Goal: Task Accomplishment & Management: Manage account settings

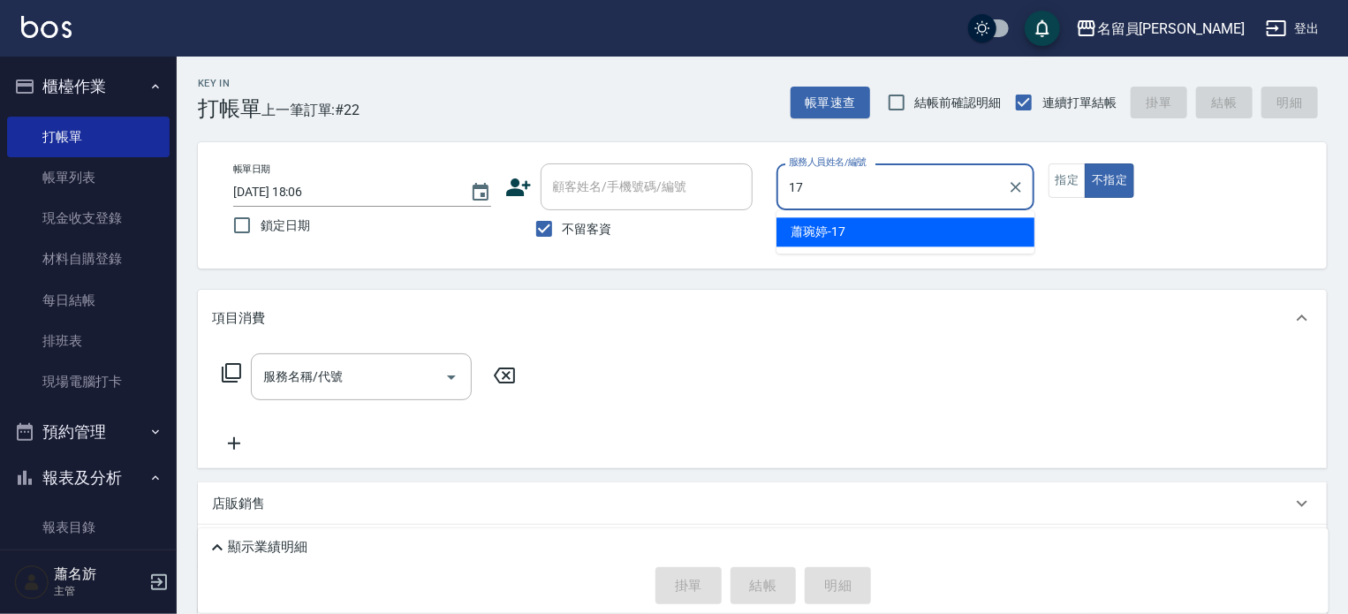
type input "[PERSON_NAME]-17"
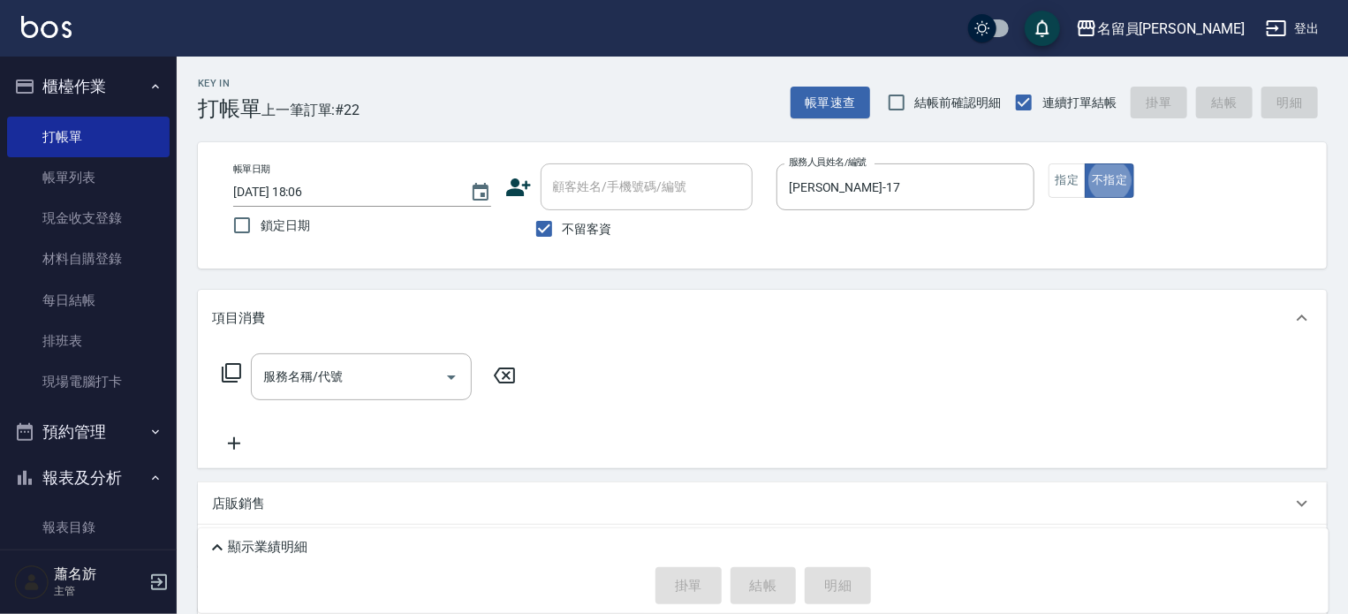
type button "false"
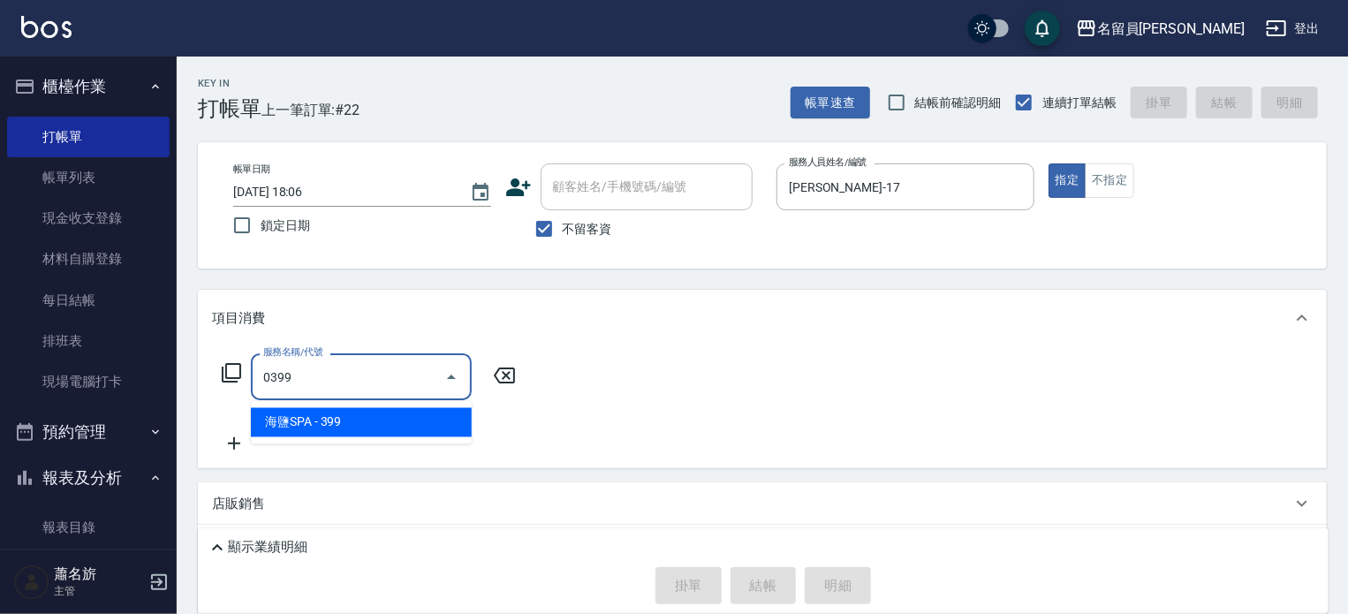
type input "海鹽SPA(0399)"
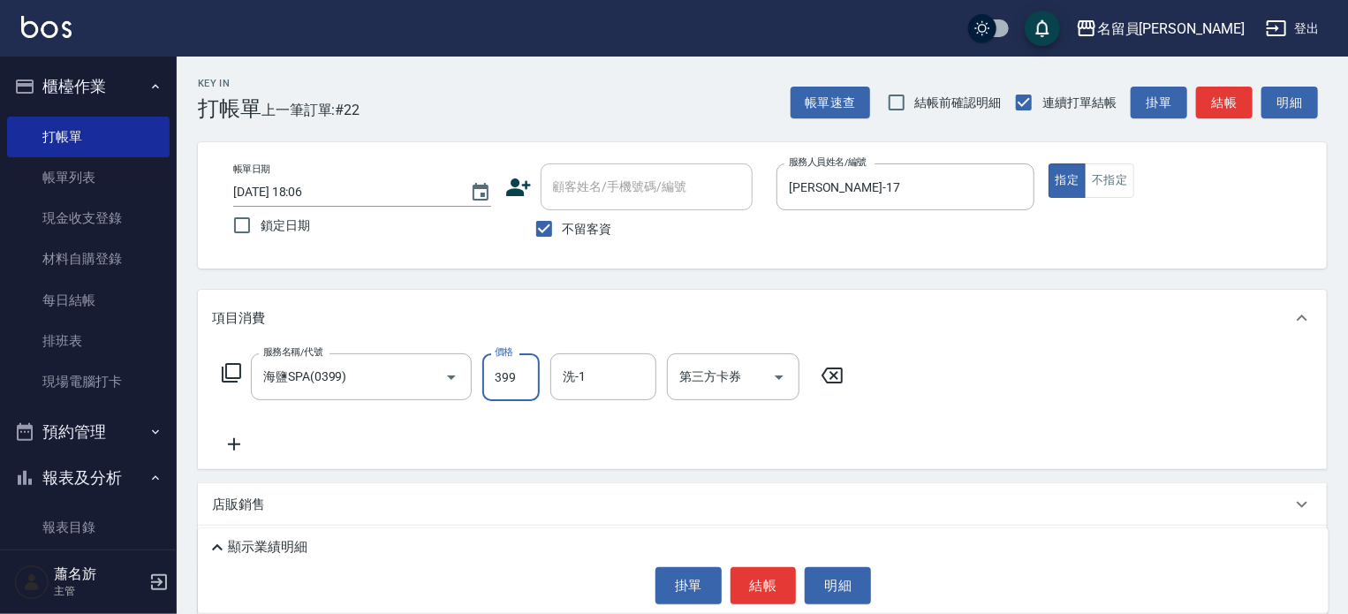
click at [298, 551] on p "顯示業績明細" at bounding box center [267, 547] width 79 height 19
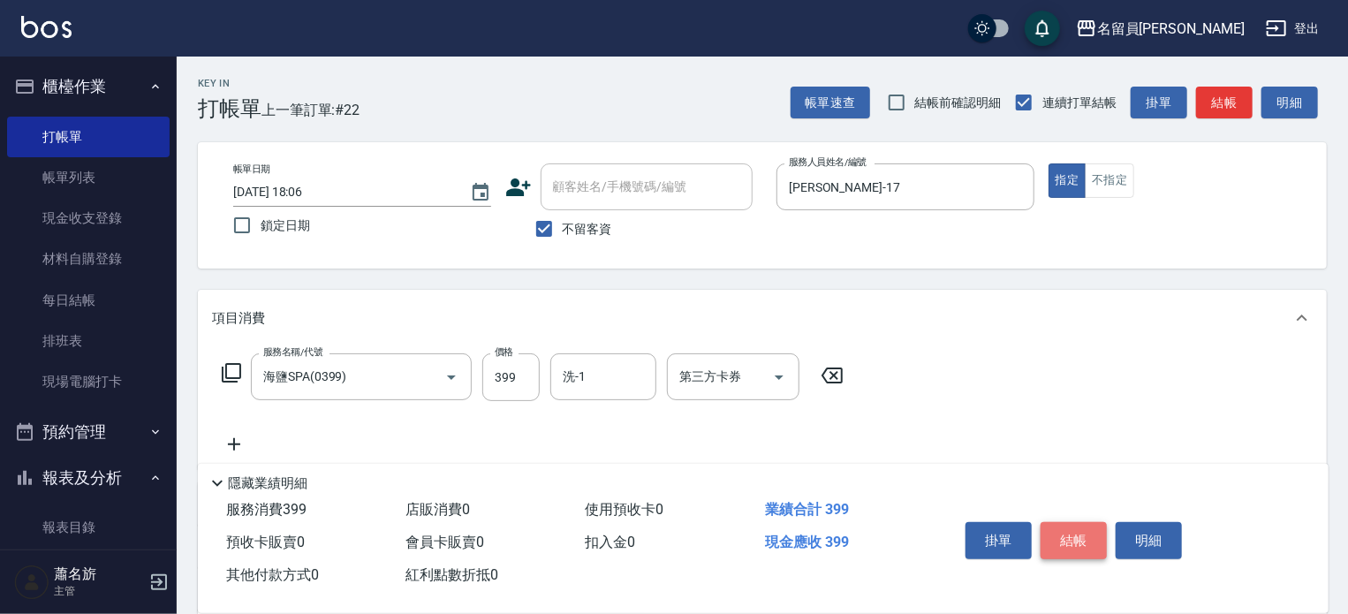
click at [1074, 529] on button "結帳" at bounding box center [1074, 540] width 66 height 37
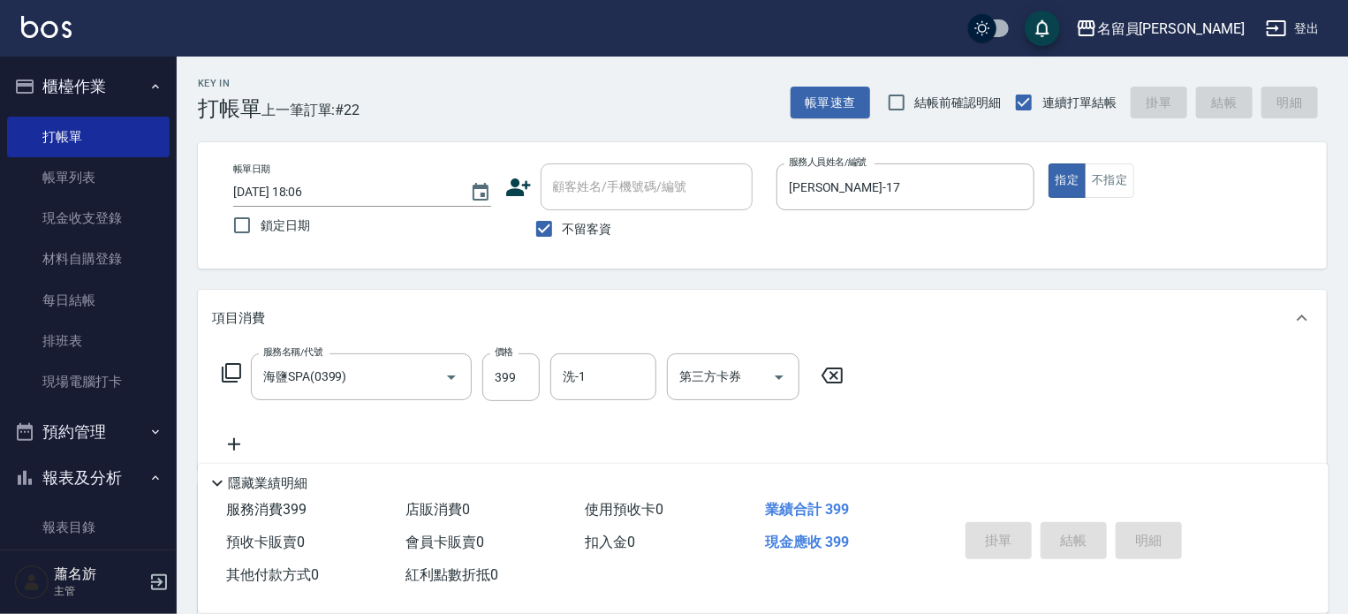
type input "[DATE] 19:46"
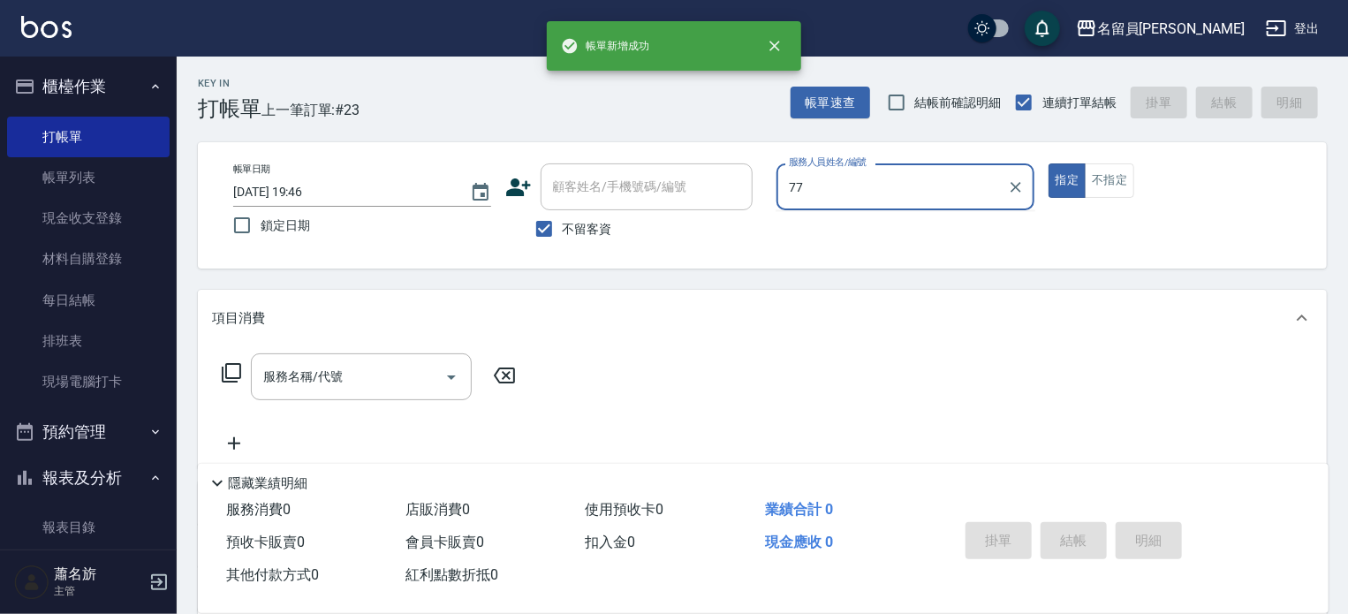
type input "七七-77"
type button "true"
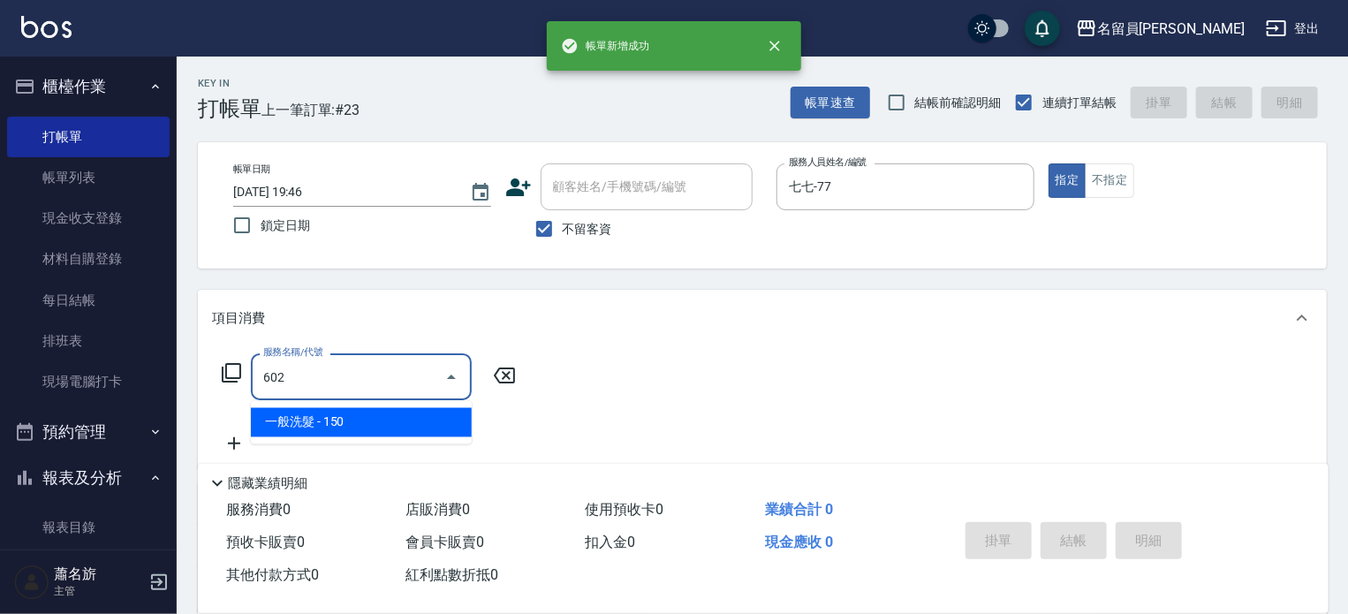
type input "一般洗髮(602)"
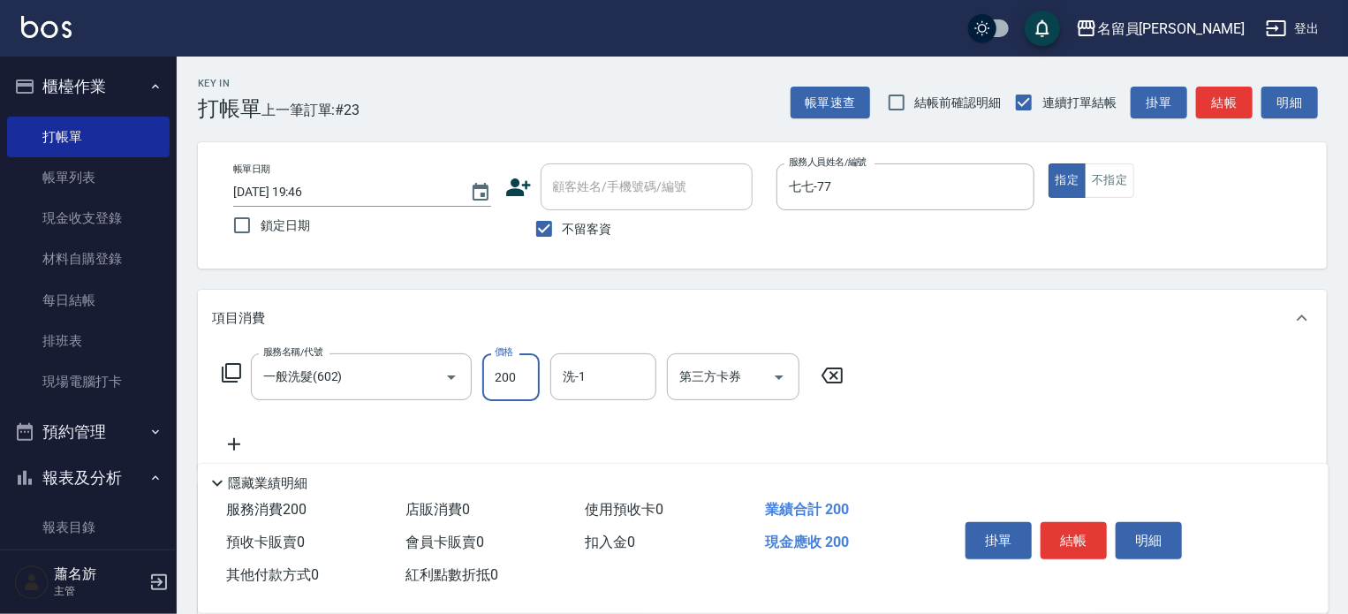
type input "200"
type input "[PERSON_NAME]-17"
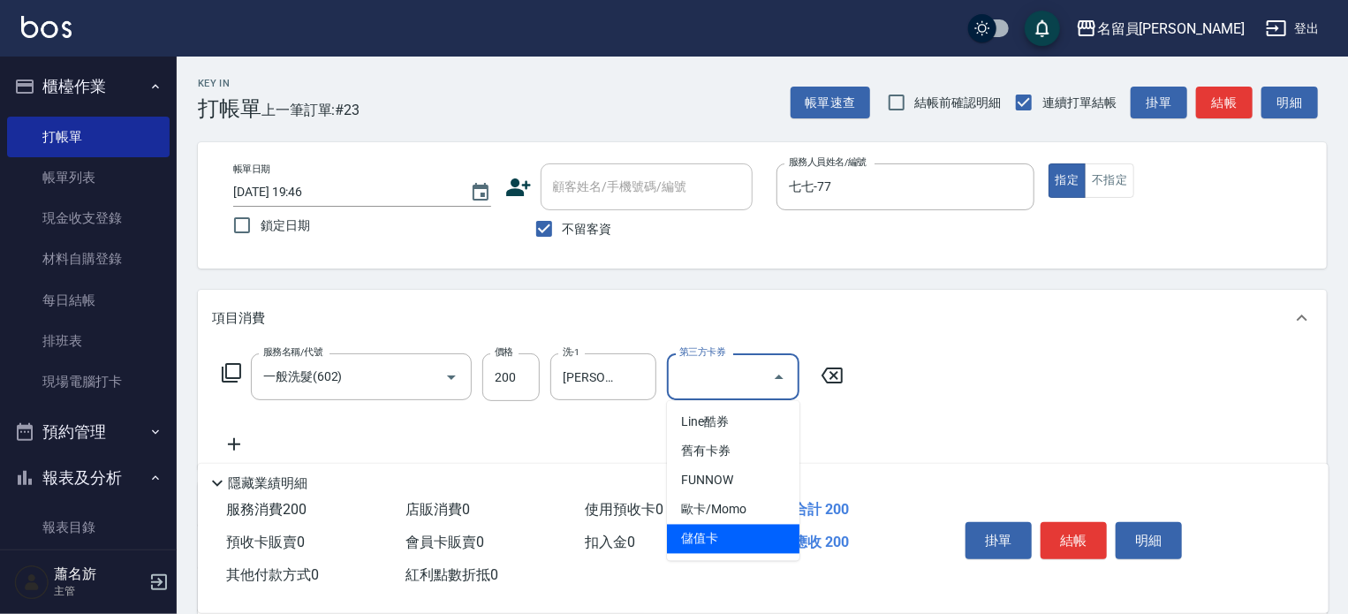
type input "儲值卡"
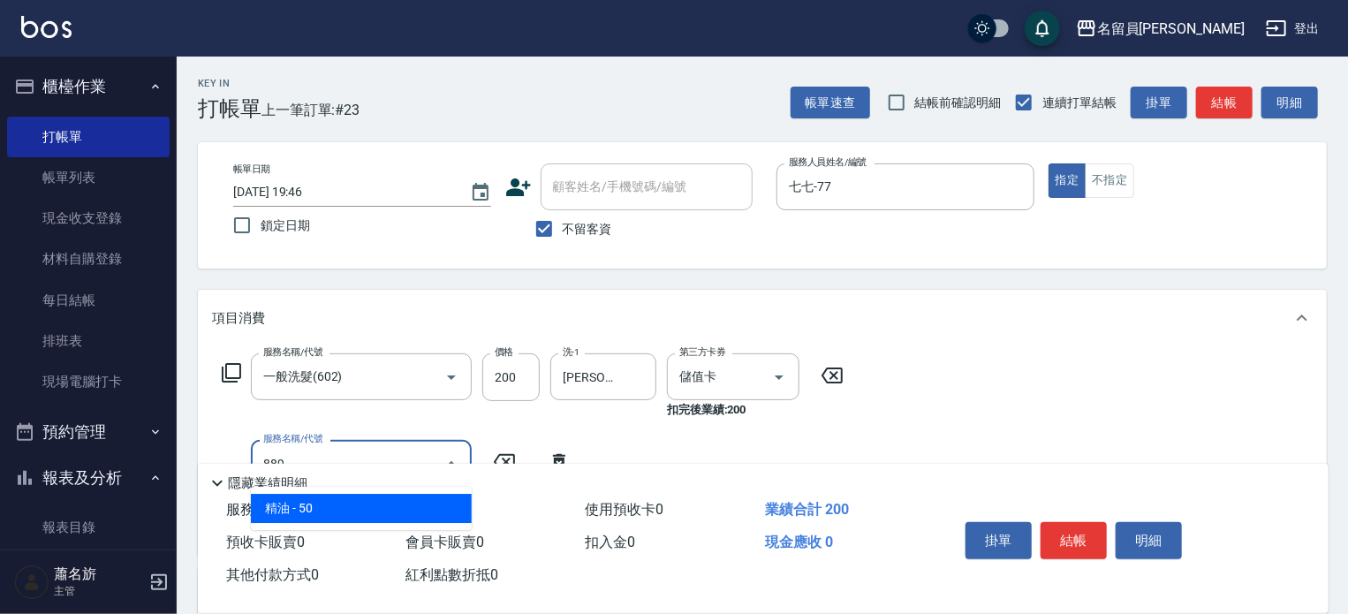
type input "精油(889)"
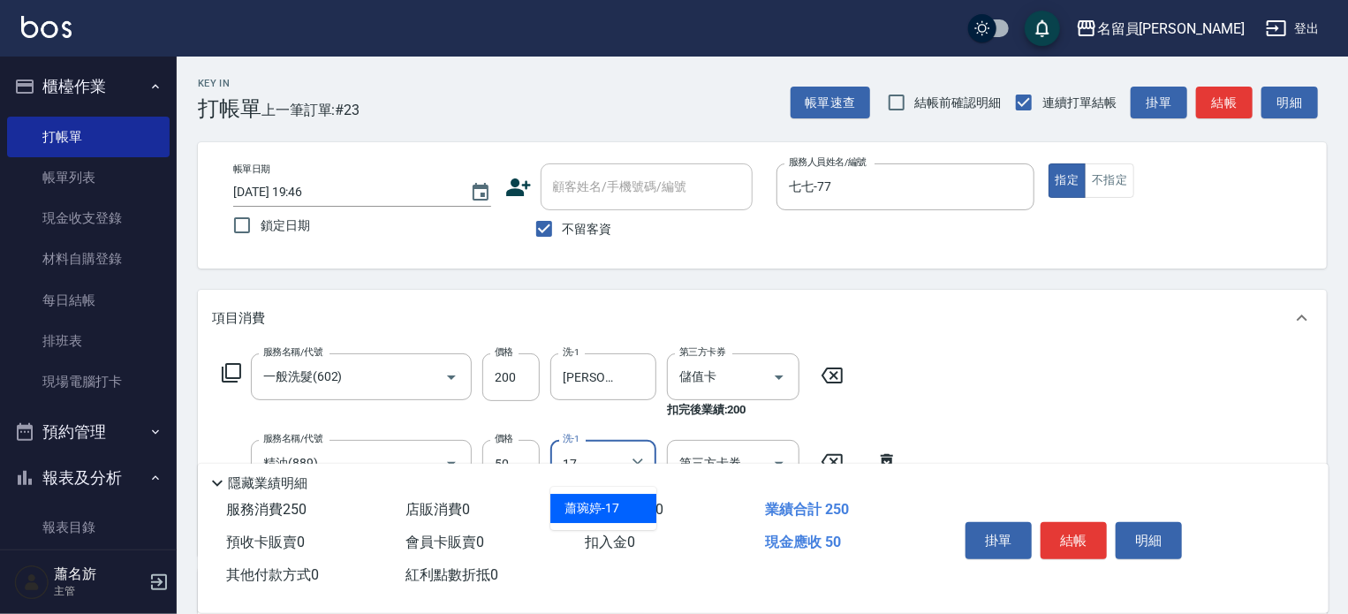
type input "[PERSON_NAME]-17"
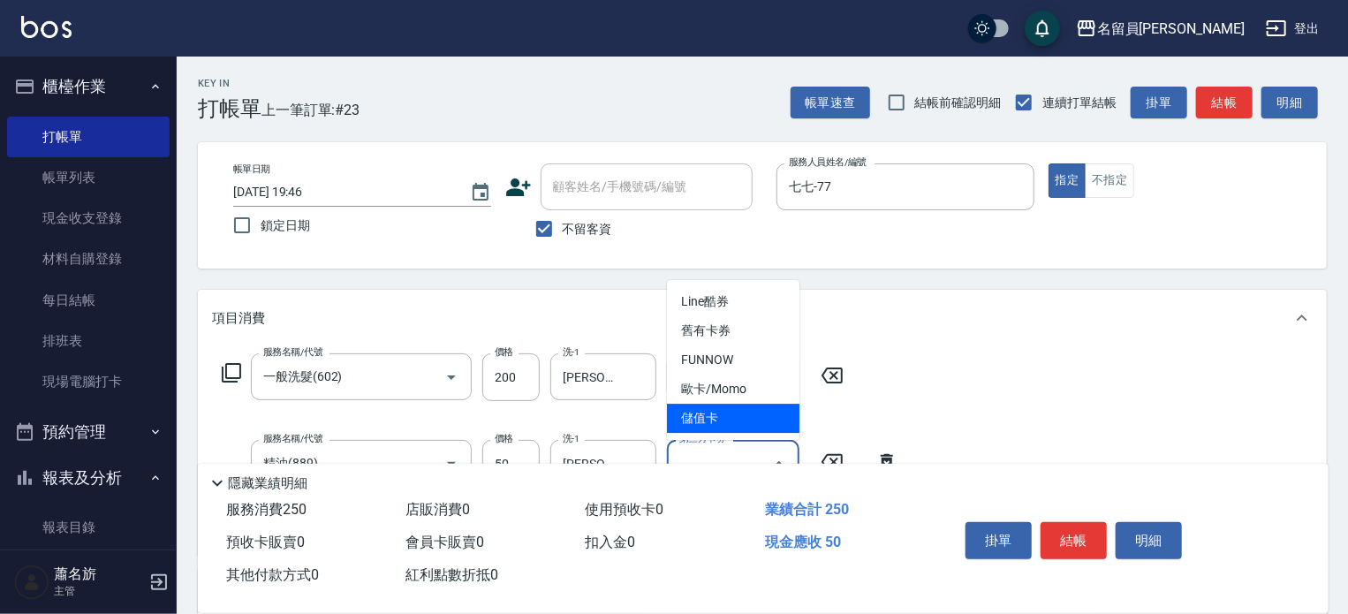
type input "儲值卡"
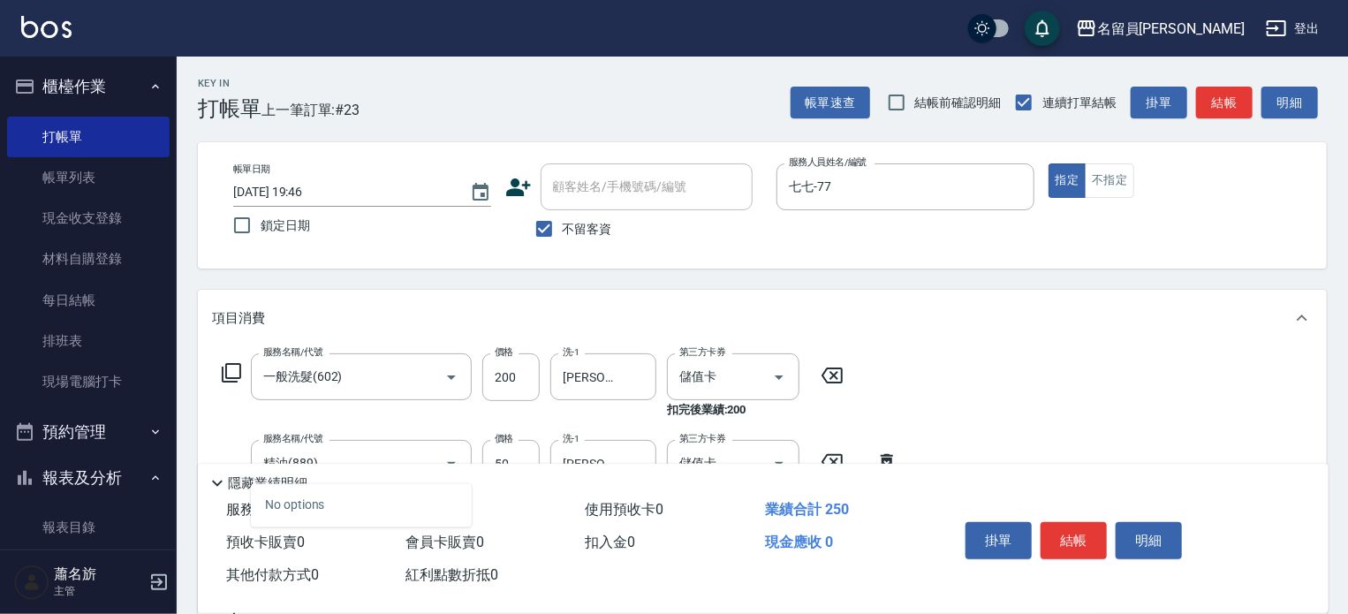
type input "4"
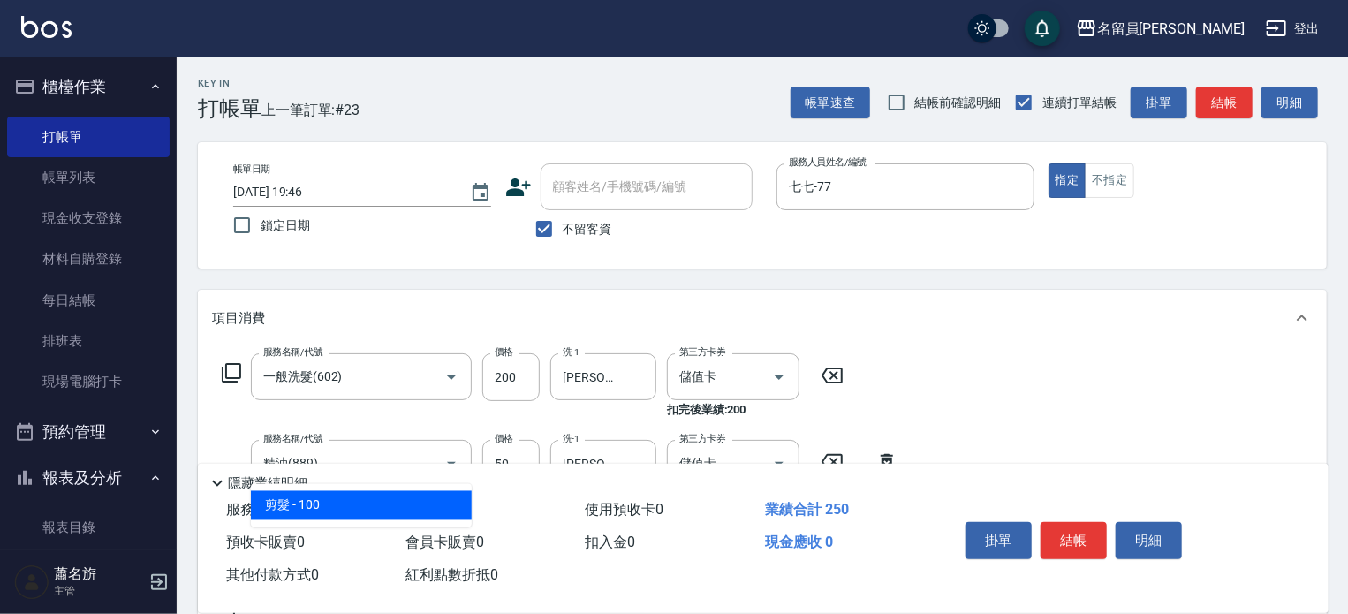
type input "剪髮(302)"
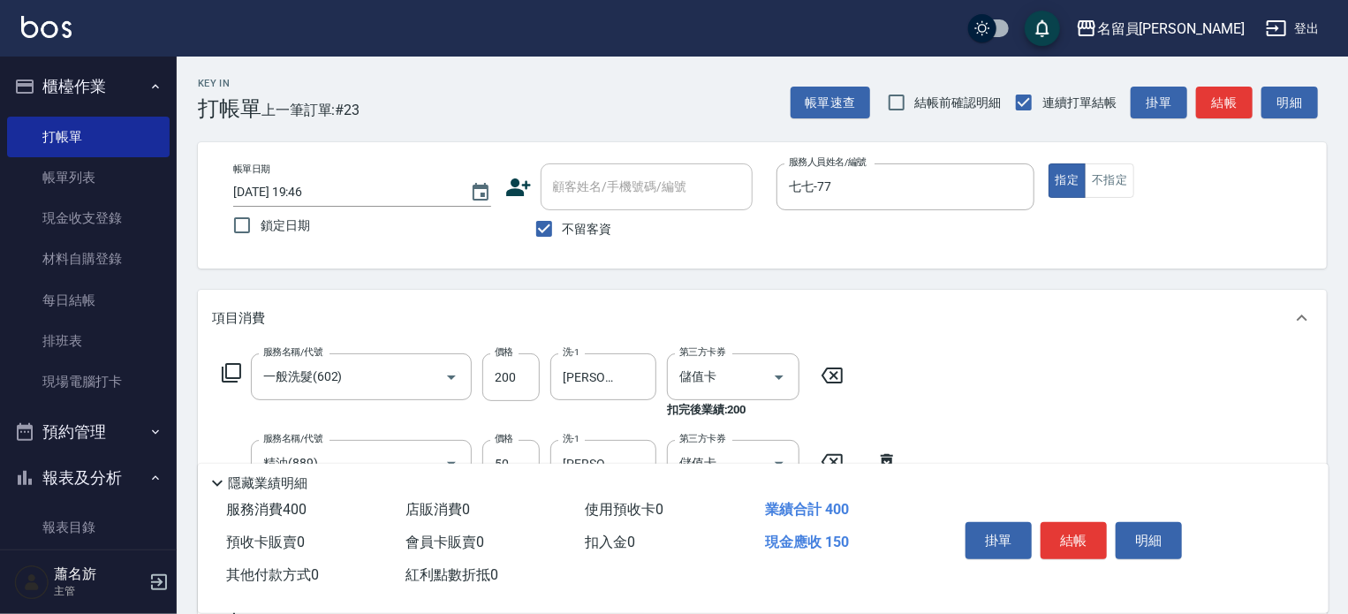
type input "150"
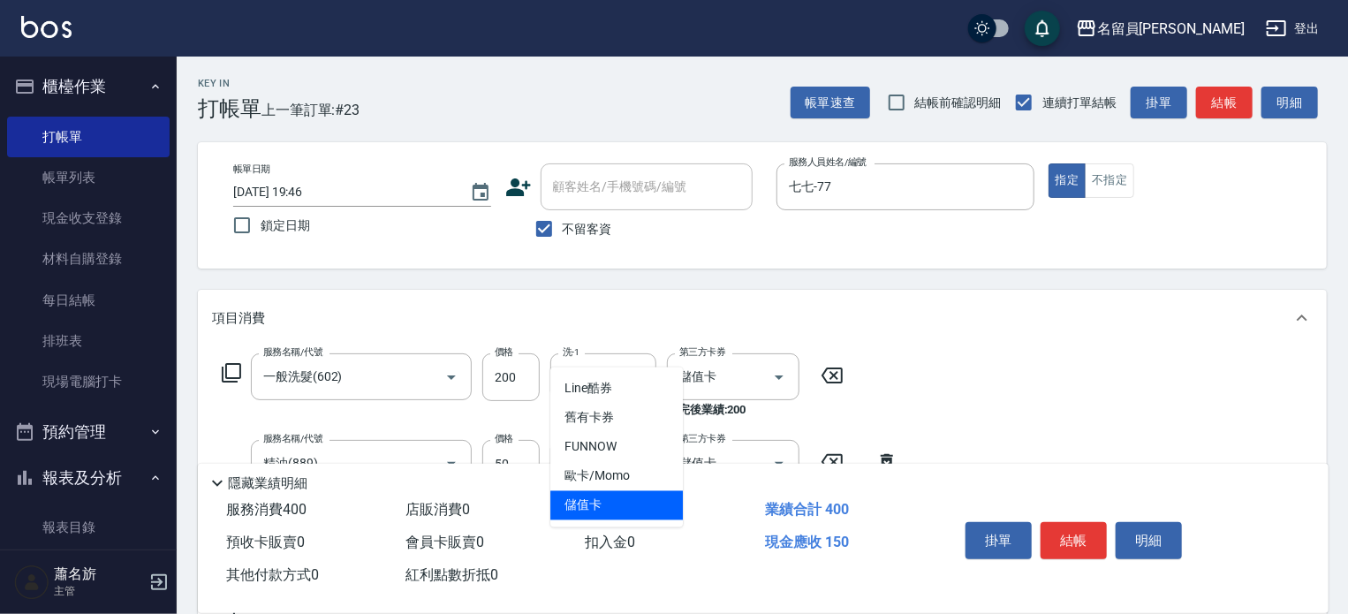
type input "儲值卡"
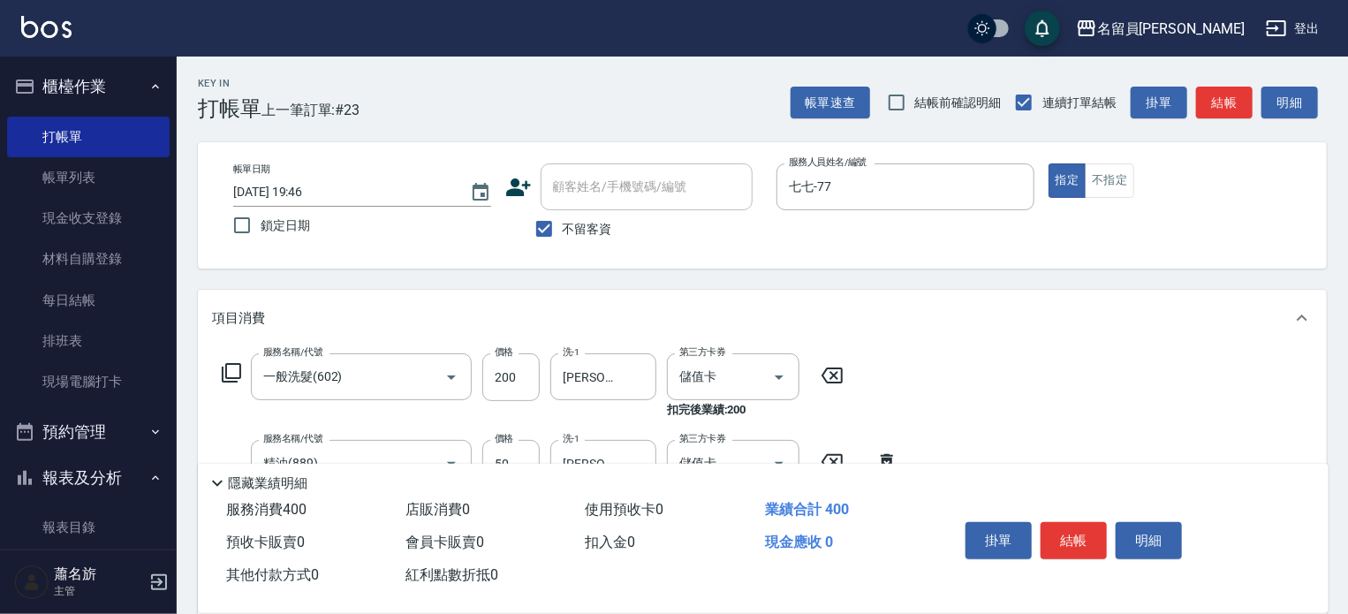
click at [1058, 536] on button "結帳" at bounding box center [1074, 540] width 66 height 37
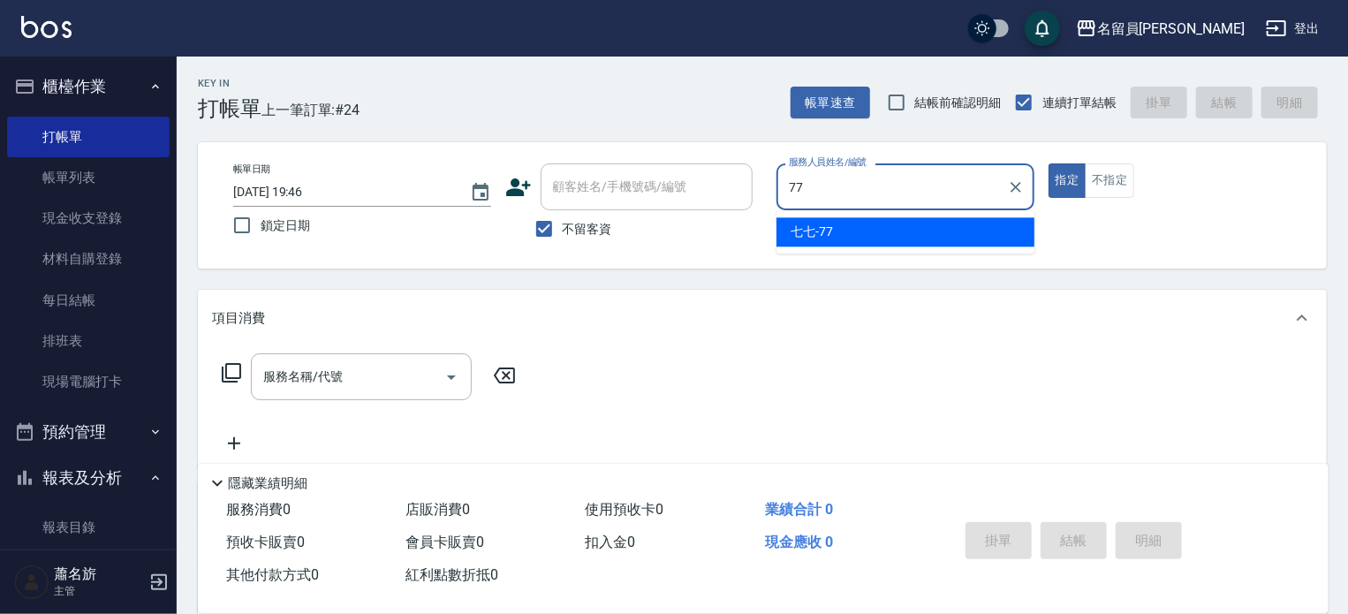
type input "七七-77"
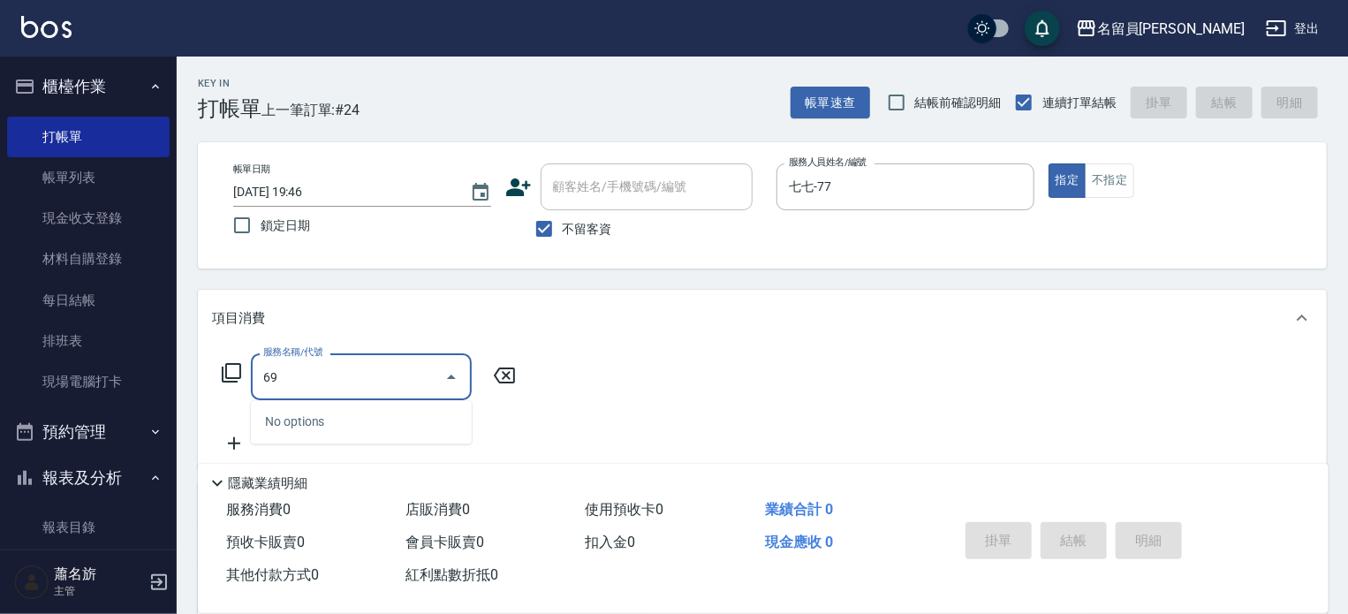
type input "6"
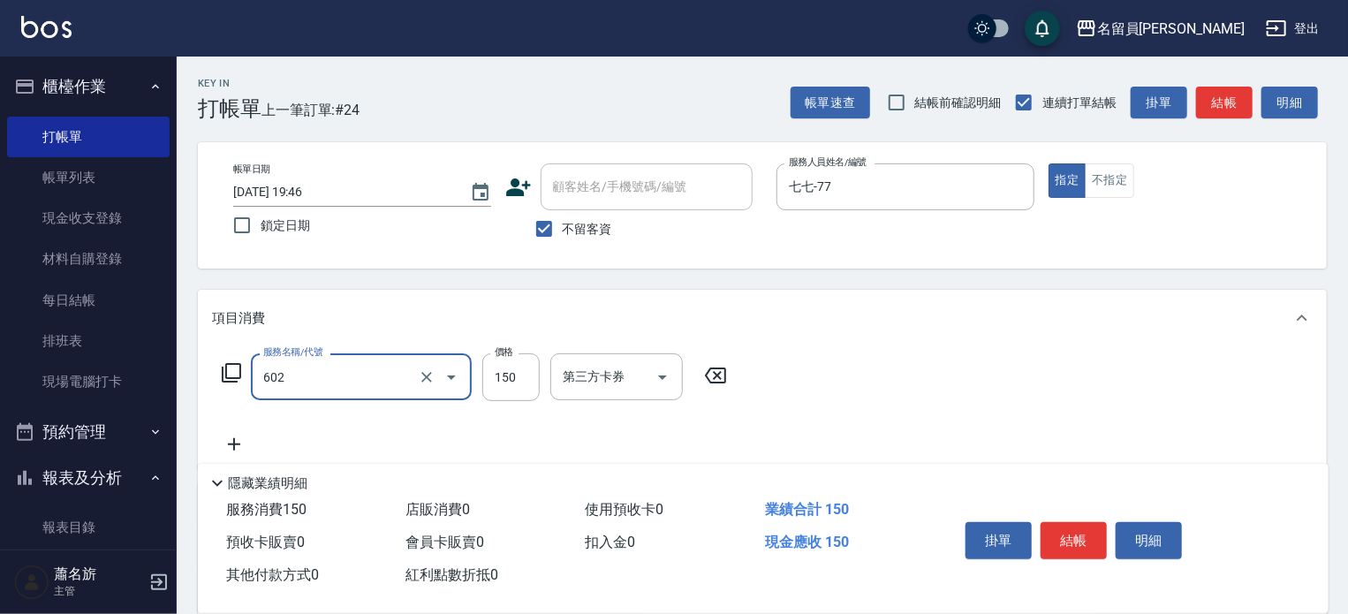
type input "一般洗髮(602)"
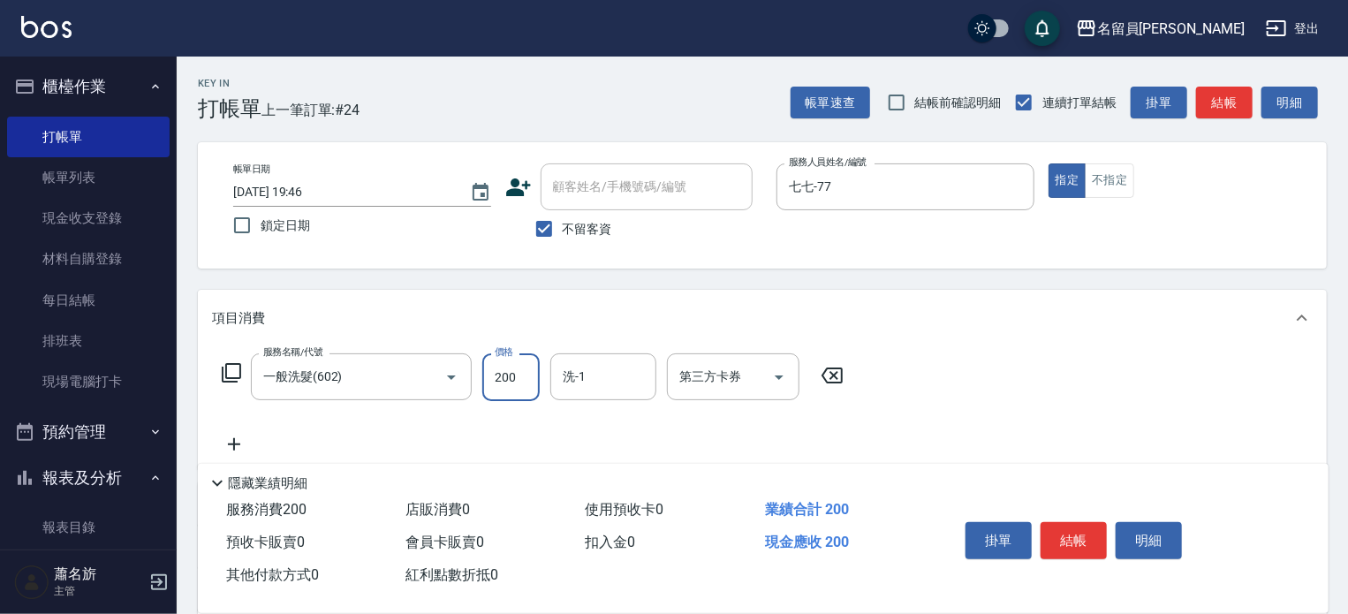
type input "200"
type input "[PERSON_NAME]-17"
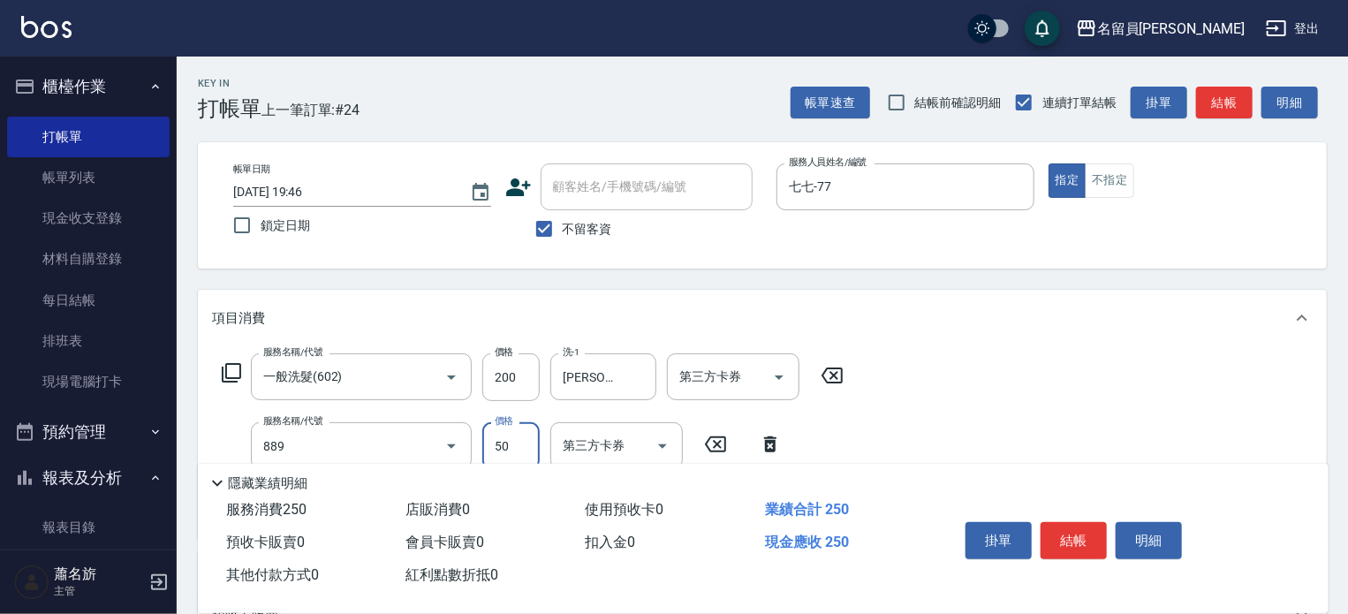
type input "精油(889)"
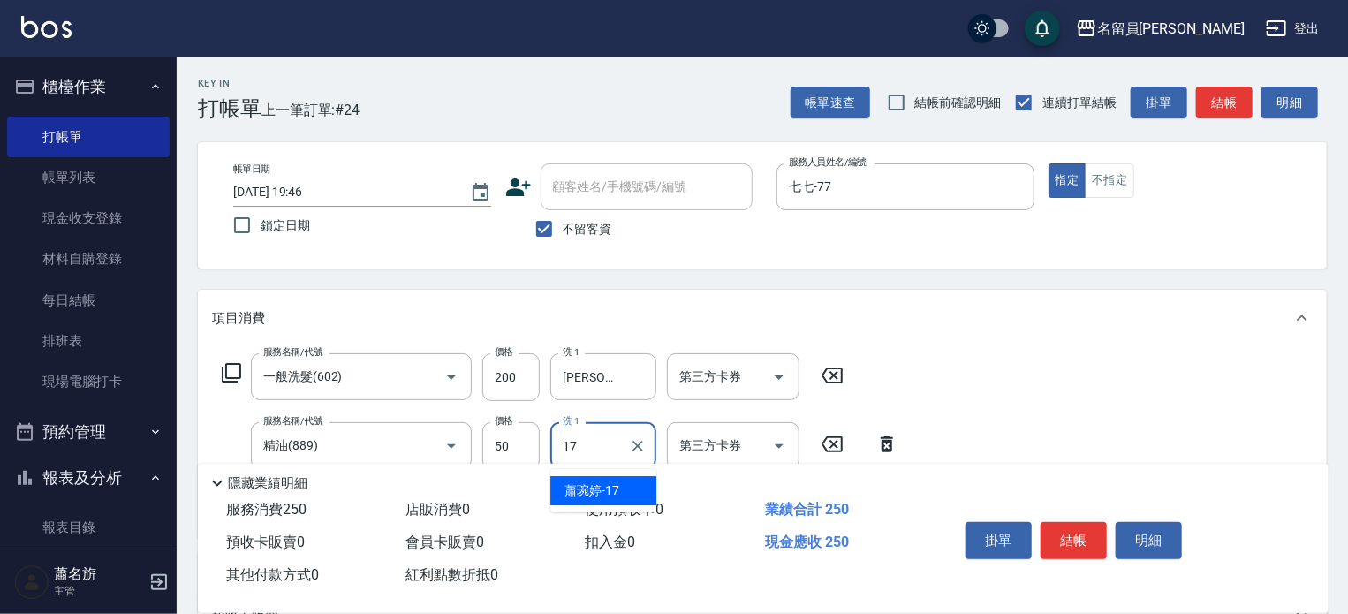
type input "[PERSON_NAME]-17"
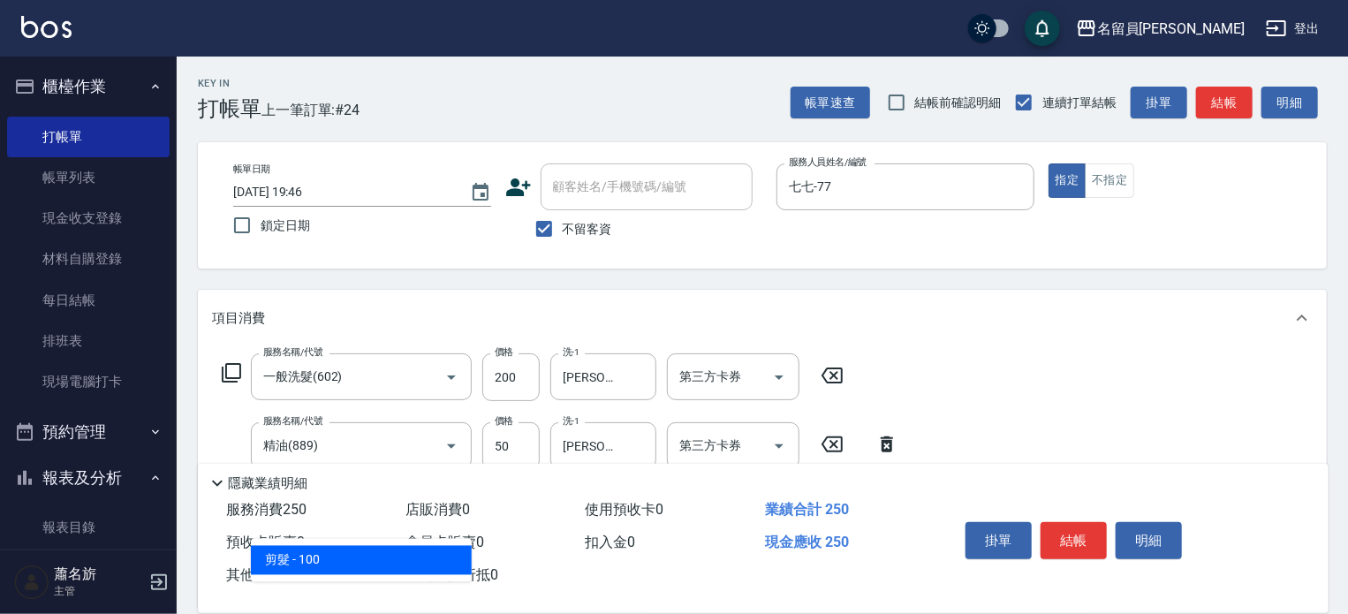
type input "剪髮(302)"
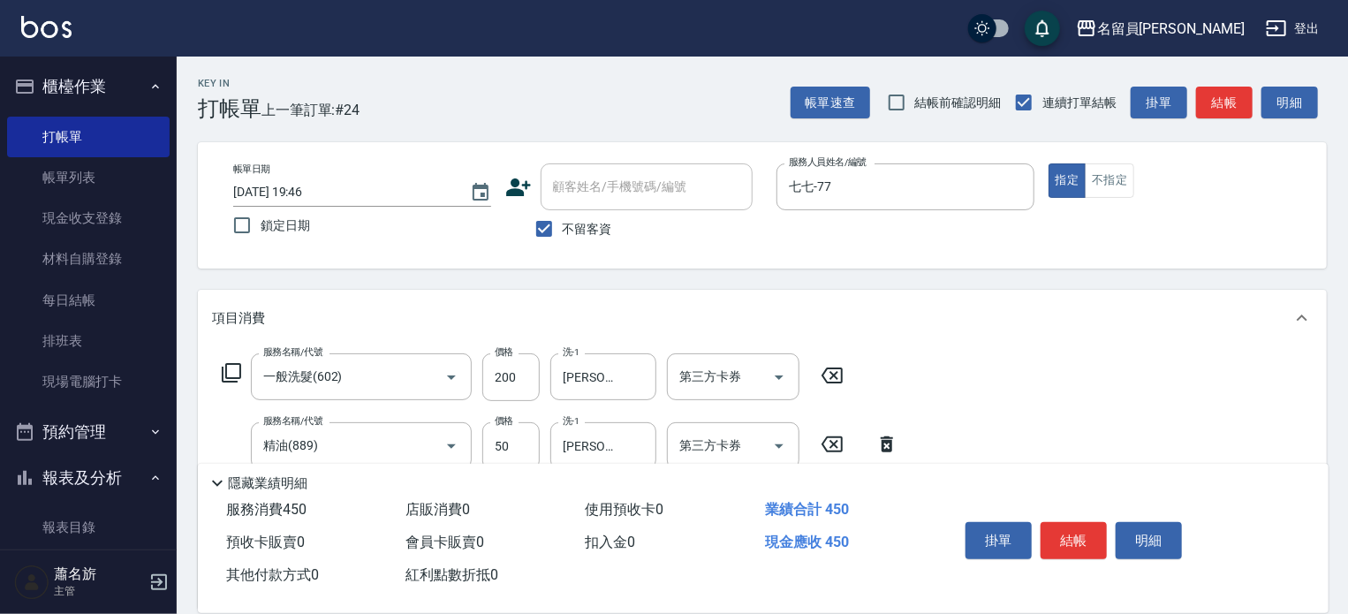
type input "200"
click at [1079, 537] on button "結帳" at bounding box center [1074, 540] width 66 height 37
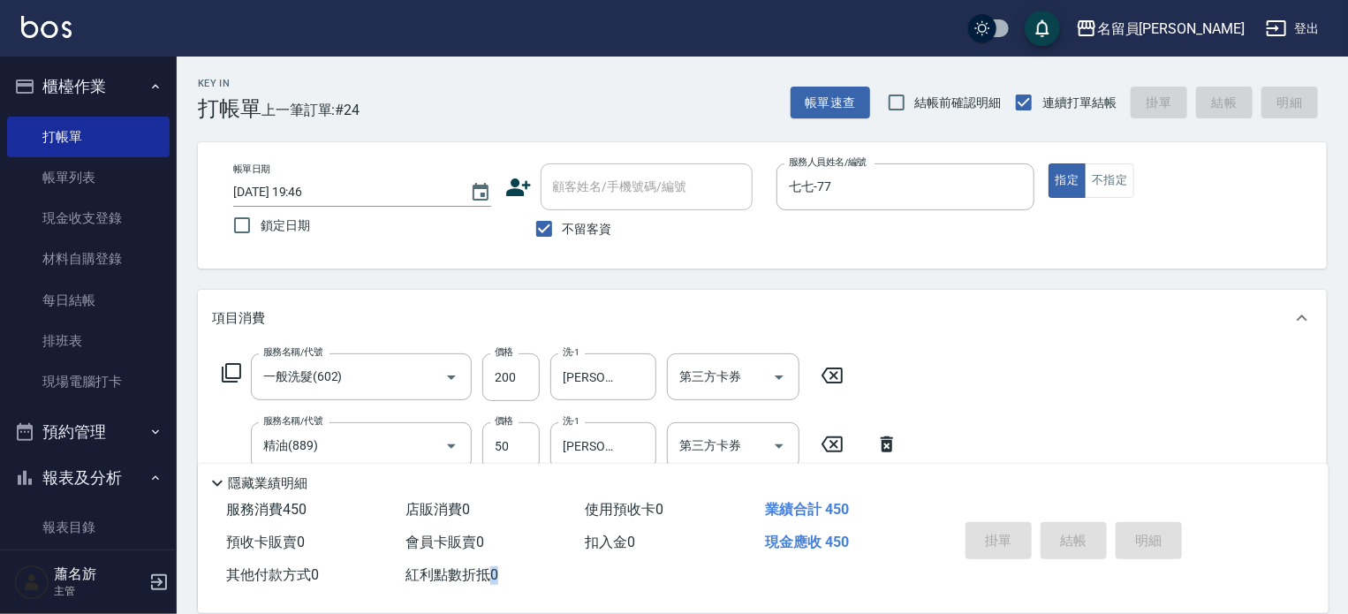
click at [1079, 537] on div "掛單 結帳 明細" at bounding box center [1073, 543] width 231 height 56
type input "[DATE] 19:47"
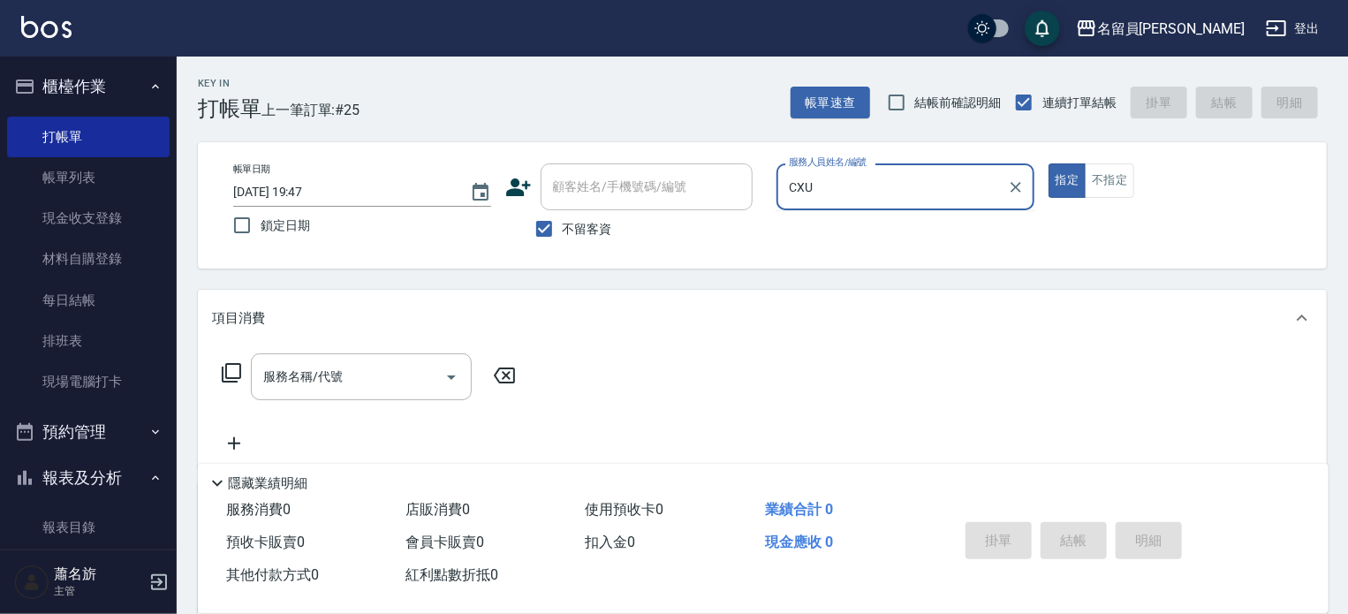
type input "CXU"
click at [1049, 163] on button "指定" at bounding box center [1068, 180] width 38 height 34
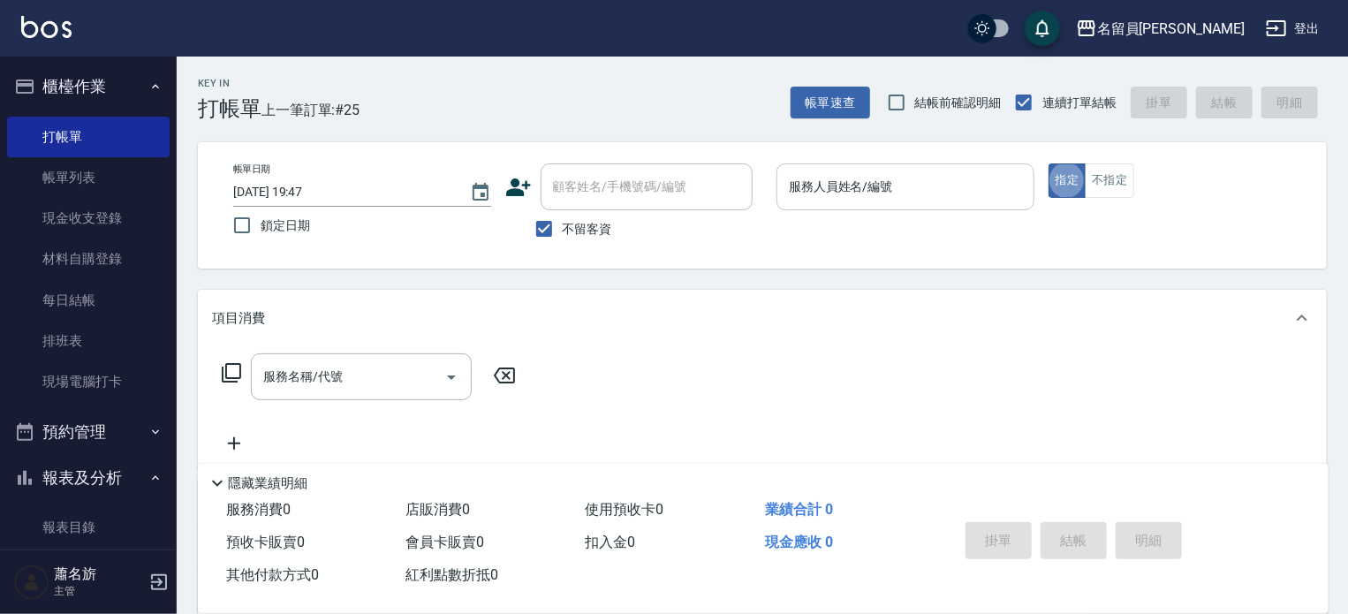
click at [834, 191] on input "服務人員姓名/編號" at bounding box center [905, 186] width 242 height 31
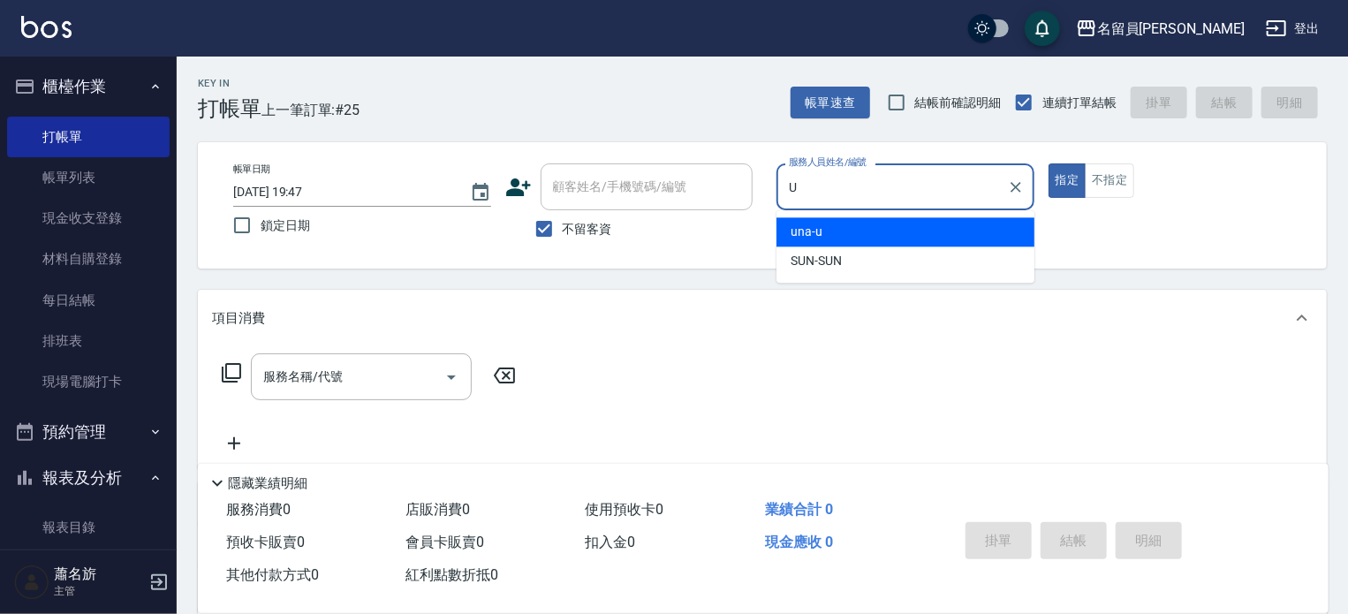
type input "una-u"
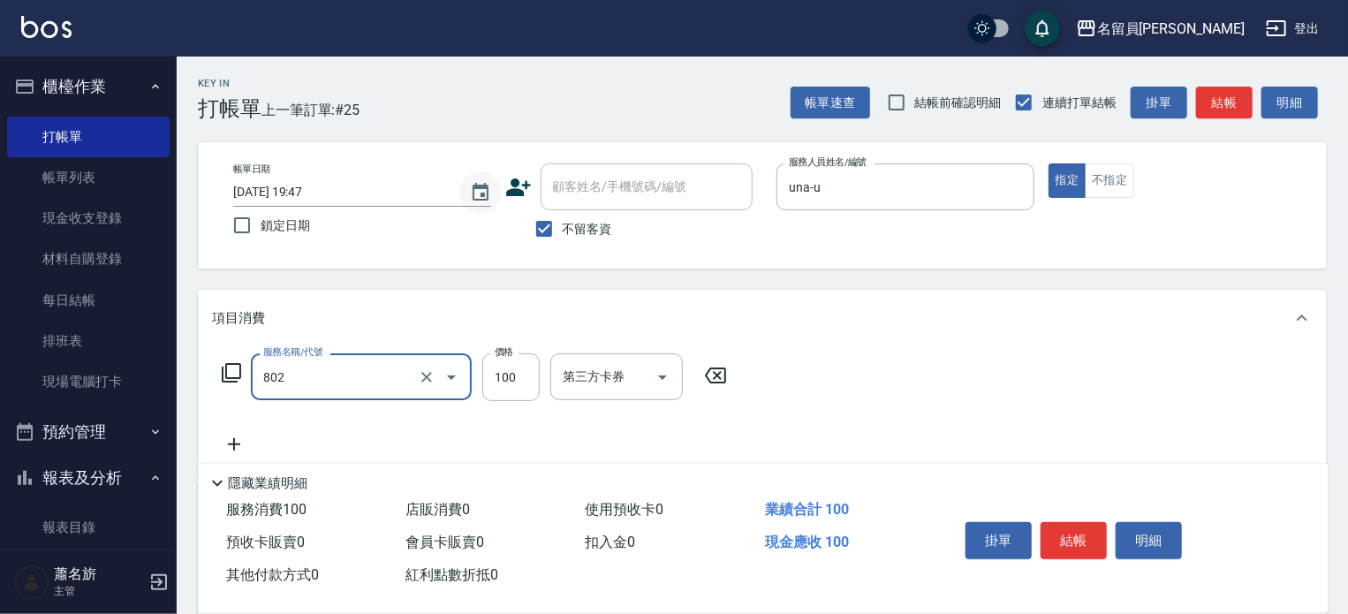
type input "VIP儲值(802)"
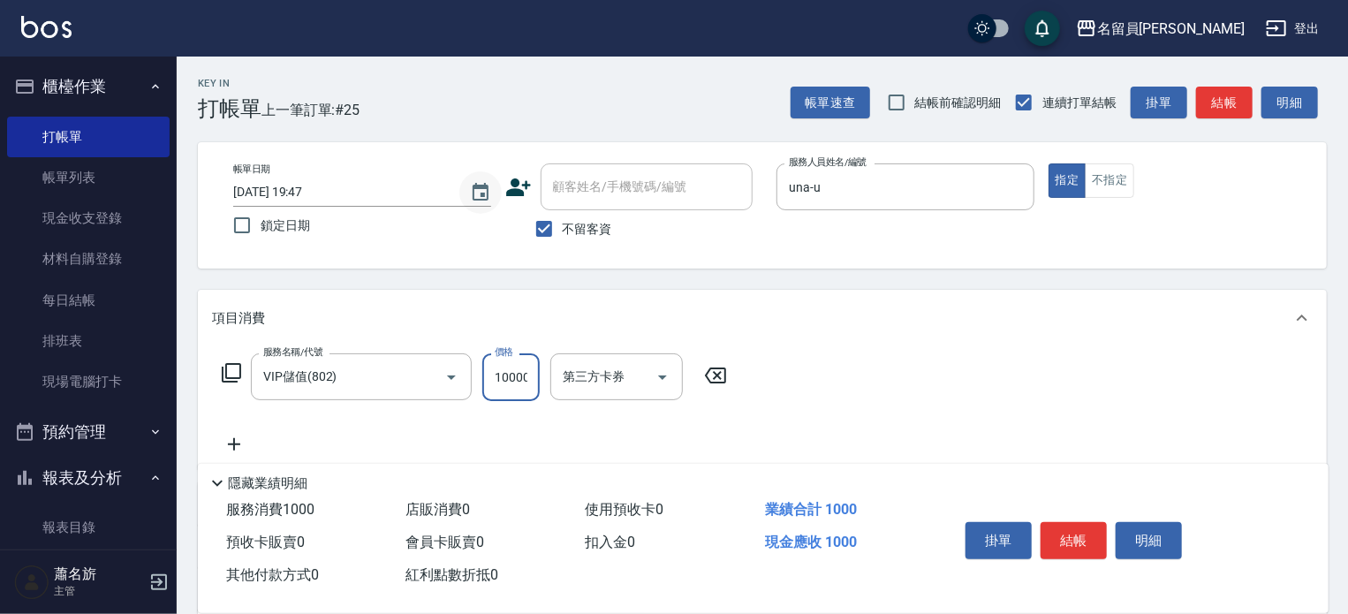
scroll to position [0, 2]
type input "10000"
click at [1081, 529] on button "結帳" at bounding box center [1074, 540] width 66 height 37
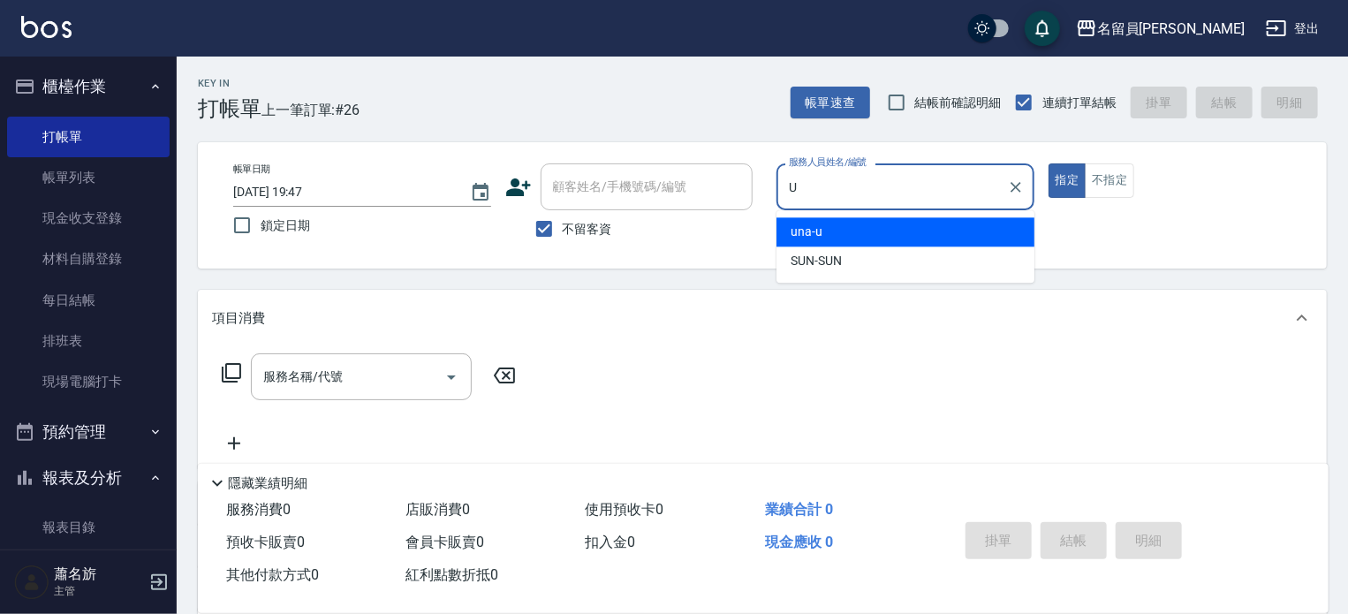
type input "una-u"
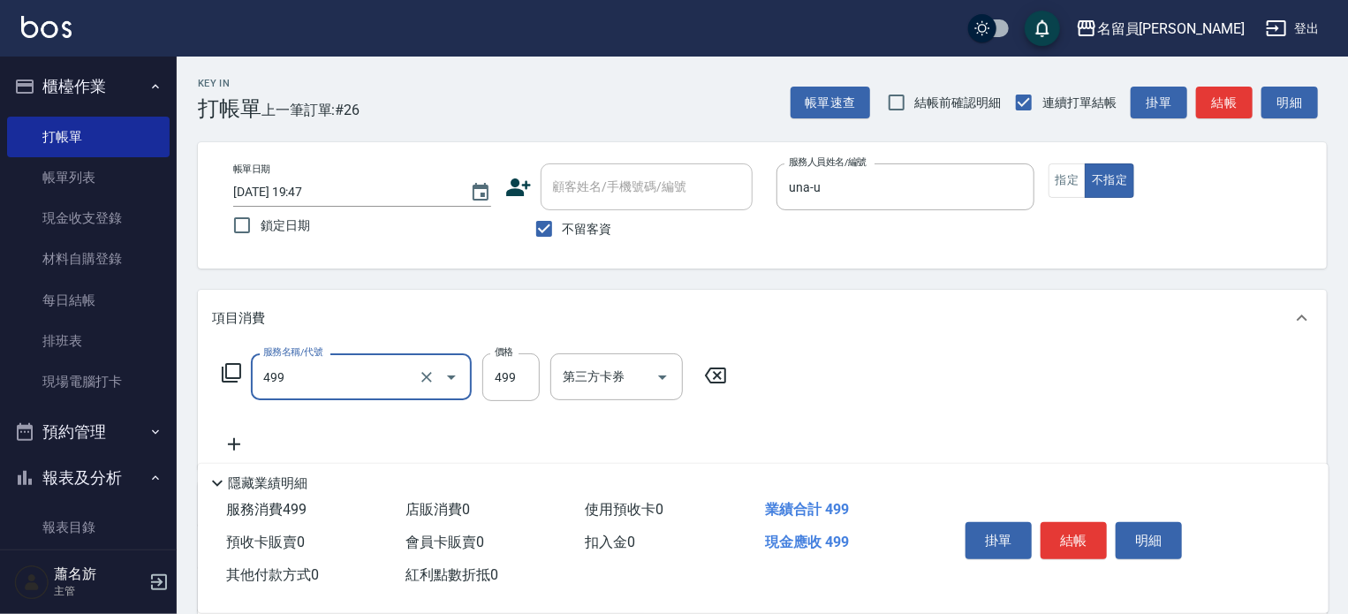
type input "去角質洗髮(499)"
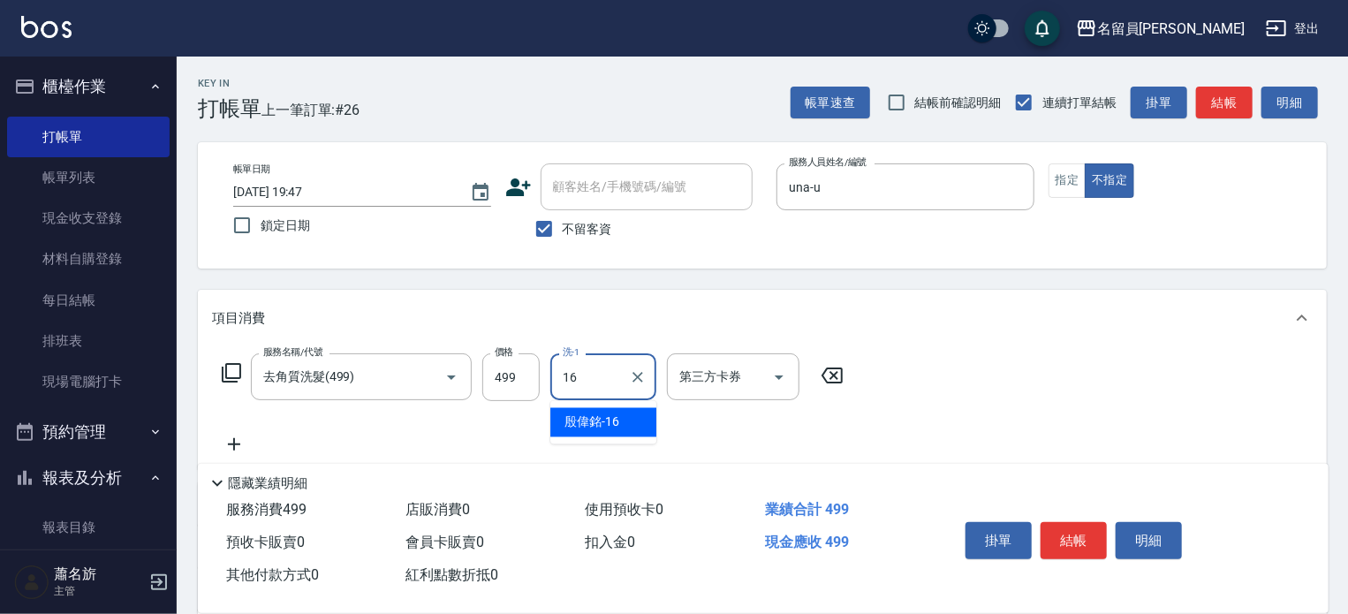
type input "[PERSON_NAME]-16"
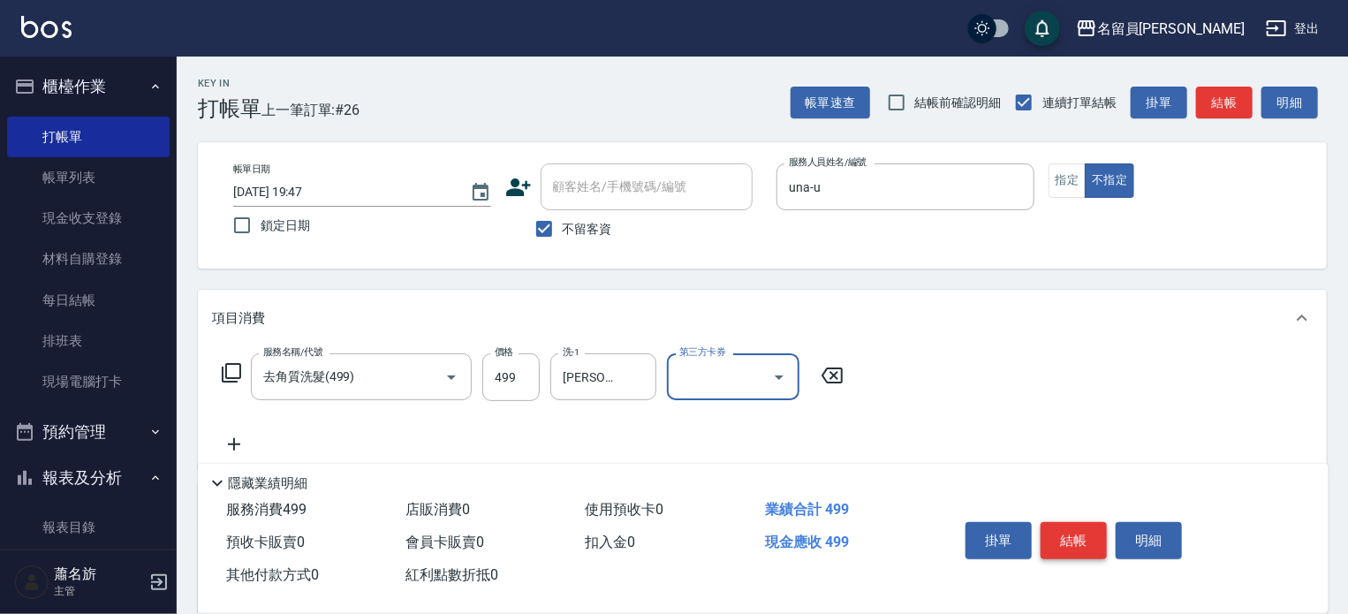
click at [1068, 536] on button "結帳" at bounding box center [1074, 540] width 66 height 37
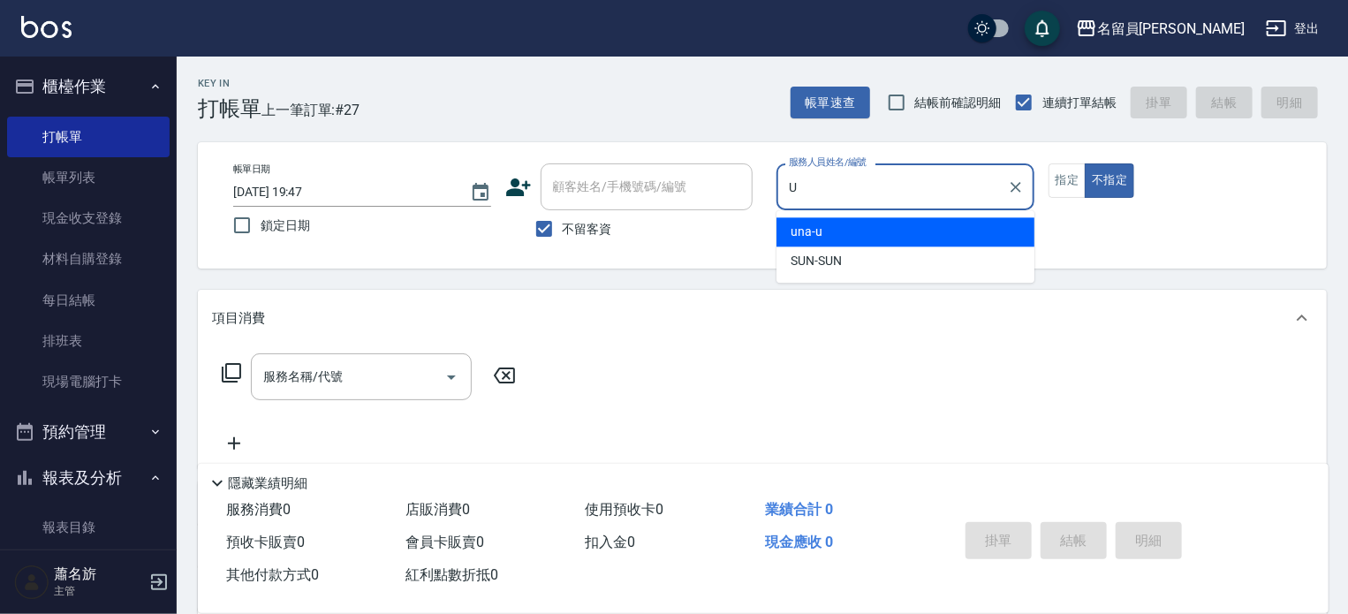
type input "una-u"
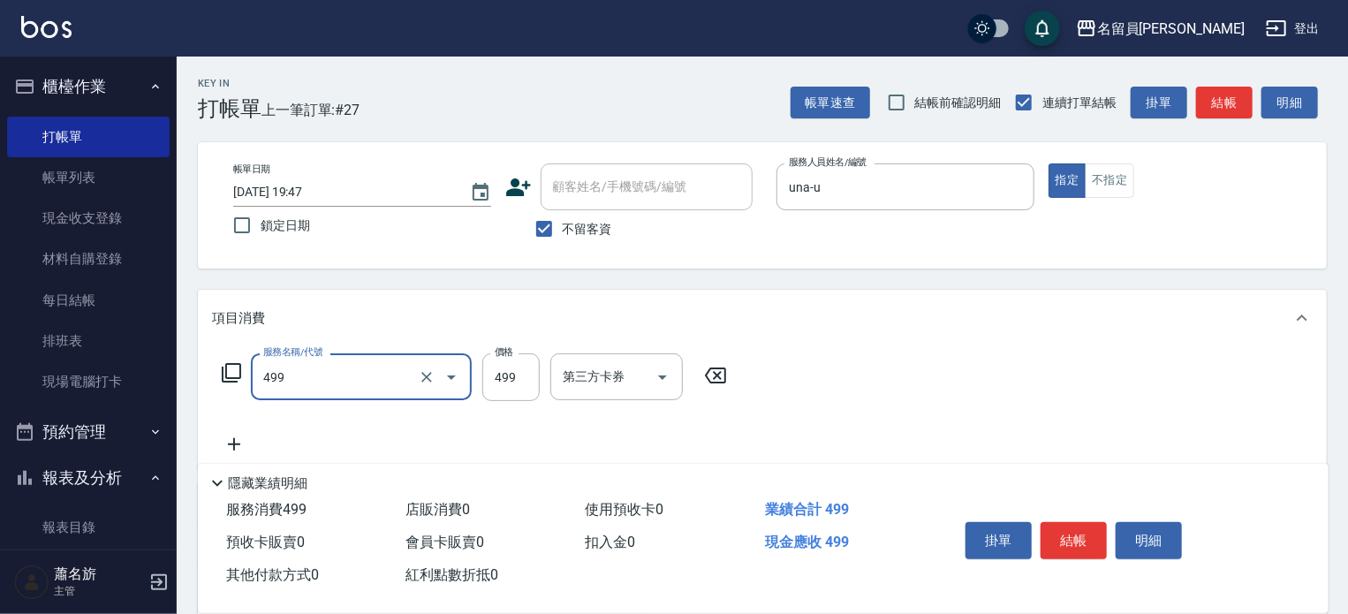
type input "去角質洗髮(499)"
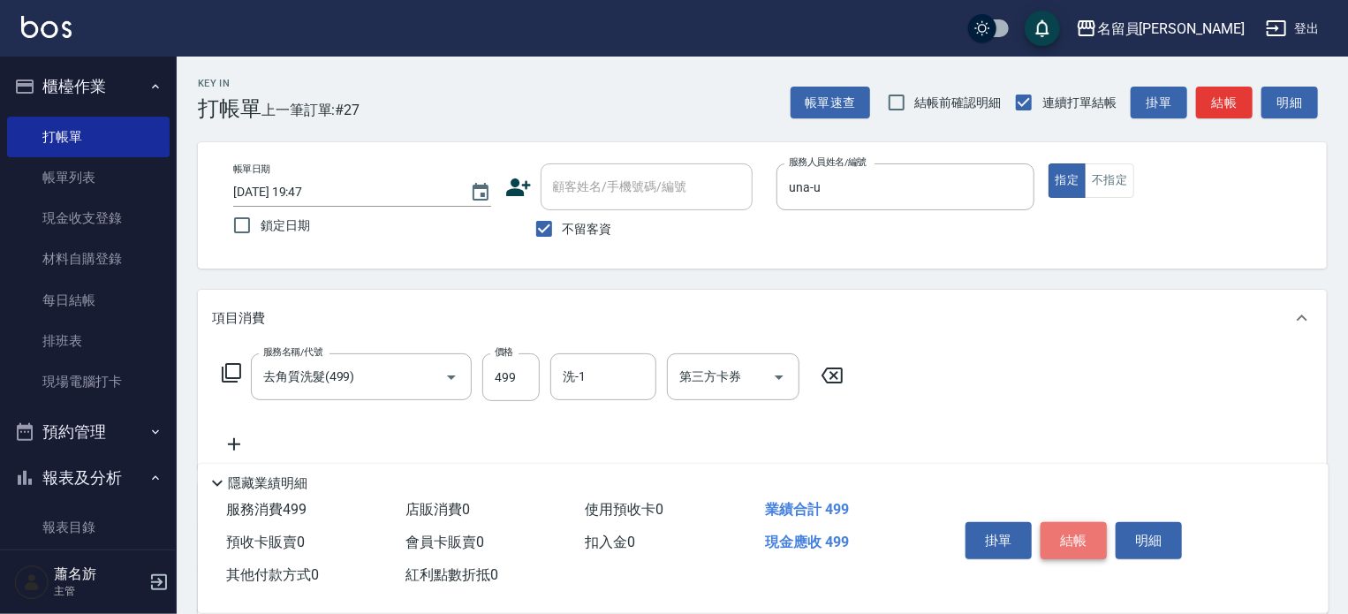
click at [1075, 543] on button "結帳" at bounding box center [1074, 540] width 66 height 37
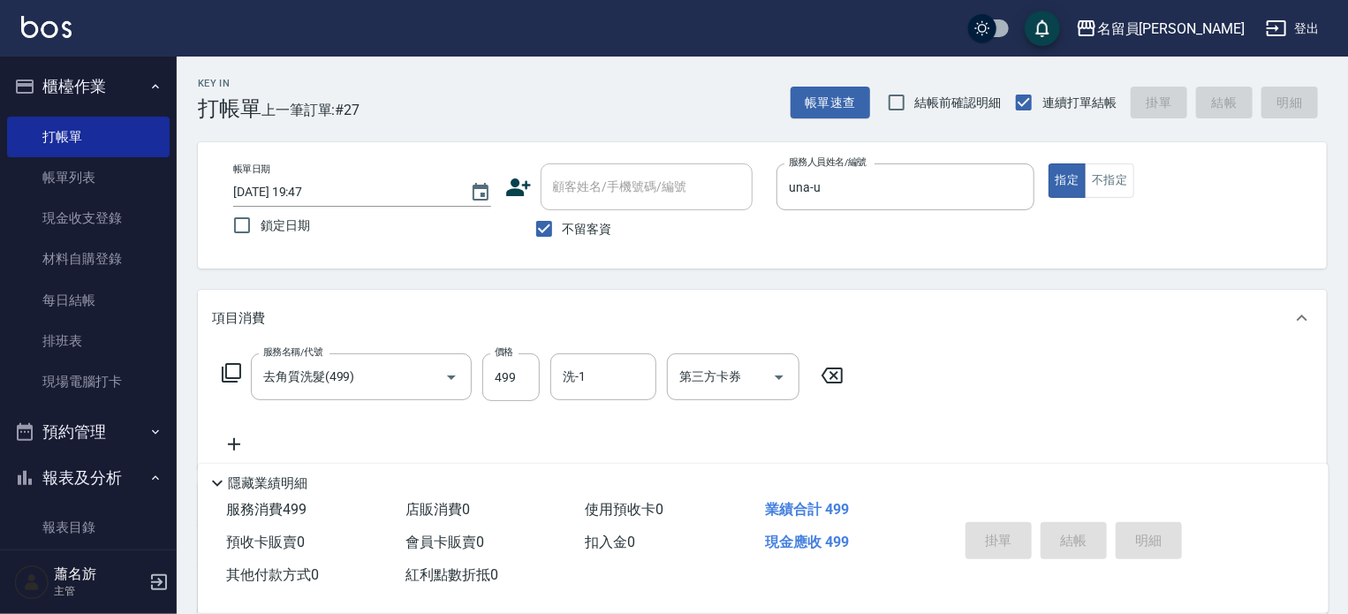
type input "[DATE] 19:48"
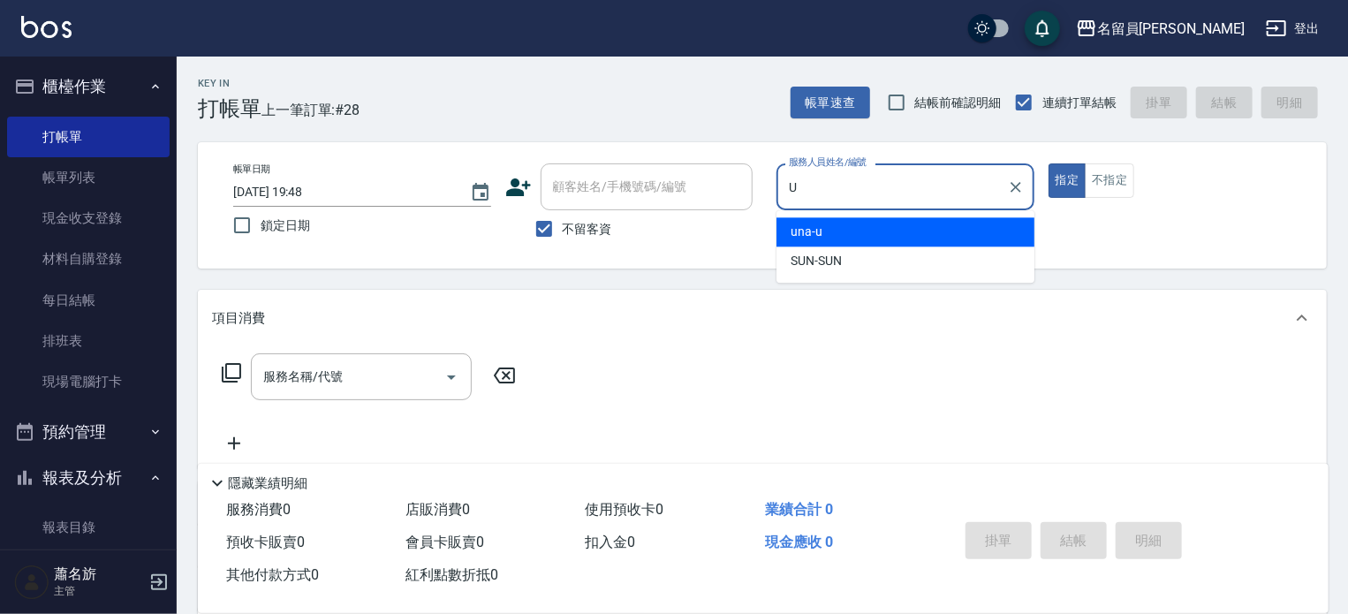
type input "una-u"
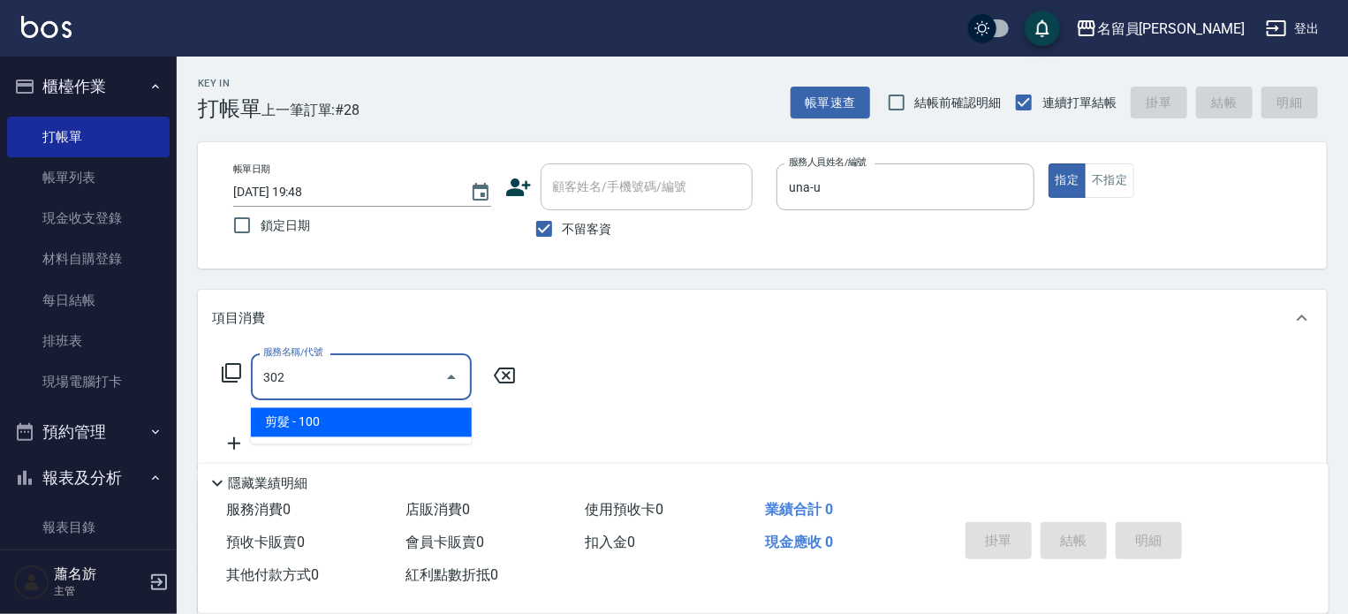
type input "剪髮(302)"
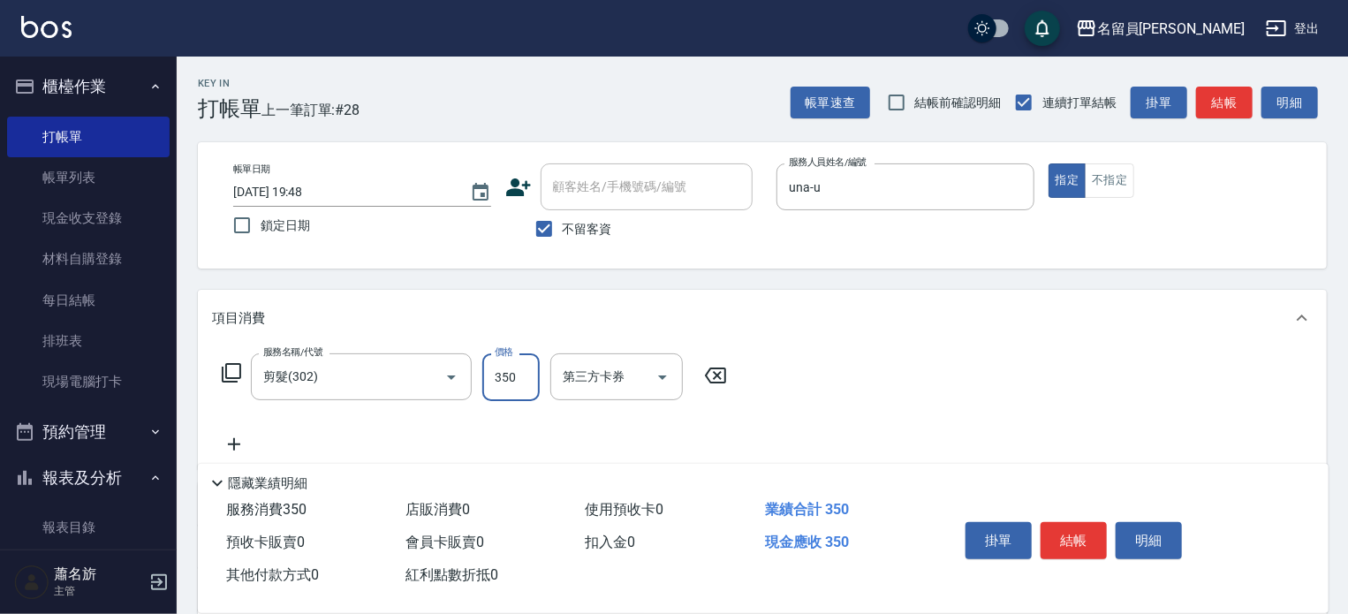
type input "350"
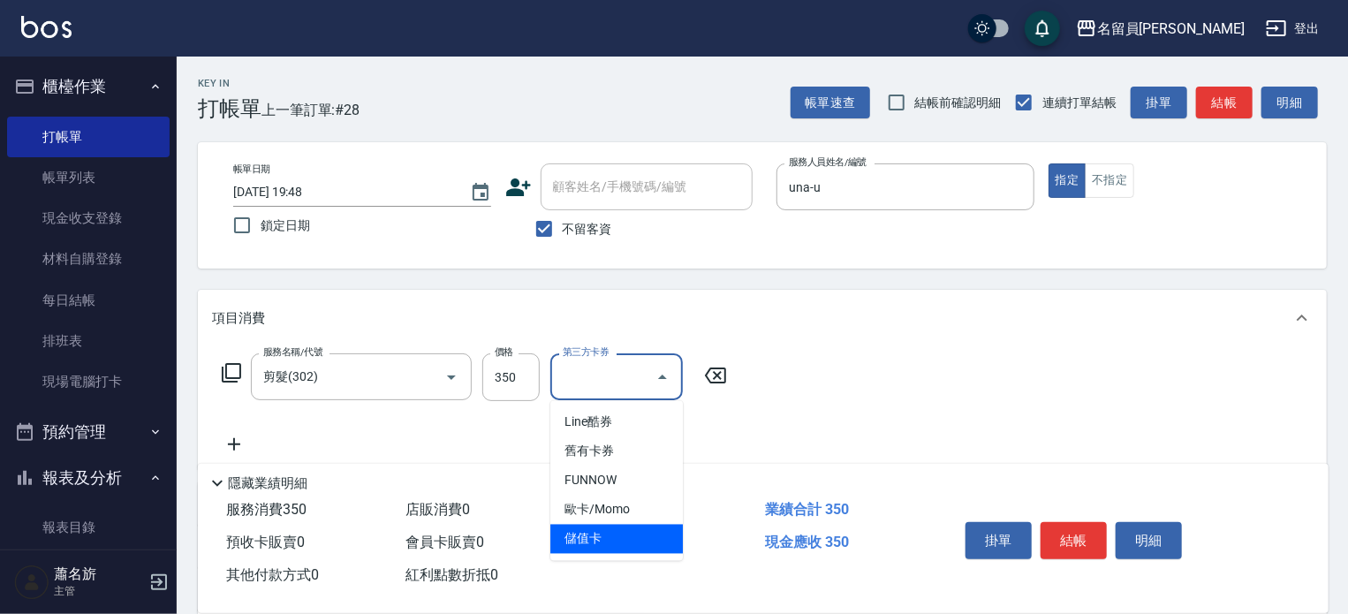
type input "儲值卡"
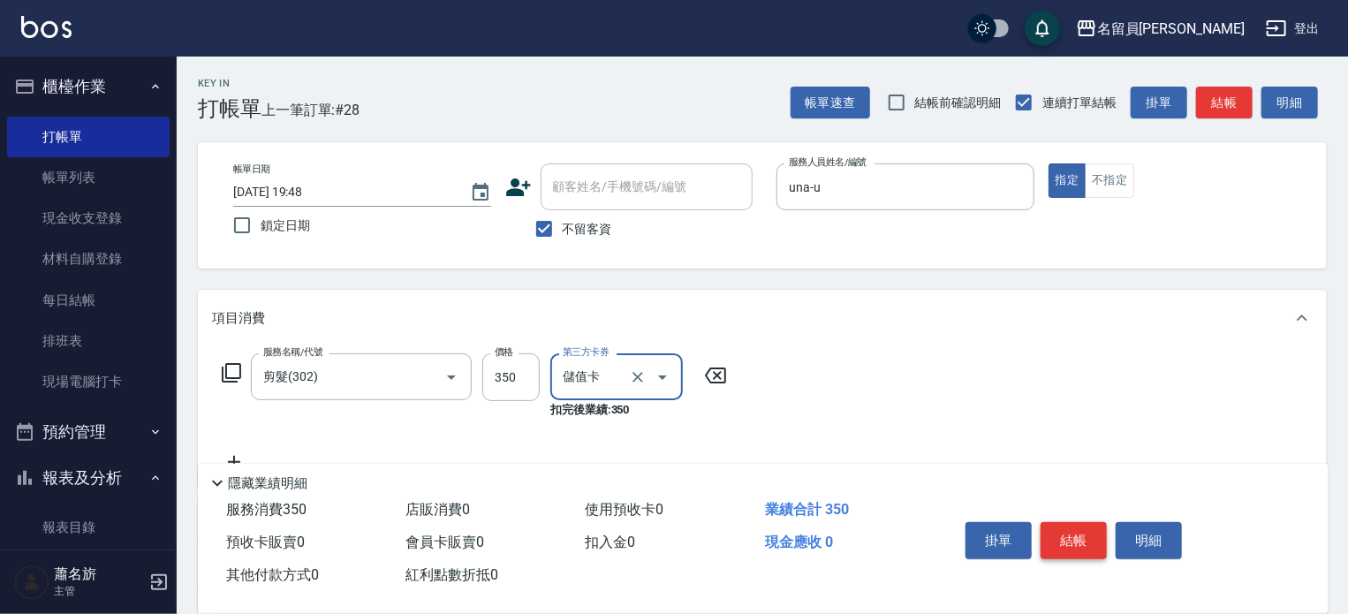
click at [1071, 534] on button "結帳" at bounding box center [1074, 540] width 66 height 37
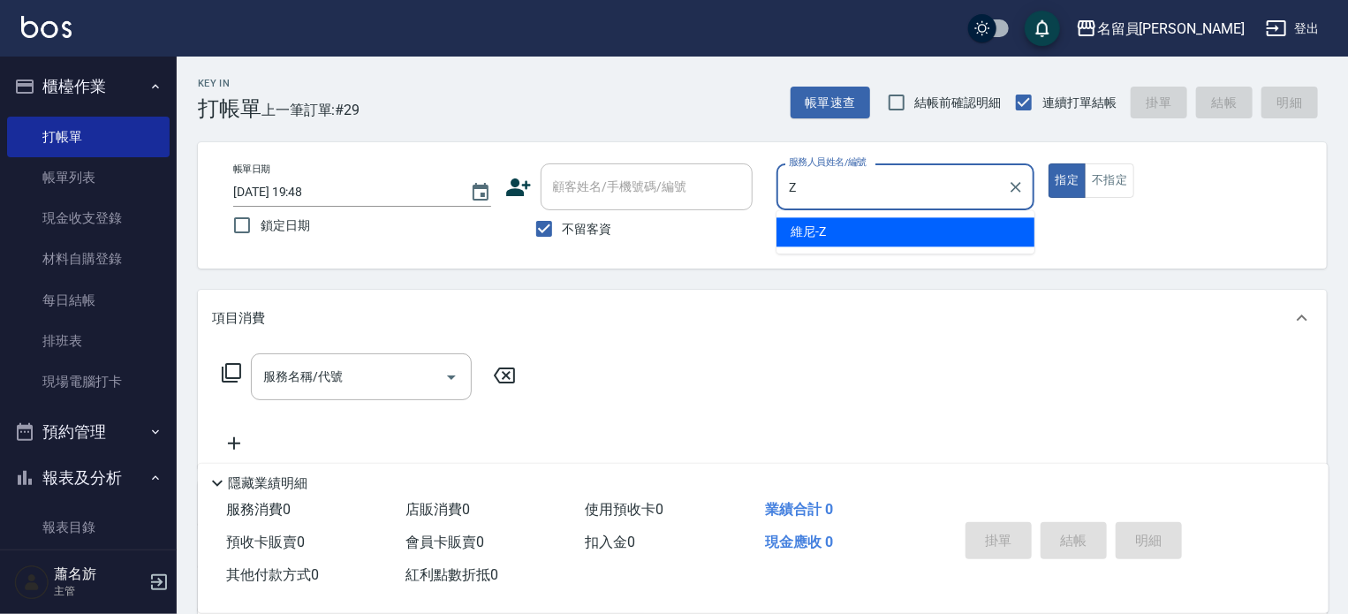
type input "維尼-Z"
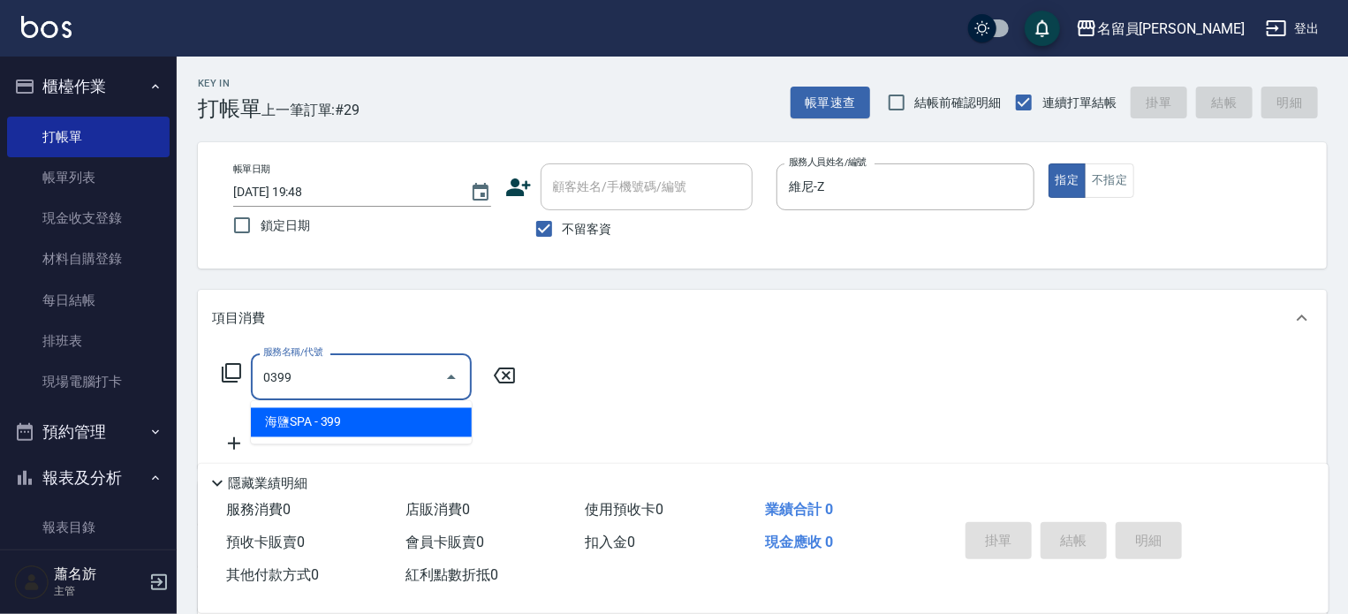
type input "海鹽SPA(0399)"
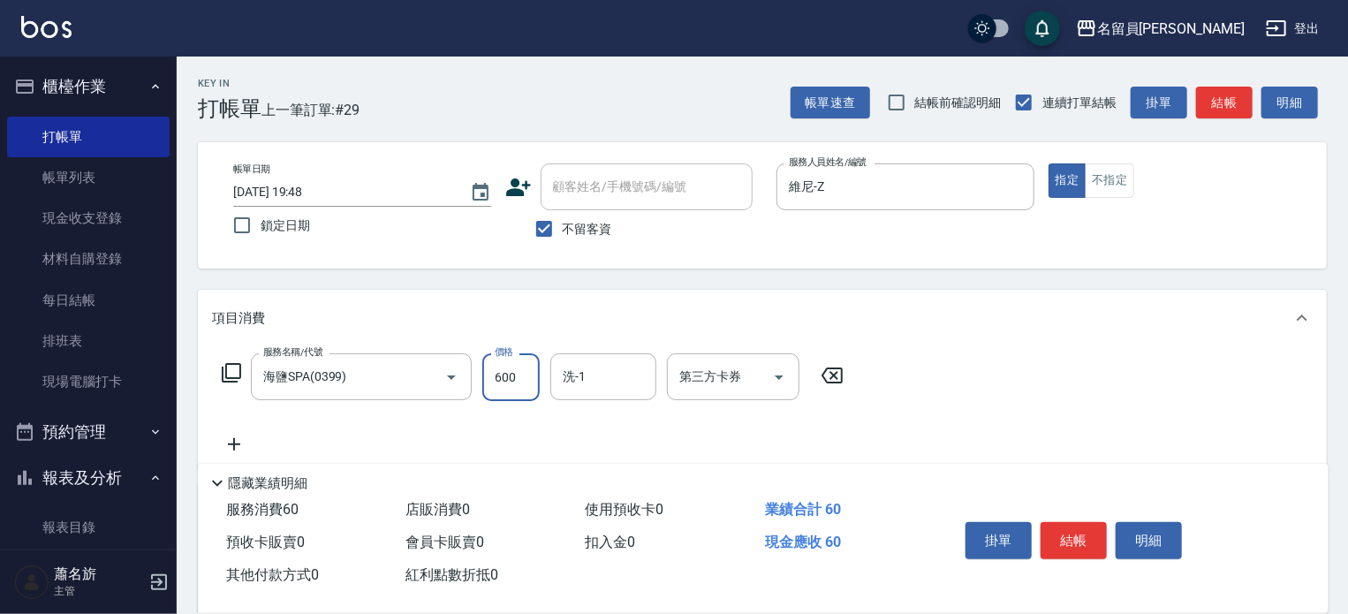
type input "600"
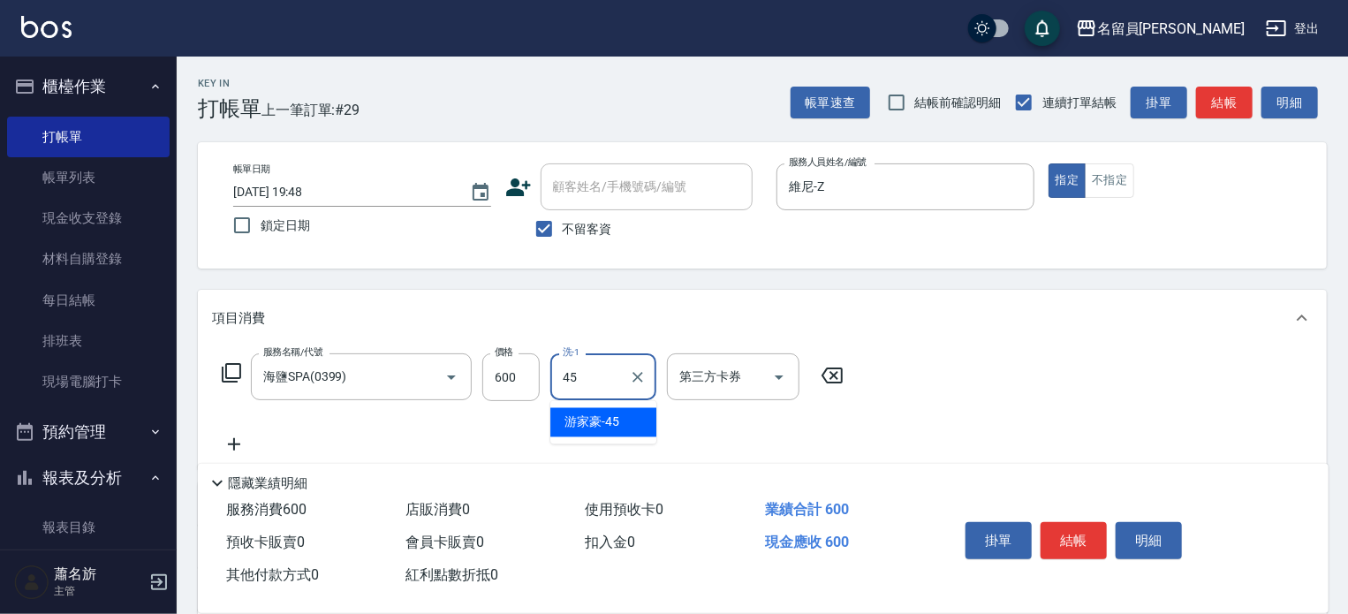
type input "[PERSON_NAME]-45"
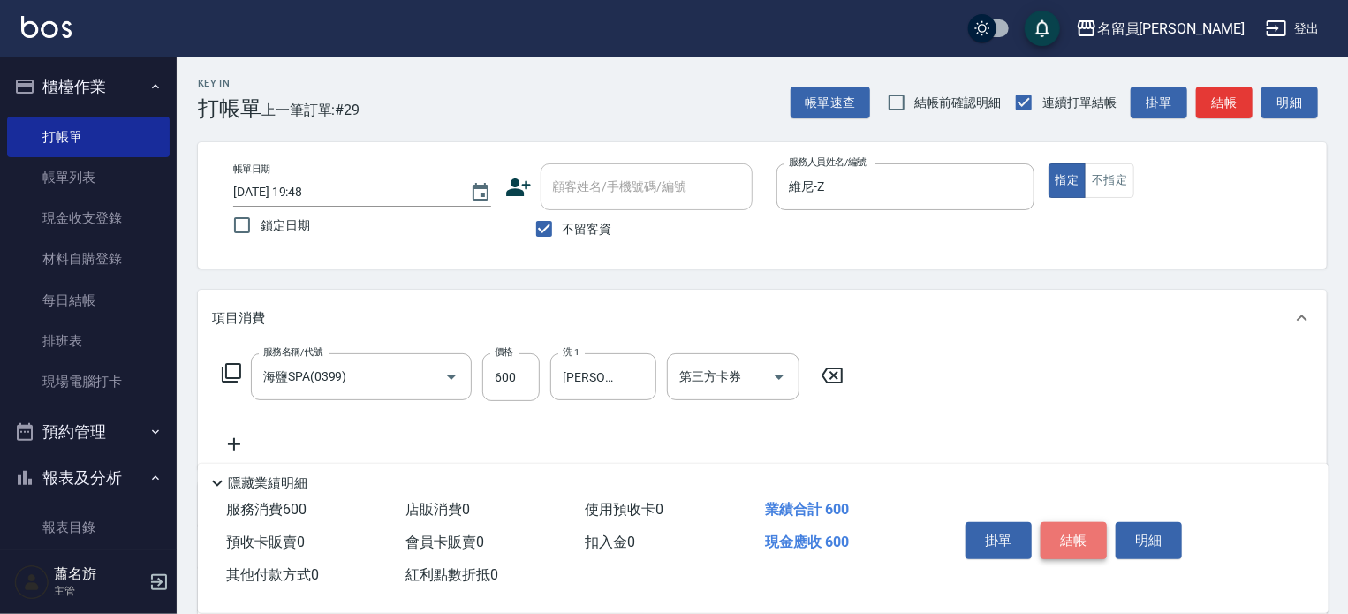
click at [1079, 539] on button "結帳" at bounding box center [1074, 540] width 66 height 37
click at [1078, 539] on div "掛單 結帳 明細" at bounding box center [1073, 543] width 231 height 56
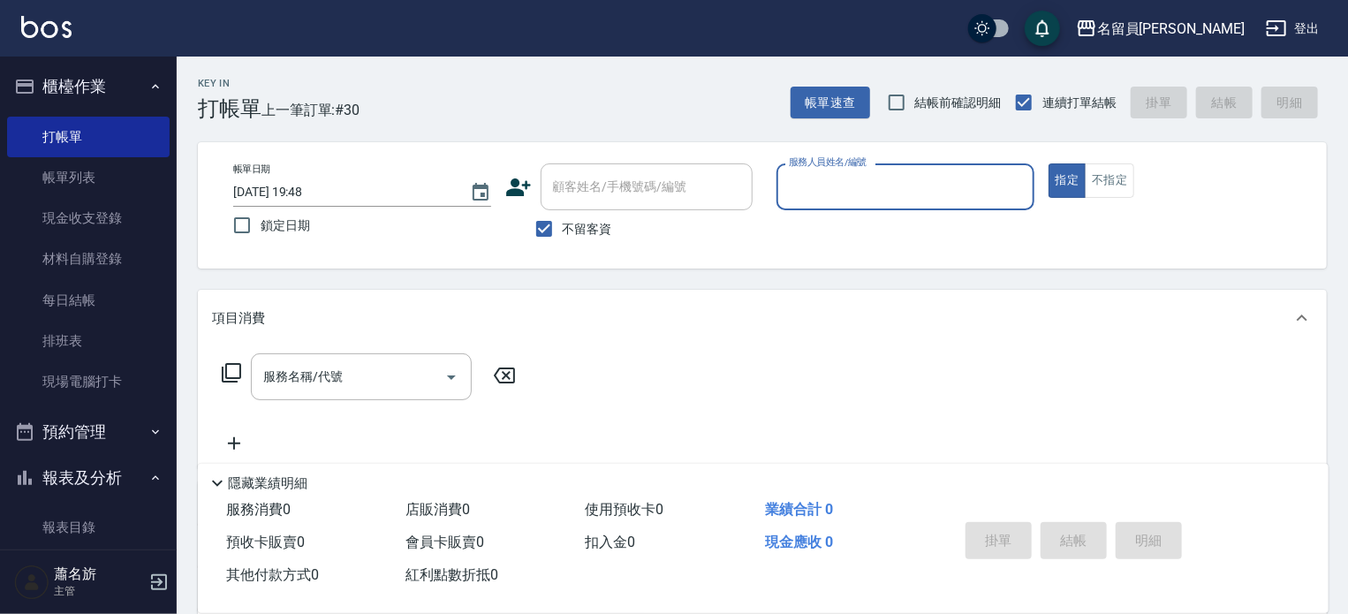
click at [1049, 163] on button "指定" at bounding box center [1068, 180] width 38 height 34
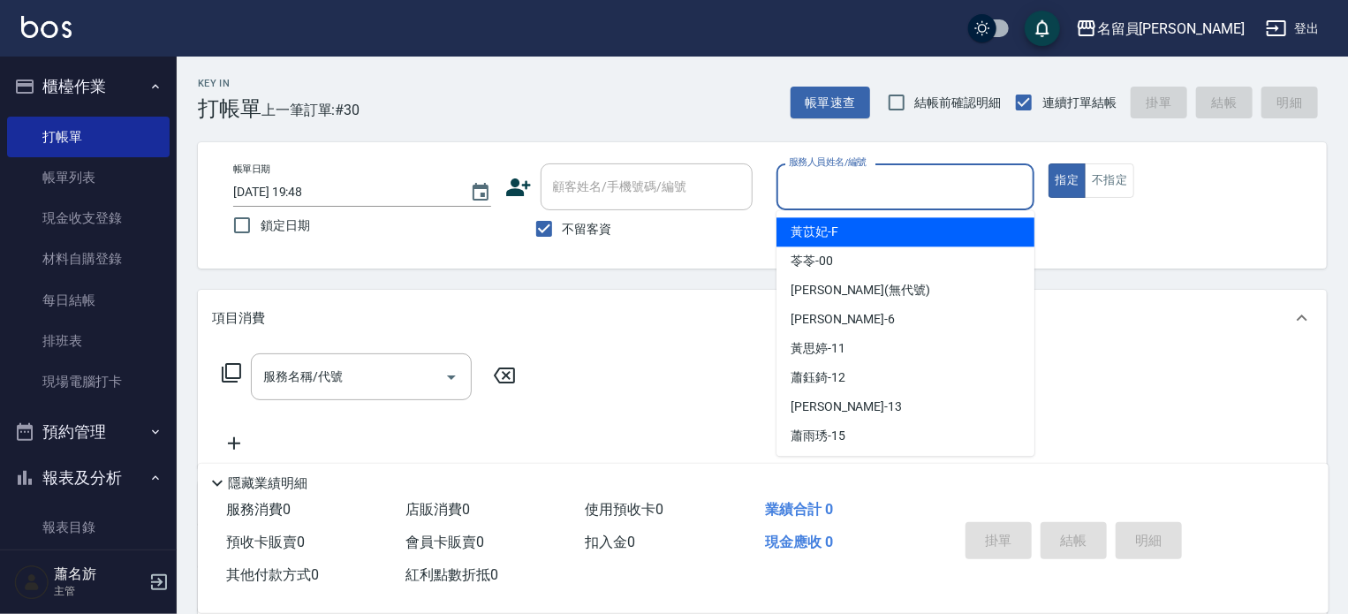
click at [849, 180] on div "服務人員姓名/編號 服務人員姓名/編號" at bounding box center [905, 186] width 258 height 47
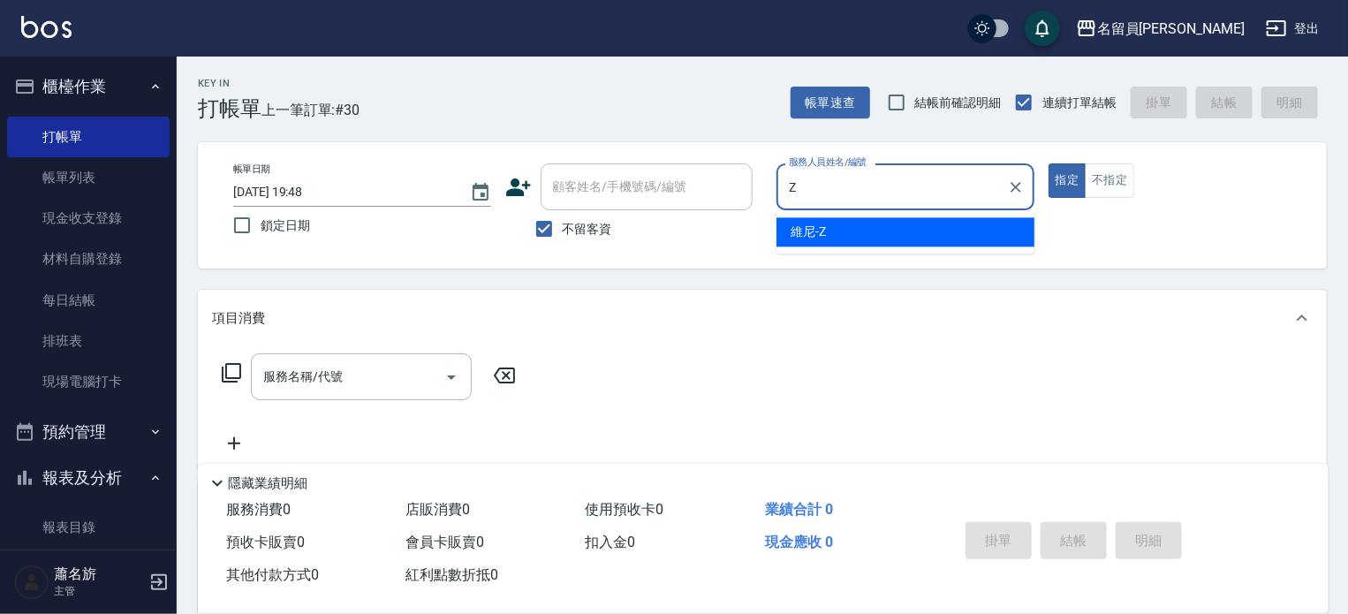
type input "維尼-Z"
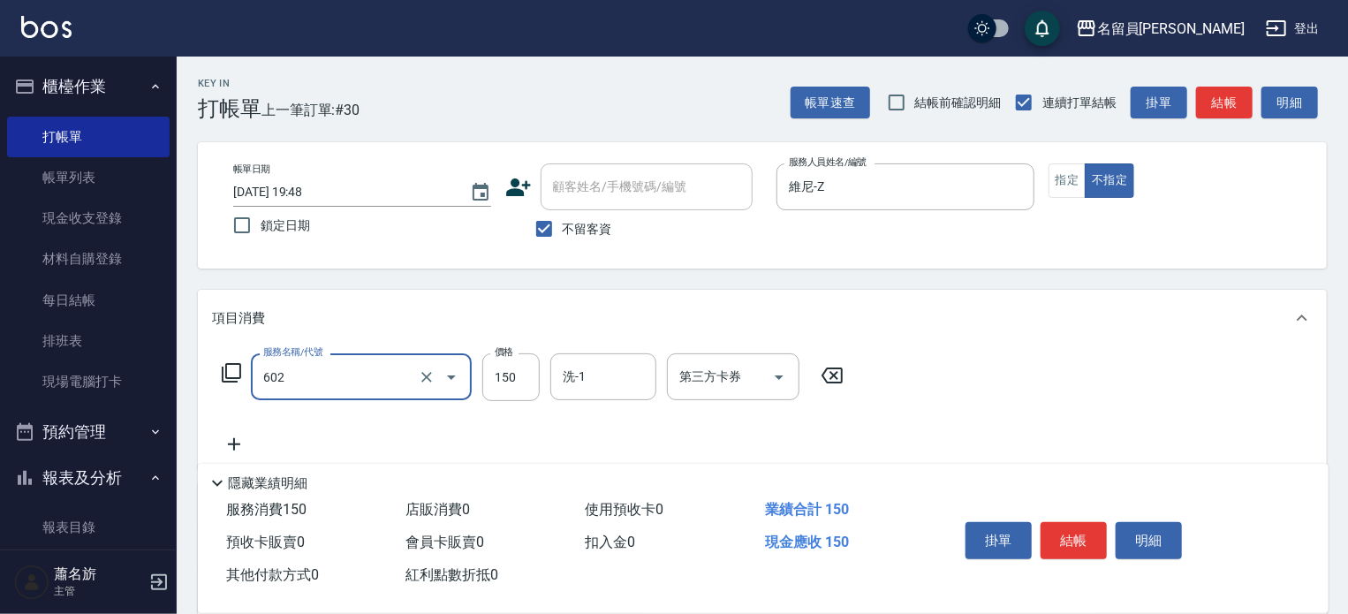
type input "一般洗髮(602)"
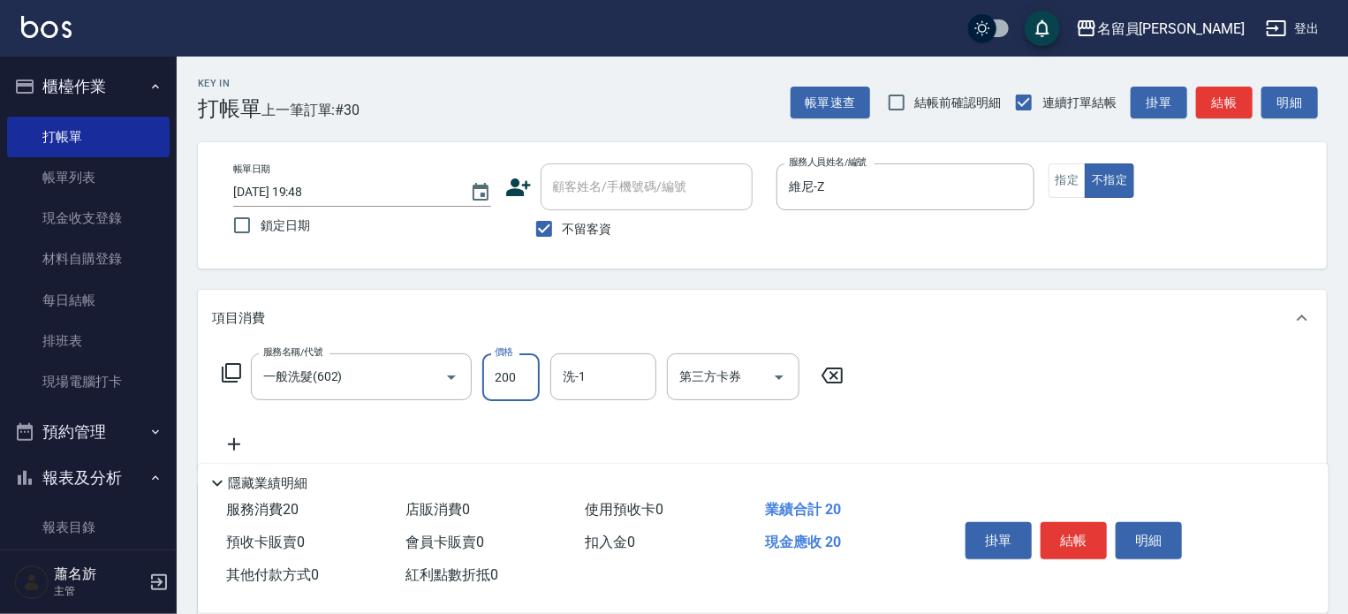
type input "200"
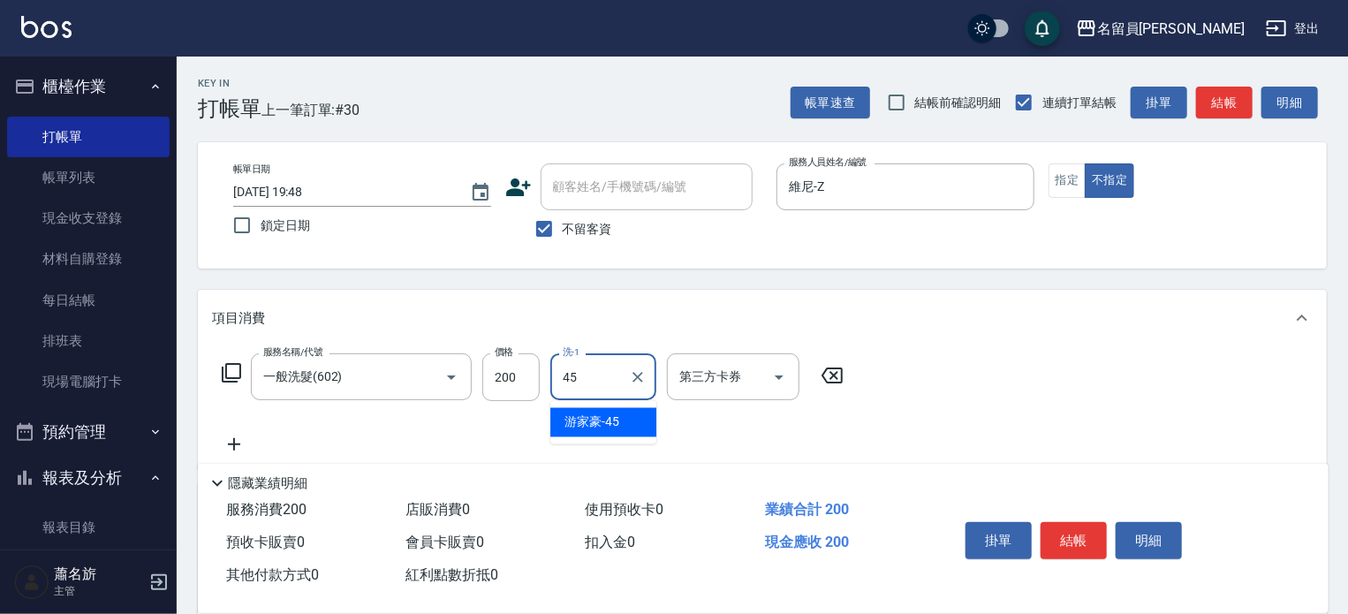
type input "[PERSON_NAME]-45"
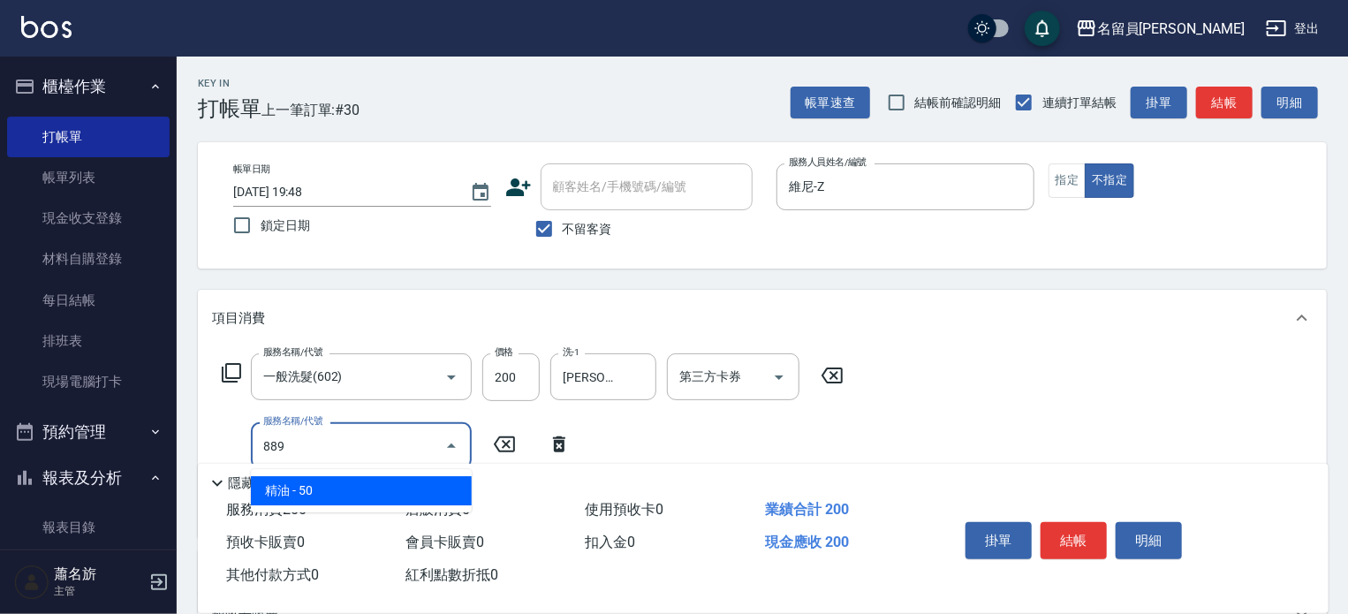
type input "精油(889)"
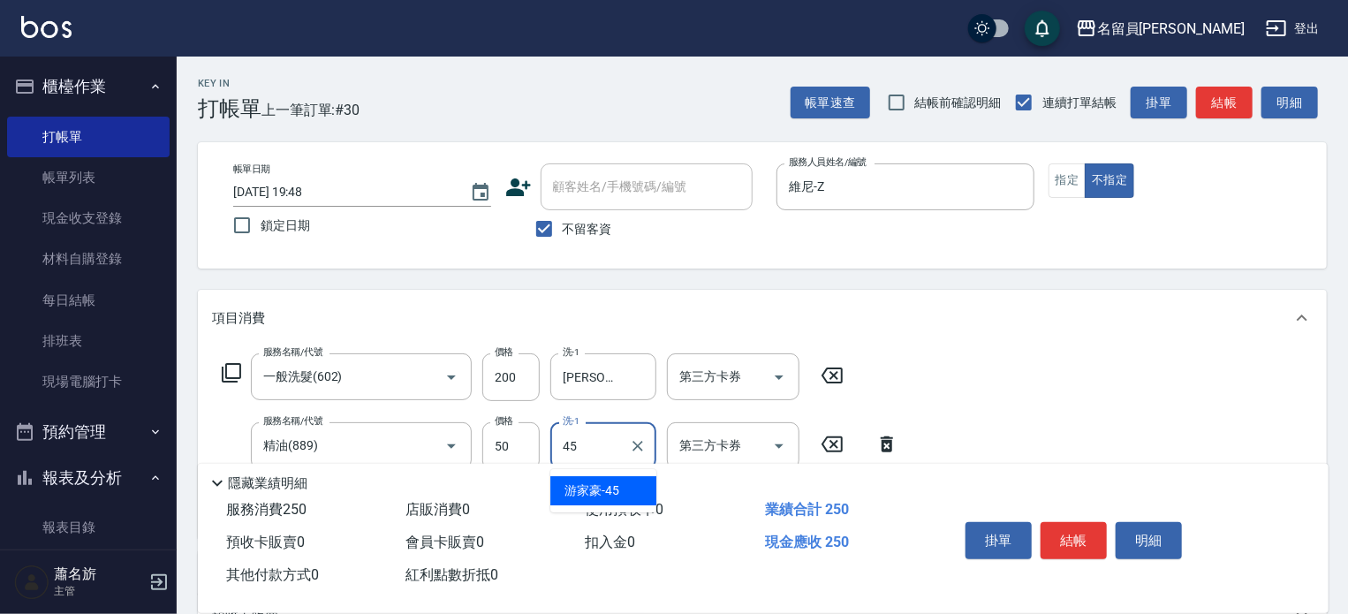
type input "[PERSON_NAME]-45"
type input "剪髮(302)"
type input "130"
drag, startPoint x: 1087, startPoint y: 534, endPoint x: 1142, endPoint y: 404, distance: 141.7
click at [1087, 534] on button "結帳" at bounding box center [1074, 540] width 66 height 37
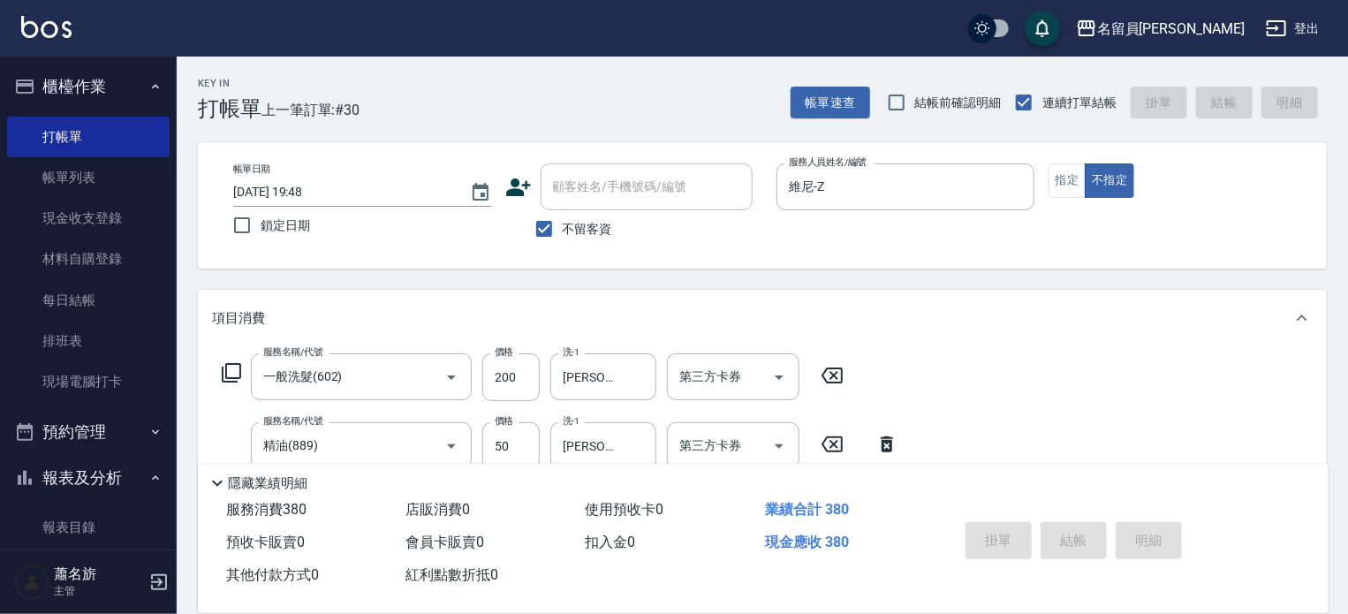
type input "[DATE] 19:49"
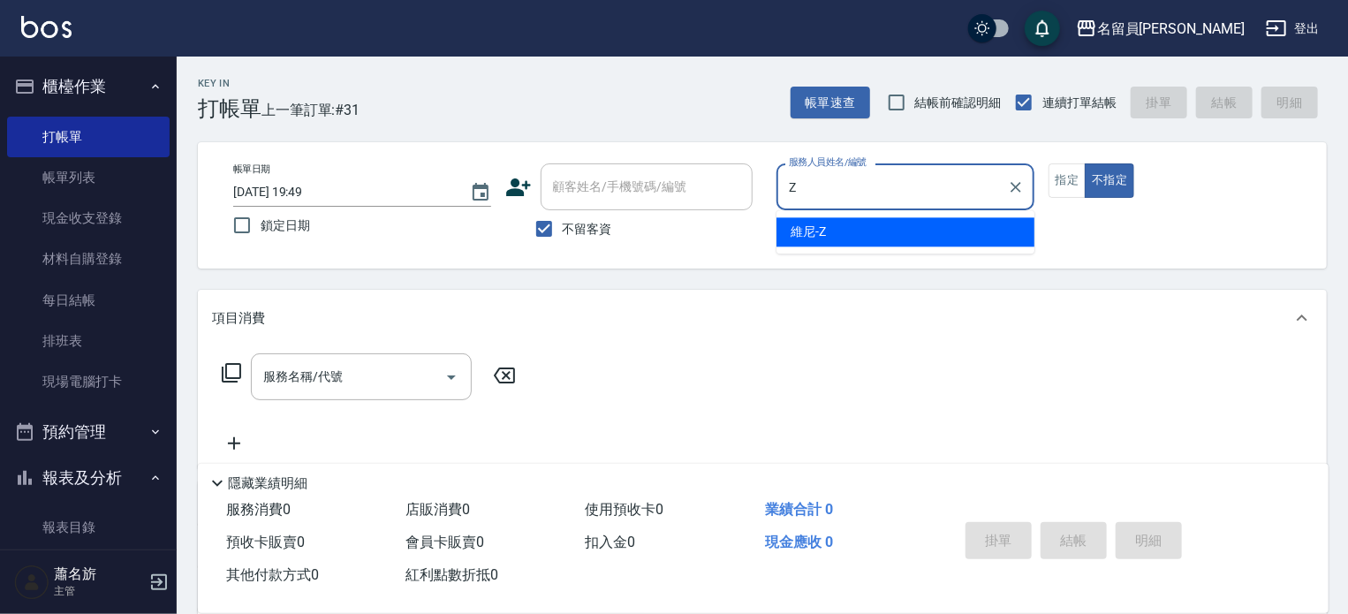
type input "維尼-Z"
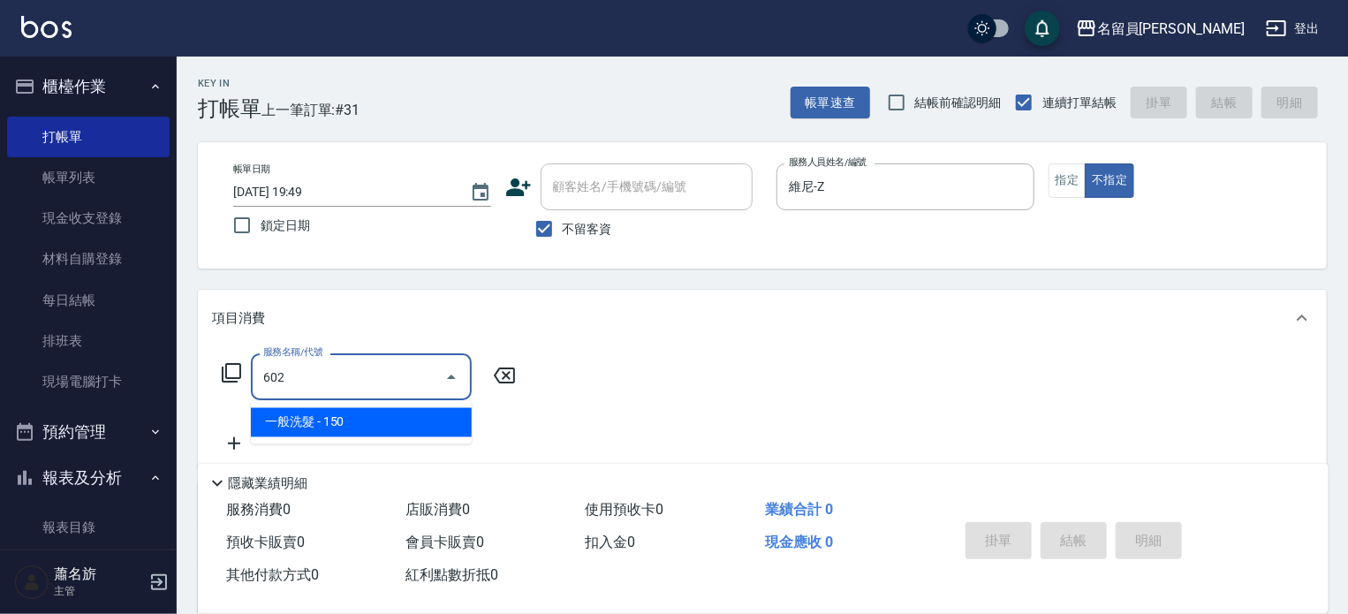
type input "一般洗髮(602)"
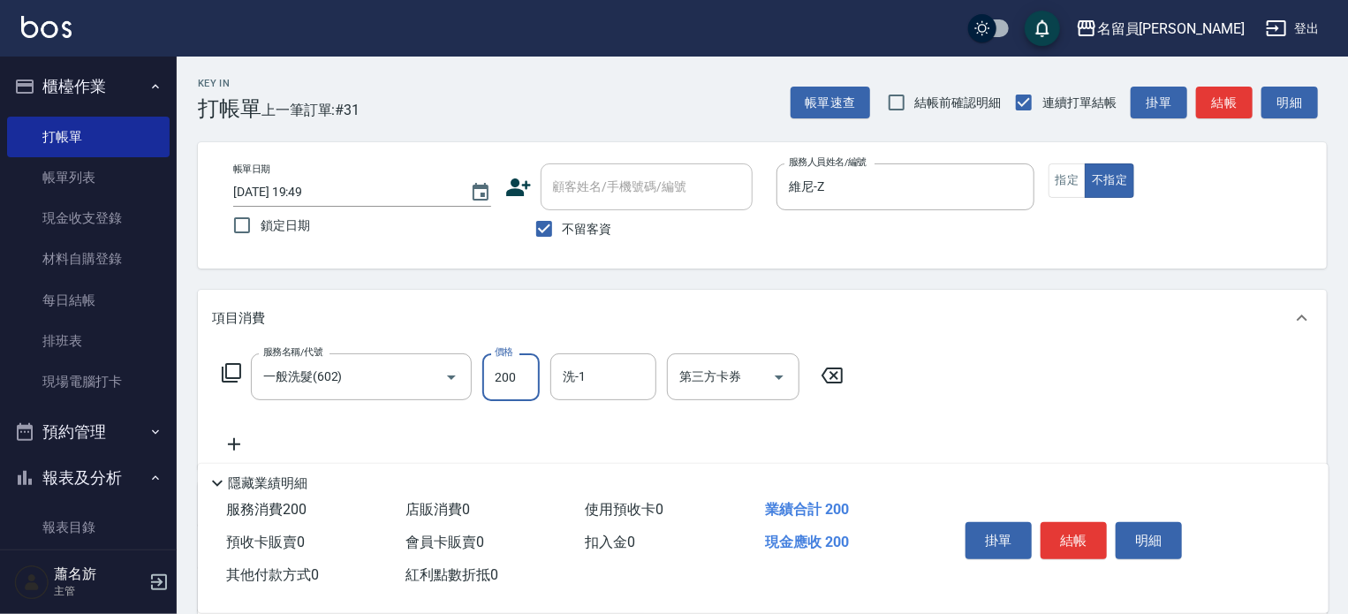
type input "200"
type input "[PERSON_NAME]-45"
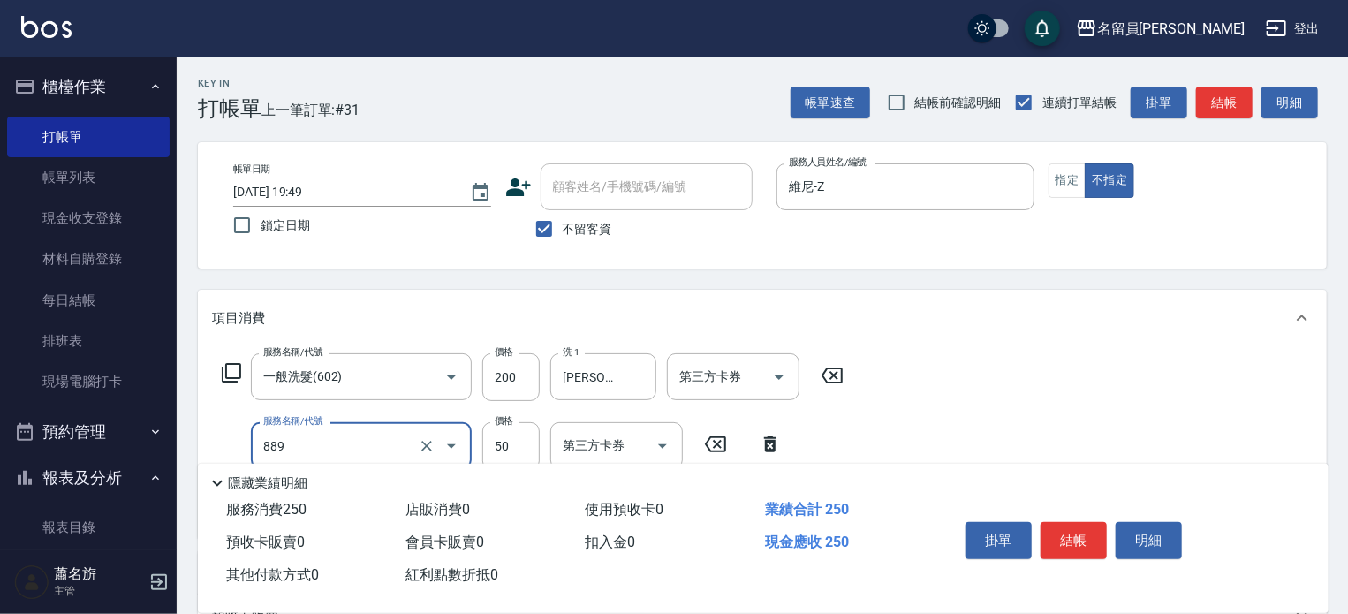
type input "精油(889)"
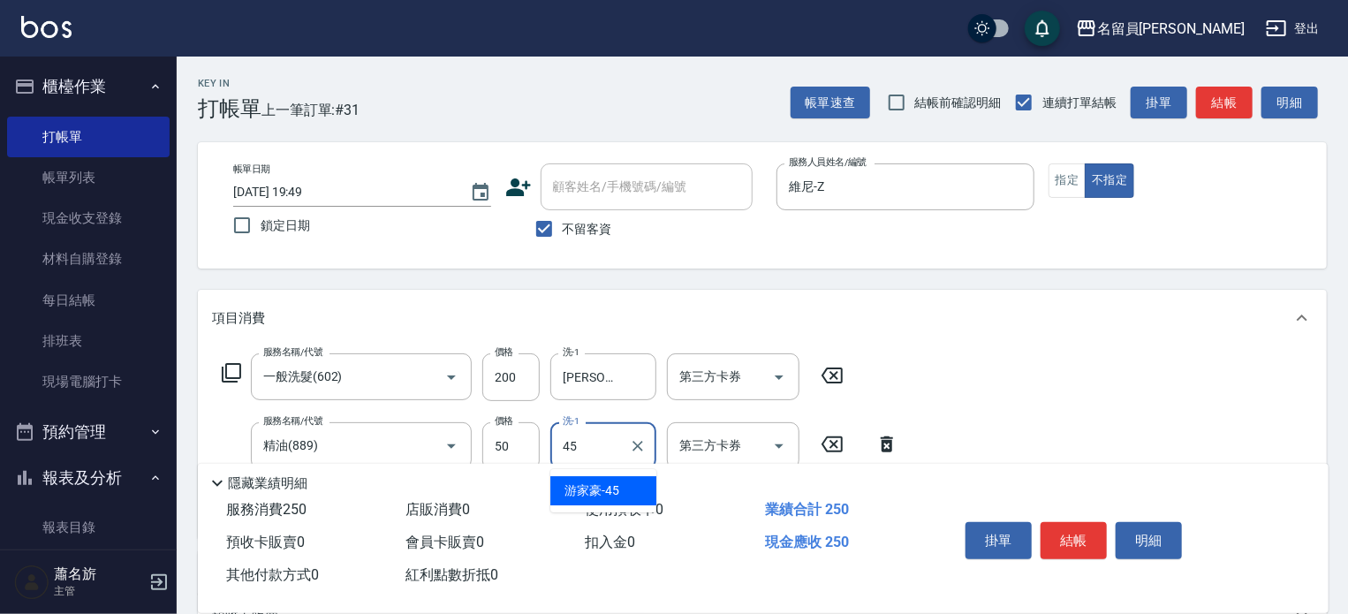
type input "[PERSON_NAME]-45"
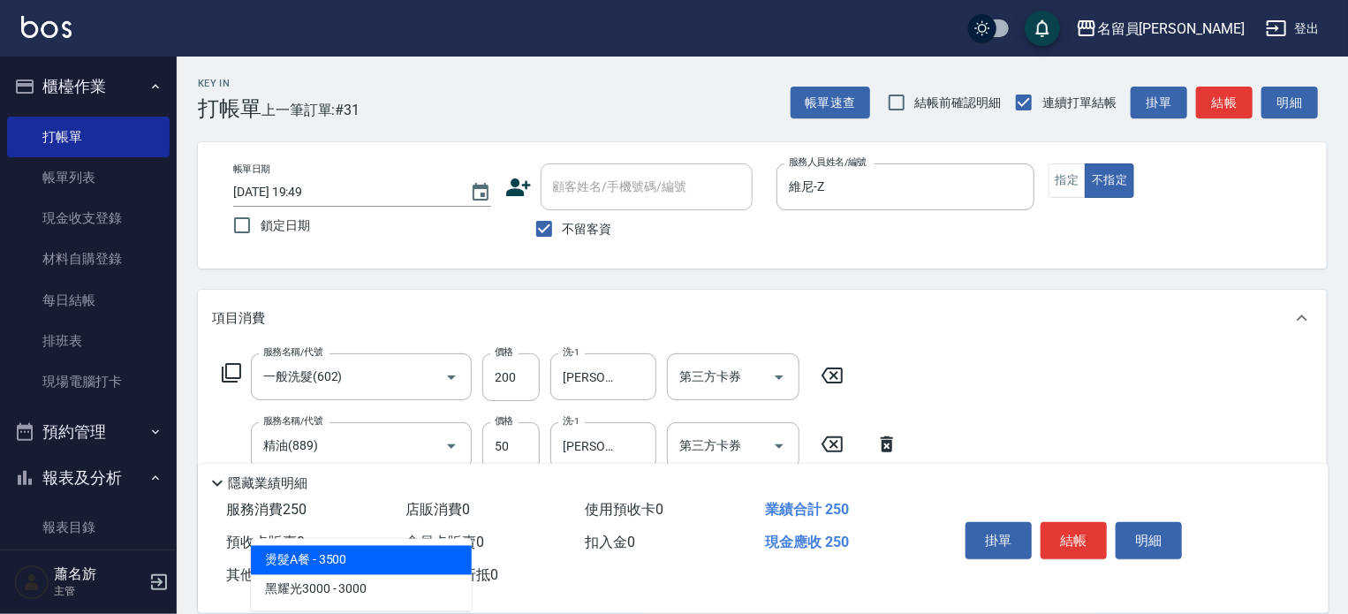
type input "3"
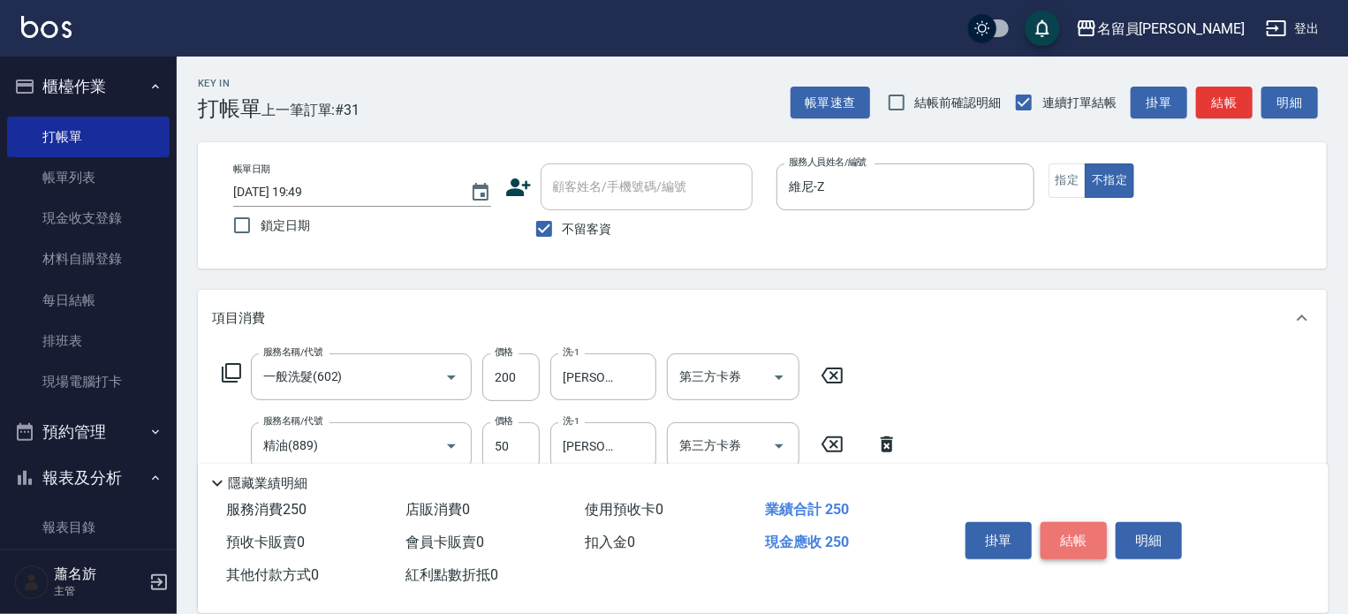
click at [1074, 541] on button "結帳" at bounding box center [1074, 540] width 66 height 37
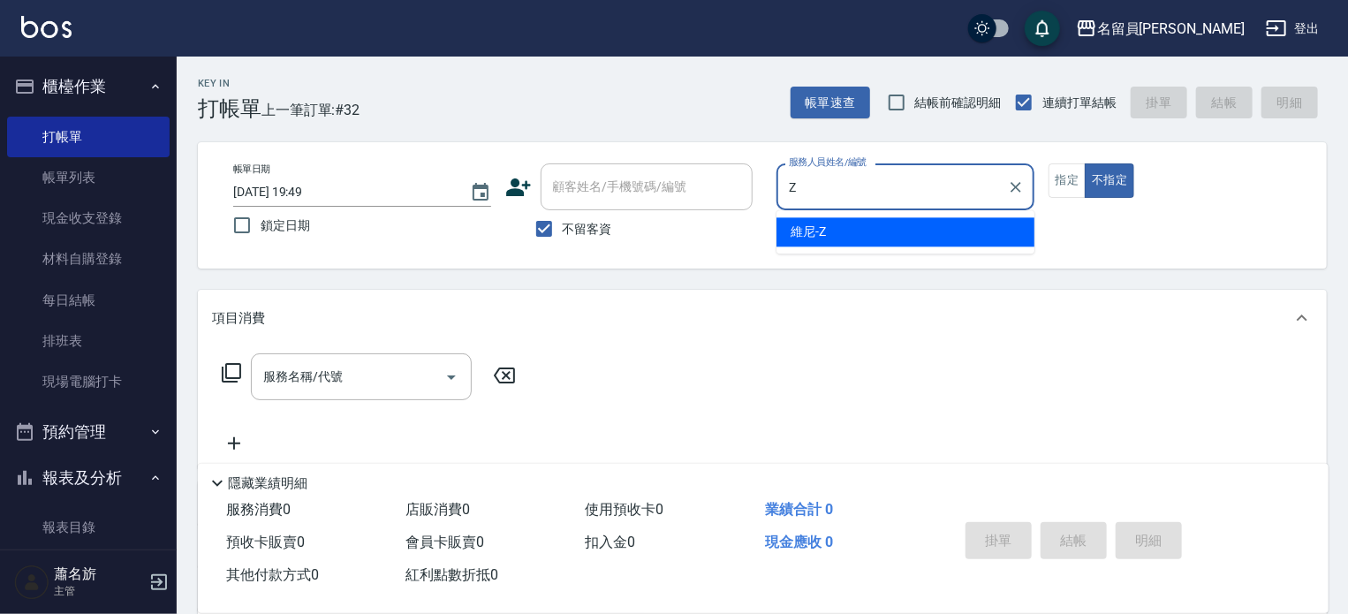
type input "維尼-Z"
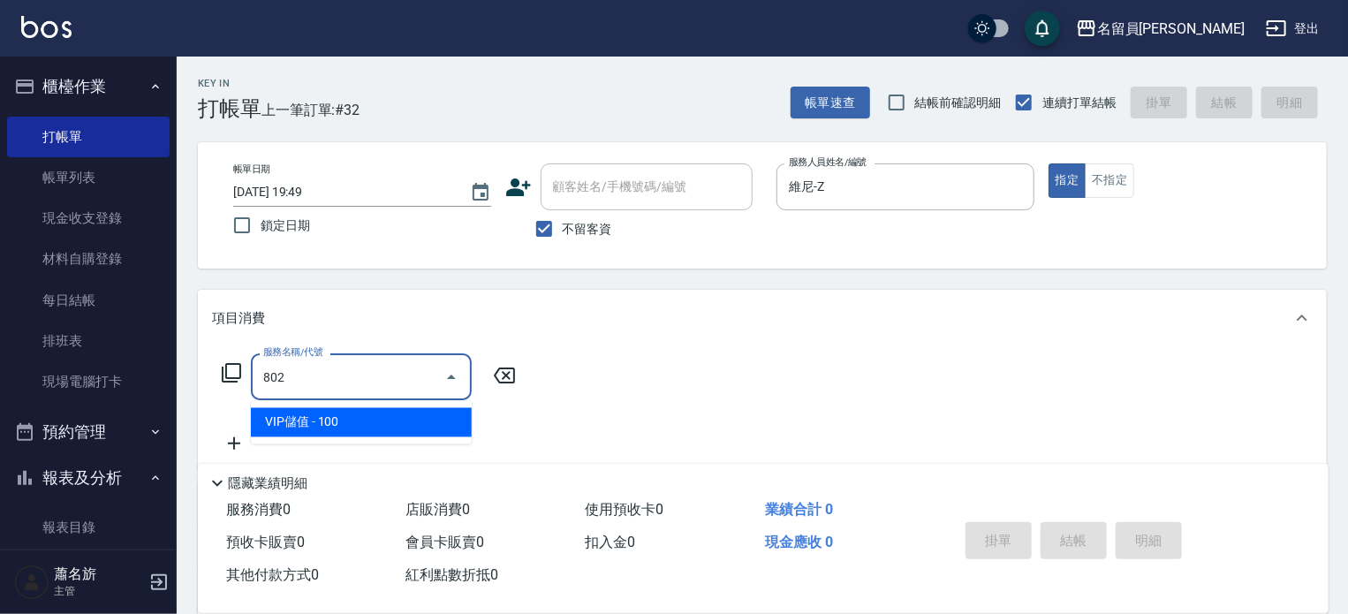
type input "VIP儲值(802)"
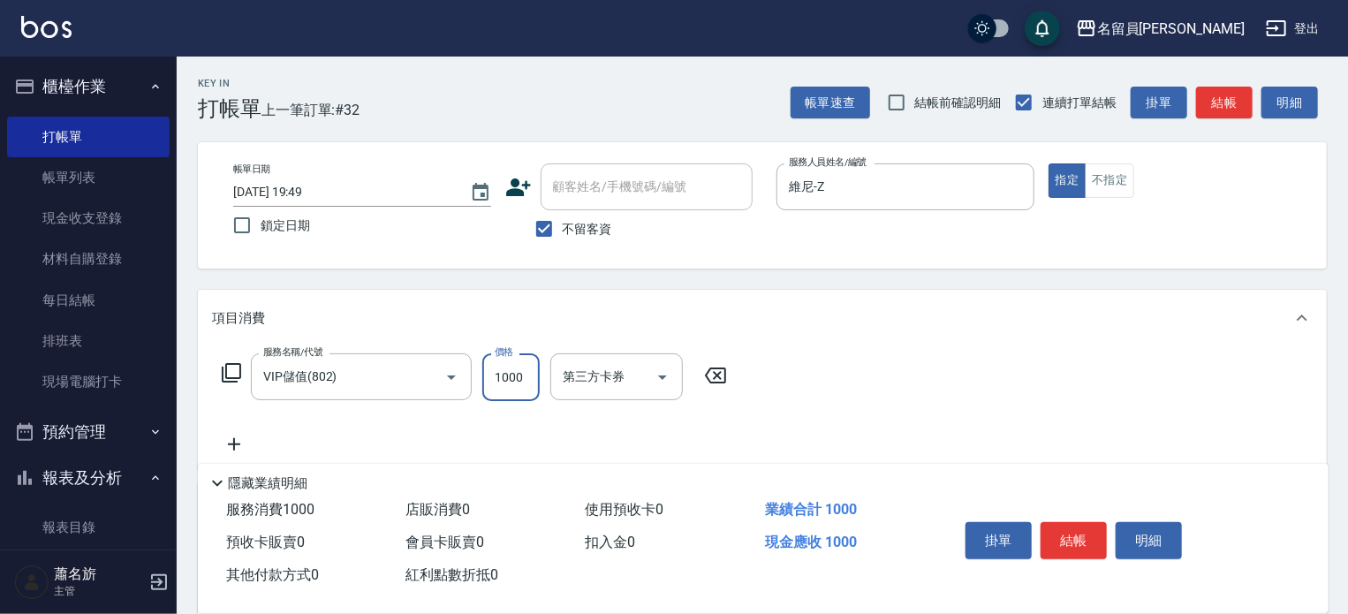
type input "1000"
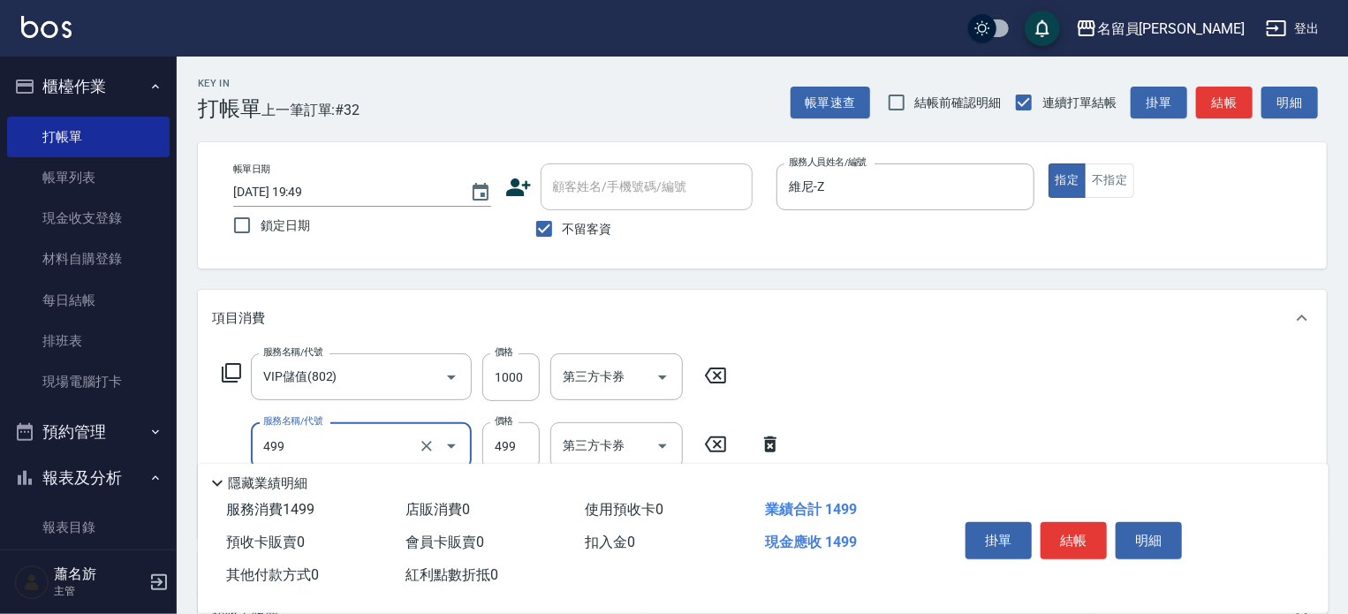
type input "去角質洗髮(499)"
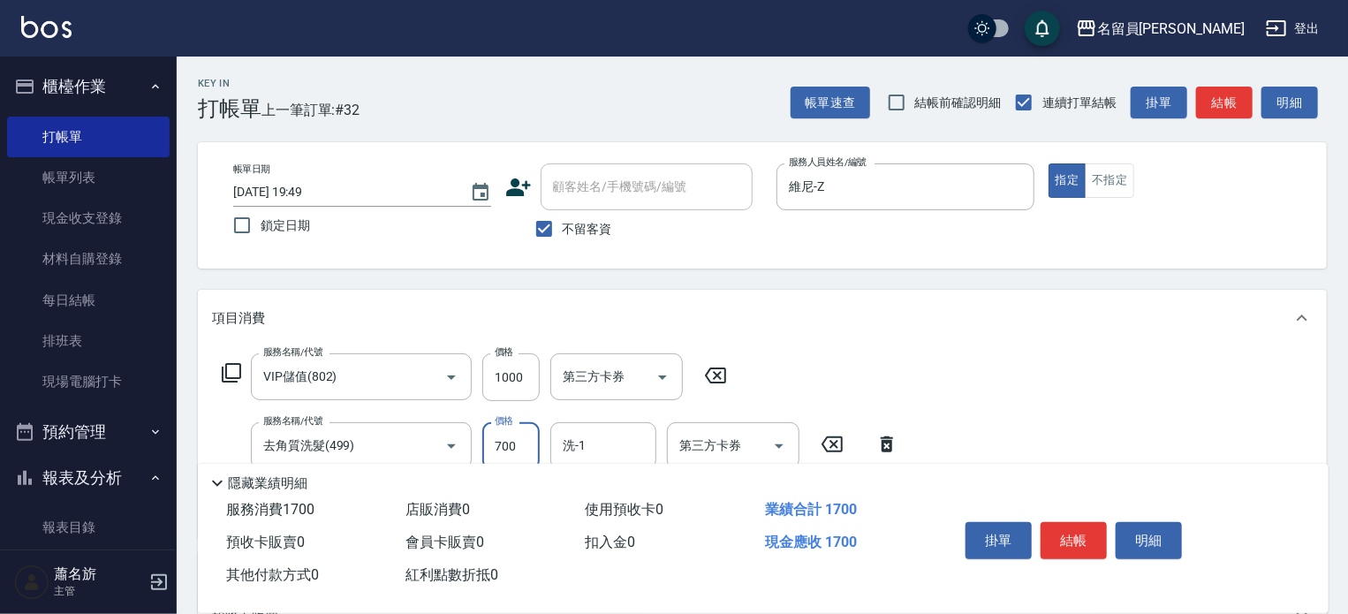
type input "700"
type input "[PERSON_NAME]-45"
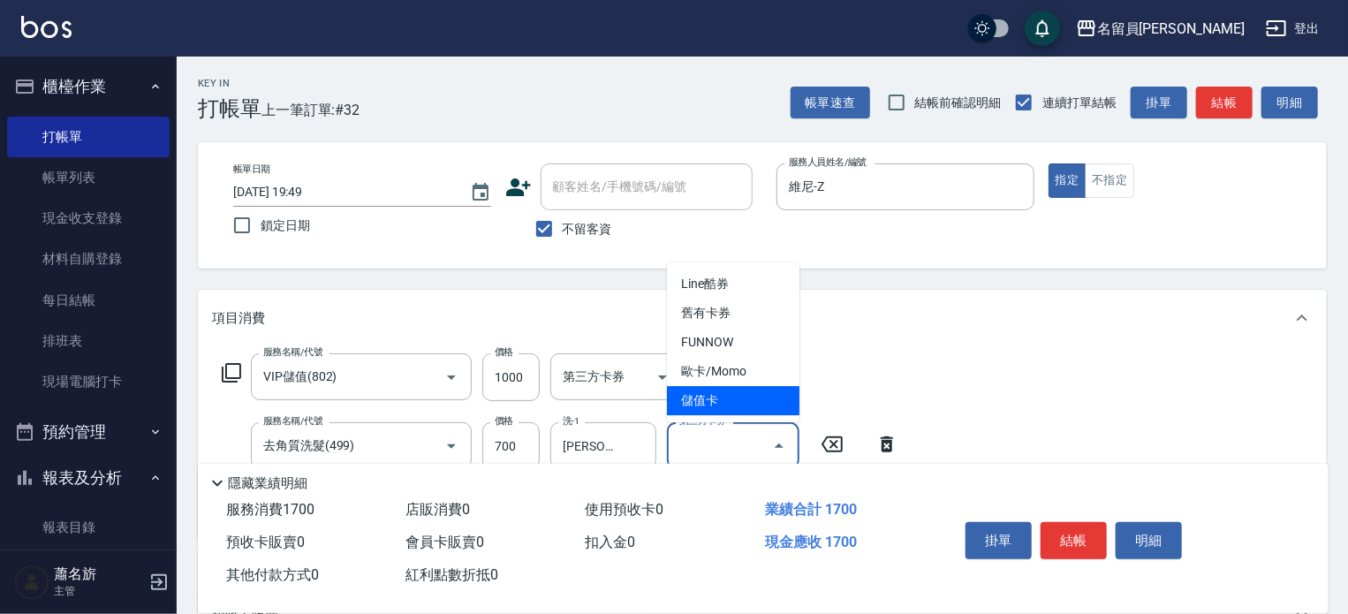
type input "儲值卡"
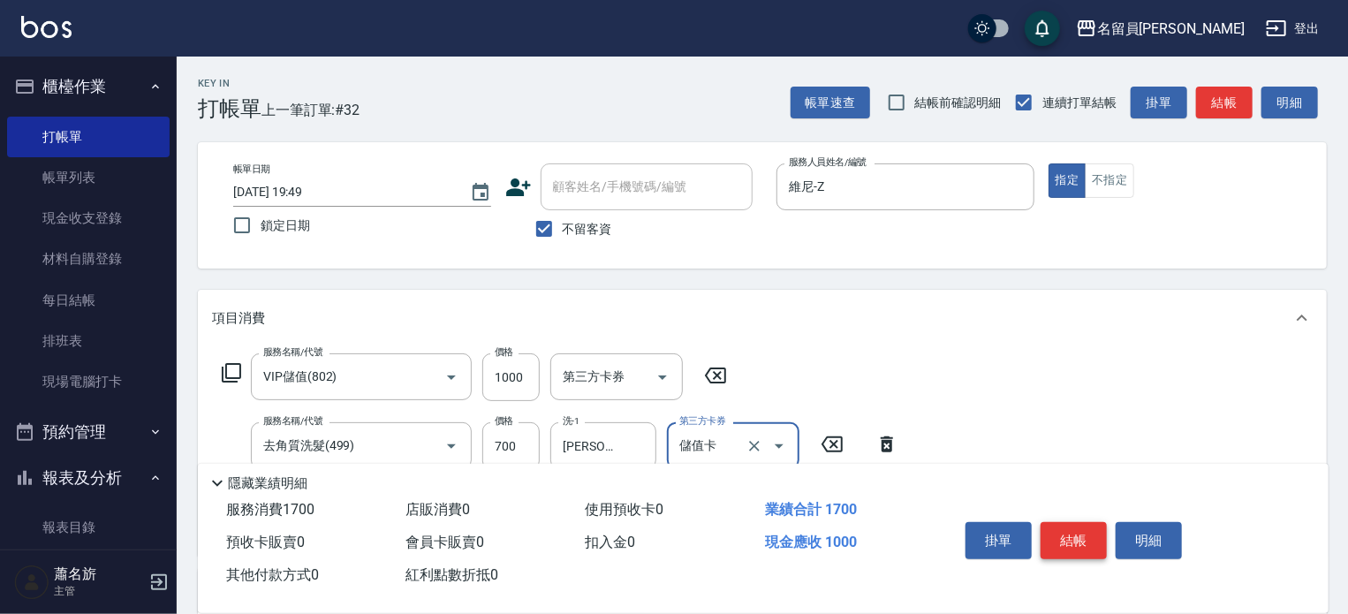
click at [1067, 538] on button "結帳" at bounding box center [1074, 540] width 66 height 37
click at [1067, 538] on div "掛單 結帳 明細" at bounding box center [1073, 543] width 231 height 56
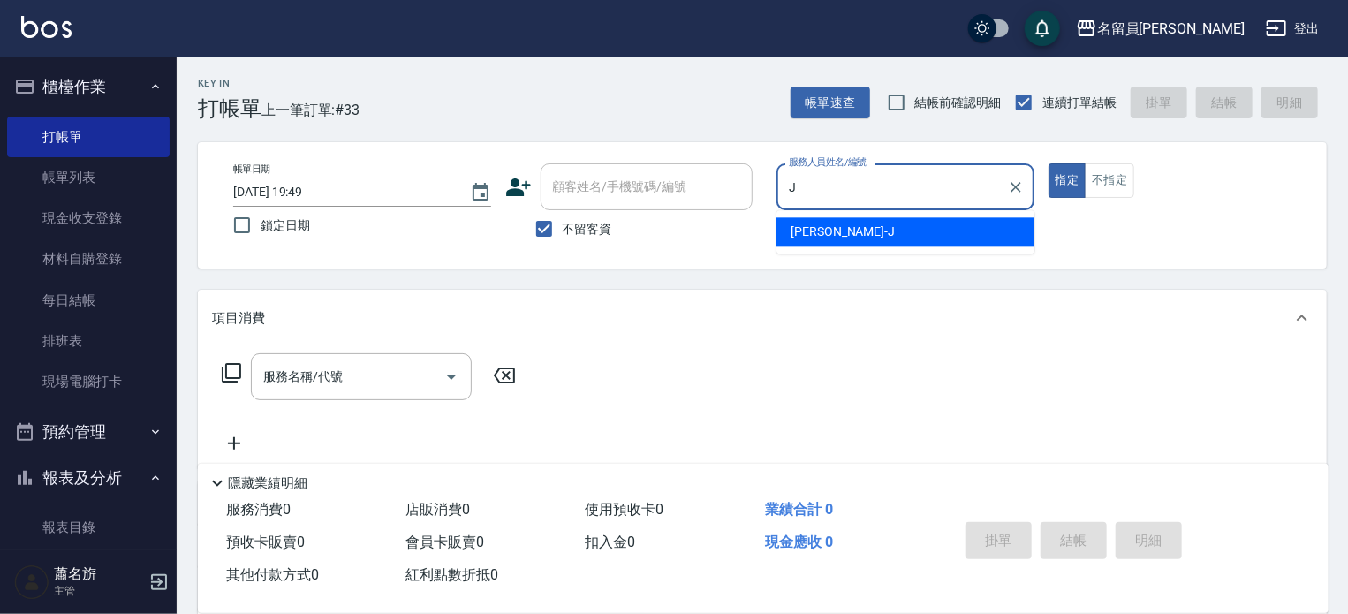
type input "[PERSON_NAME]"
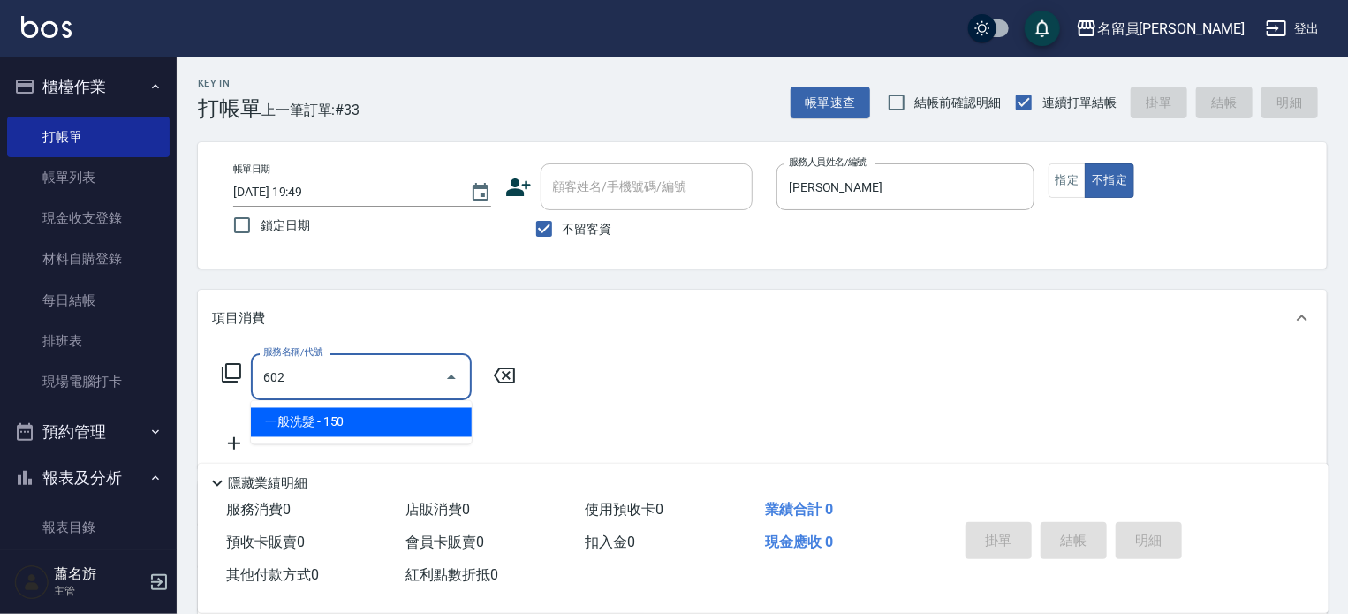
type input "一般洗髮(602)"
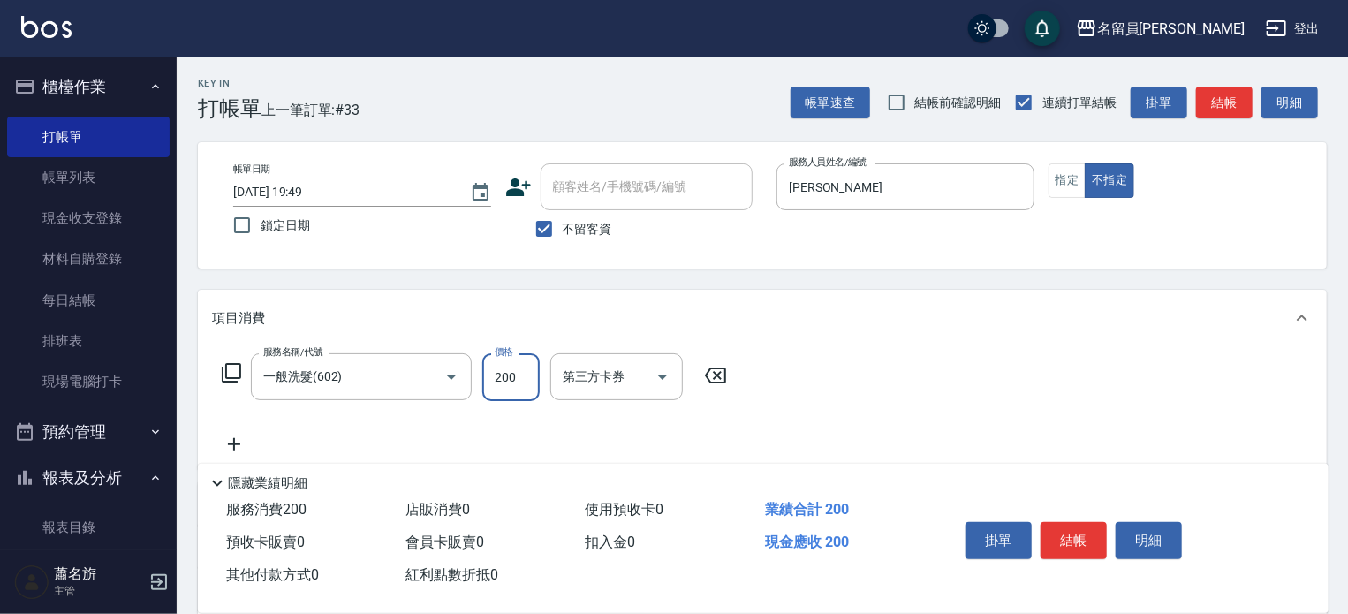
type input "200"
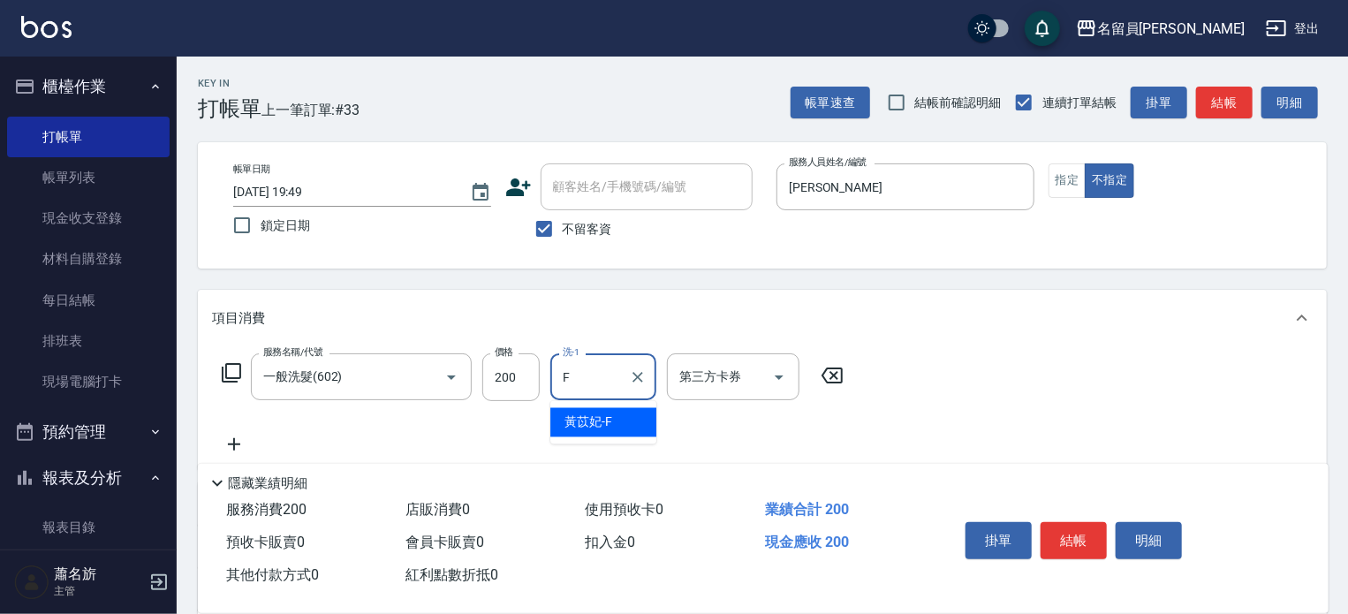
type input "[PERSON_NAME]-F"
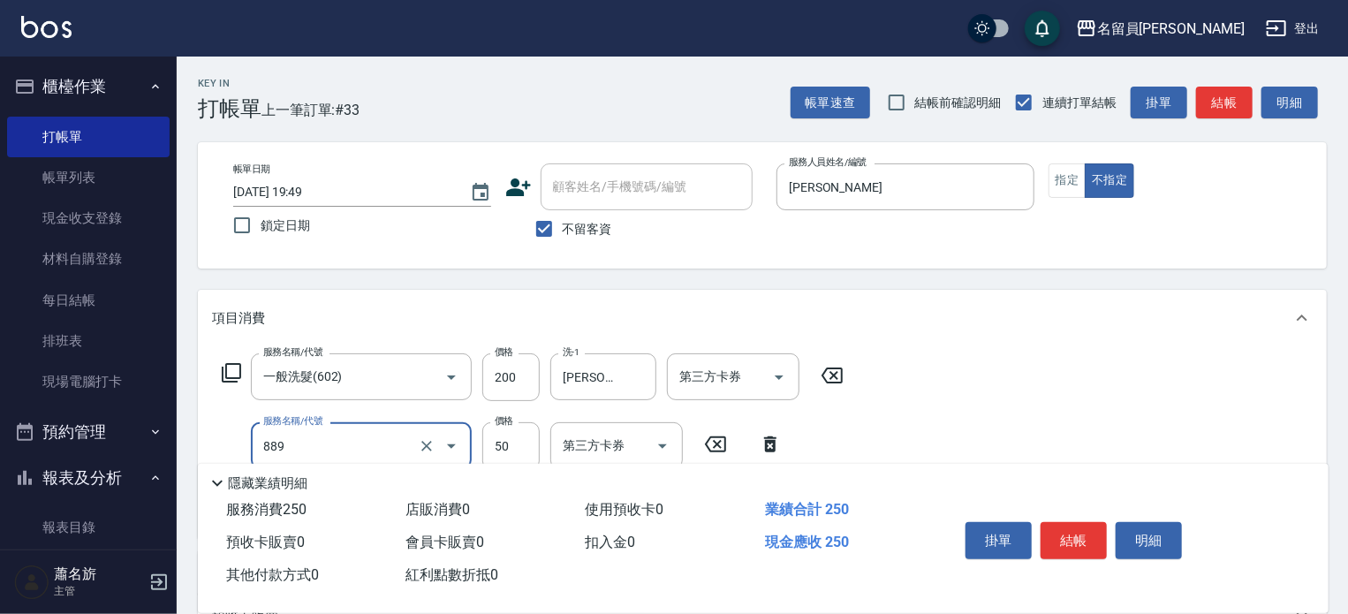
type input "精油(889)"
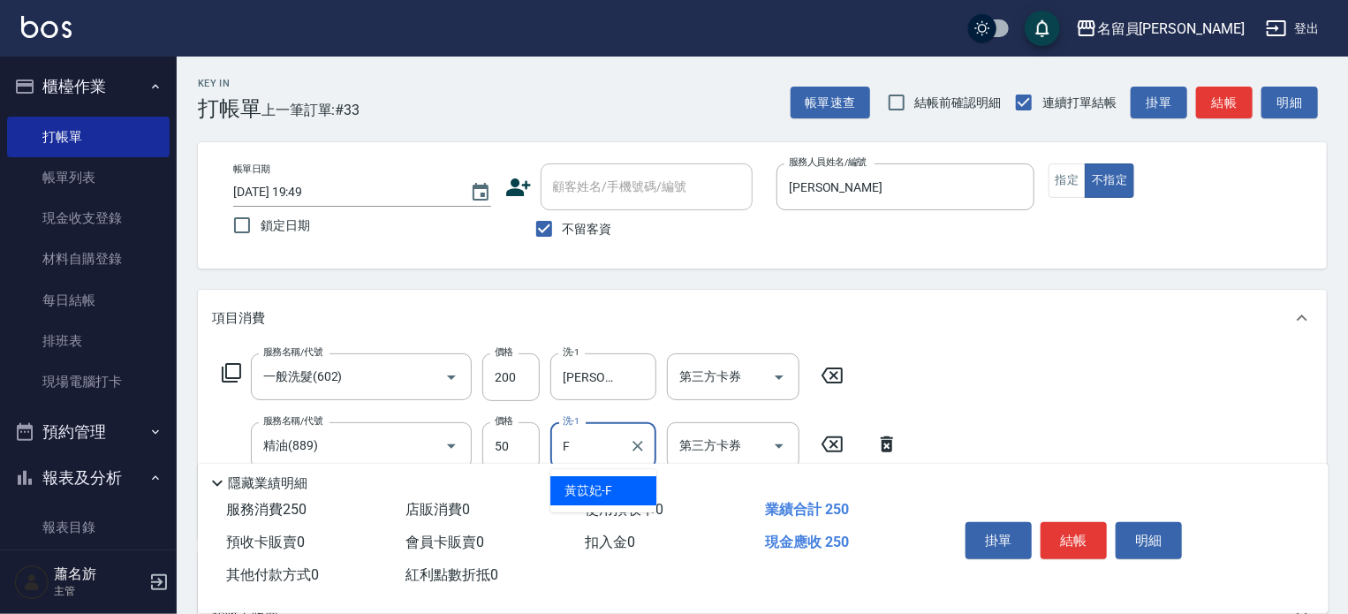
type input "[PERSON_NAME]-F"
type input "瞬間保養(415)"
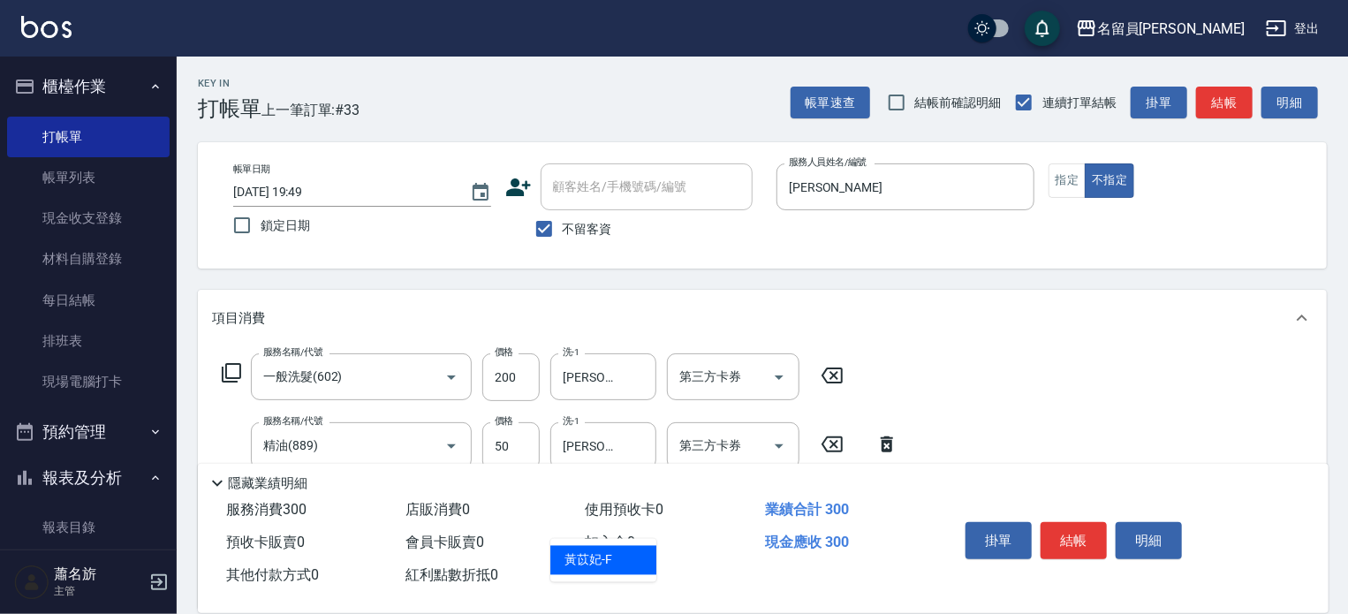
type input "[PERSON_NAME]-F"
type input "剪髮(302)"
type input "130"
click at [1077, 533] on button "結帳" at bounding box center [1074, 540] width 66 height 37
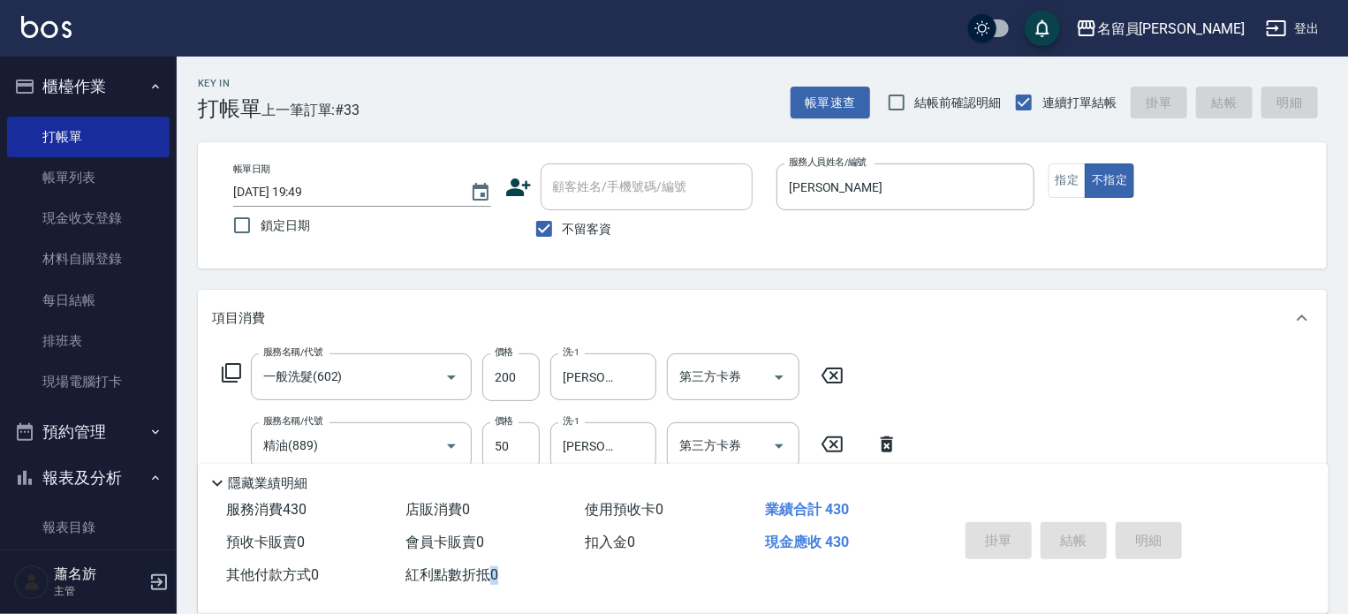
click at [1077, 533] on div "掛單 結帳 明細" at bounding box center [1073, 543] width 231 height 56
type input "[DATE] 19:50"
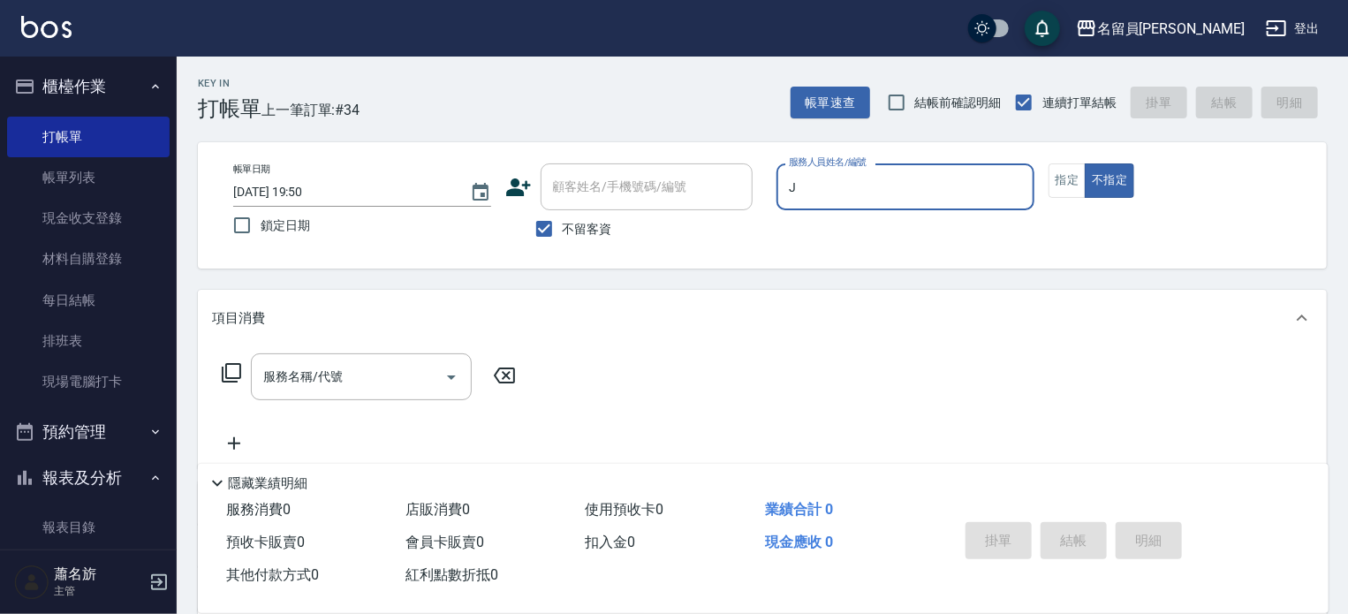
type input "[PERSON_NAME]"
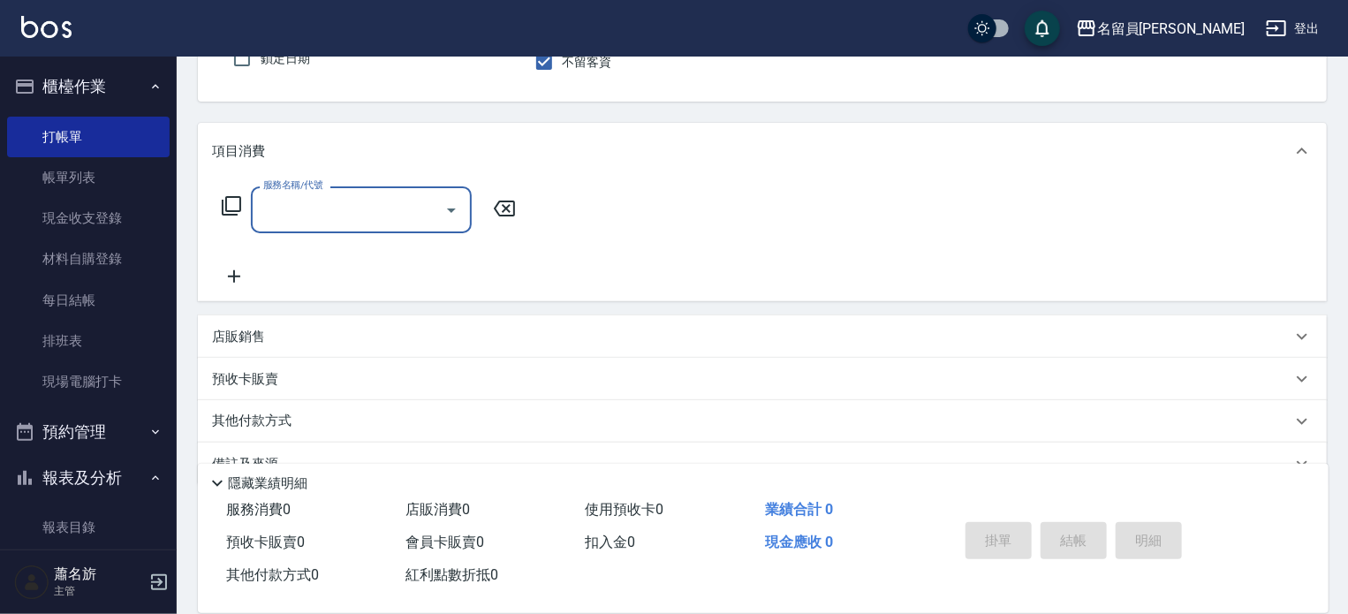
scroll to position [177, 0]
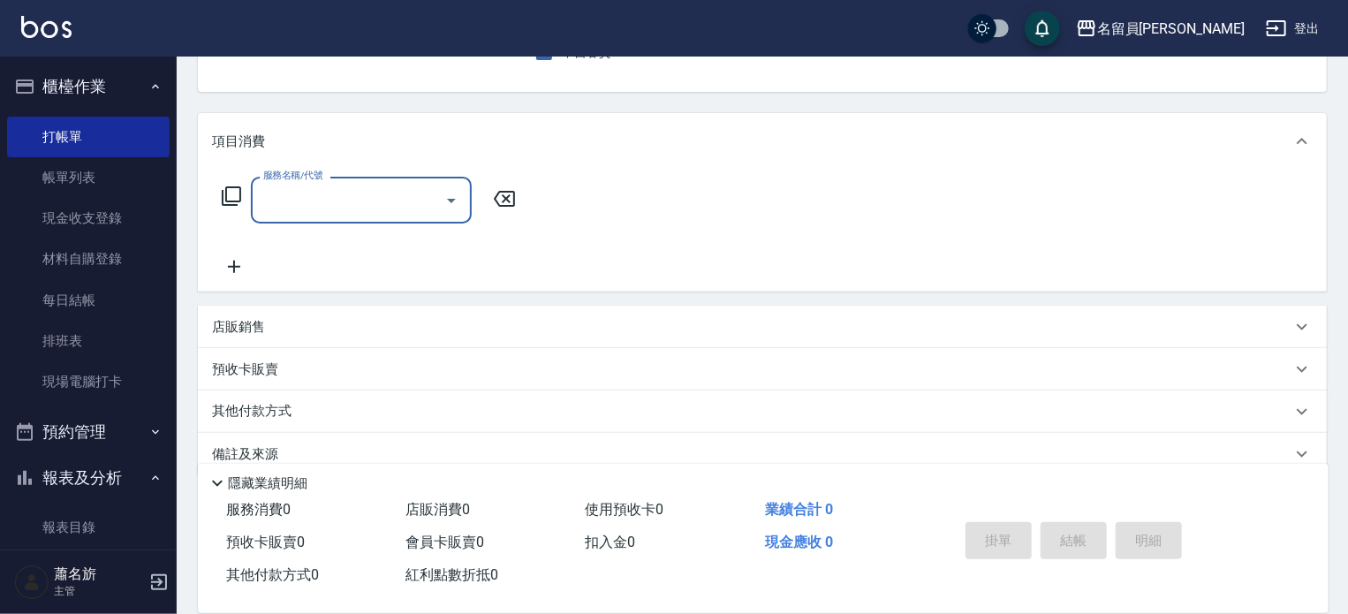
click at [436, 329] on div "店販銷售" at bounding box center [751, 327] width 1079 height 19
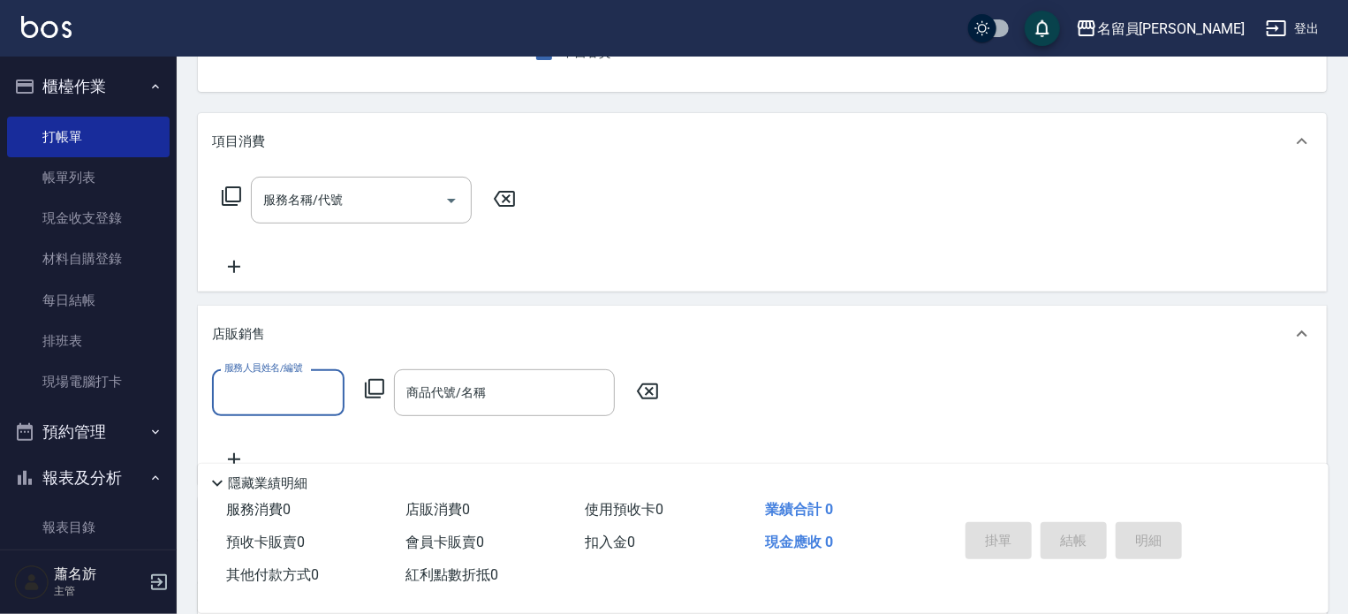
scroll to position [0, 0]
type input "[PERSON_NAME]"
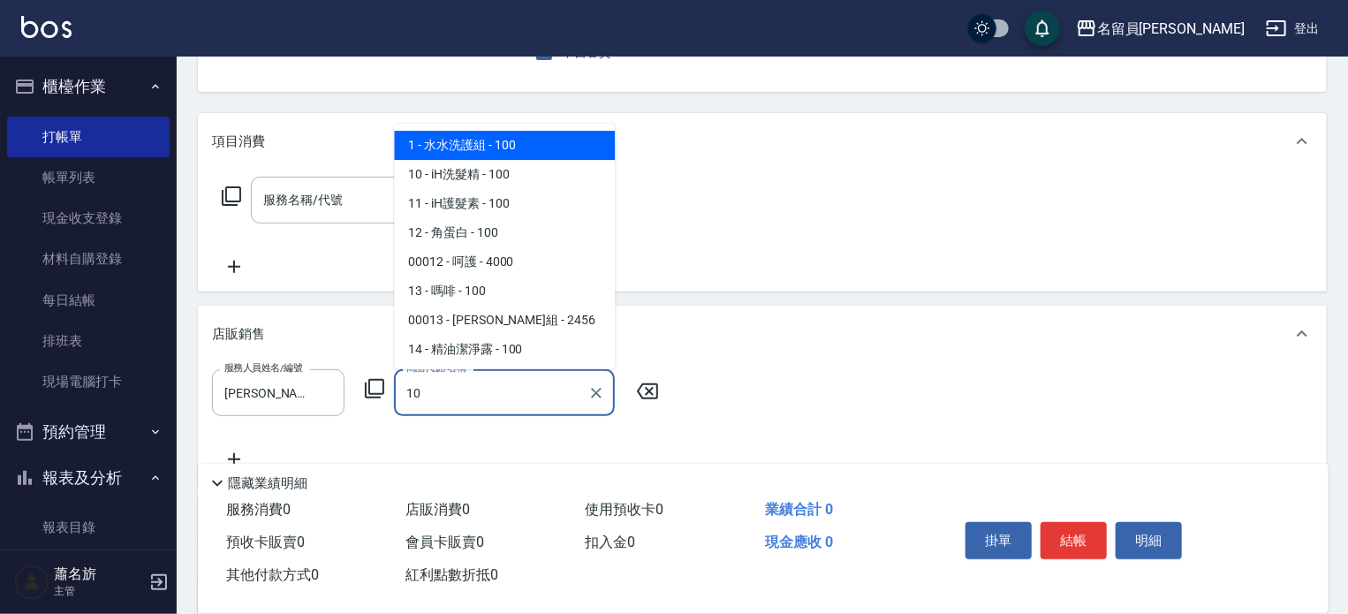
type input "iH洗髮精"
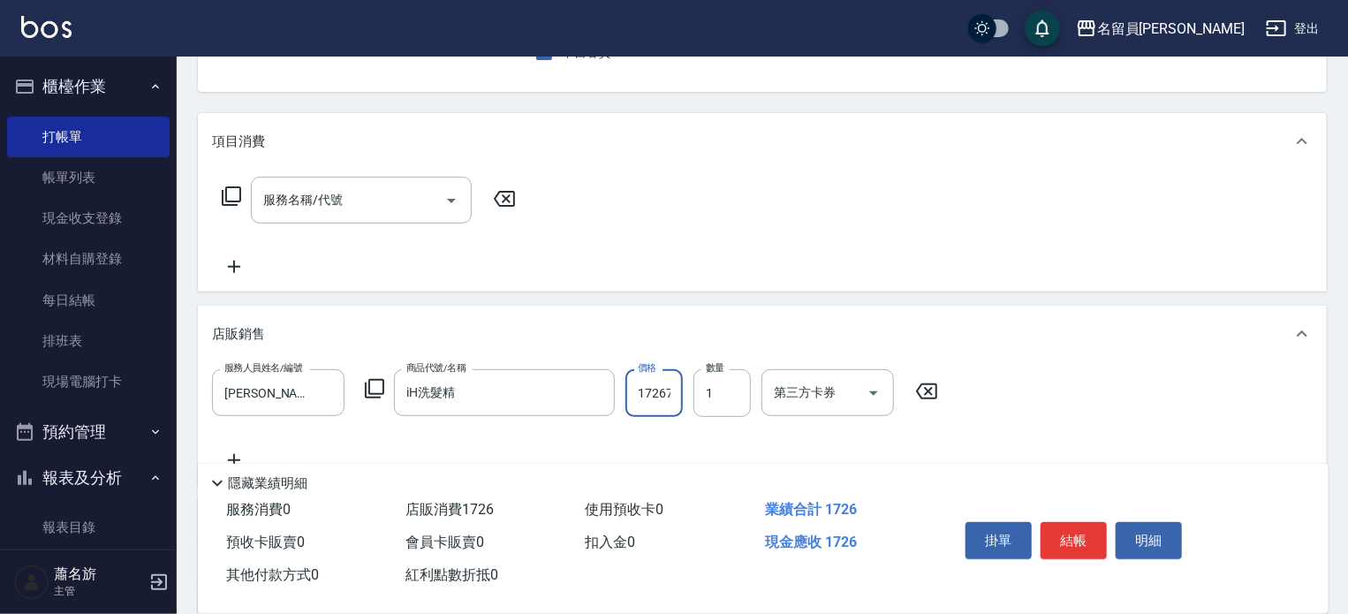
scroll to position [0, 1]
type input "17267"
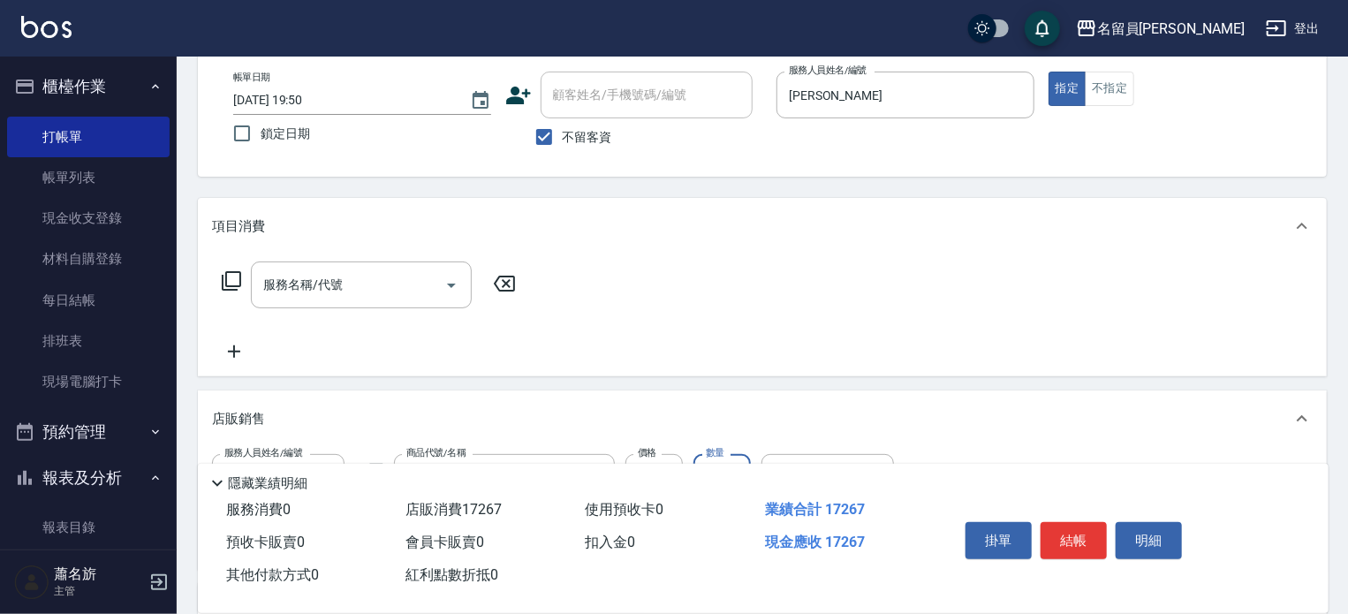
scroll to position [0, 0]
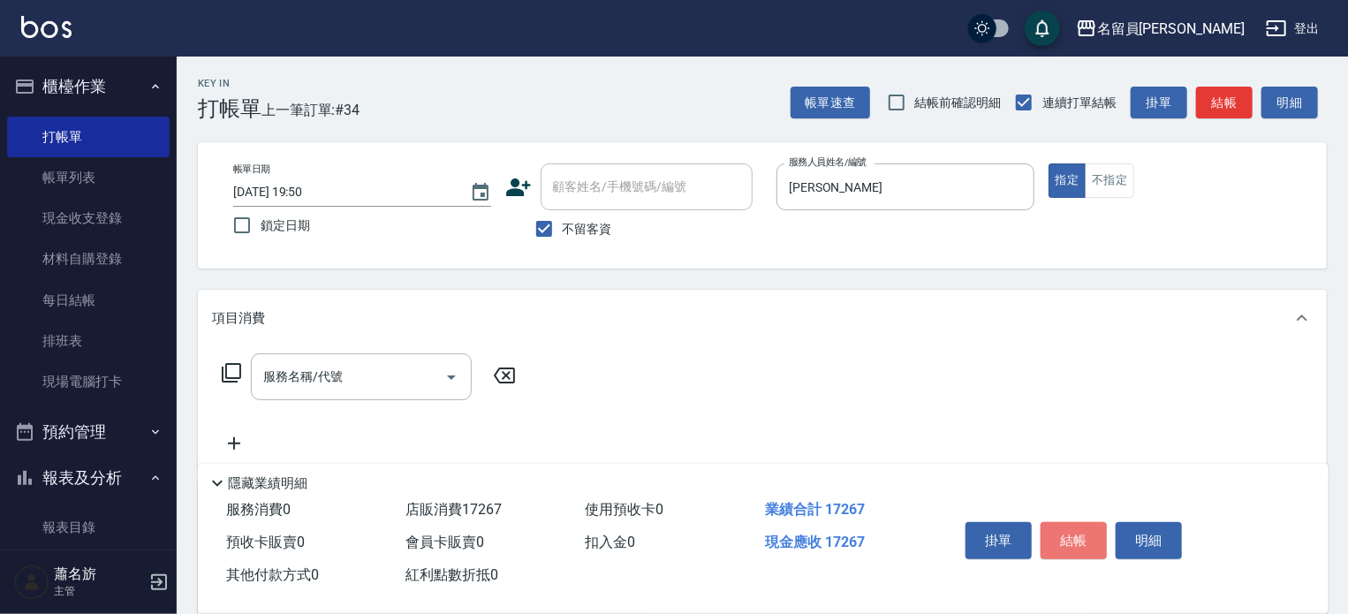
click at [1087, 537] on button "結帳" at bounding box center [1074, 540] width 66 height 37
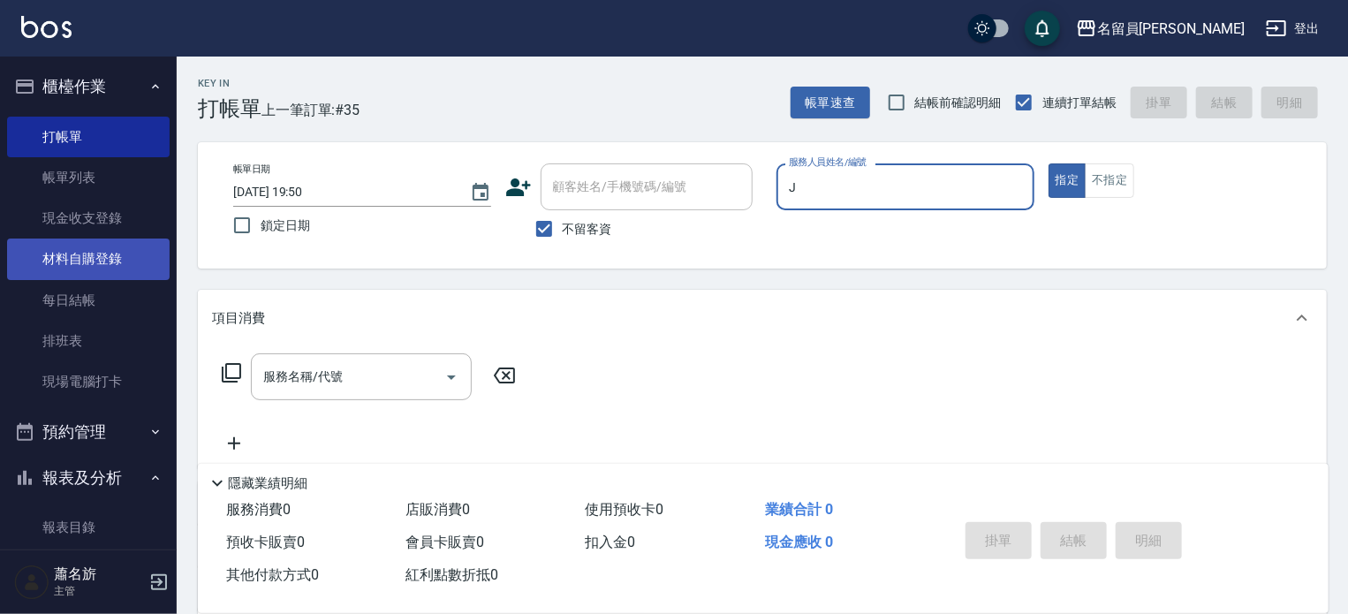
type input "[PERSON_NAME]"
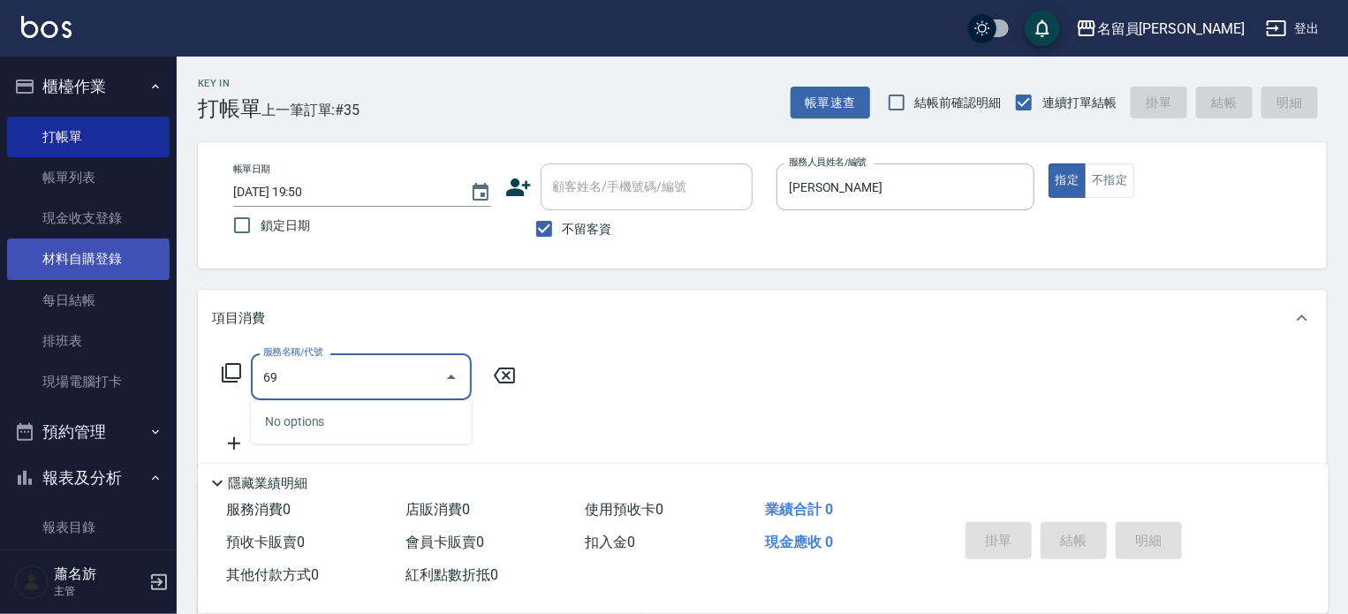
type input "6"
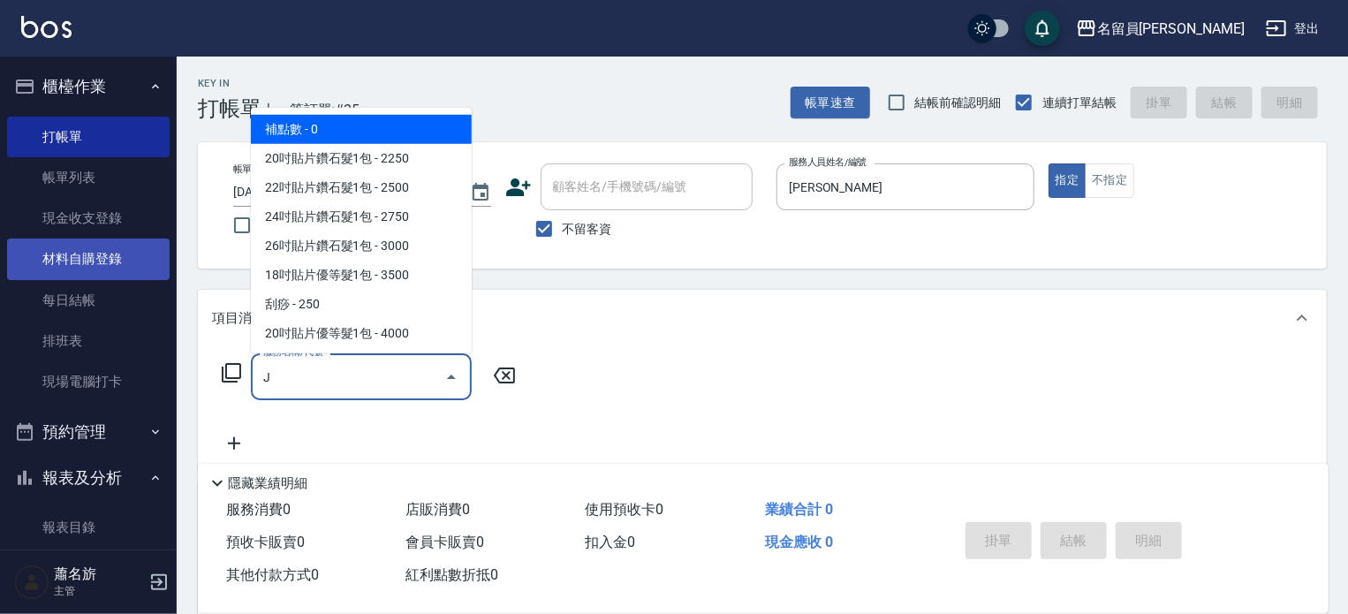
type input "J"
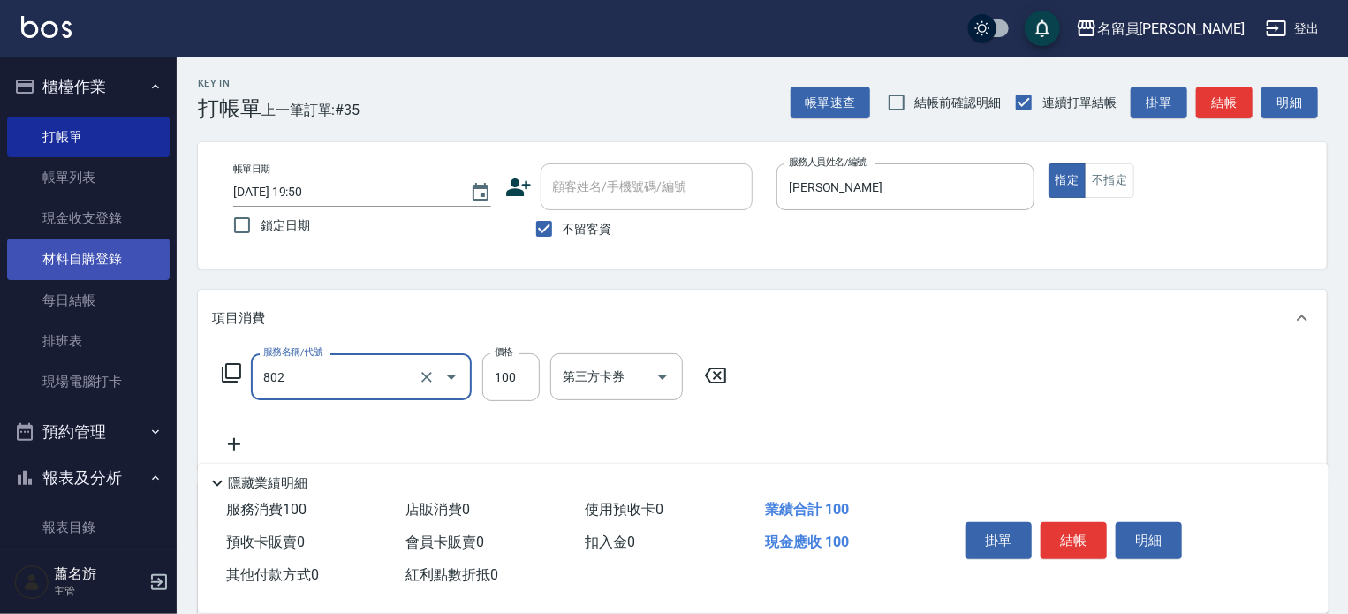
type input "VIP儲值(802)"
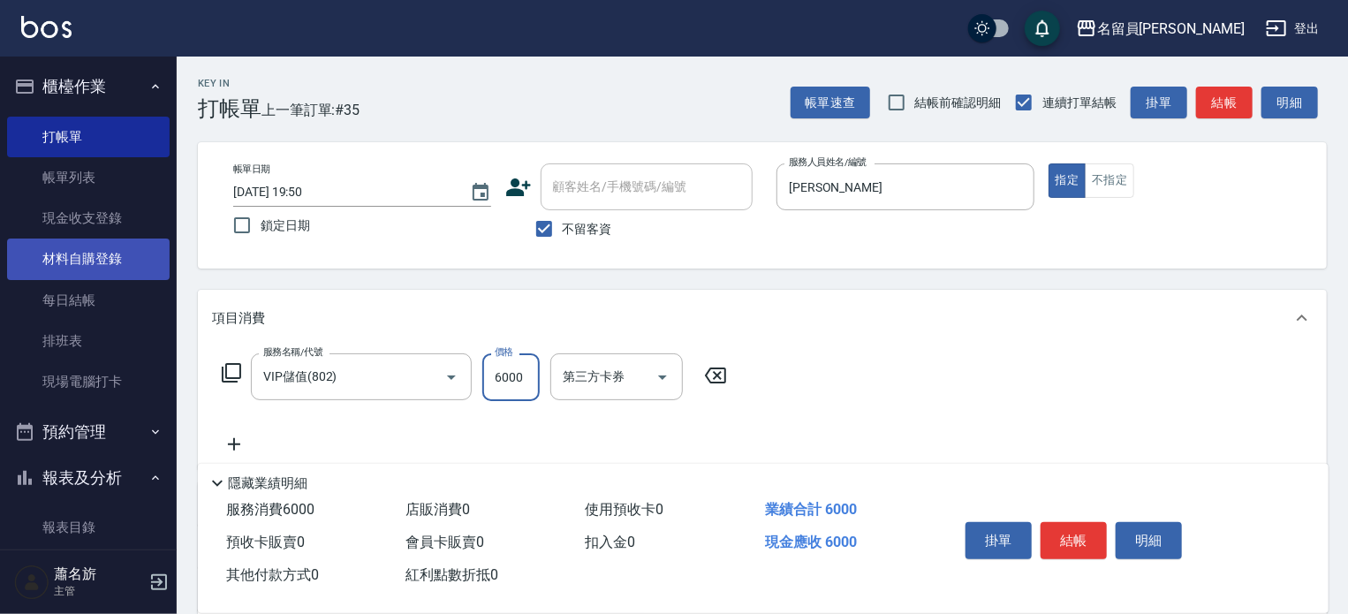
type input "6000"
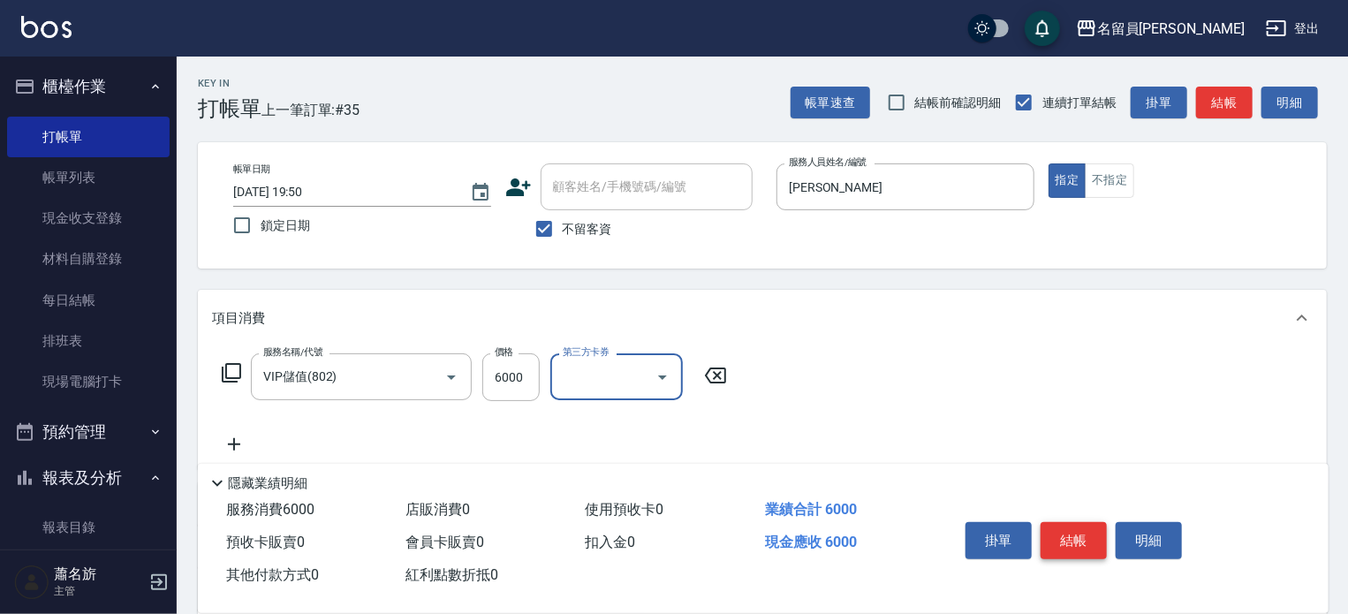
click at [1081, 533] on button "結帳" at bounding box center [1074, 540] width 66 height 37
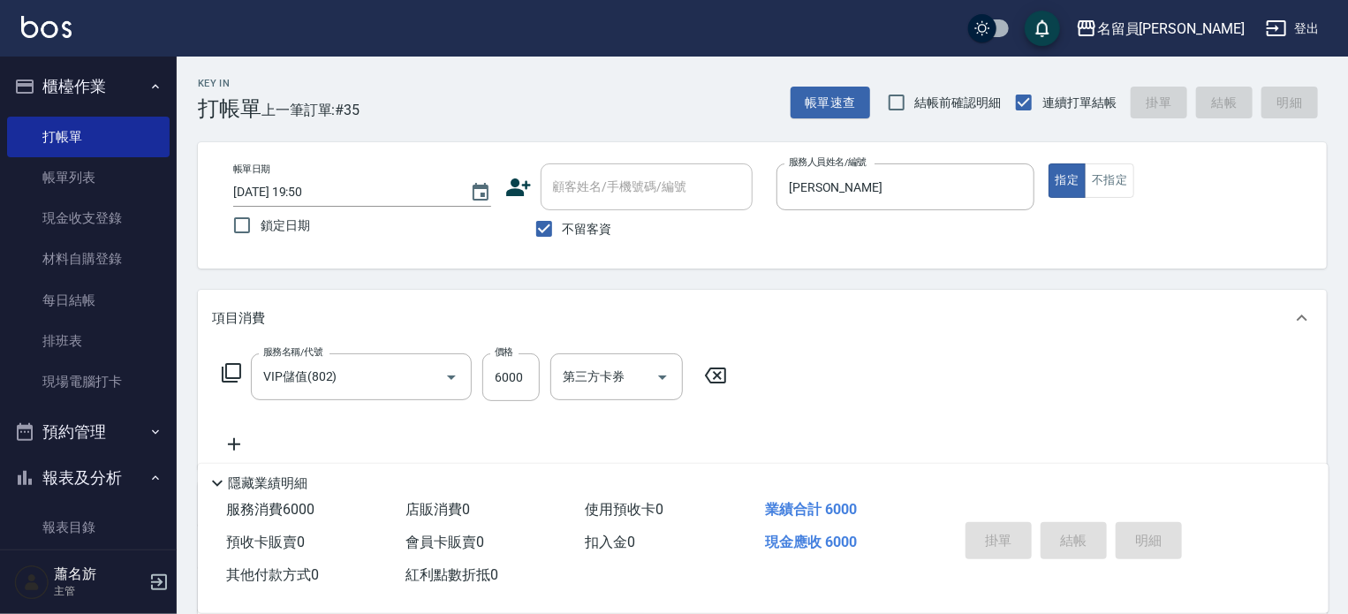
type input "[DATE] 19:53"
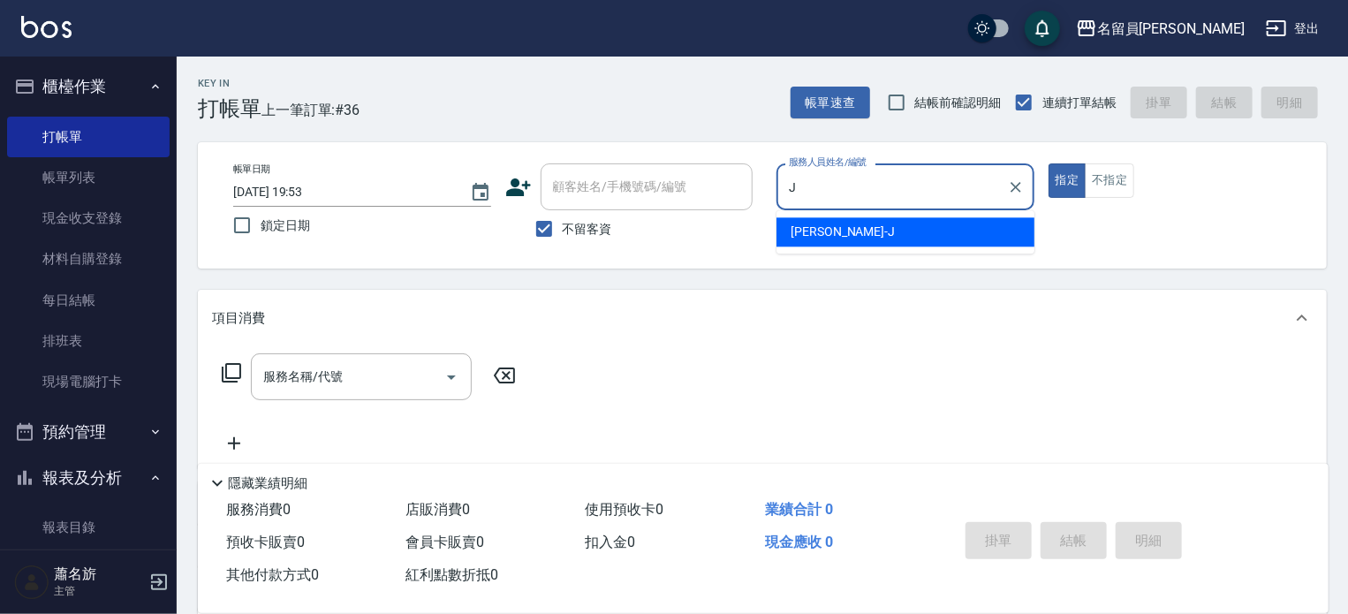
type input "[PERSON_NAME]"
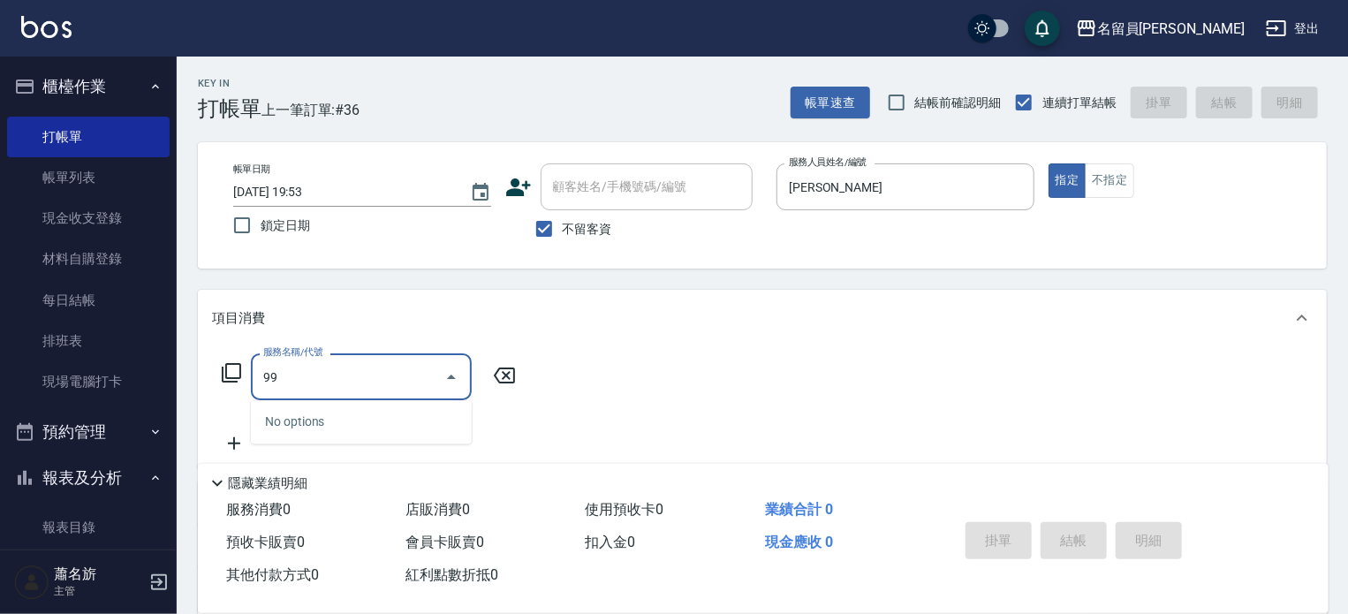
type input "9"
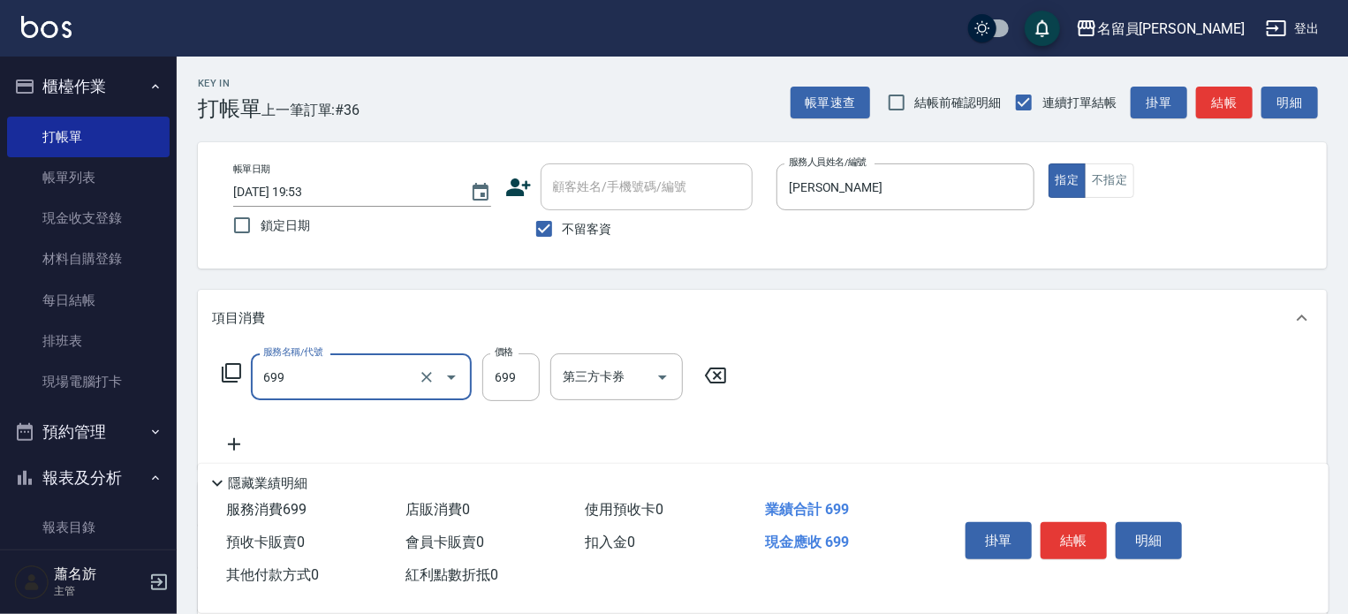
type input "精油洗髮(699)"
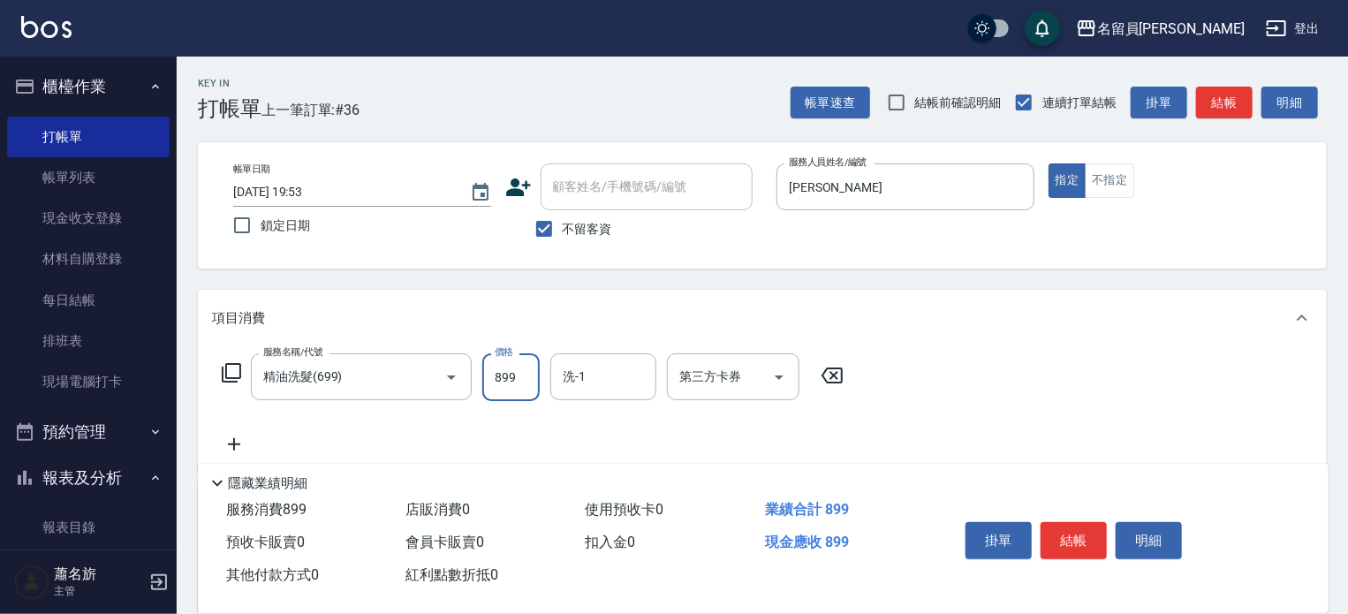
type input "899"
click at [1088, 532] on button "結帳" at bounding box center [1074, 540] width 66 height 37
click at [1088, 532] on div "掛單 結帳 明細" at bounding box center [1073, 543] width 231 height 56
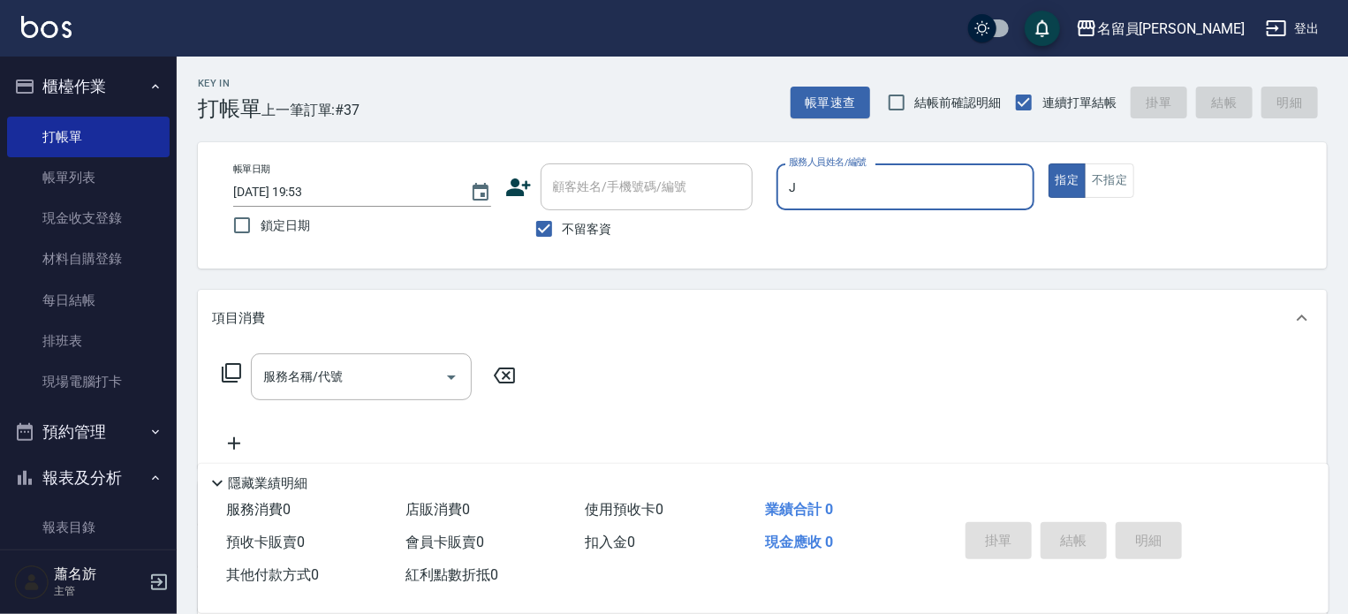
type input "[PERSON_NAME]"
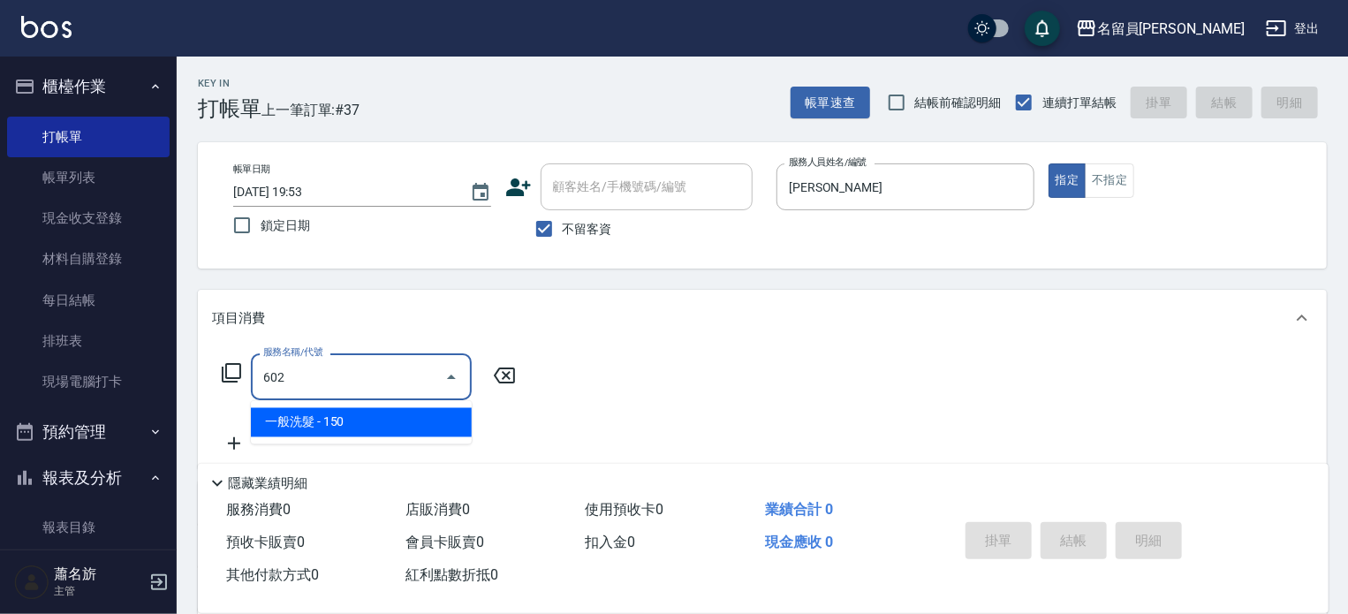
type input "一般洗髮(602)"
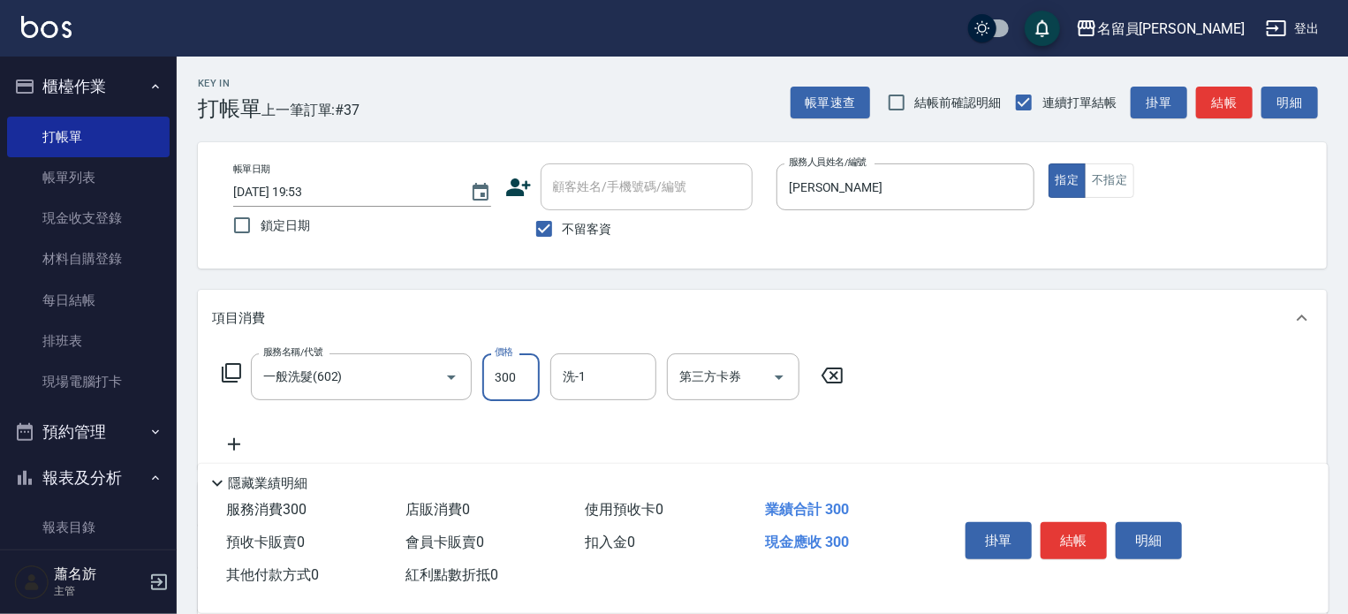
type input "300"
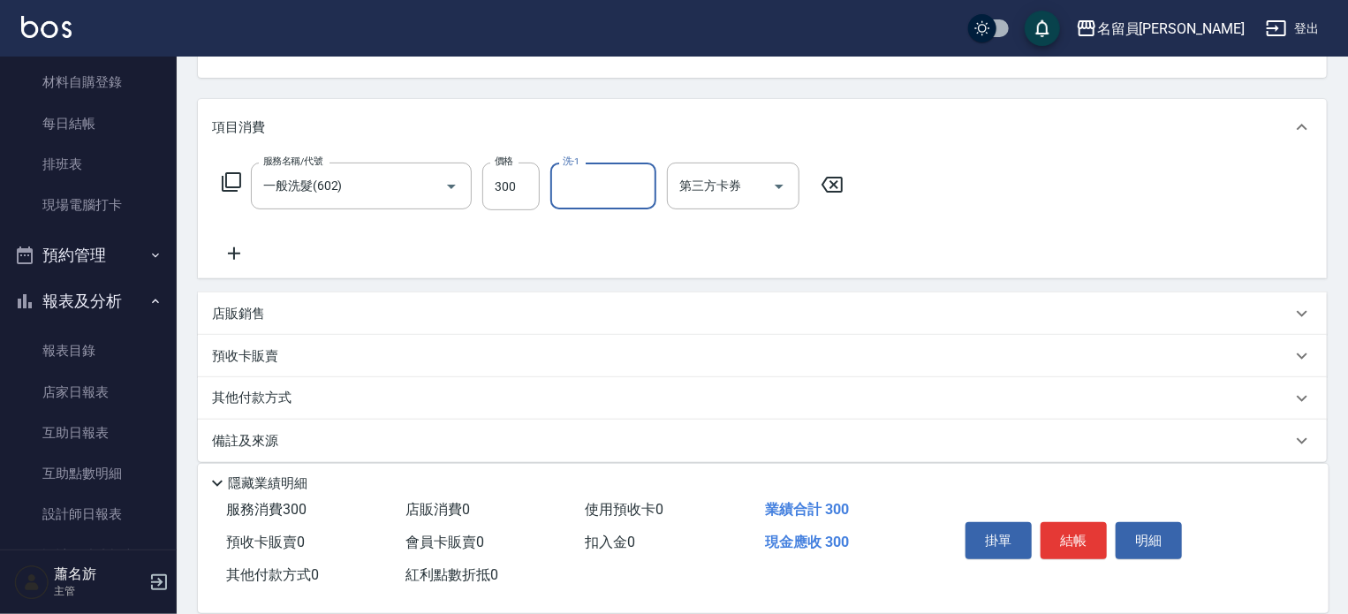
scroll to position [207, 0]
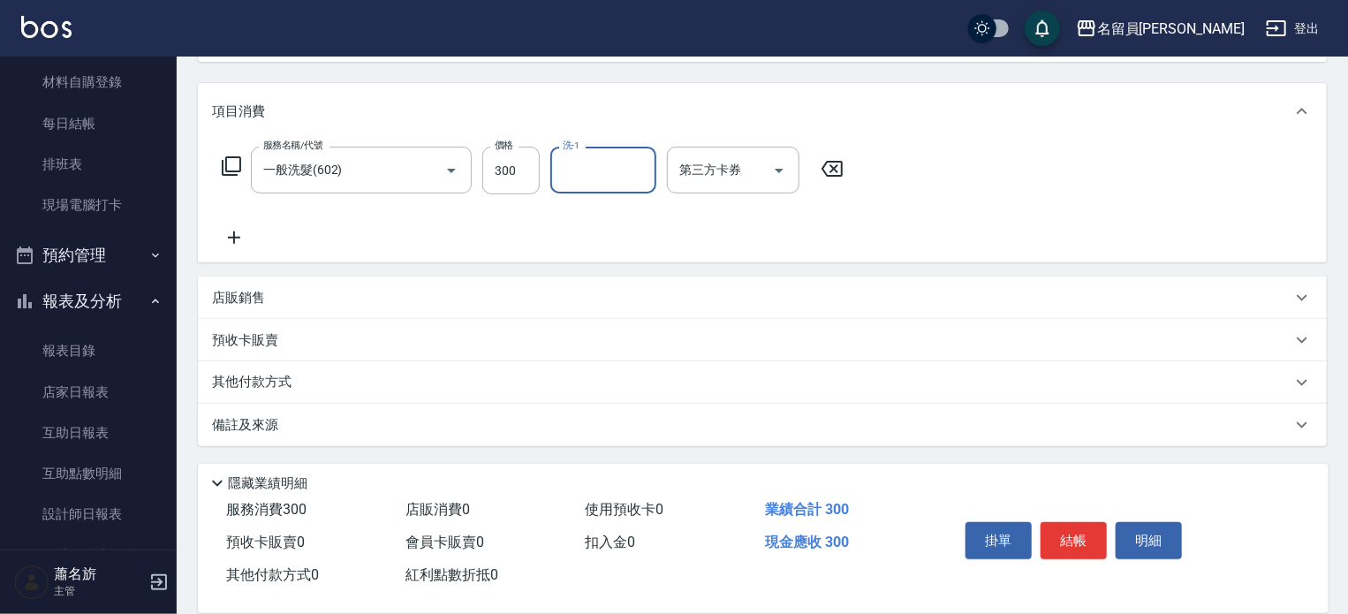
click at [488, 292] on div "店販銷售" at bounding box center [751, 298] width 1079 height 19
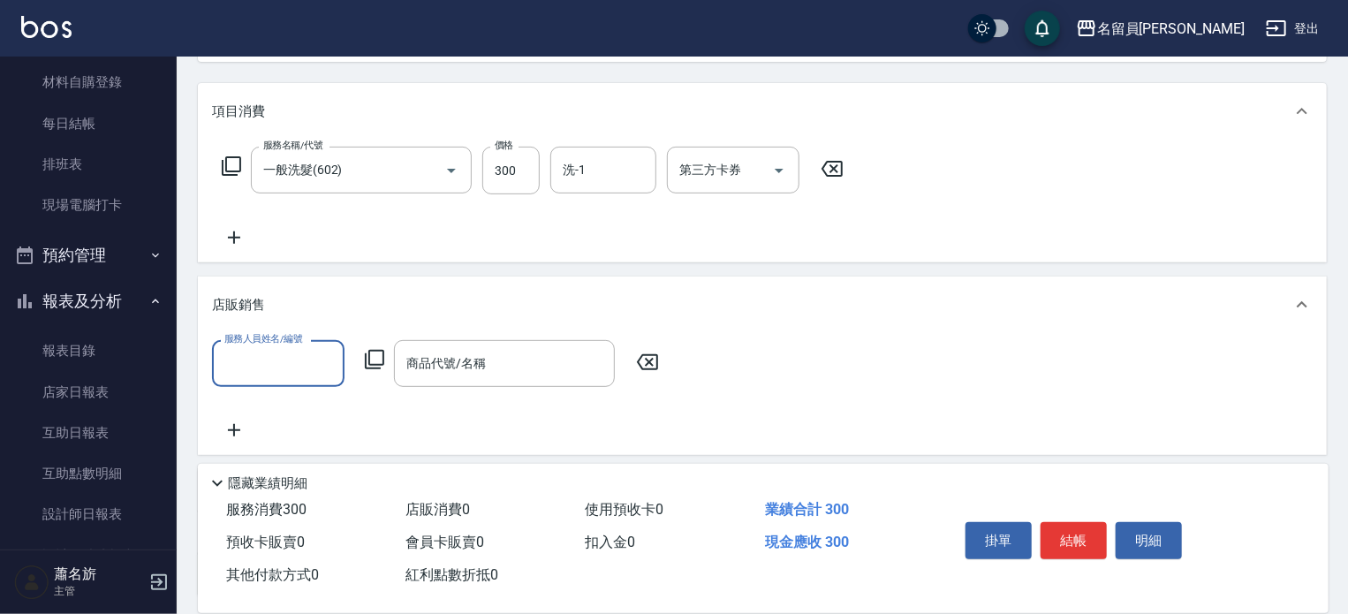
scroll to position [0, 0]
type input "[PERSON_NAME]"
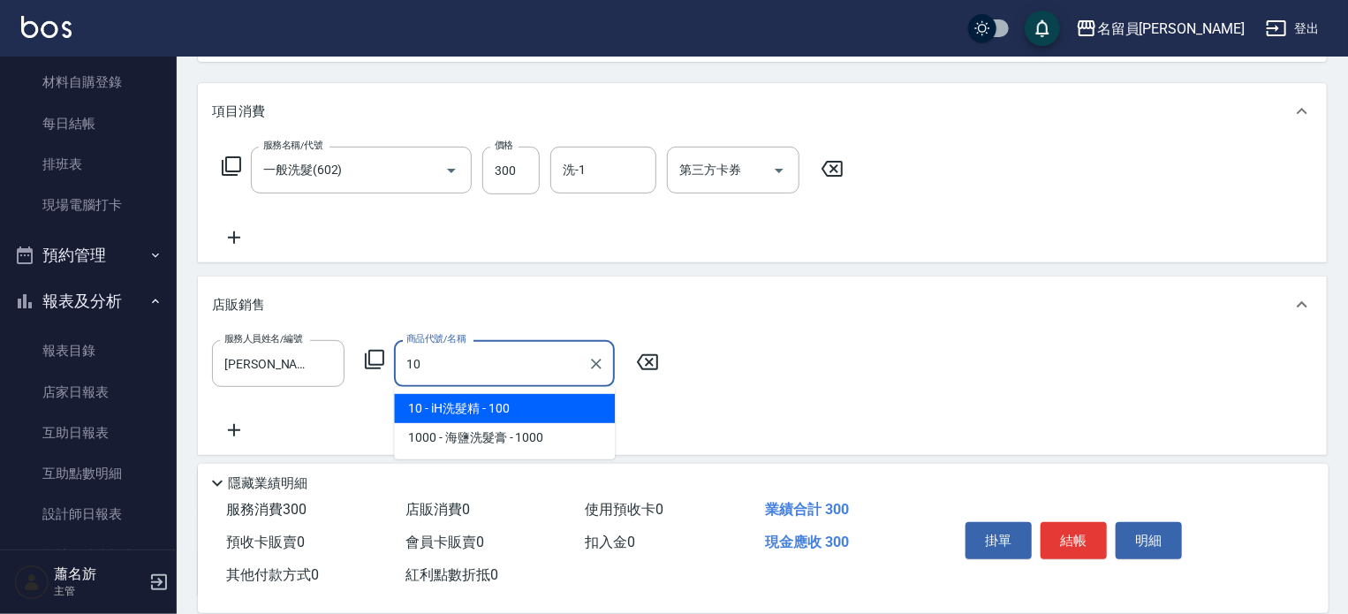
type input "iH洗髮精"
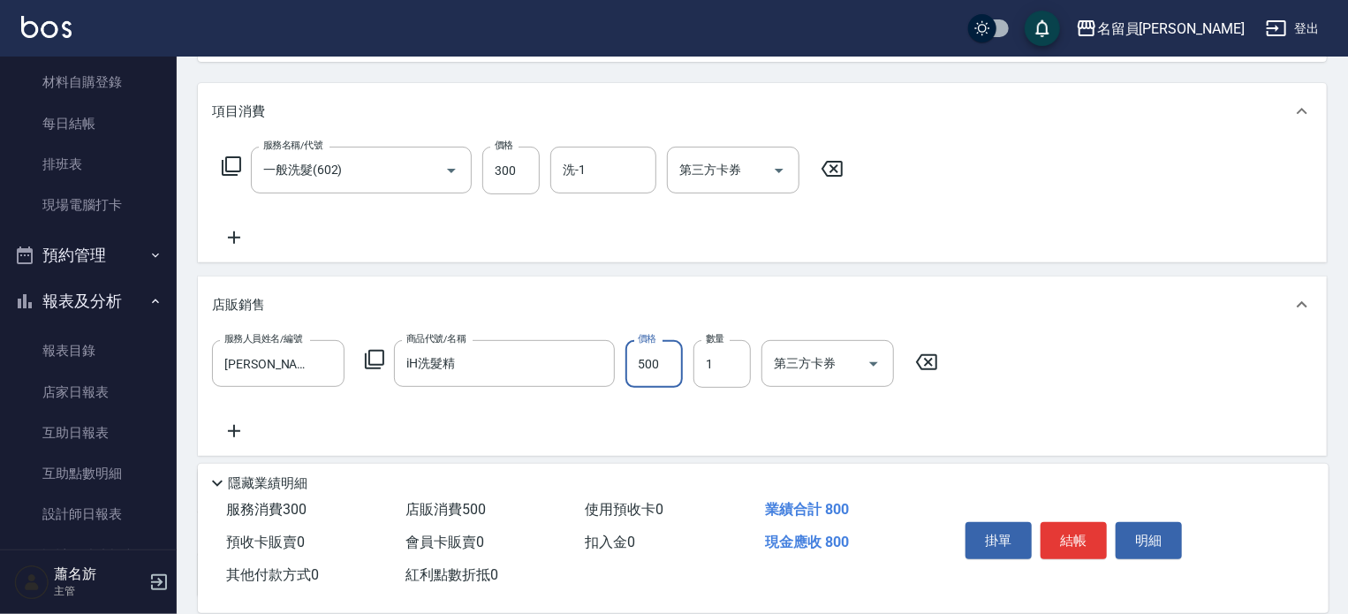
type input "500"
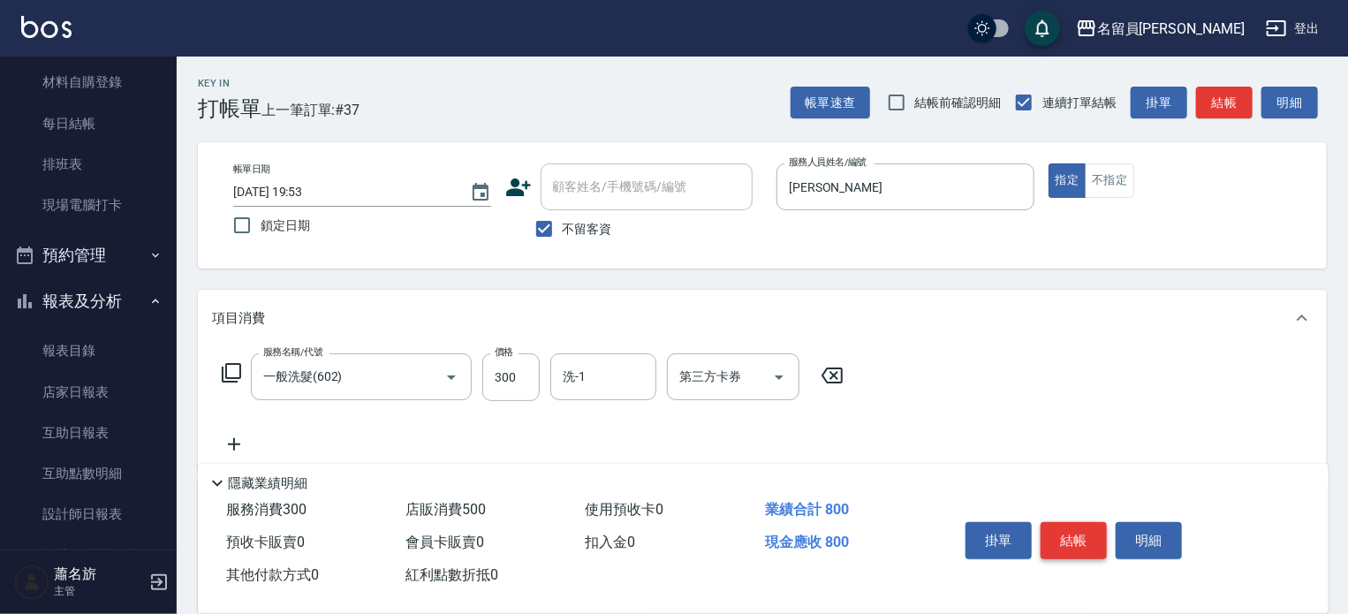
click at [1082, 522] on button "結帳" at bounding box center [1074, 540] width 66 height 37
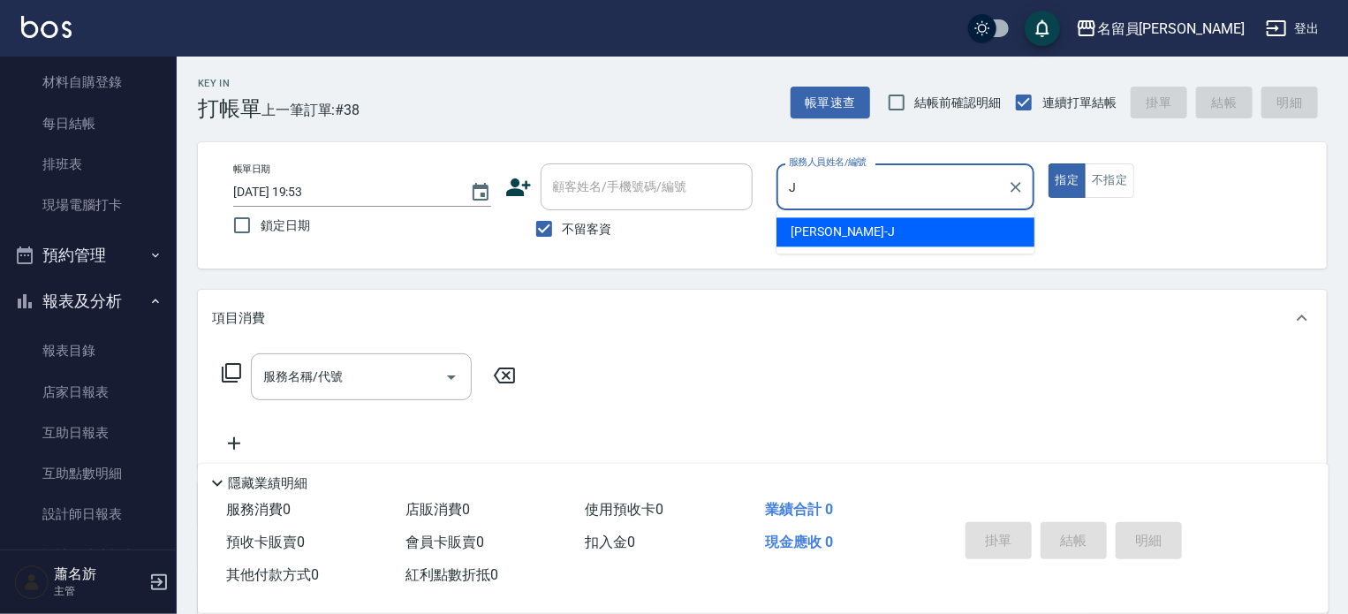
type input "[PERSON_NAME]"
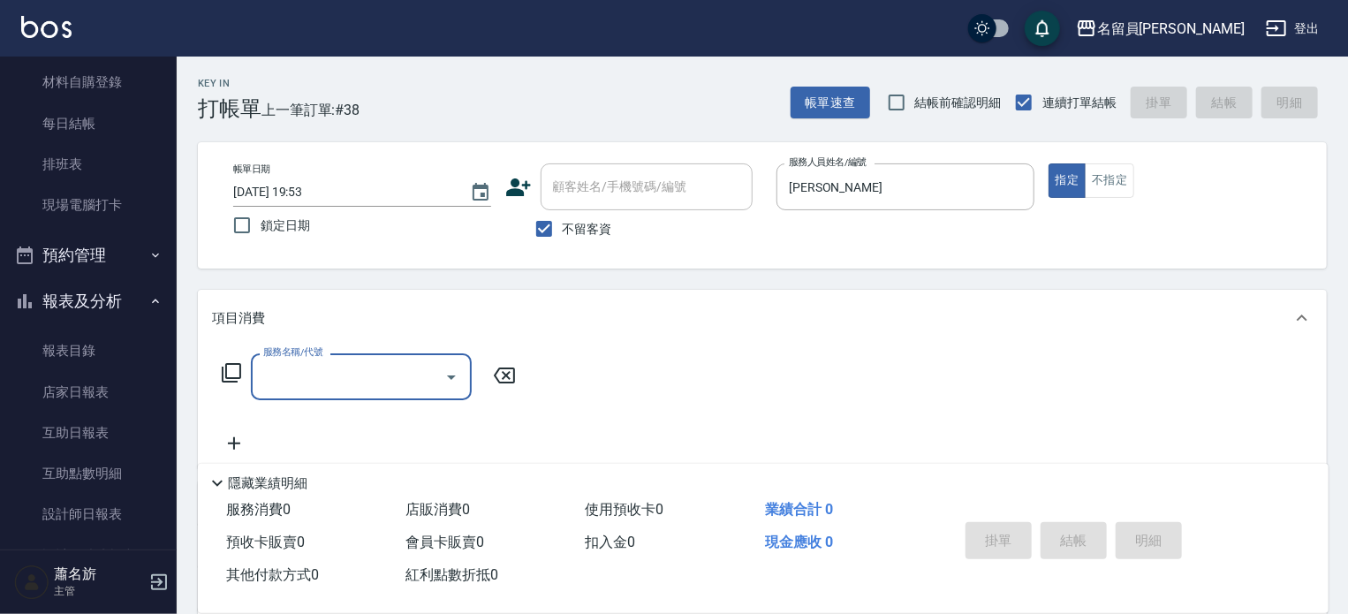
type input "6"
type input "\"
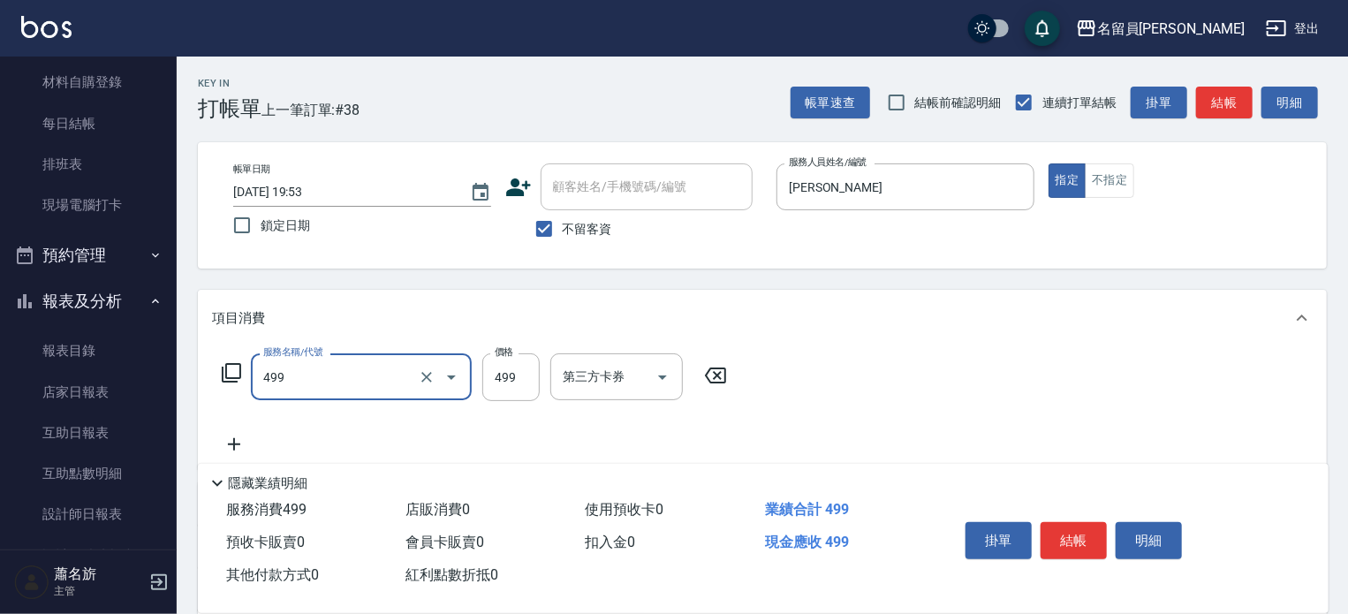
type input "去角質洗髮(499)"
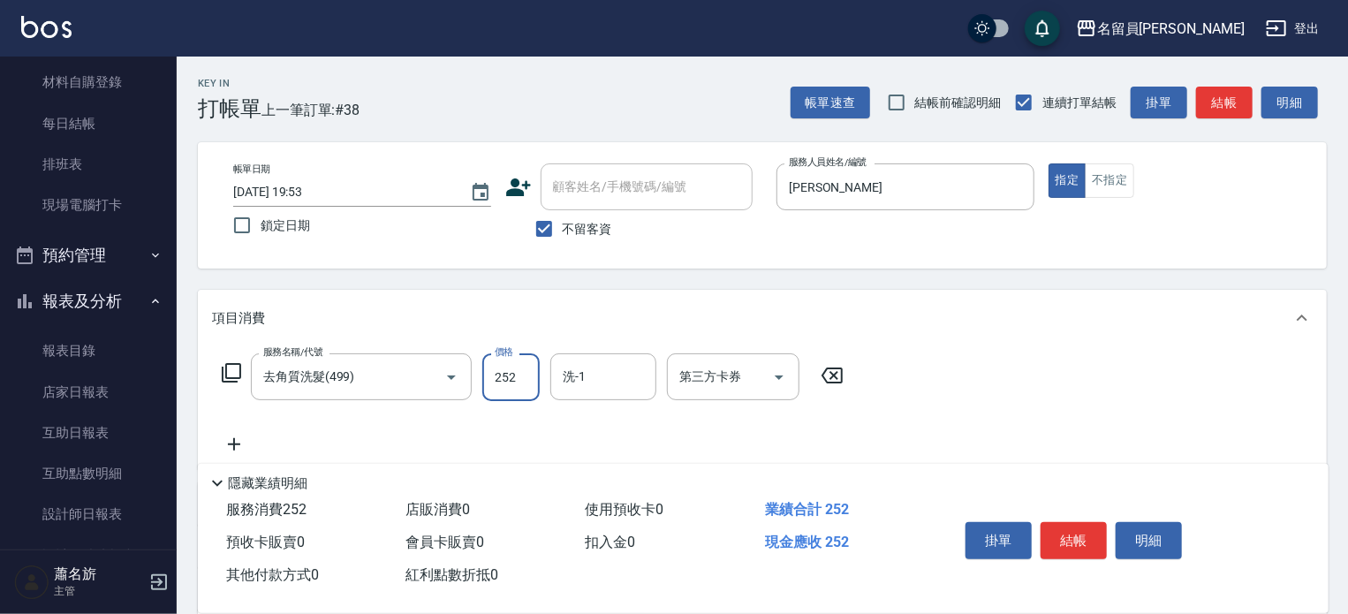
type input "252"
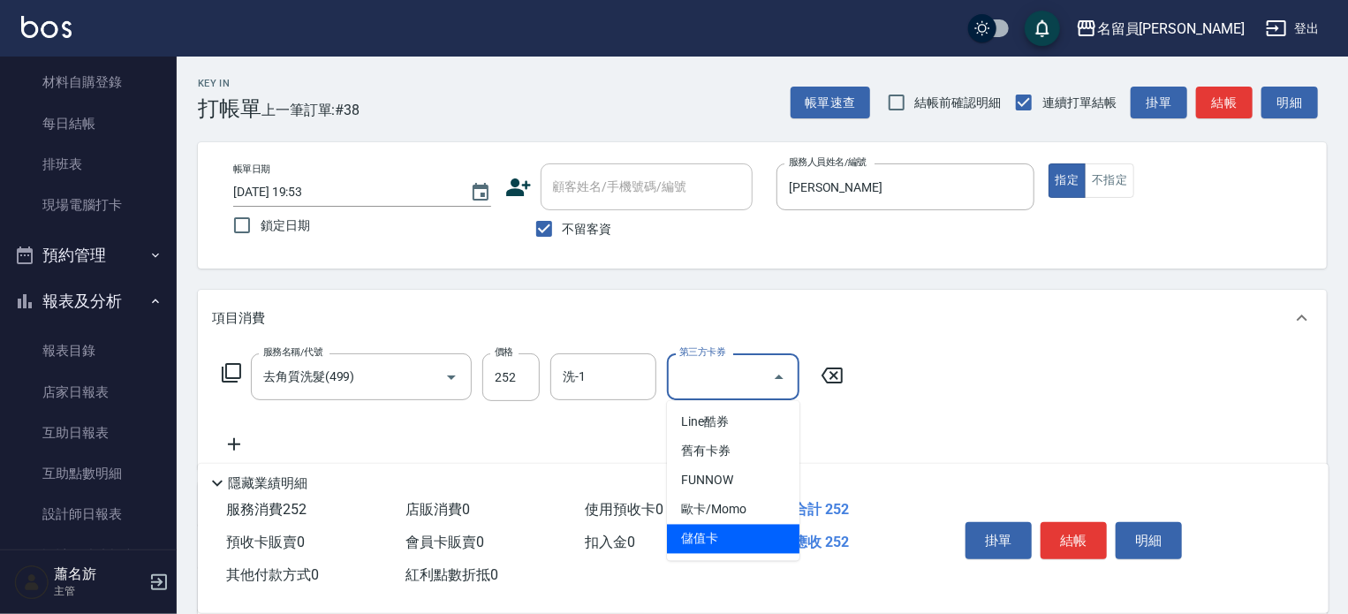
type input "儲值卡"
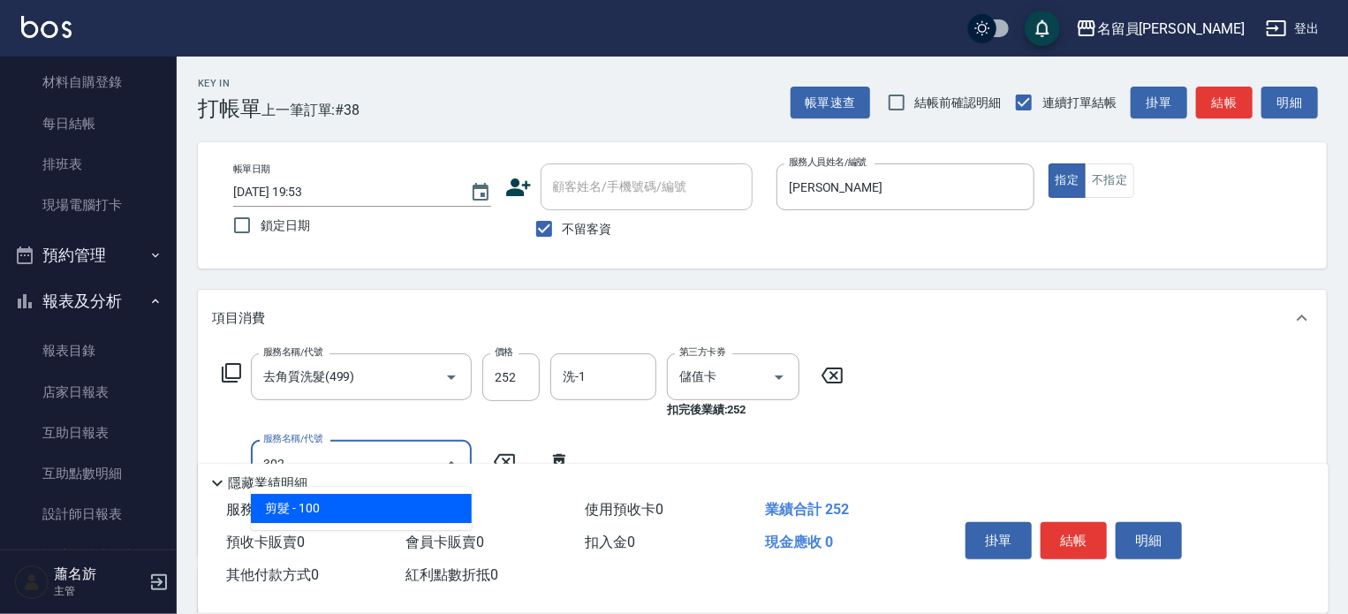
type input "剪髮(302)"
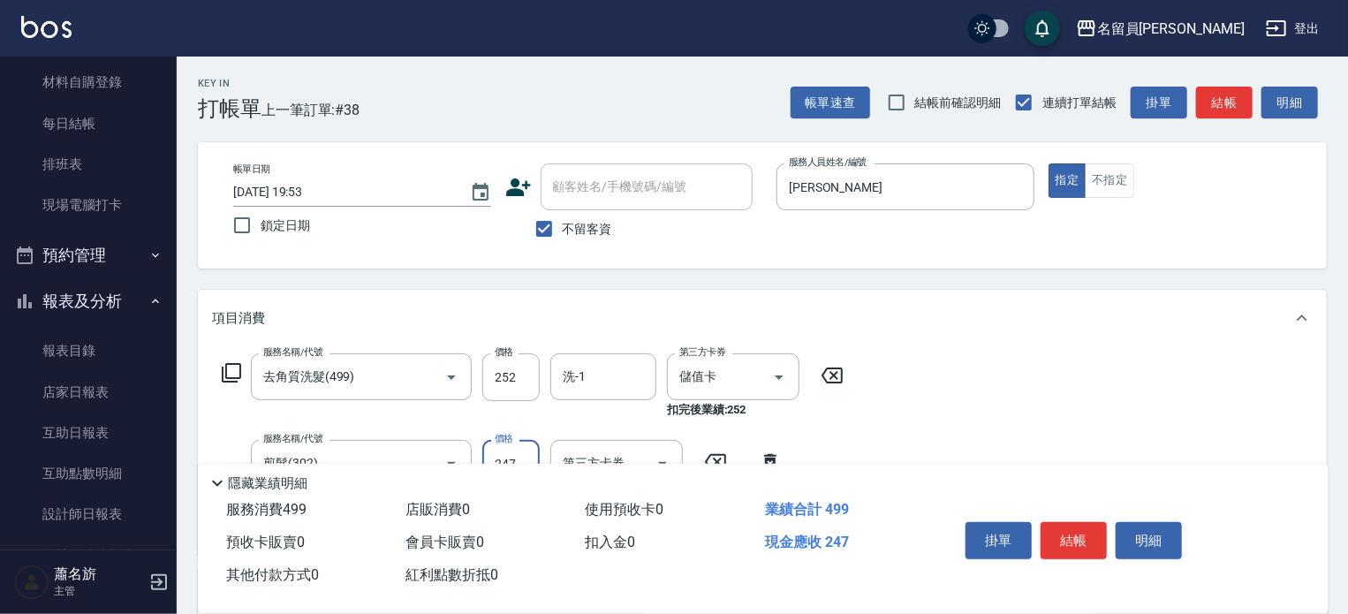
type input "247"
click at [1057, 540] on button "結帳" at bounding box center [1074, 540] width 66 height 37
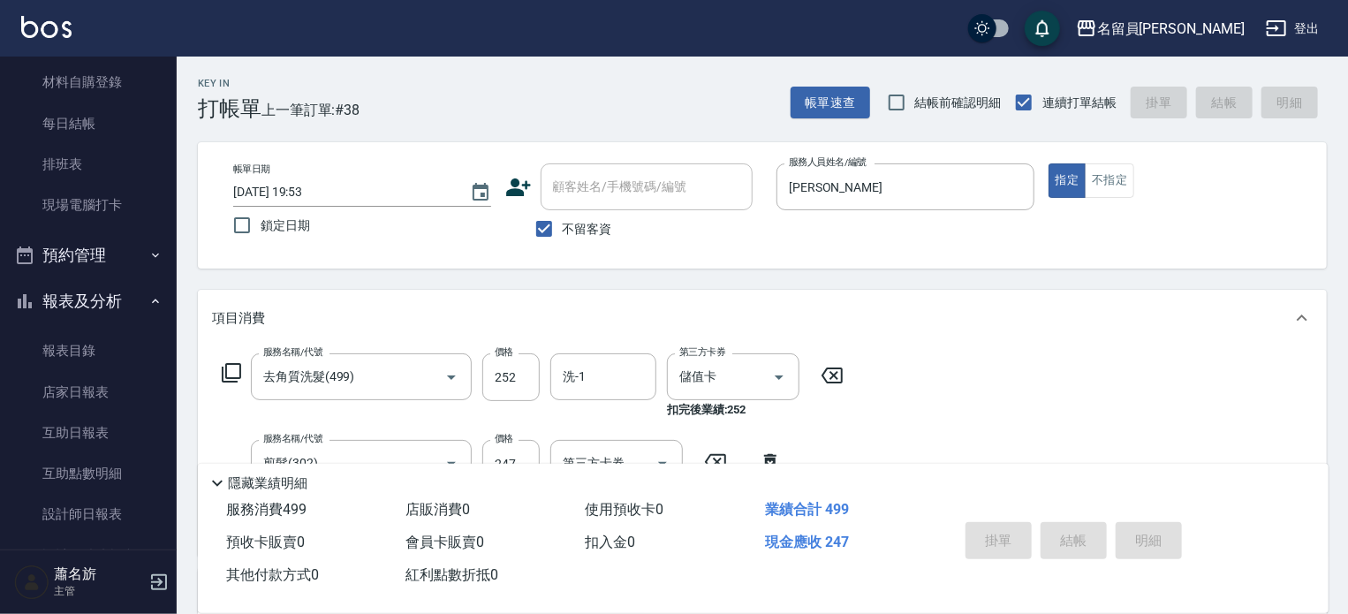
type input "[DATE] 19:54"
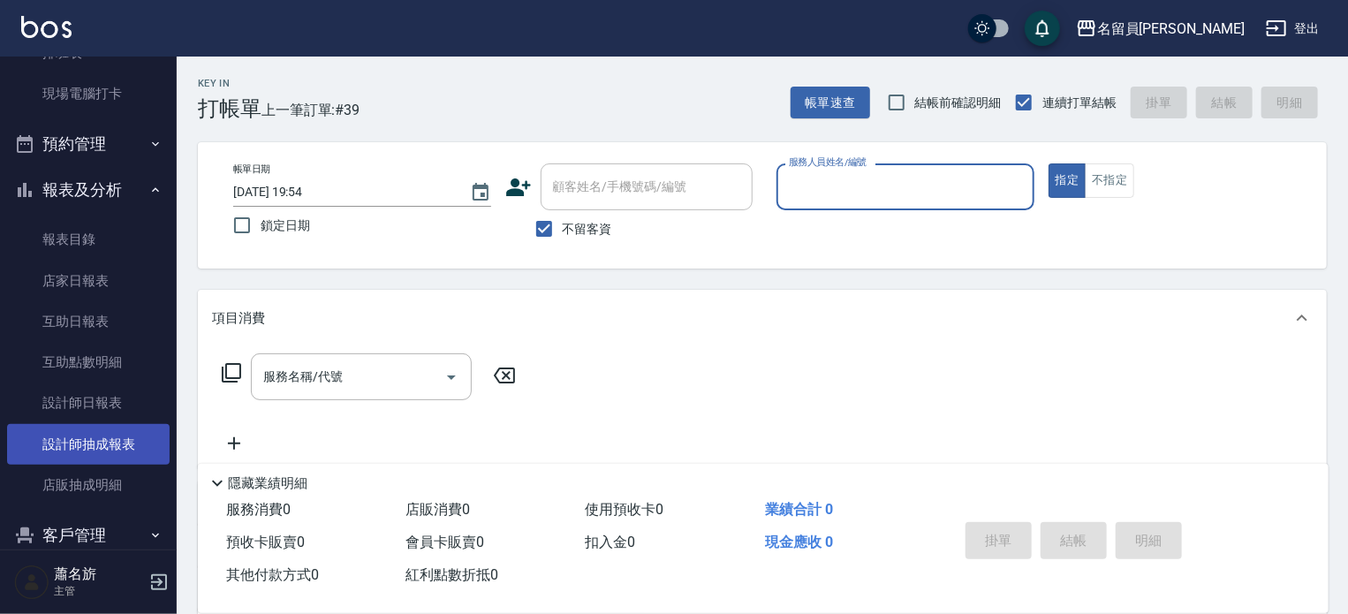
scroll to position [353, 0]
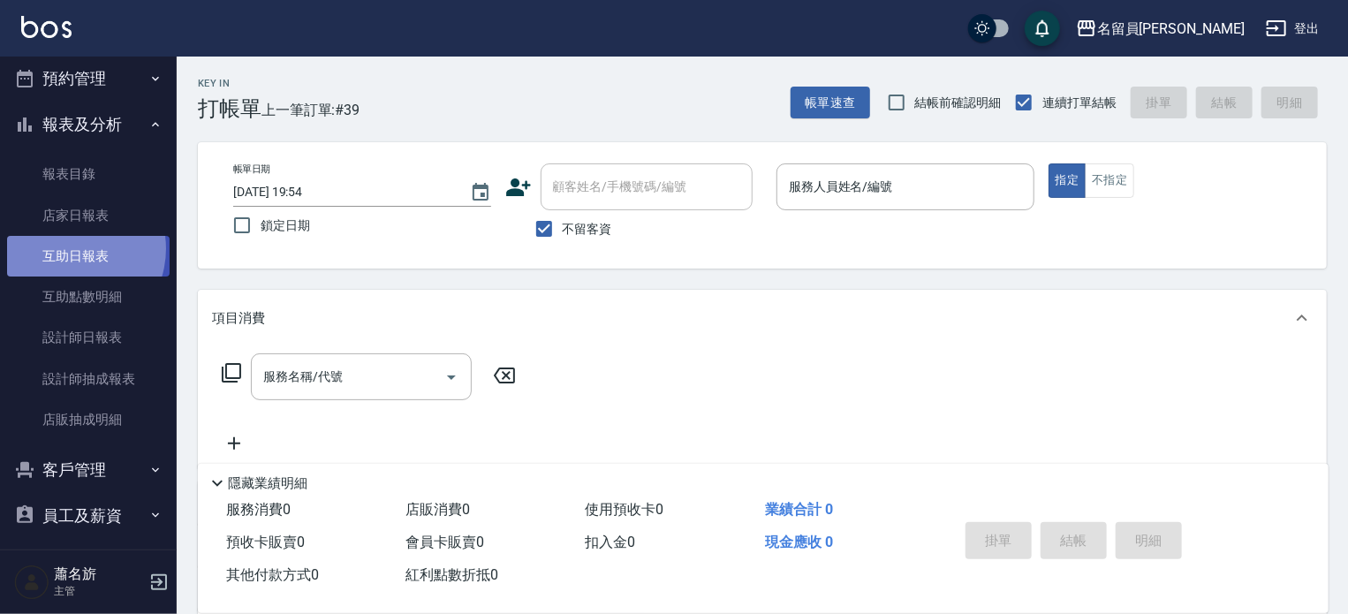
click at [68, 249] on link "互助日報表" at bounding box center [88, 256] width 163 height 41
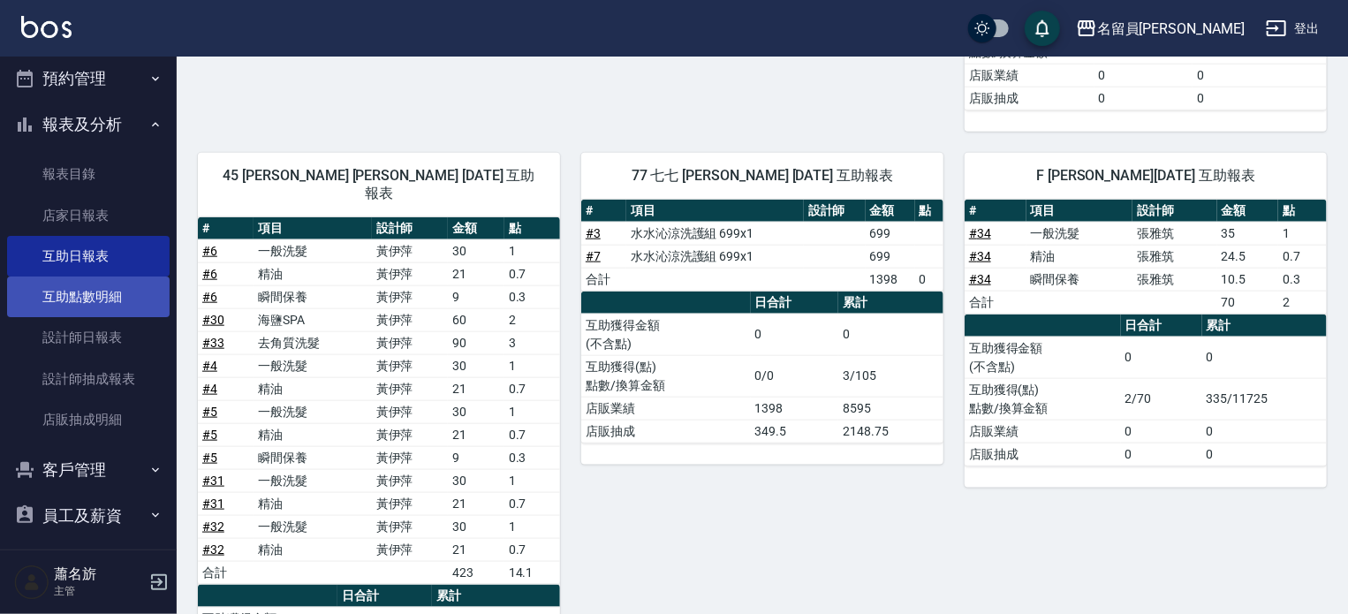
scroll to position [795, 0]
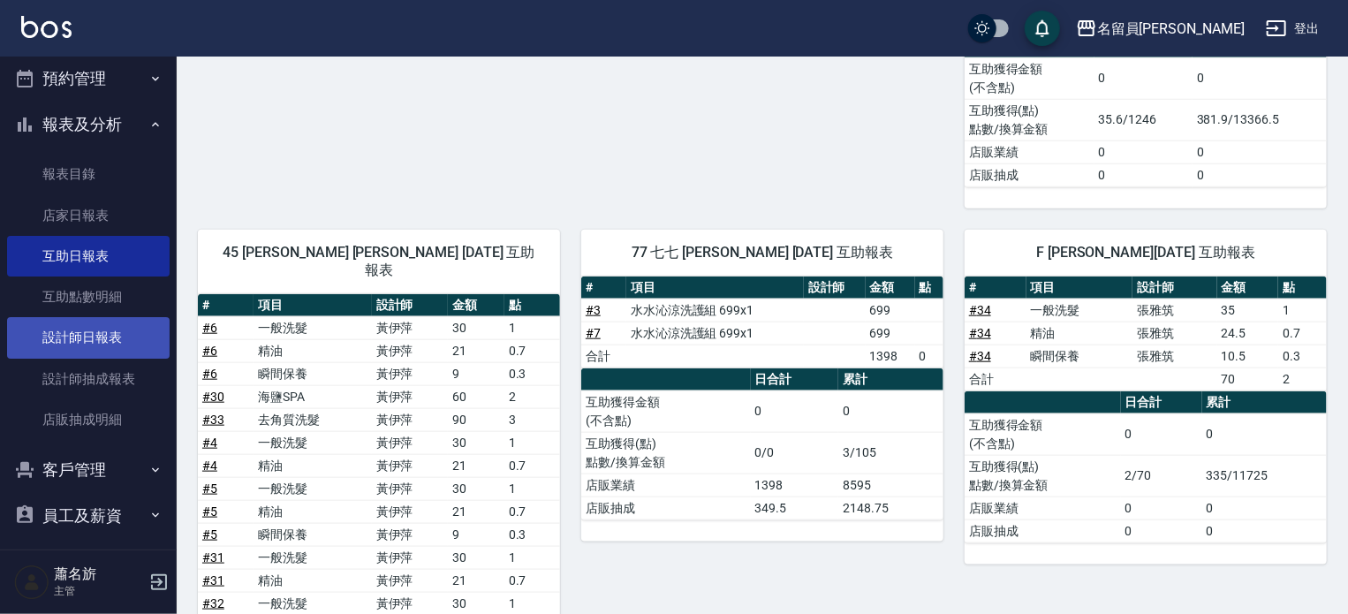
click at [57, 332] on link "設計師日報表" at bounding box center [88, 337] width 163 height 41
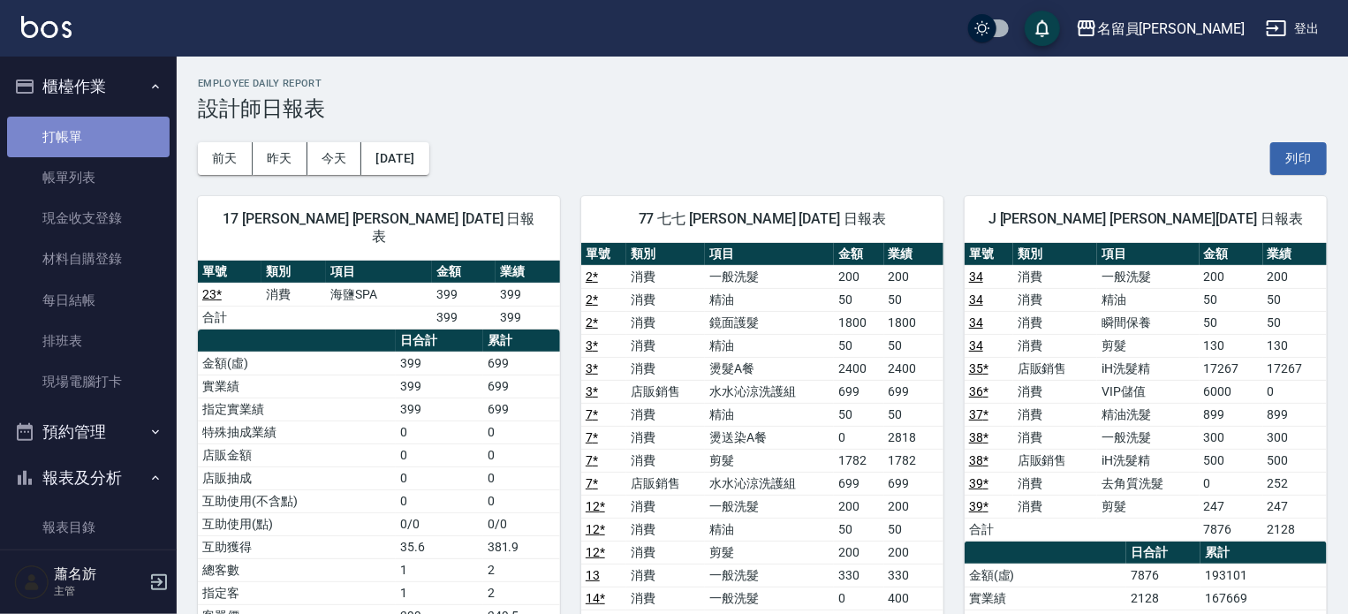
click at [91, 124] on link "打帳單" at bounding box center [88, 137] width 163 height 41
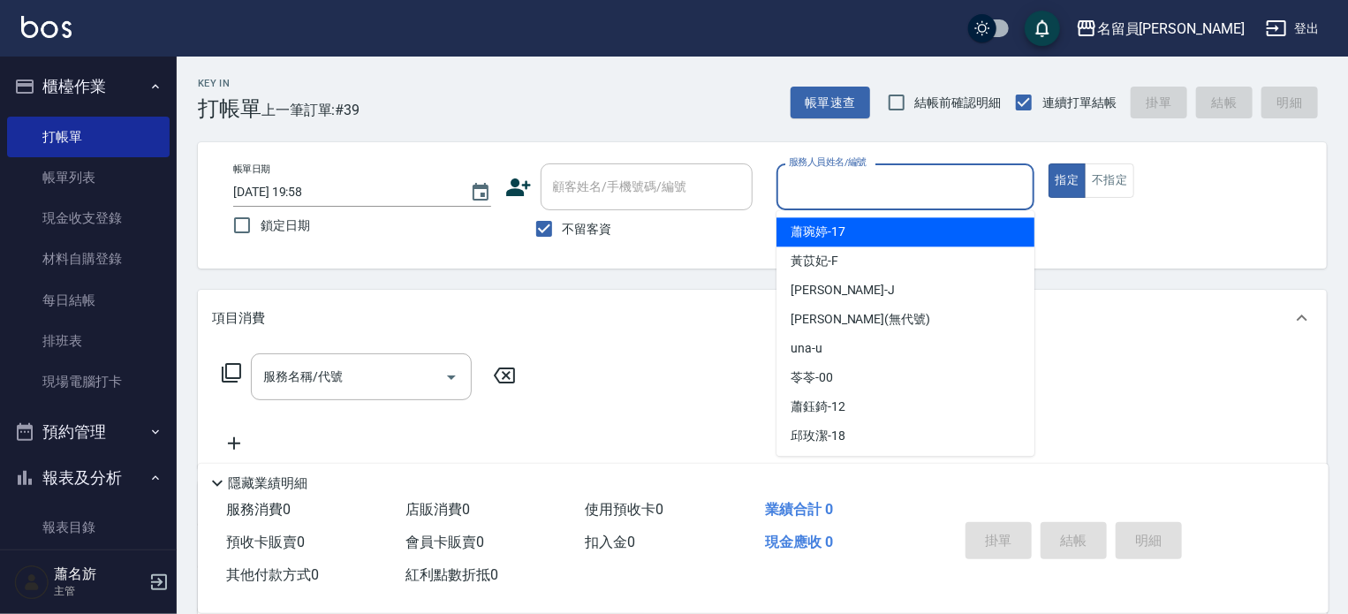
click at [909, 179] on input "服務人員姓名/編號" at bounding box center [905, 186] width 242 height 31
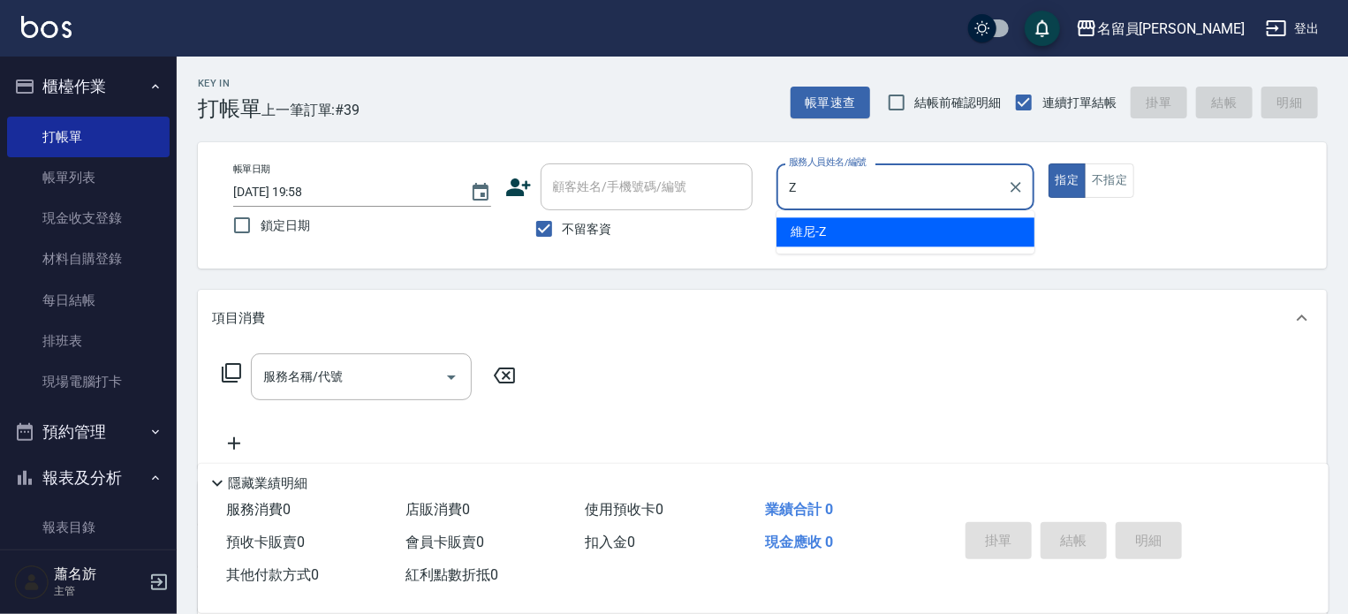
type input "維尼-Z"
type button "true"
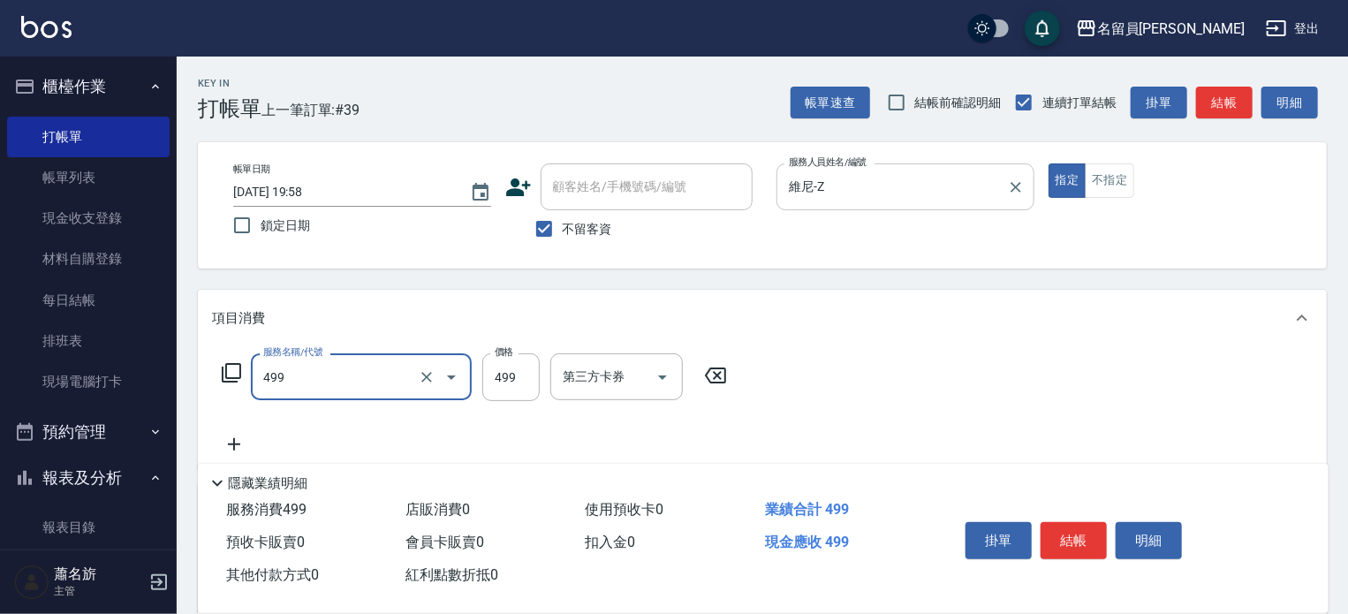
type input "去角質洗髮(499)"
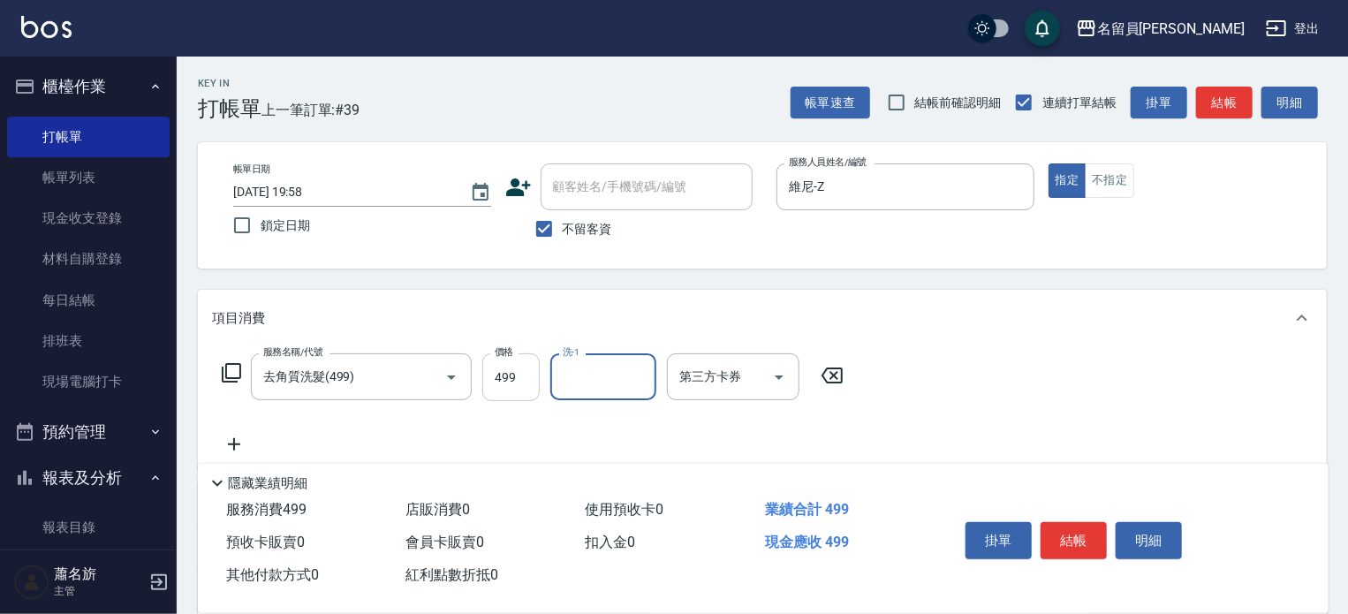
click at [499, 385] on input "499" at bounding box center [510, 377] width 57 height 48
type input "500"
type input "[PERSON_NAME]-45"
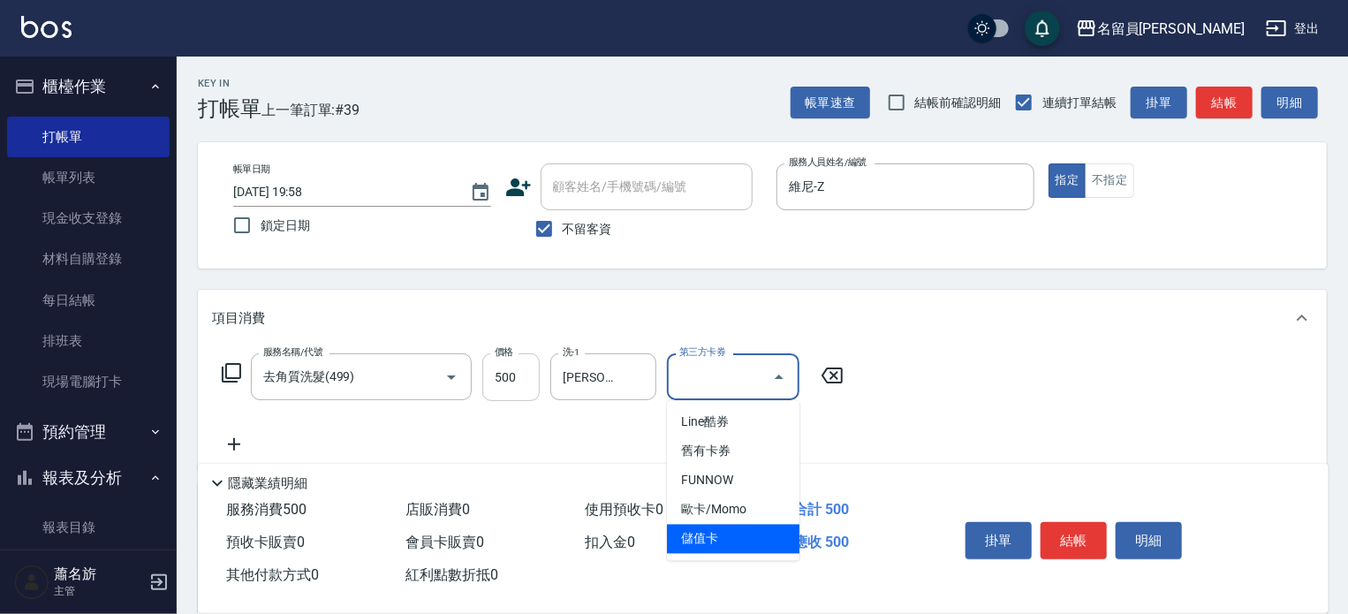
type input "儲值卡"
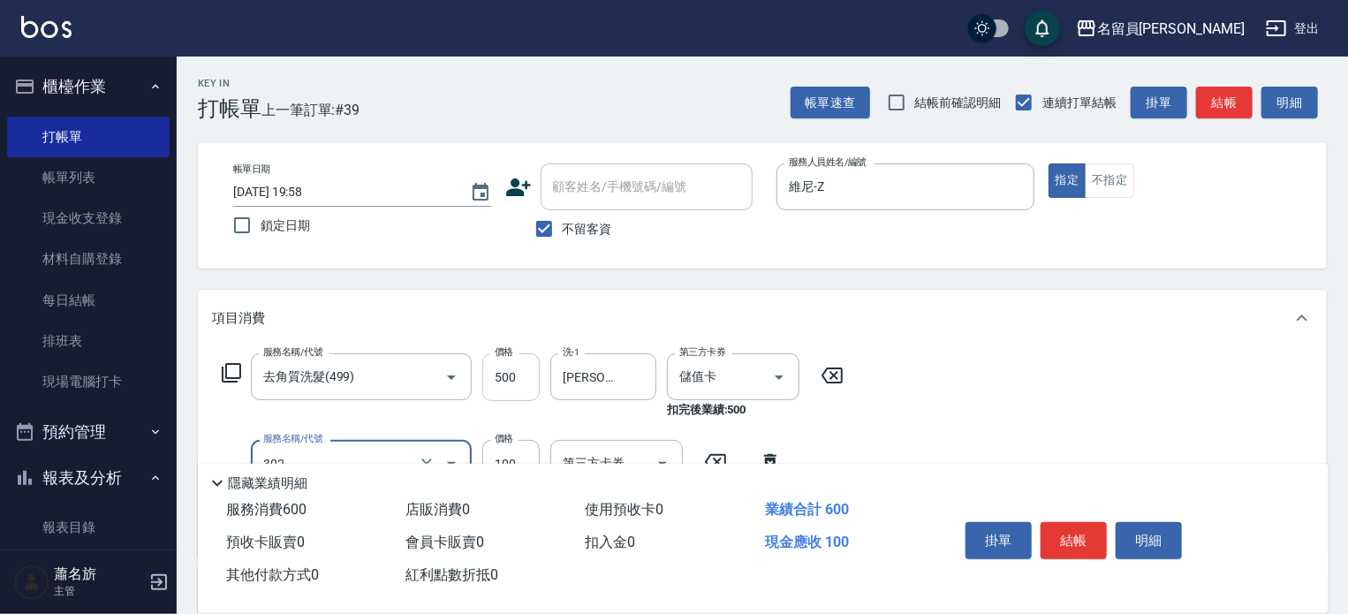
type input "剪髮(302)"
type input "200"
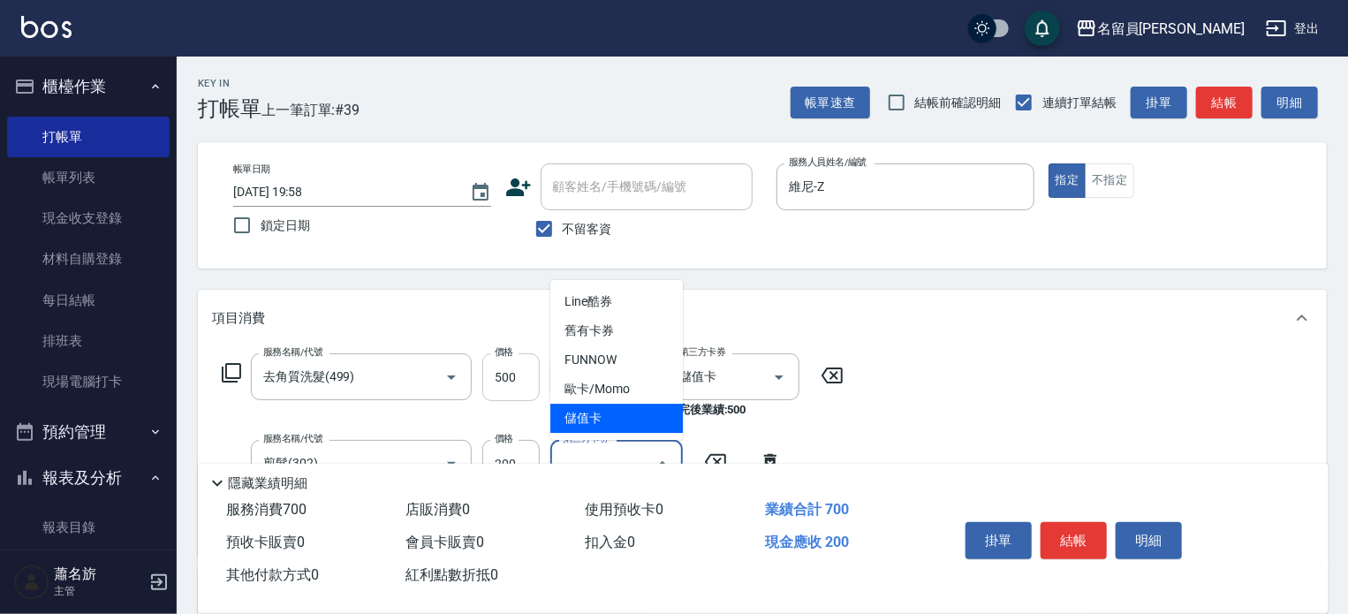
type input "儲值卡"
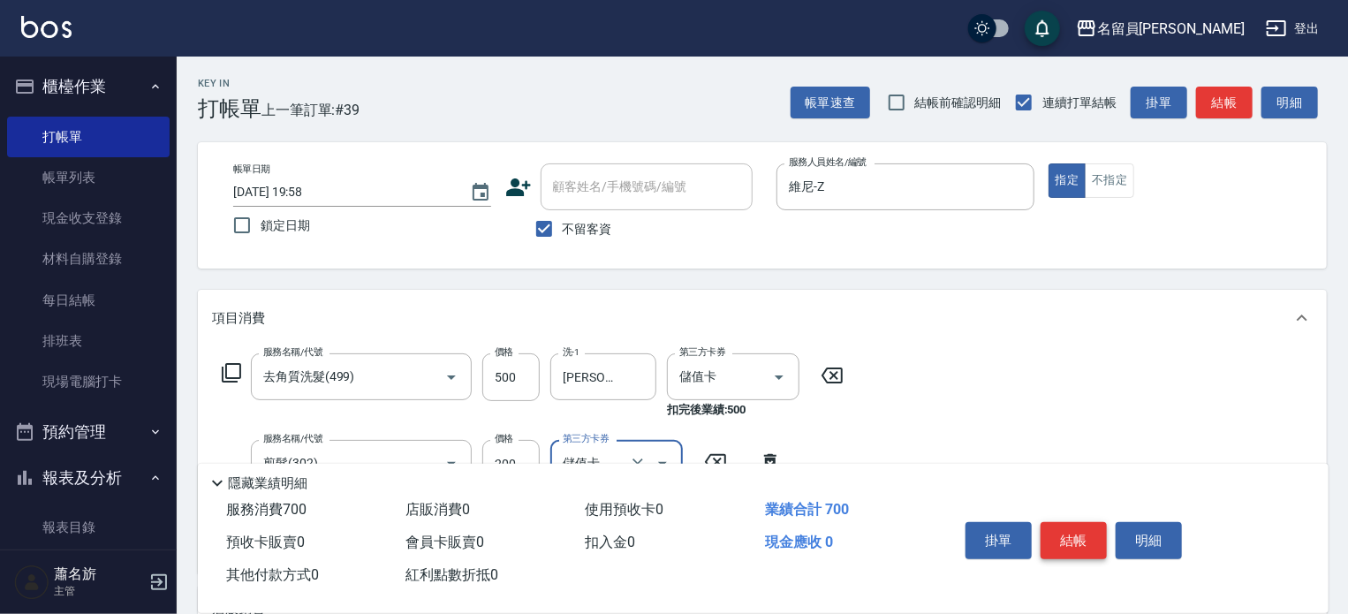
click at [1089, 528] on button "結帳" at bounding box center [1074, 540] width 66 height 37
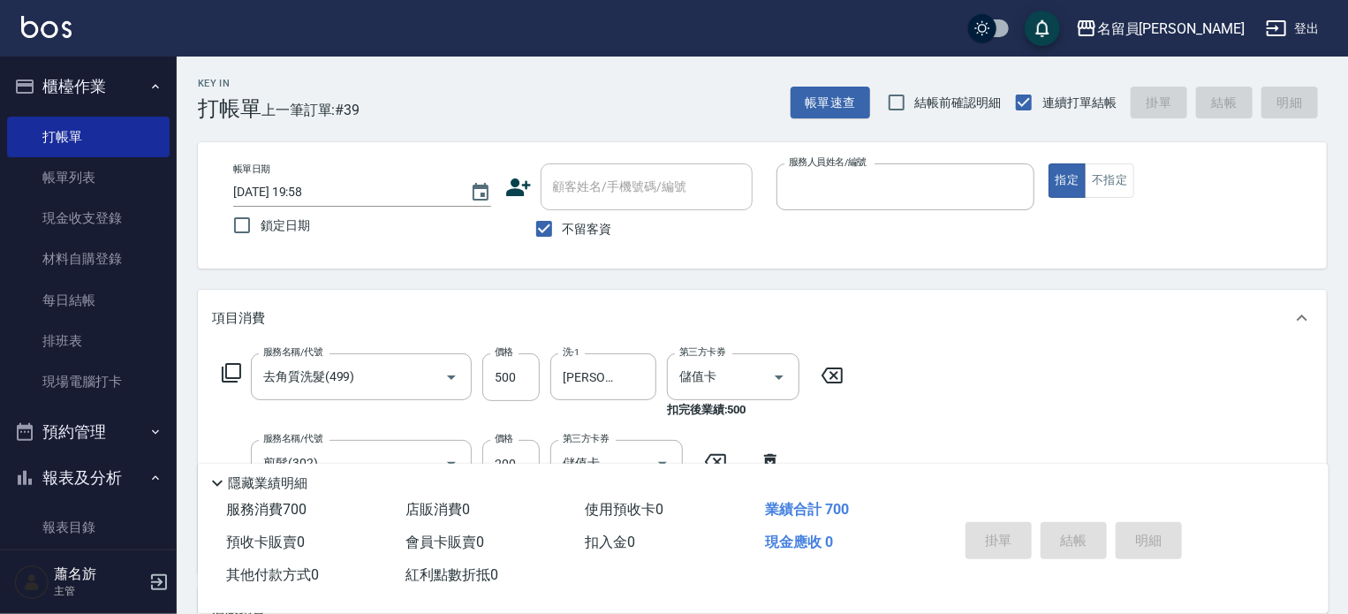
type input "[DATE] 20:15"
type input "U"
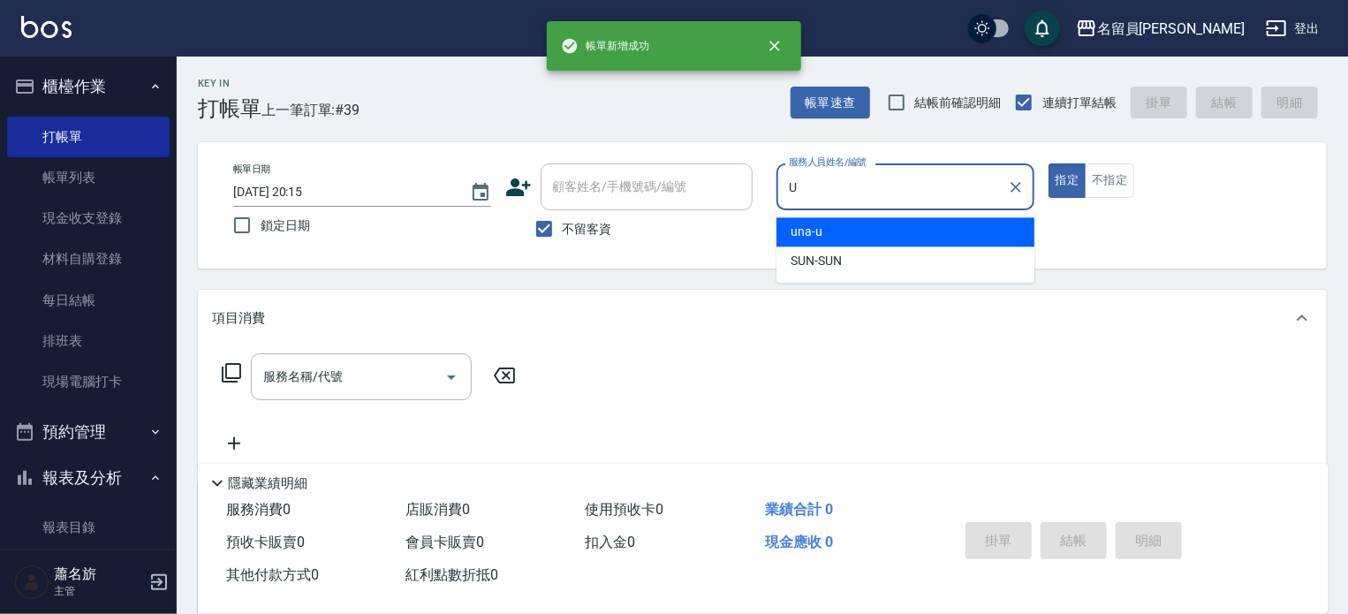
type input "una-u"
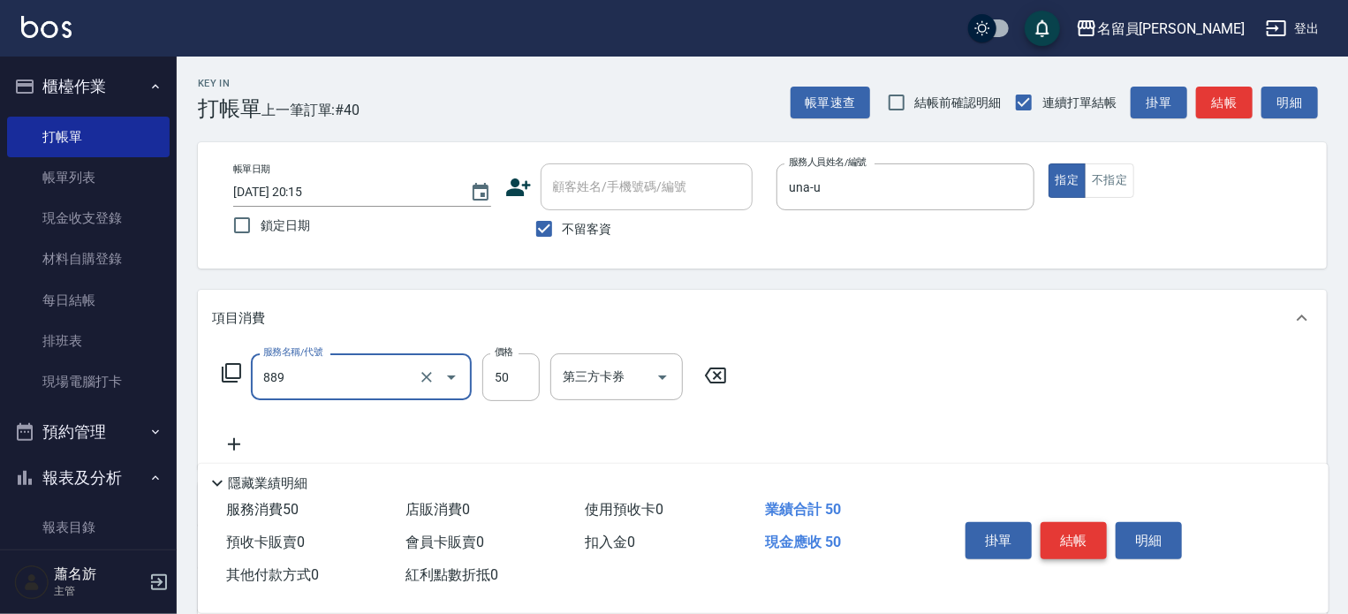
type input "精油(889)"
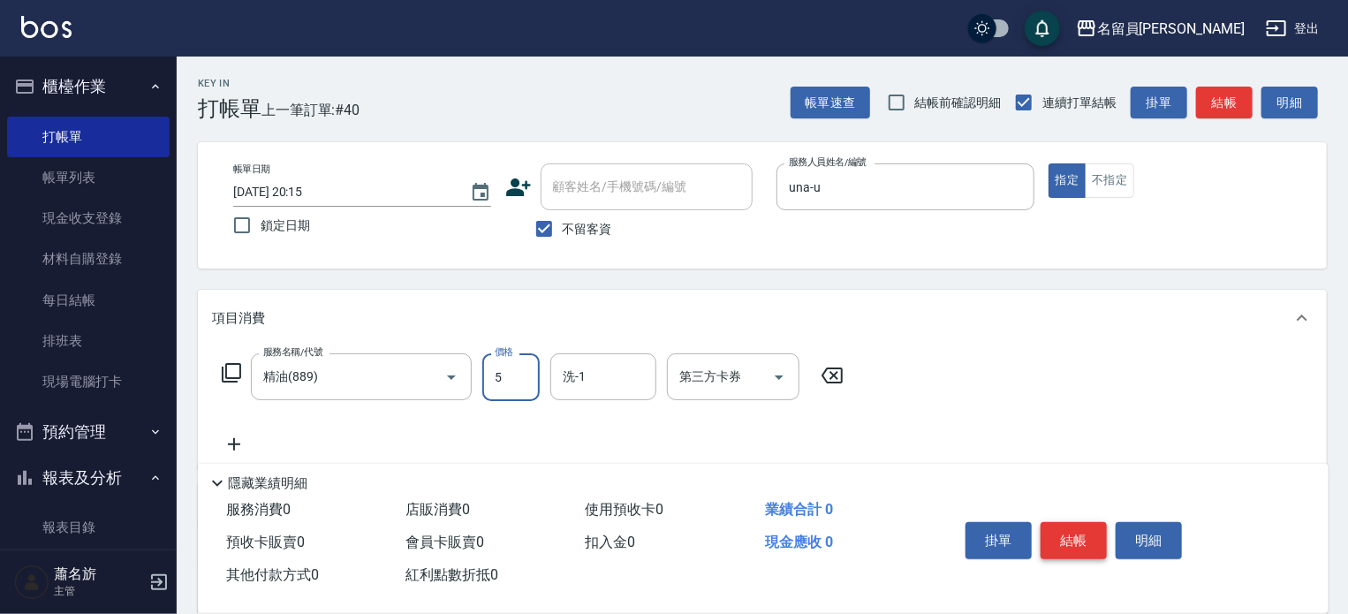
type input "50"
type input "[PERSON_NAME]-17"
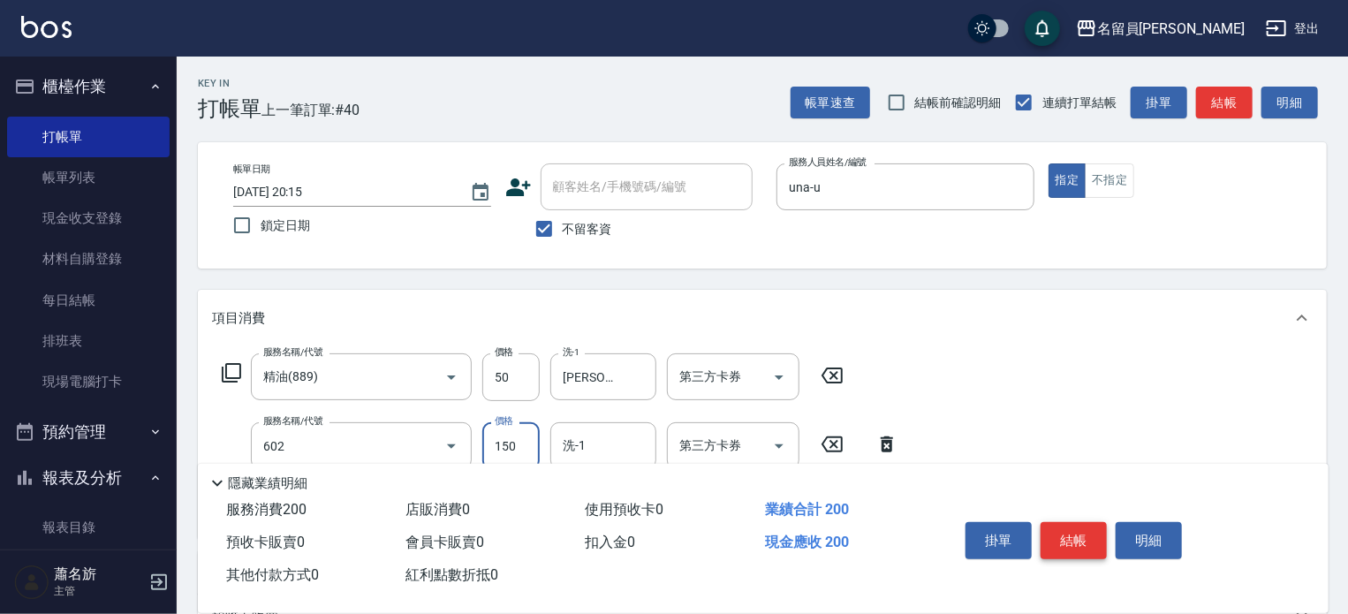
type input "一般洗髮(602)"
type input "200"
type input "[PERSON_NAME]-17"
type input "剪髮(302)"
type input "150"
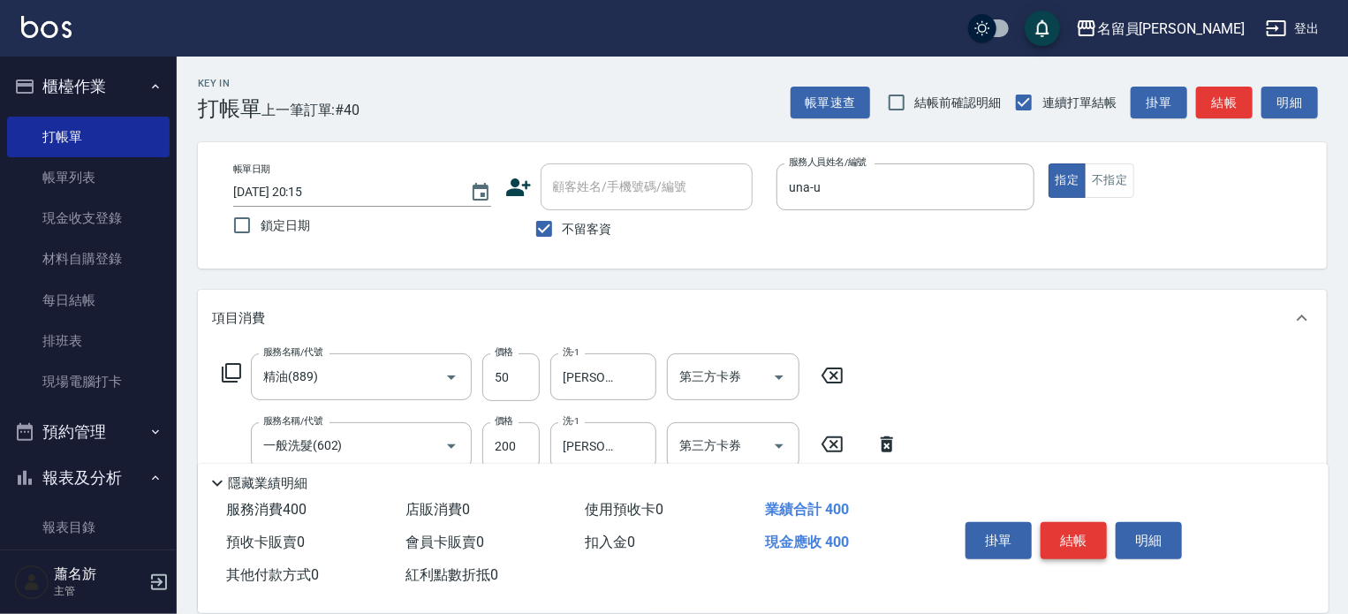
click at [1089, 528] on button "結帳" at bounding box center [1074, 540] width 66 height 37
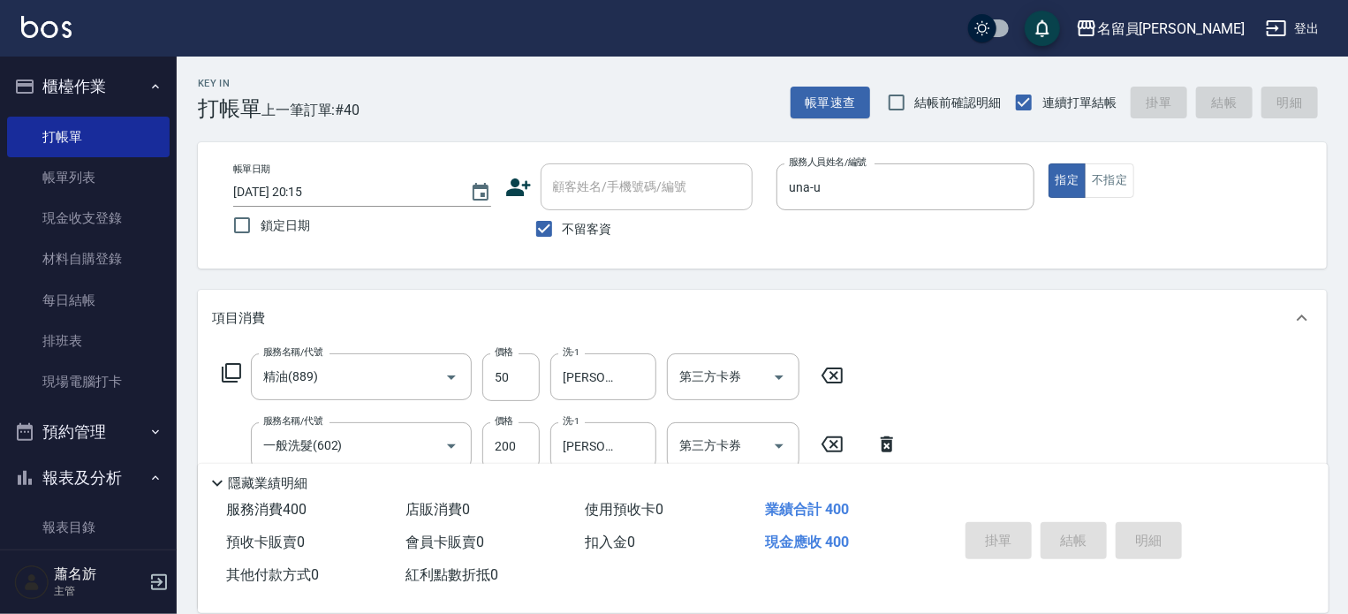
type input "[DATE] 20:16"
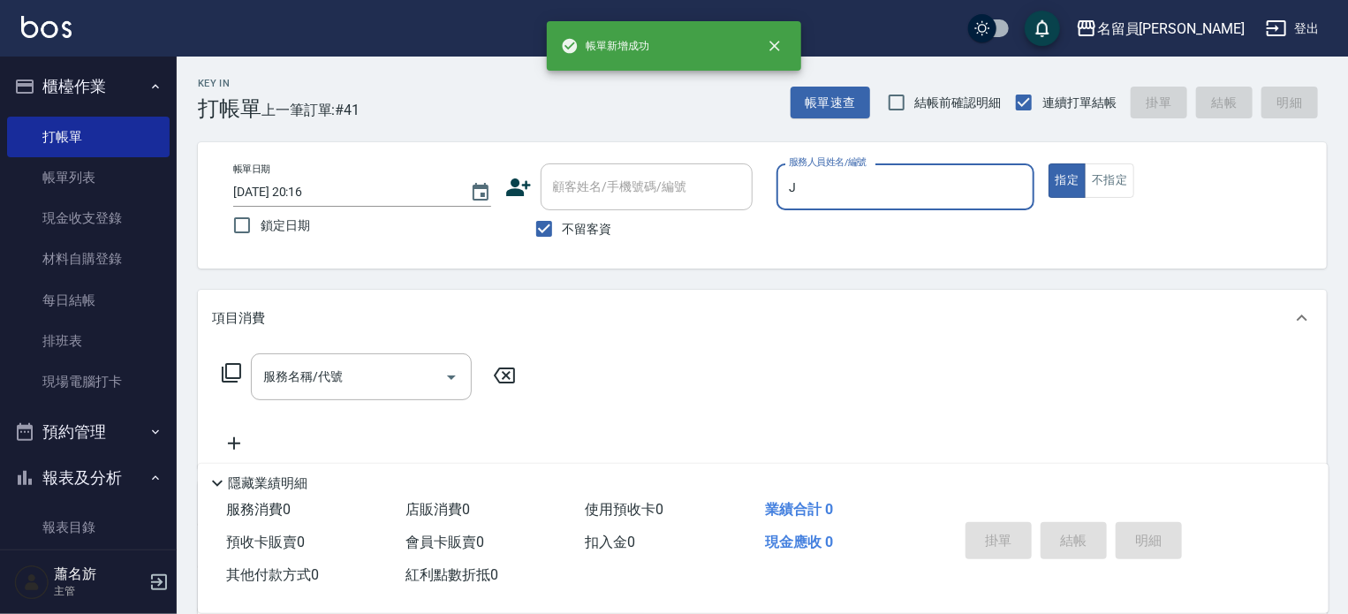
type input "[PERSON_NAME]"
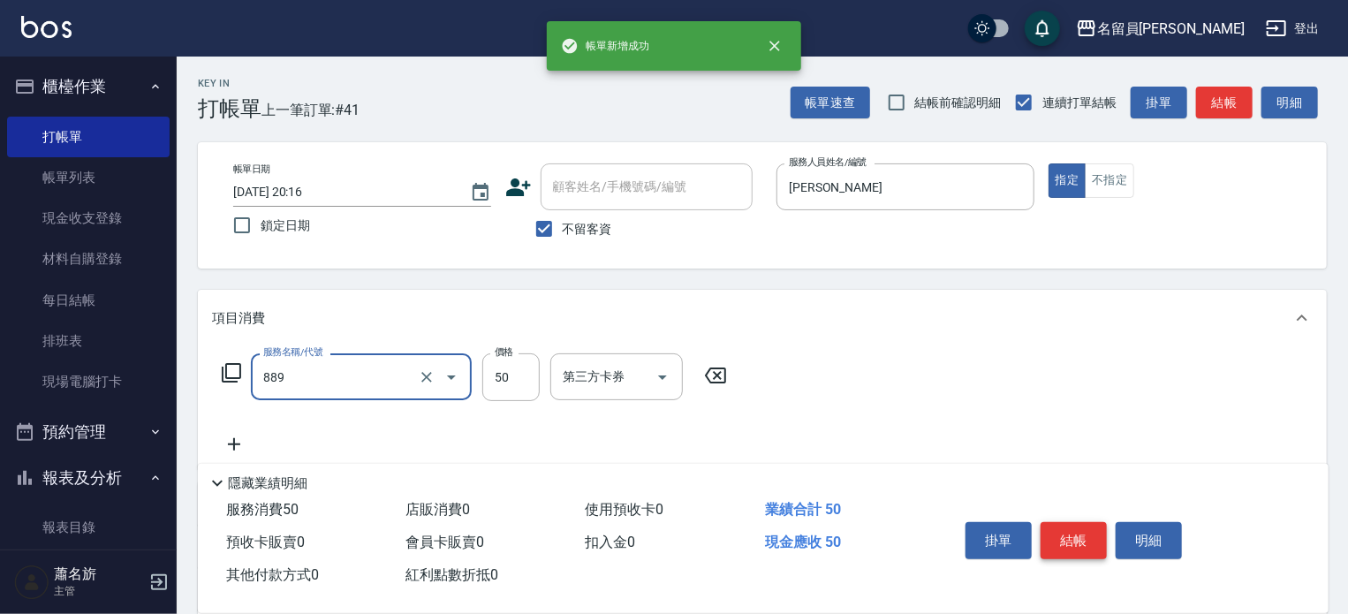
type input "精油(889)"
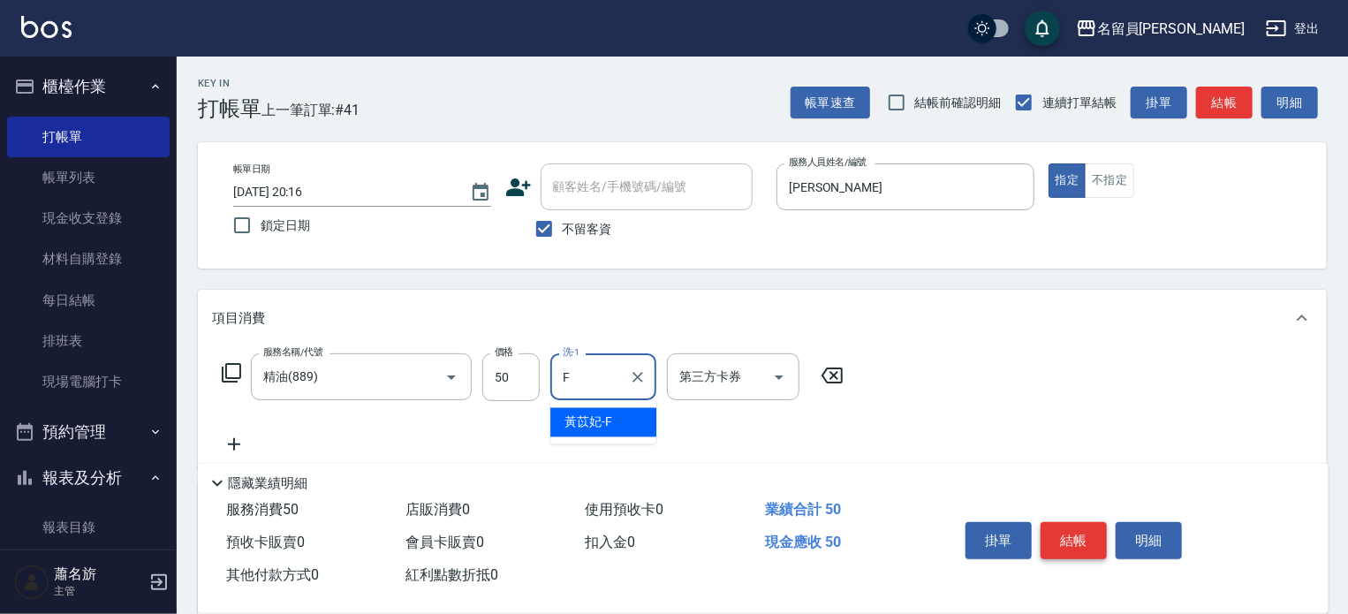
type input "[PERSON_NAME]-F"
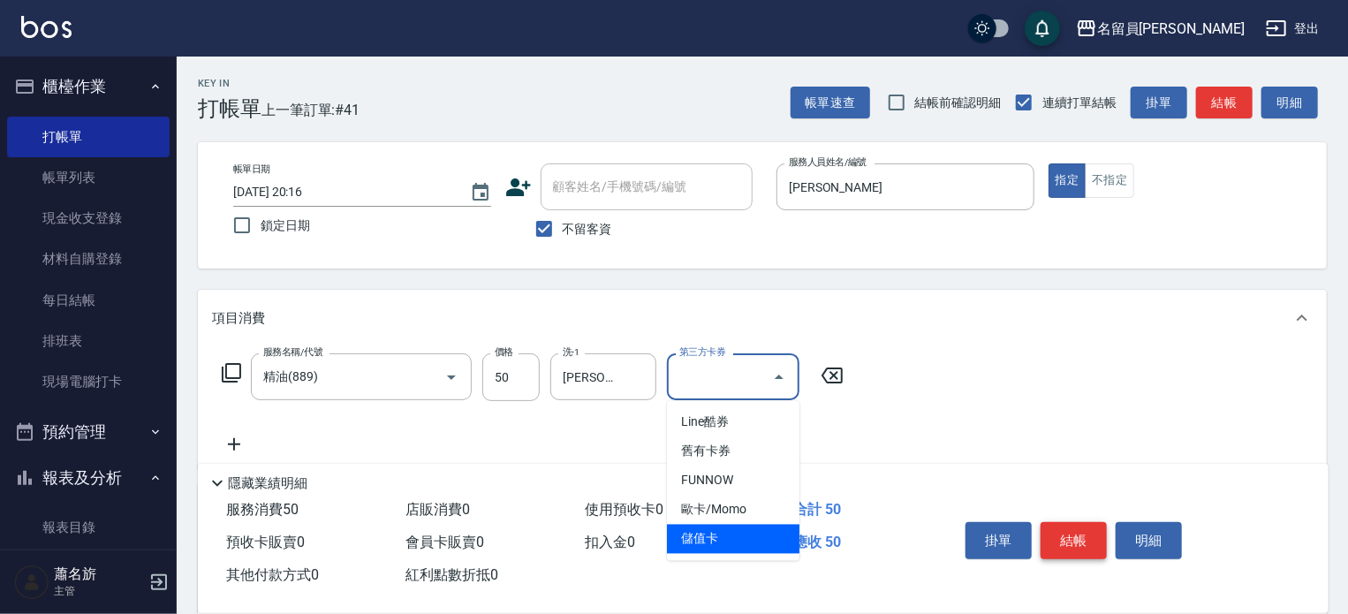
type input "儲值卡"
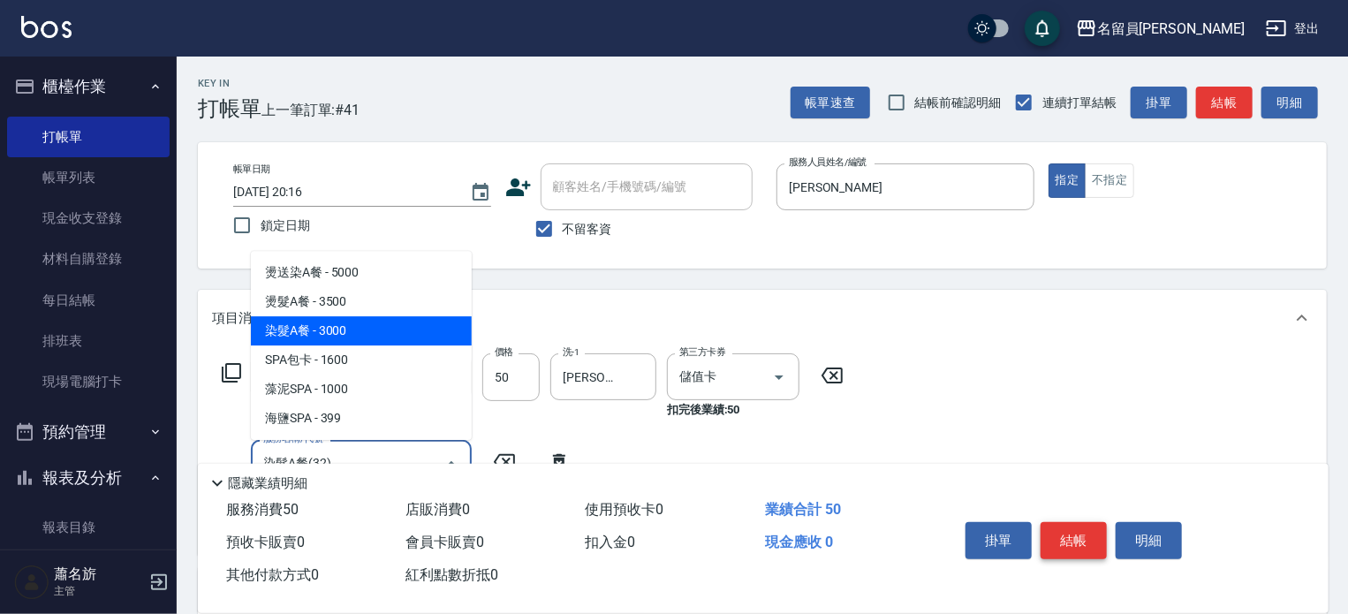
type input "染髮A餐(32)"
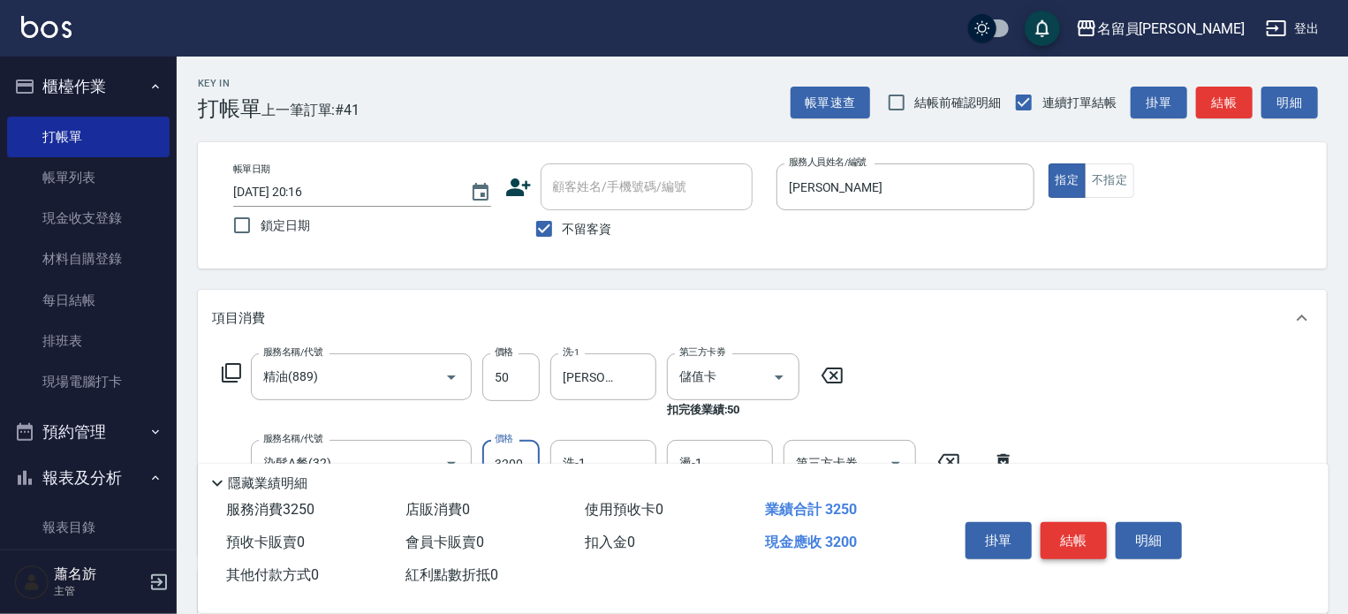
type input "3200"
type input "[PERSON_NAME]-F"
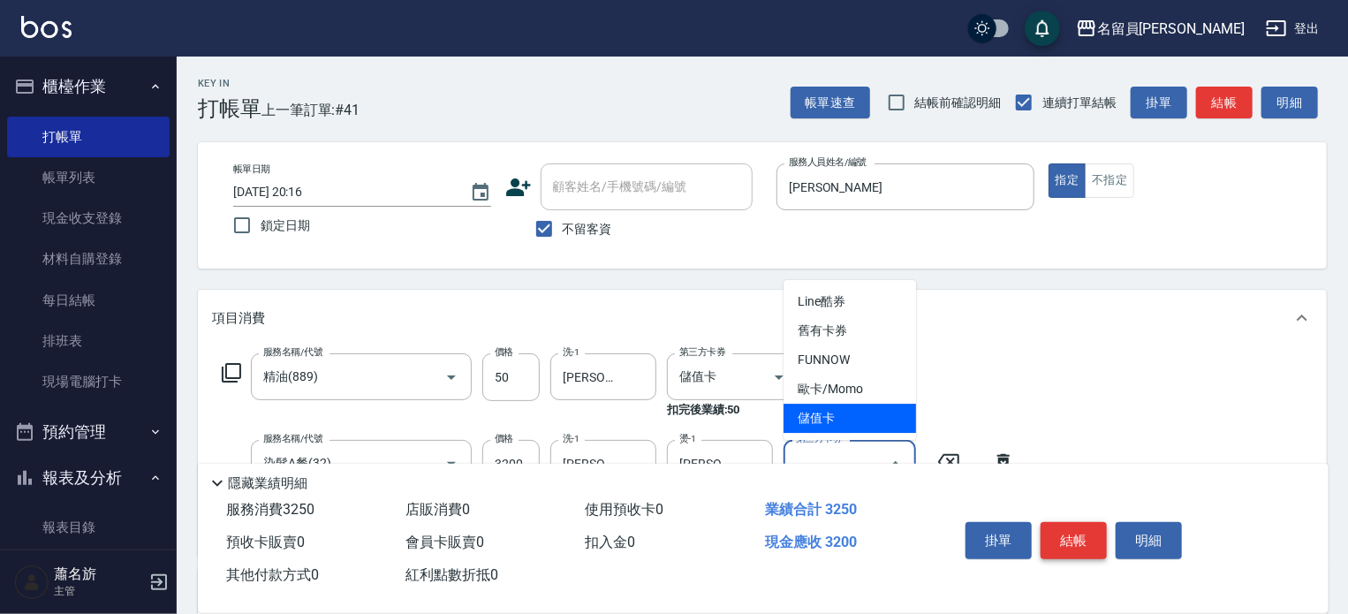
type input "儲值卡"
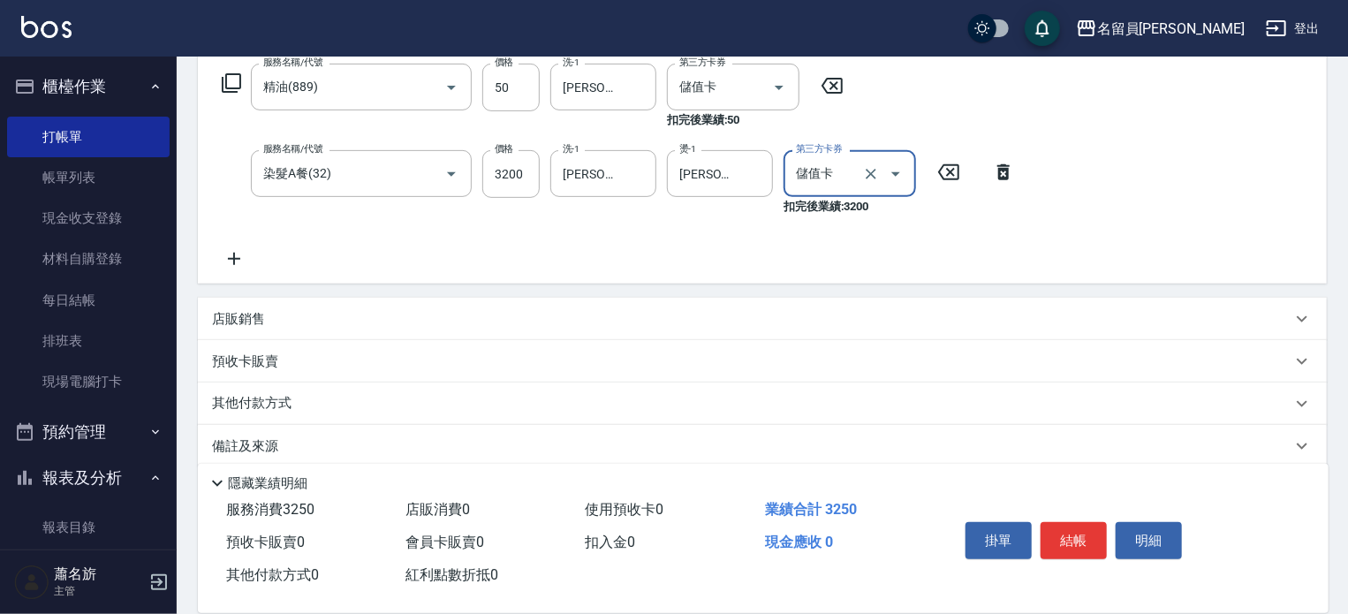
scroll to position [311, 0]
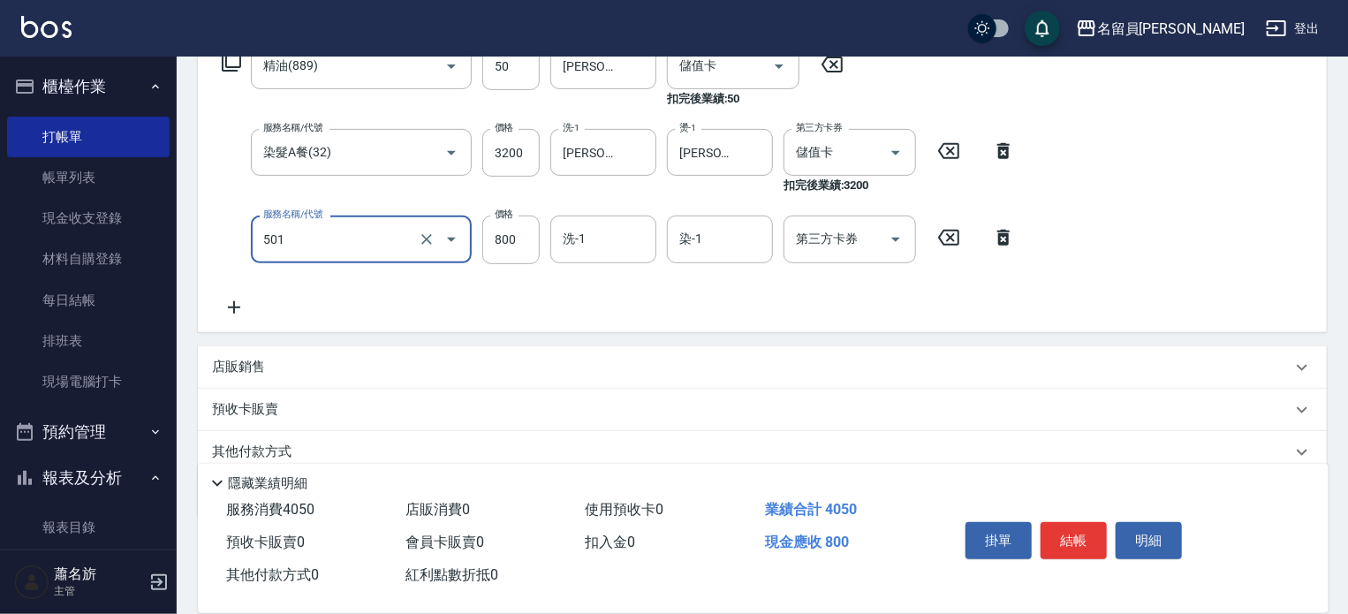
type input "染髮(501)"
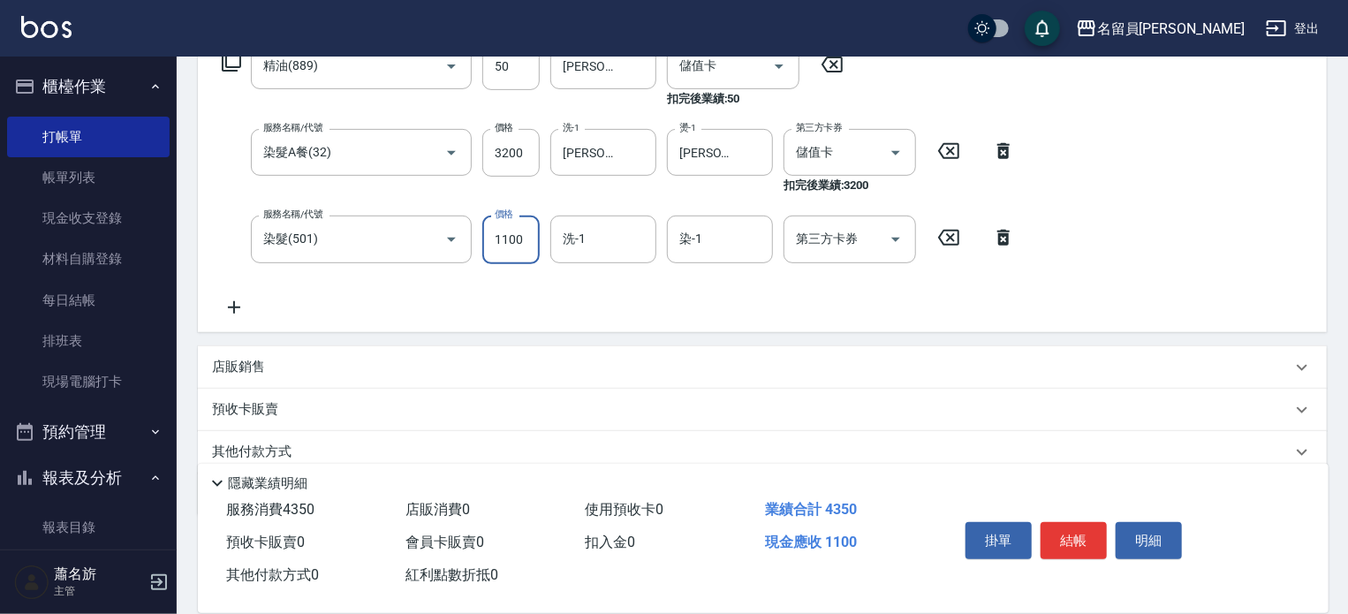
type input "1100"
type input "[PERSON_NAME]-F"
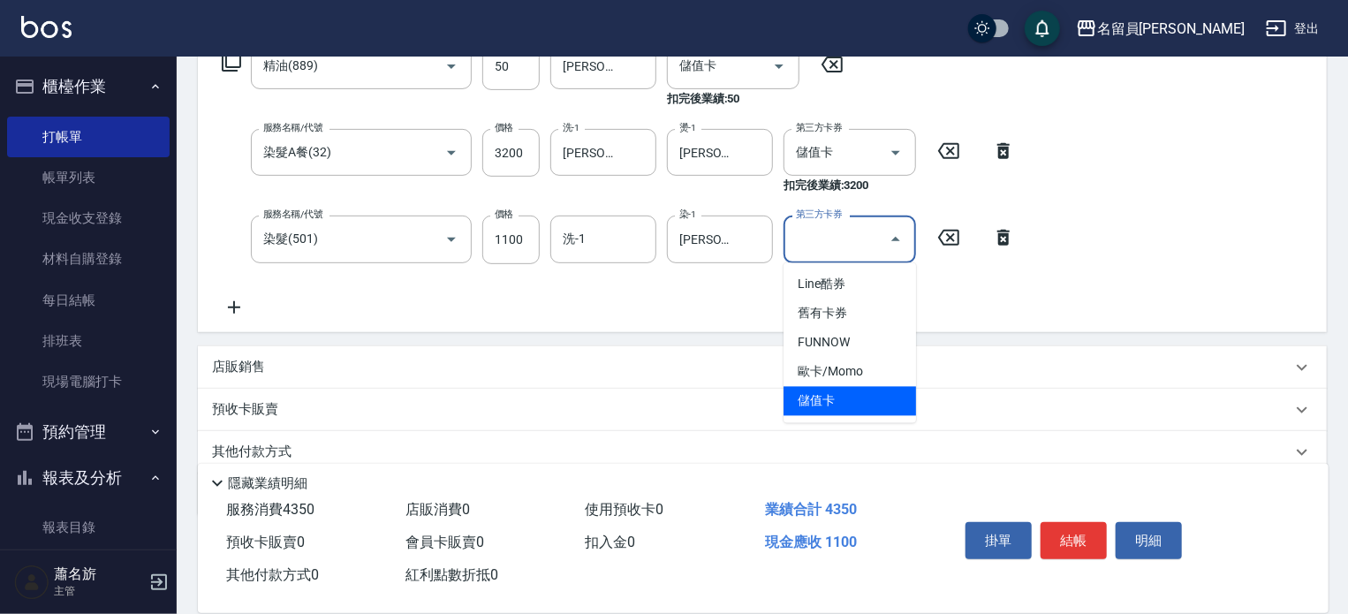
type input "儲值卡"
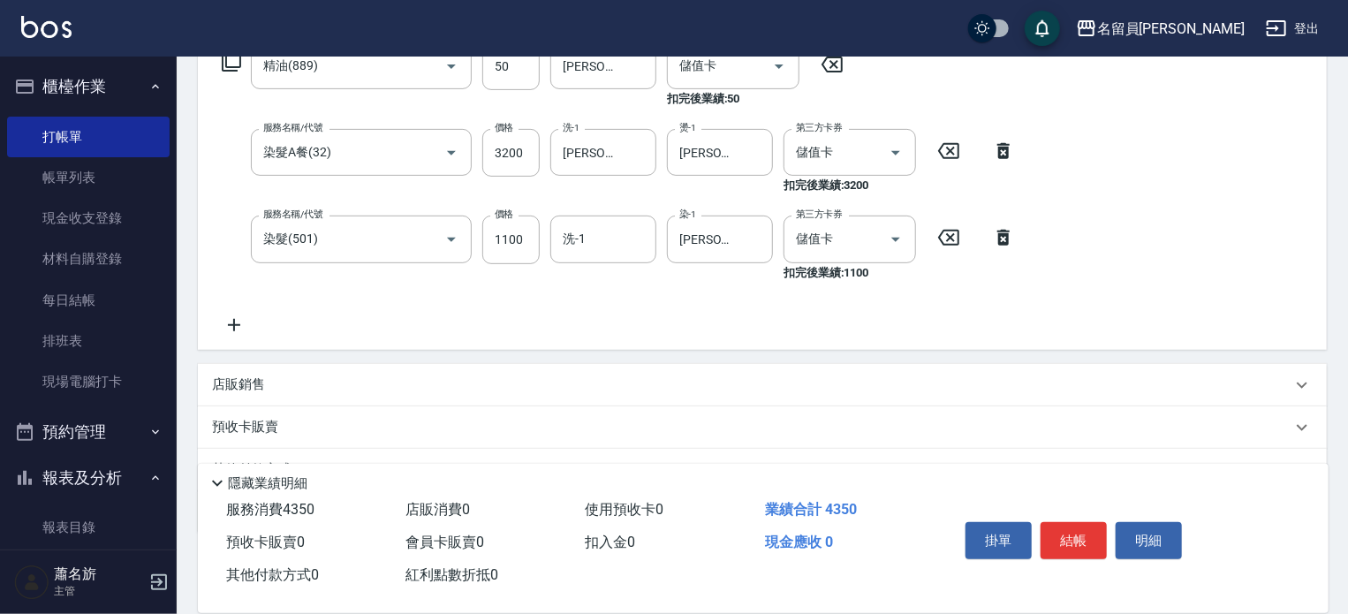
click at [1062, 391] on div "店販銷售" at bounding box center [751, 384] width 1079 height 19
type input "F"
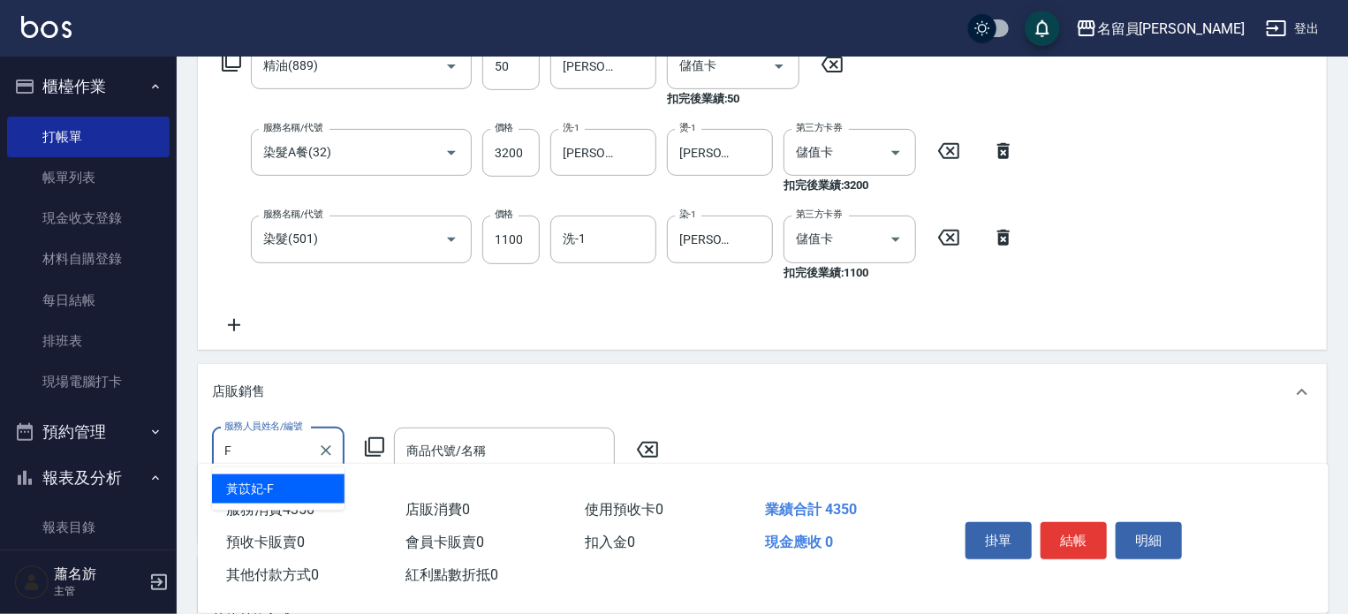
scroll to position [0, 0]
type input "[PERSON_NAME]"
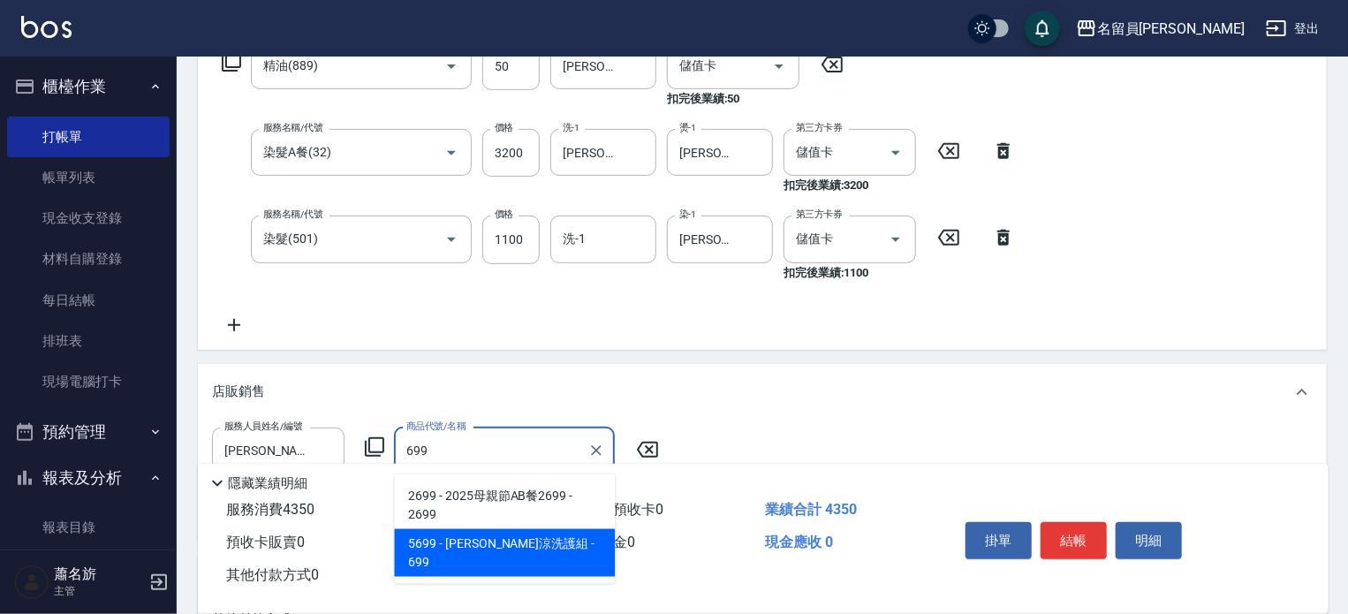
type input "水水沁涼洗護組"
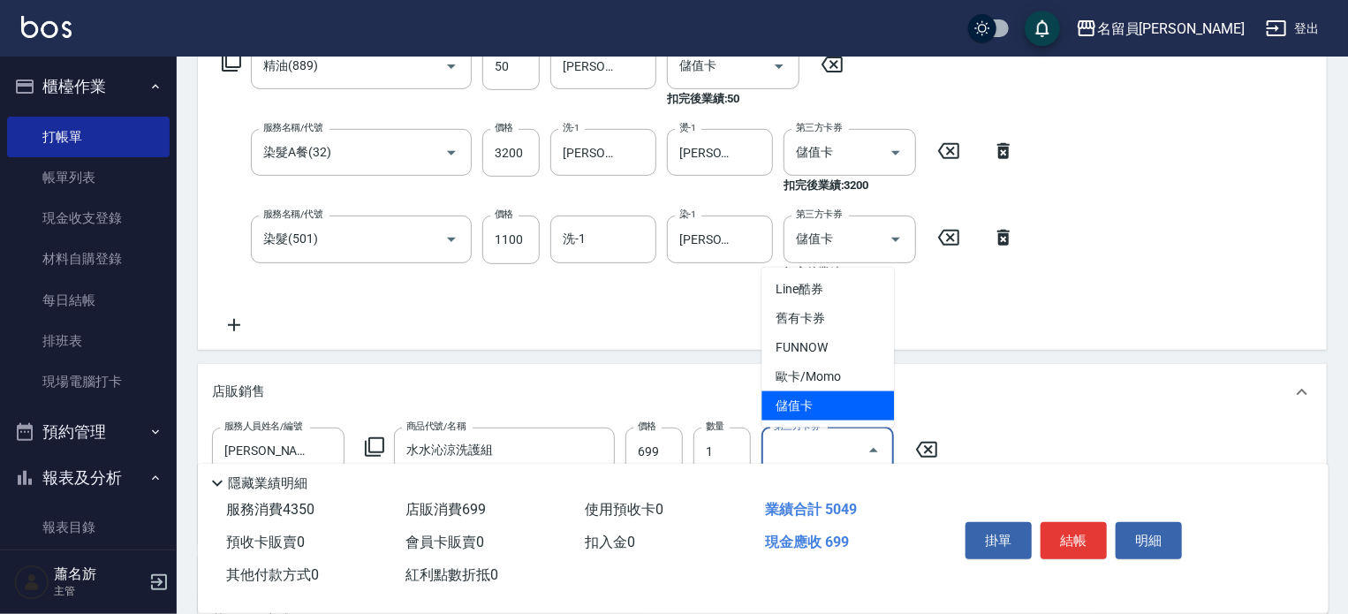
type input "儲值卡"
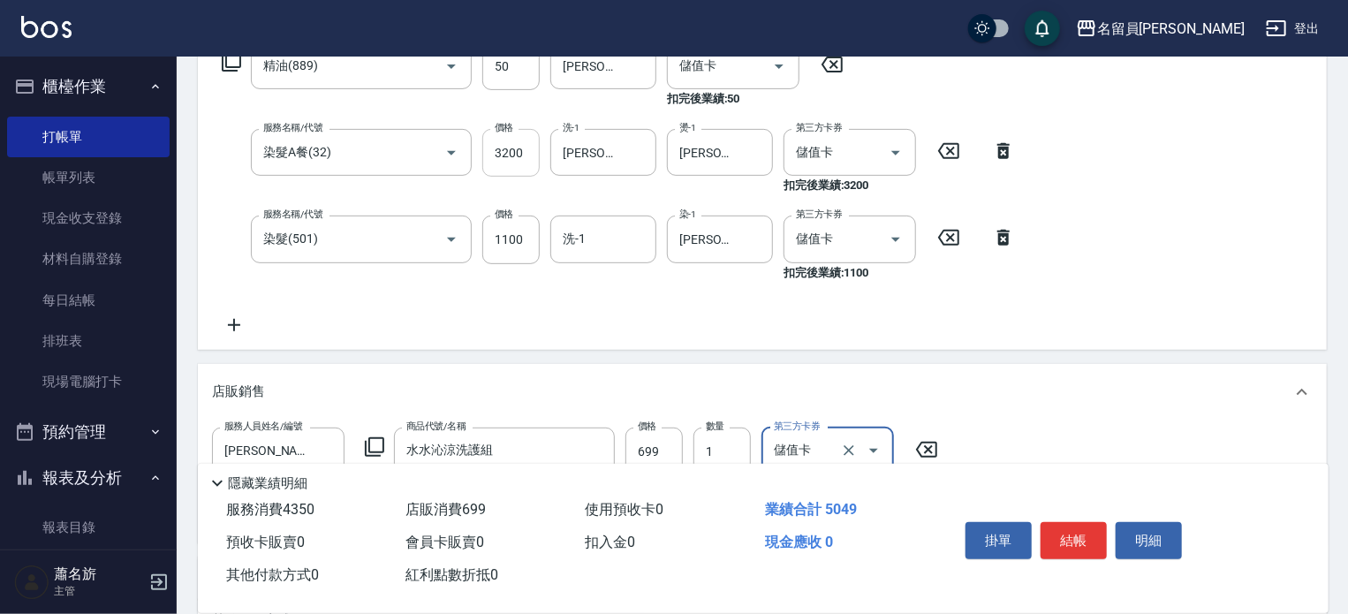
click at [520, 165] on input "3200" at bounding box center [510, 153] width 57 height 48
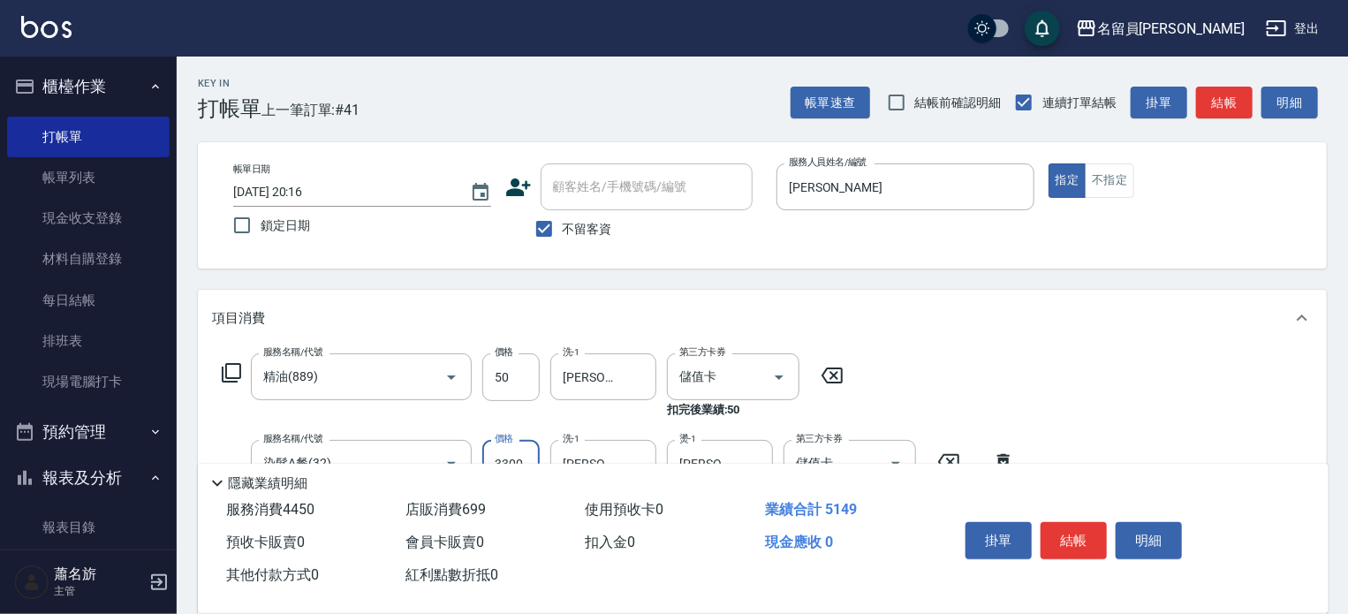
type input "3300"
click at [1109, 522] on div "掛單 結帳 明細" at bounding box center [1073, 543] width 231 height 56
click at [1108, 525] on div "掛單 結帳 明細" at bounding box center [1073, 543] width 231 height 56
click at [1088, 523] on button "結帳" at bounding box center [1074, 540] width 66 height 37
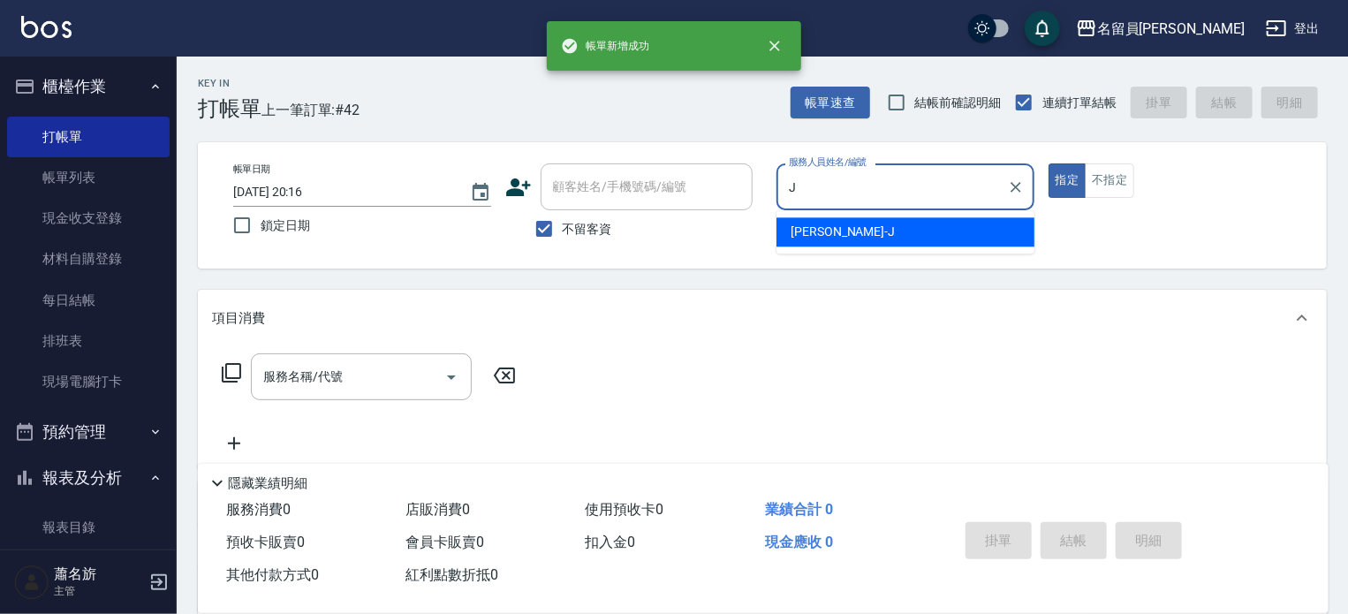
type input "[PERSON_NAME]"
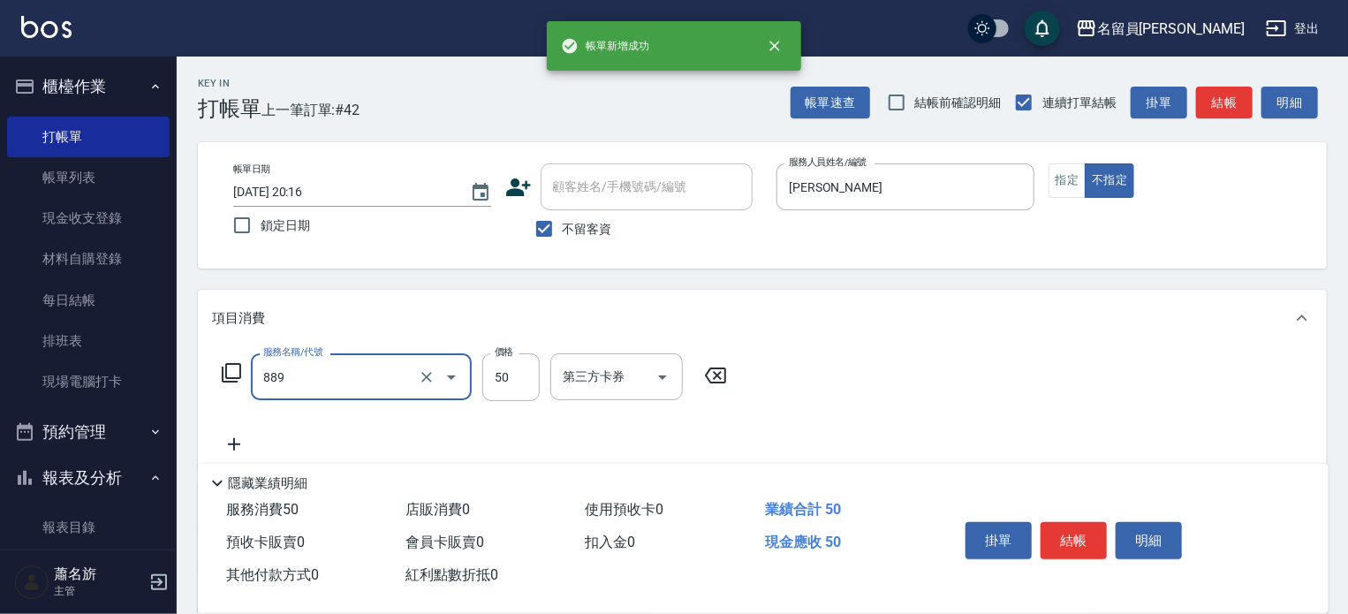
type input "精油(889)"
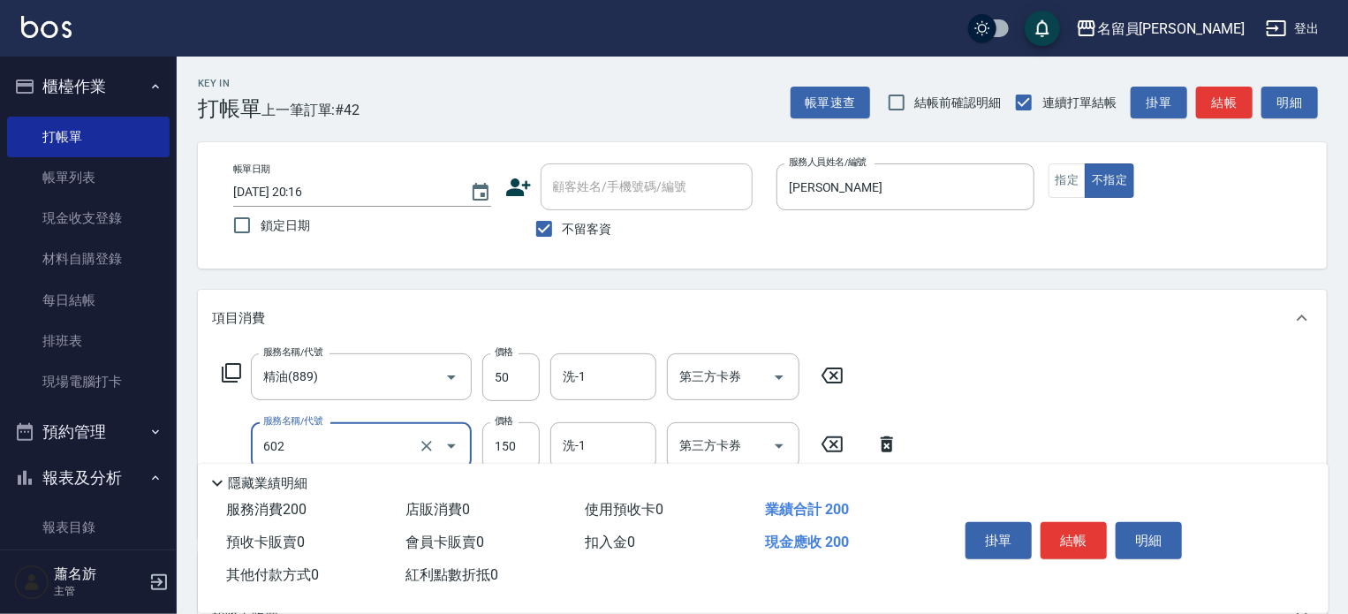
type input "一般洗髮(602)"
type input "200"
type input "剪髮(302)"
type input "130"
click at [1088, 523] on button "結帳" at bounding box center [1074, 540] width 66 height 37
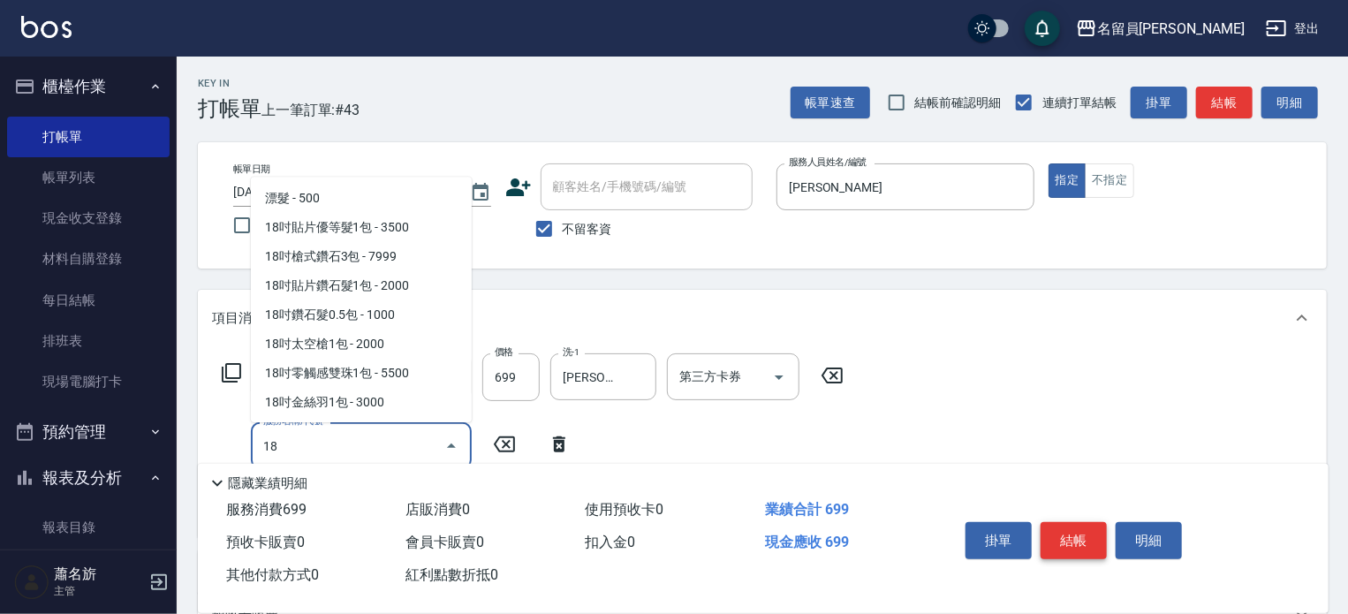
scroll to position [81, 0]
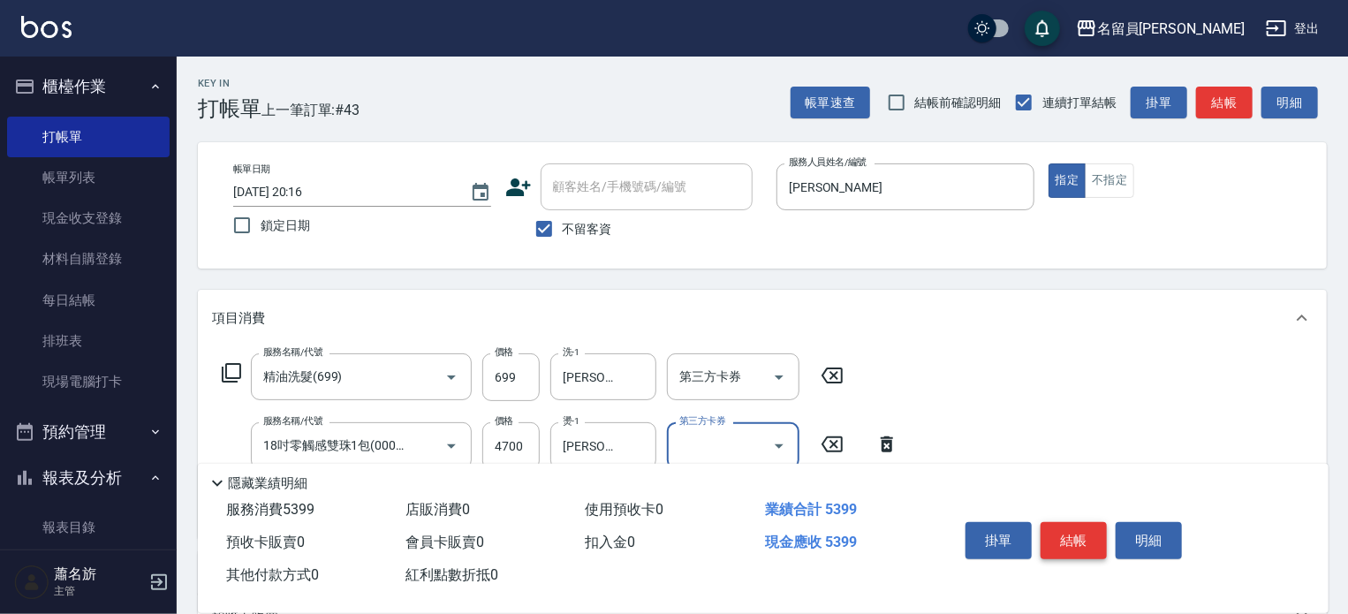
click at [1088, 523] on button "結帳" at bounding box center [1074, 540] width 66 height 37
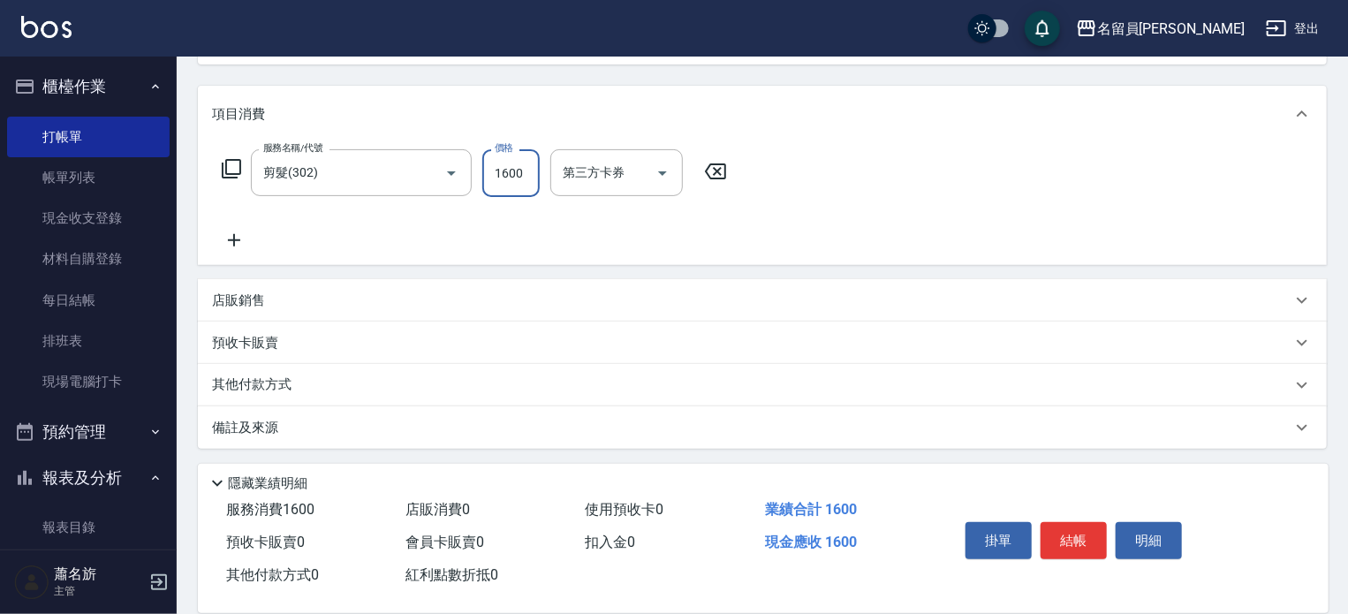
scroll to position [207, 0]
click at [838, 313] on div "店販銷售" at bounding box center [762, 297] width 1129 height 42
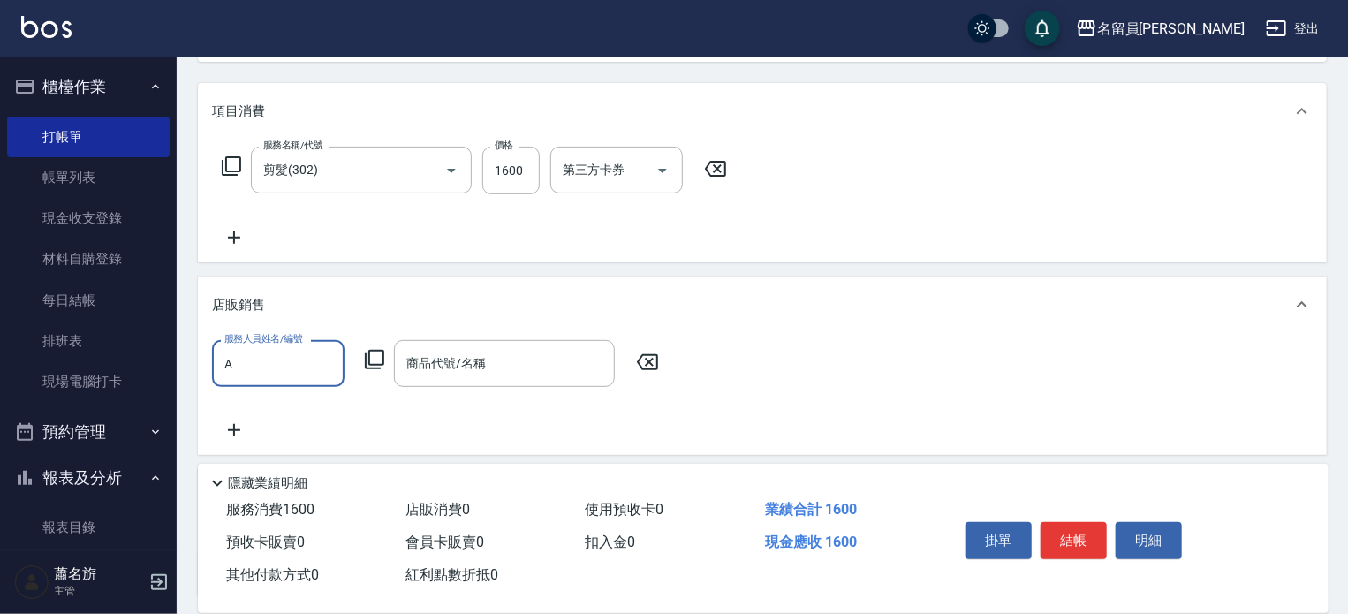
scroll to position [0, 0]
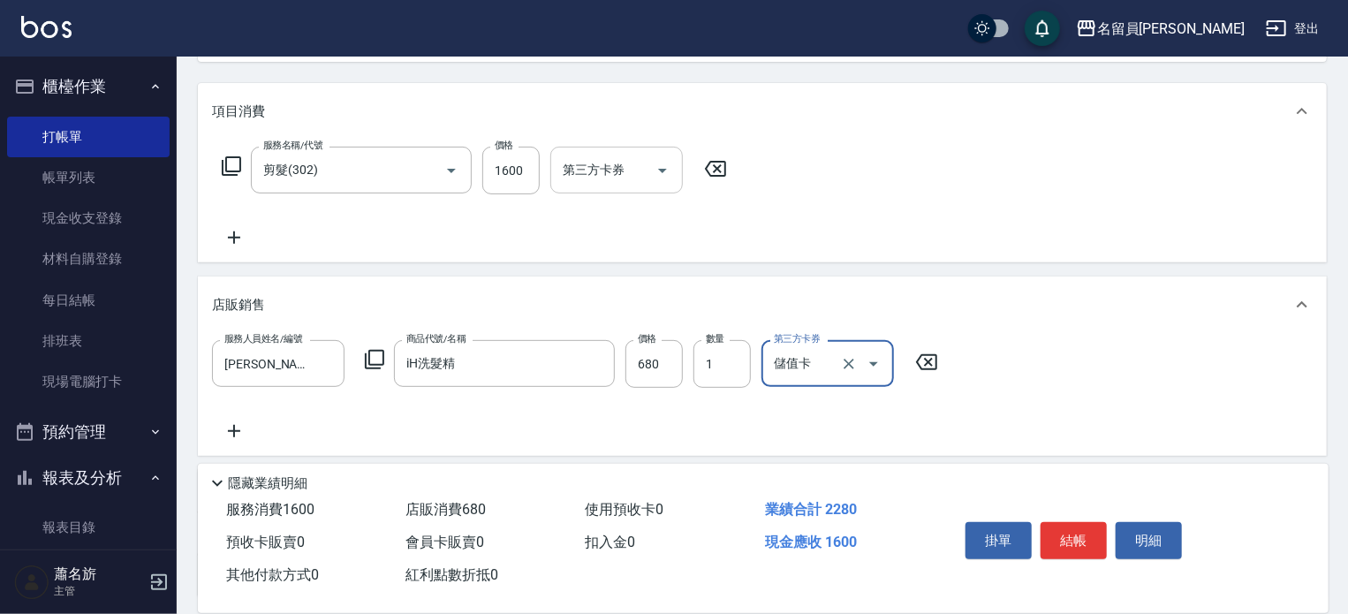
click at [600, 176] on div "第三方卡券 第三方卡券" at bounding box center [616, 170] width 132 height 47
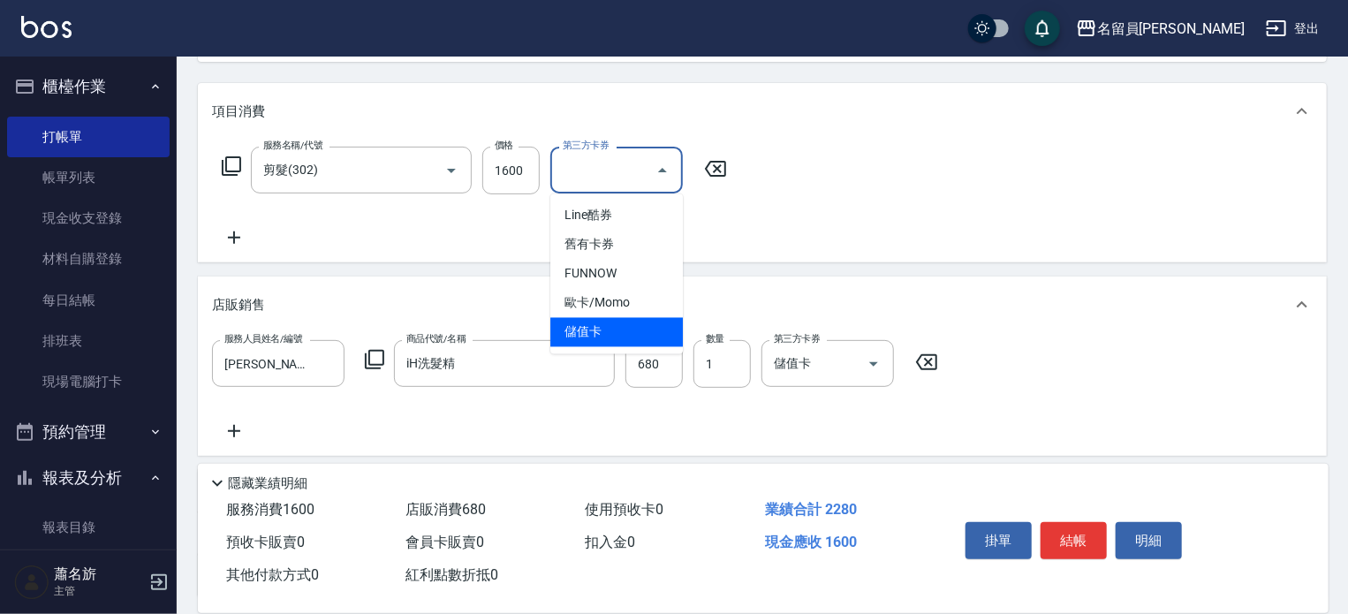
click at [607, 337] on span "儲值卡" at bounding box center [616, 332] width 132 height 29
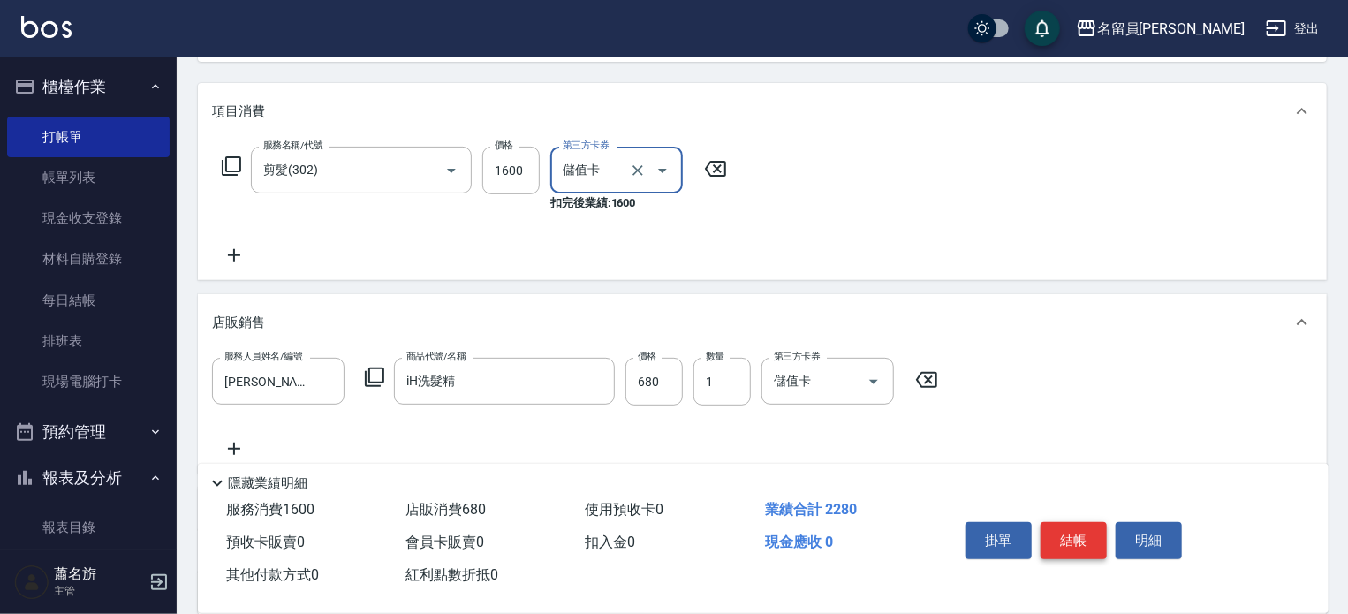
click at [1055, 538] on button "結帳" at bounding box center [1074, 540] width 66 height 37
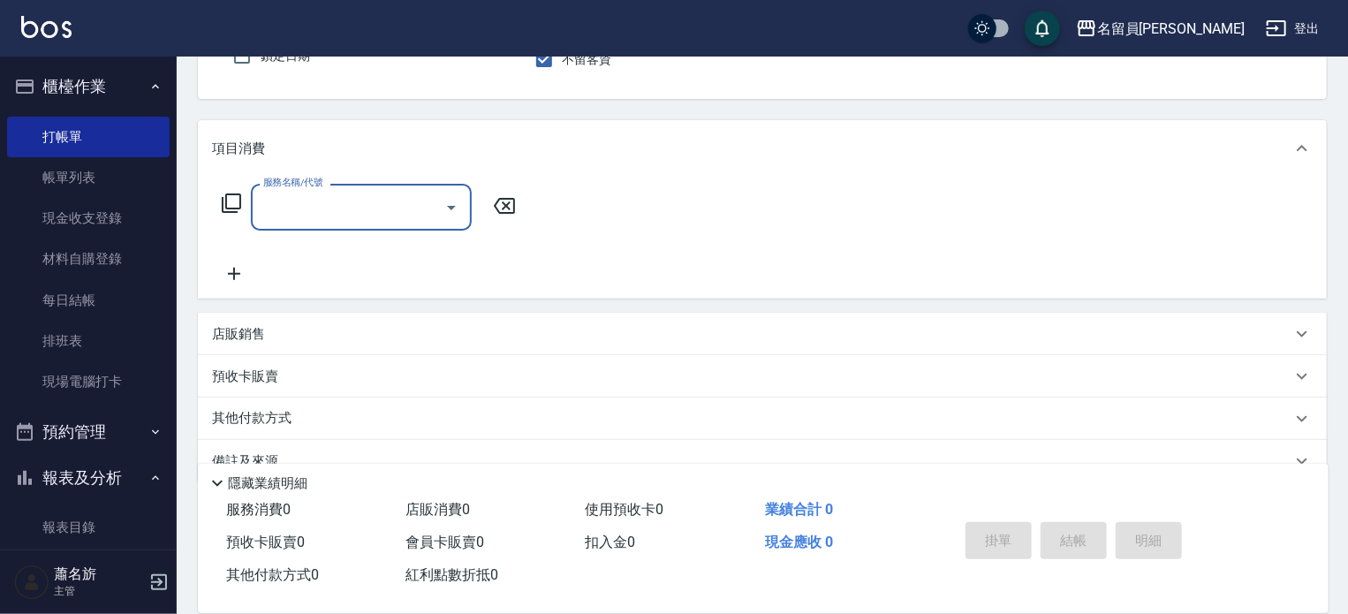
scroll to position [205, 0]
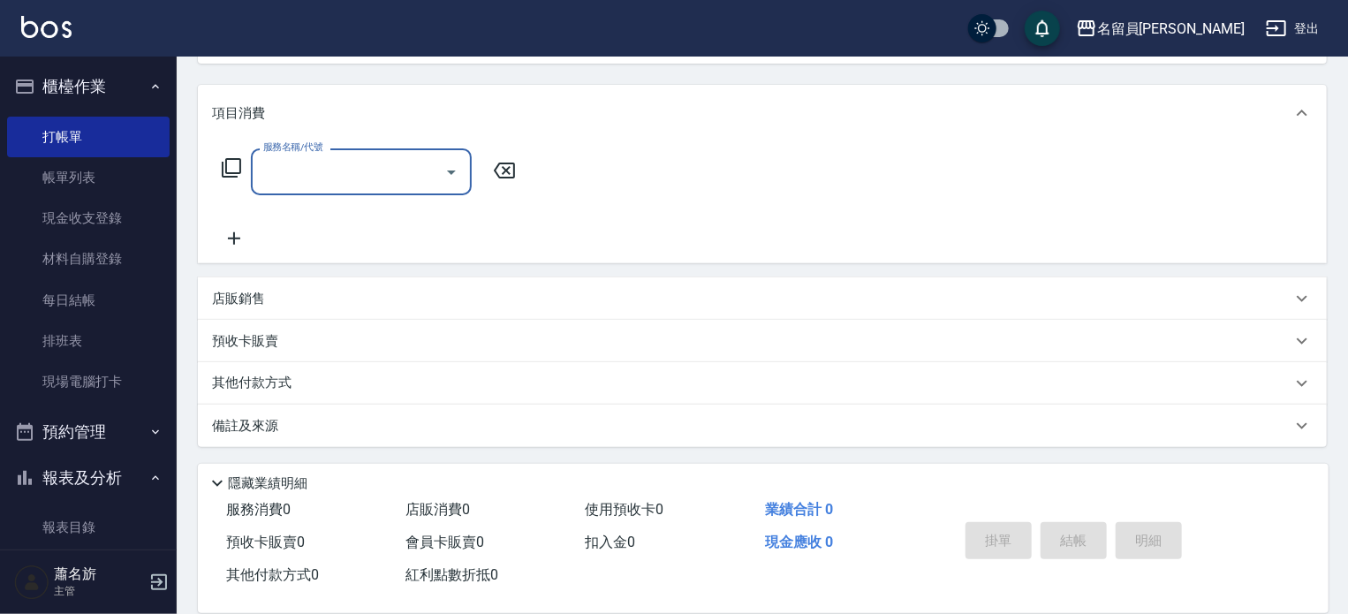
click at [1042, 292] on div "店販銷售" at bounding box center [751, 299] width 1079 height 19
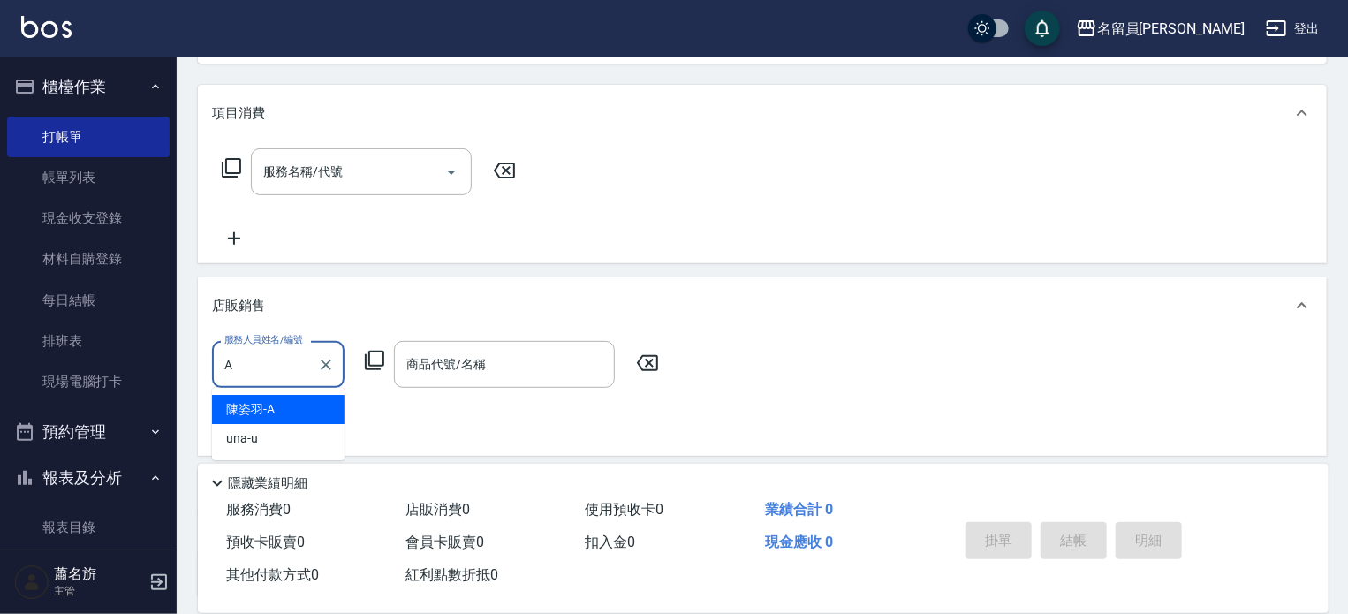
scroll to position [0, 0]
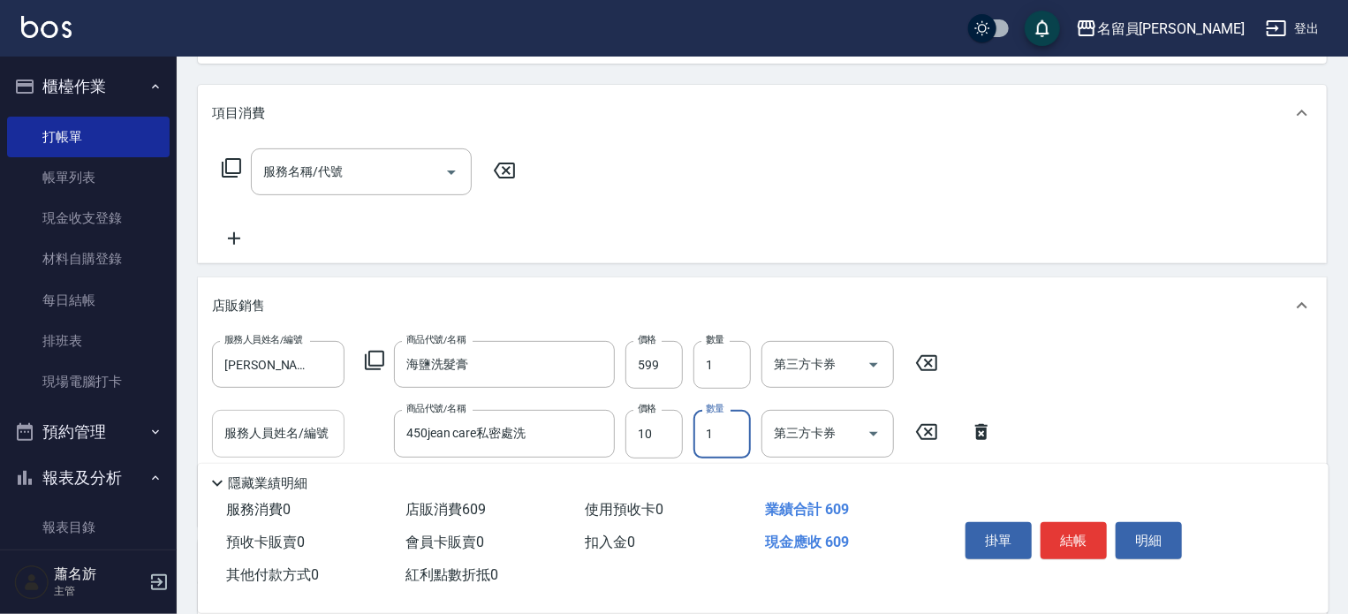
click at [307, 423] on input "服務人員姓名/編號" at bounding box center [278, 433] width 117 height 31
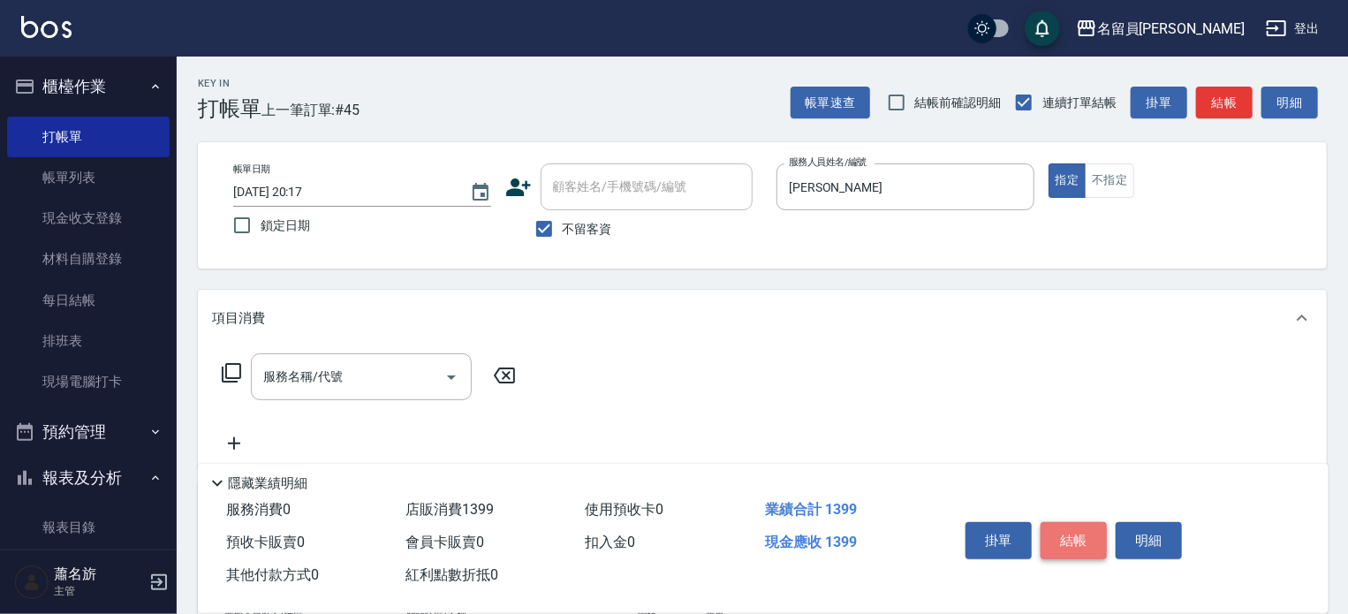
click at [1074, 522] on button "結帳" at bounding box center [1074, 540] width 66 height 37
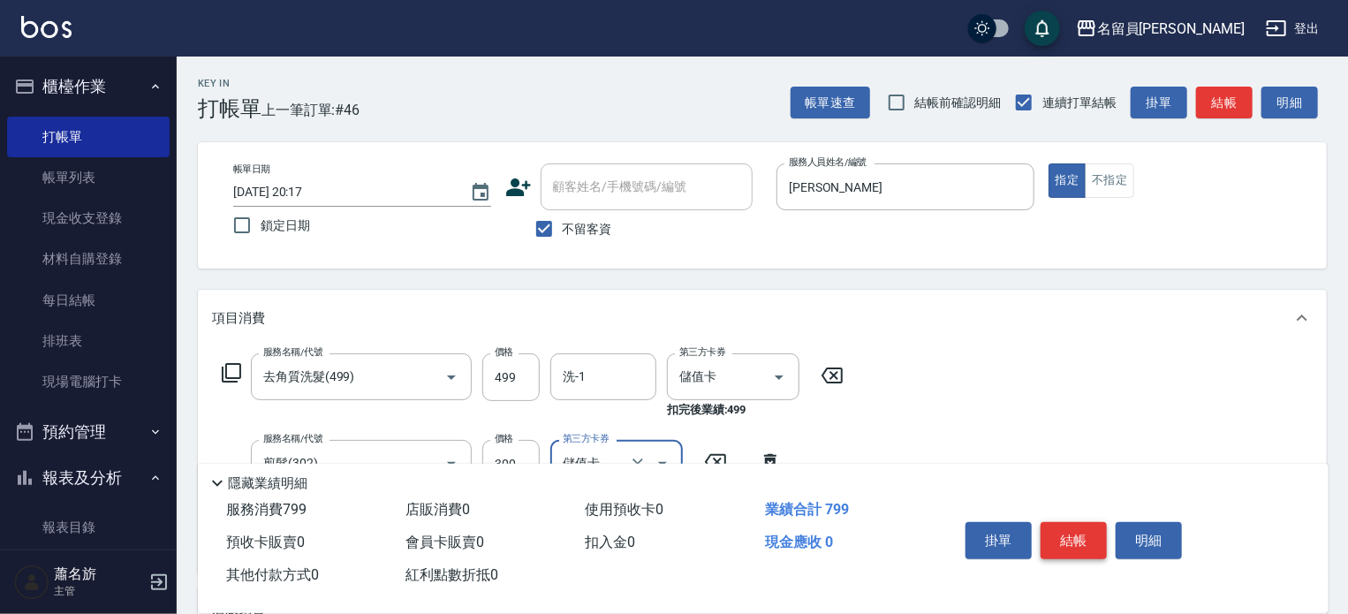
click at [1074, 522] on button "結帳" at bounding box center [1074, 540] width 66 height 37
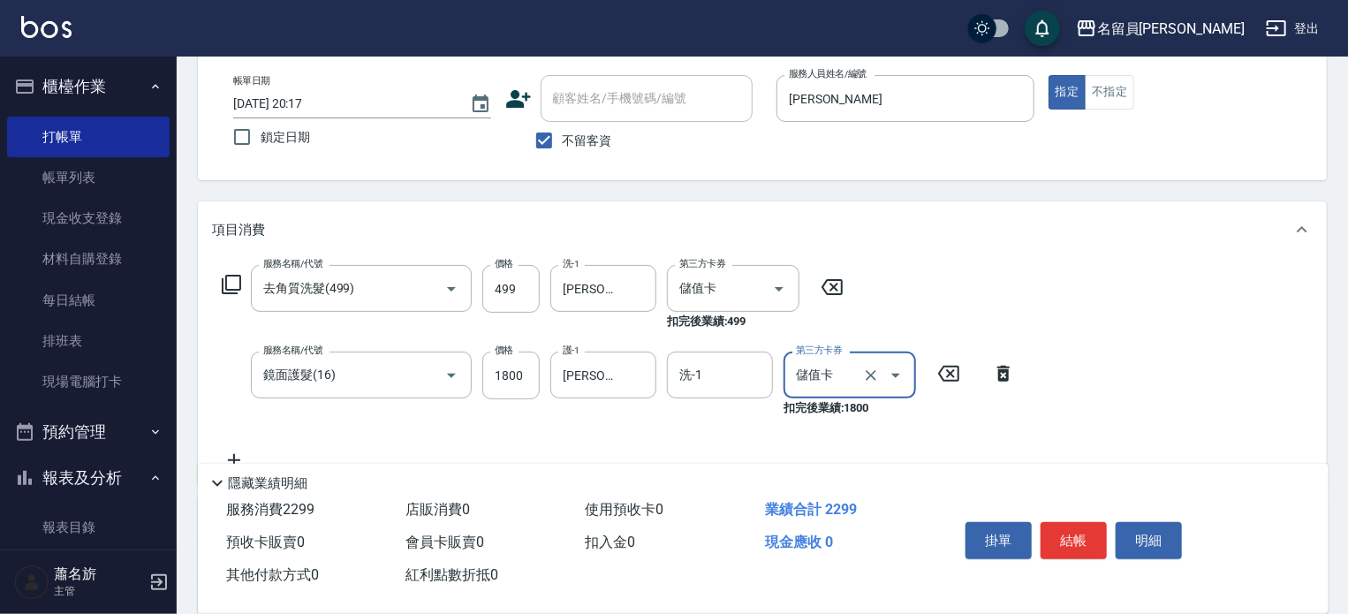
scroll to position [265, 0]
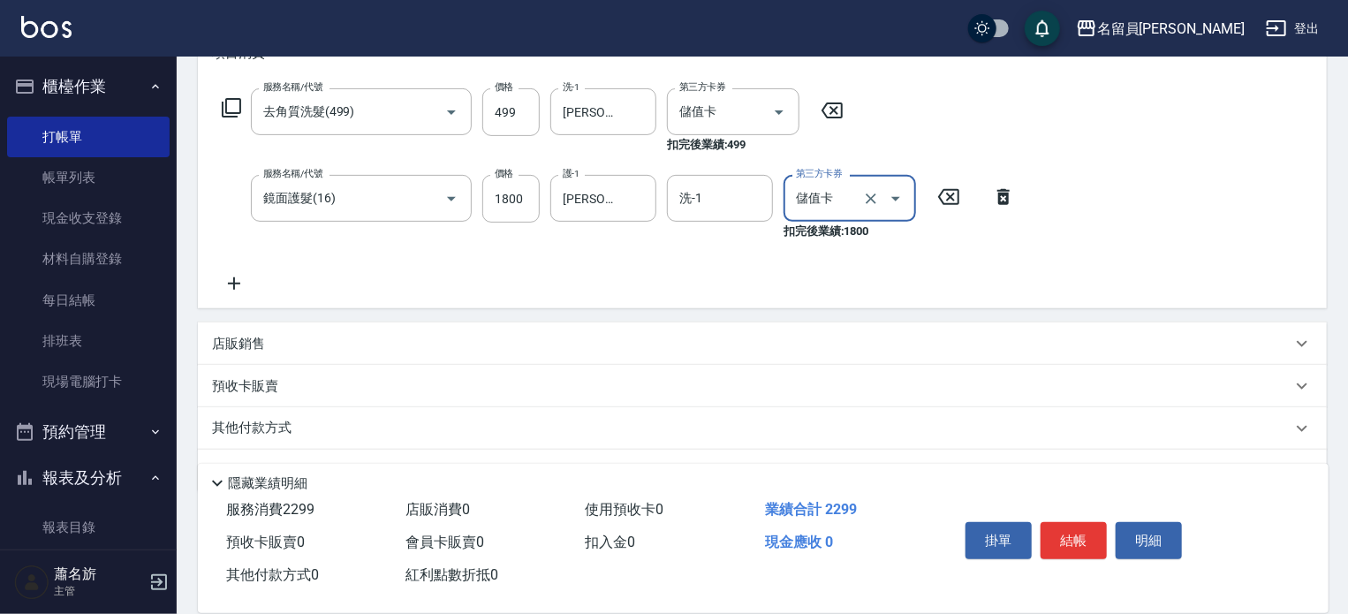
click at [996, 350] on div "店販銷售" at bounding box center [751, 344] width 1079 height 19
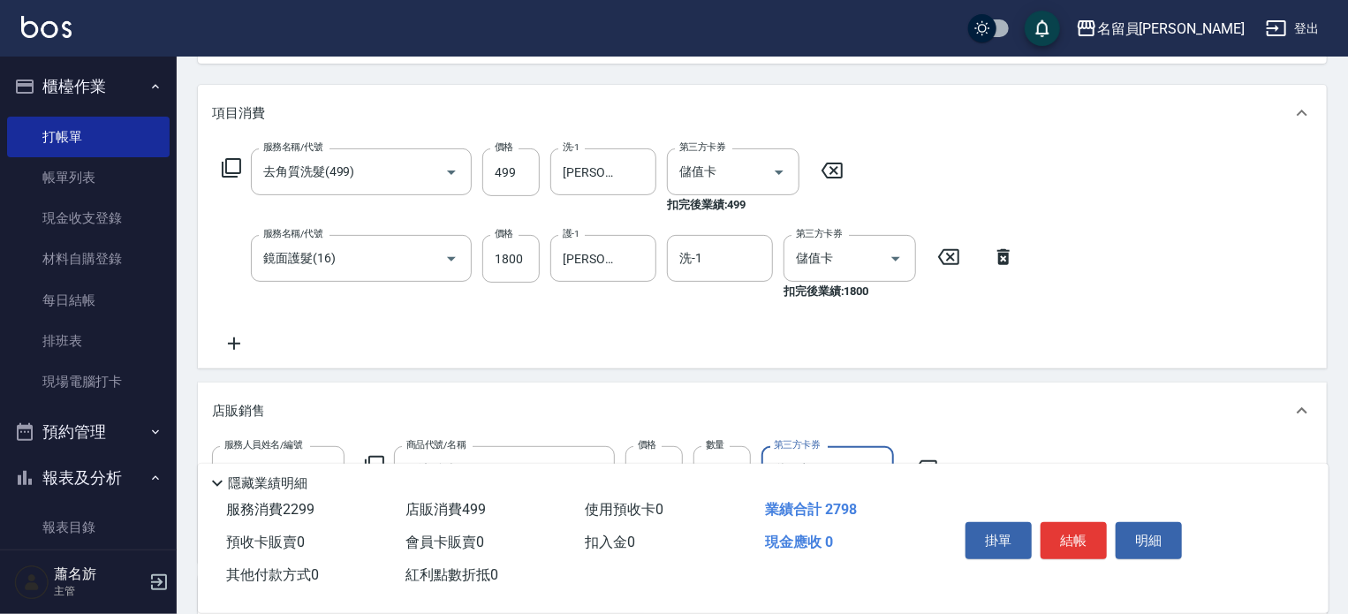
scroll to position [177, 0]
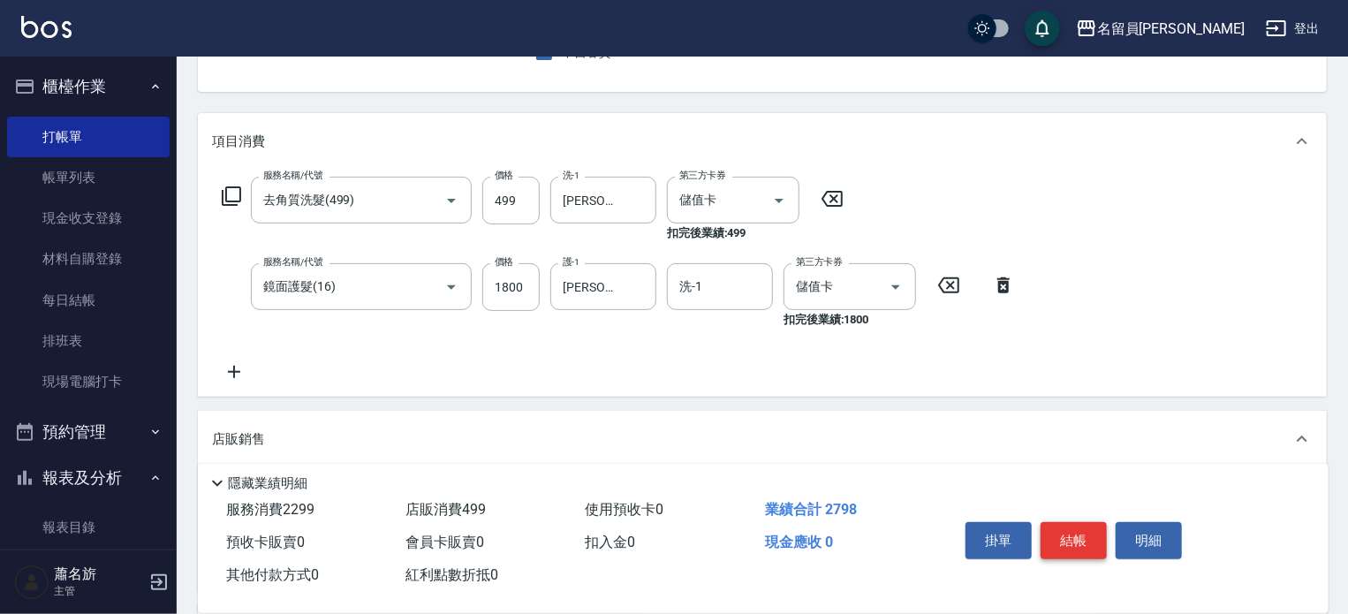
click at [1078, 533] on button "結帳" at bounding box center [1074, 540] width 66 height 37
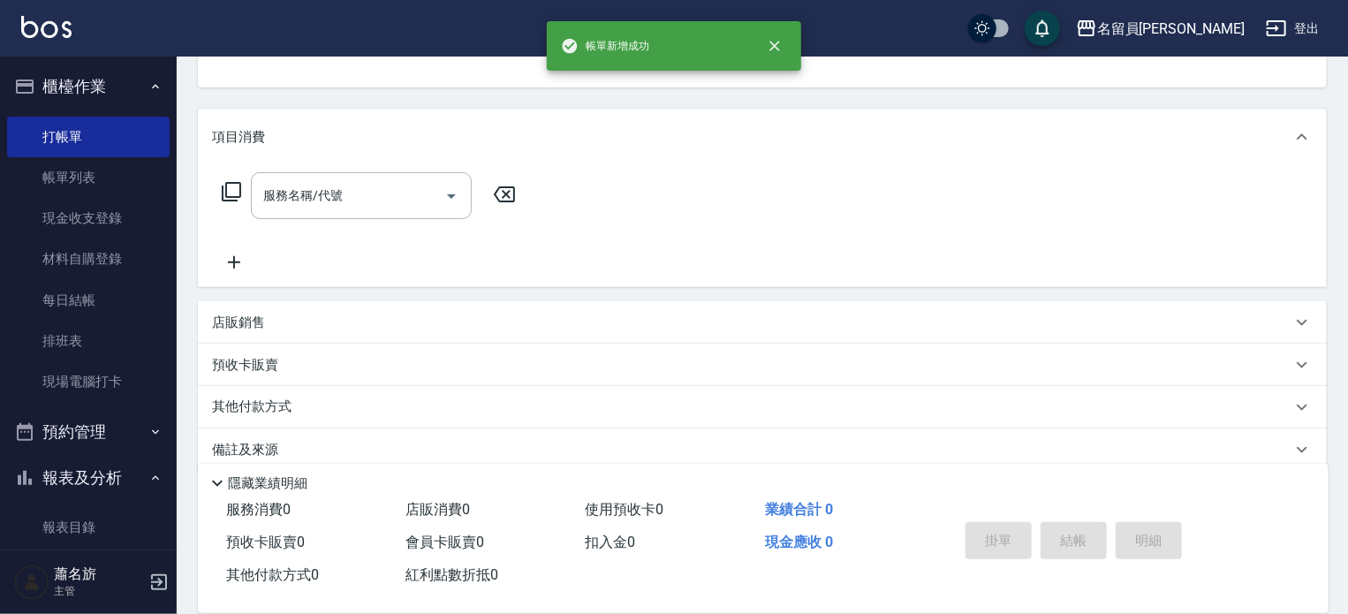
scroll to position [0, 0]
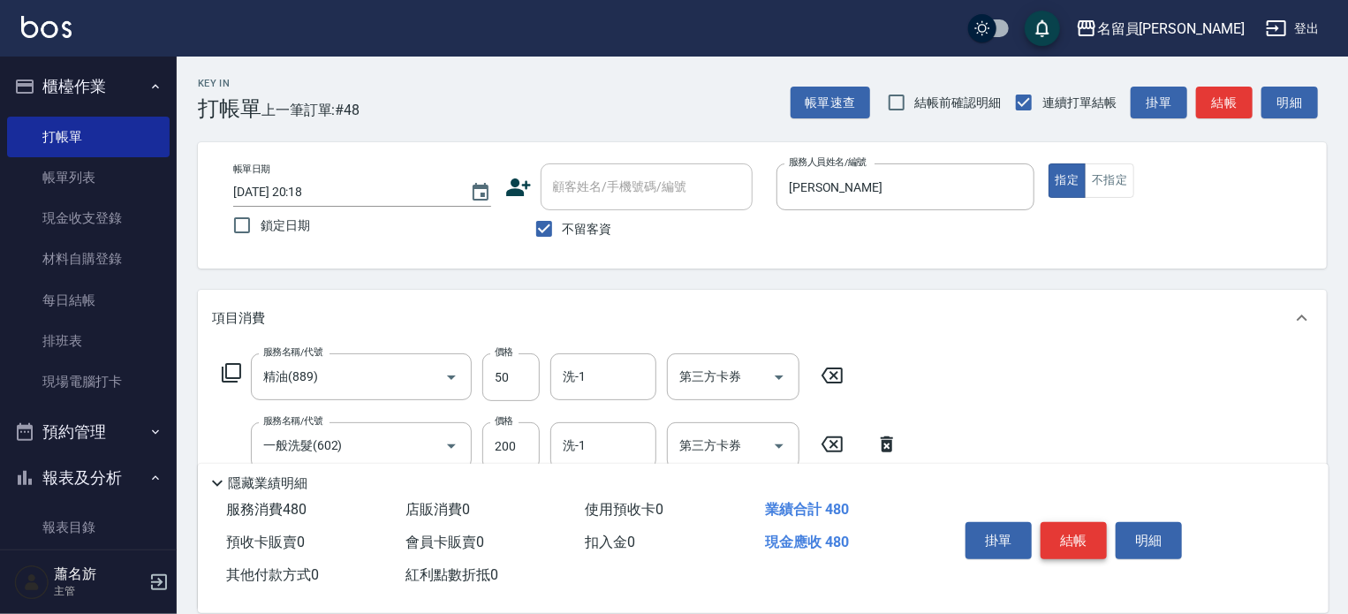
click at [1078, 533] on button "結帳" at bounding box center [1074, 540] width 66 height 37
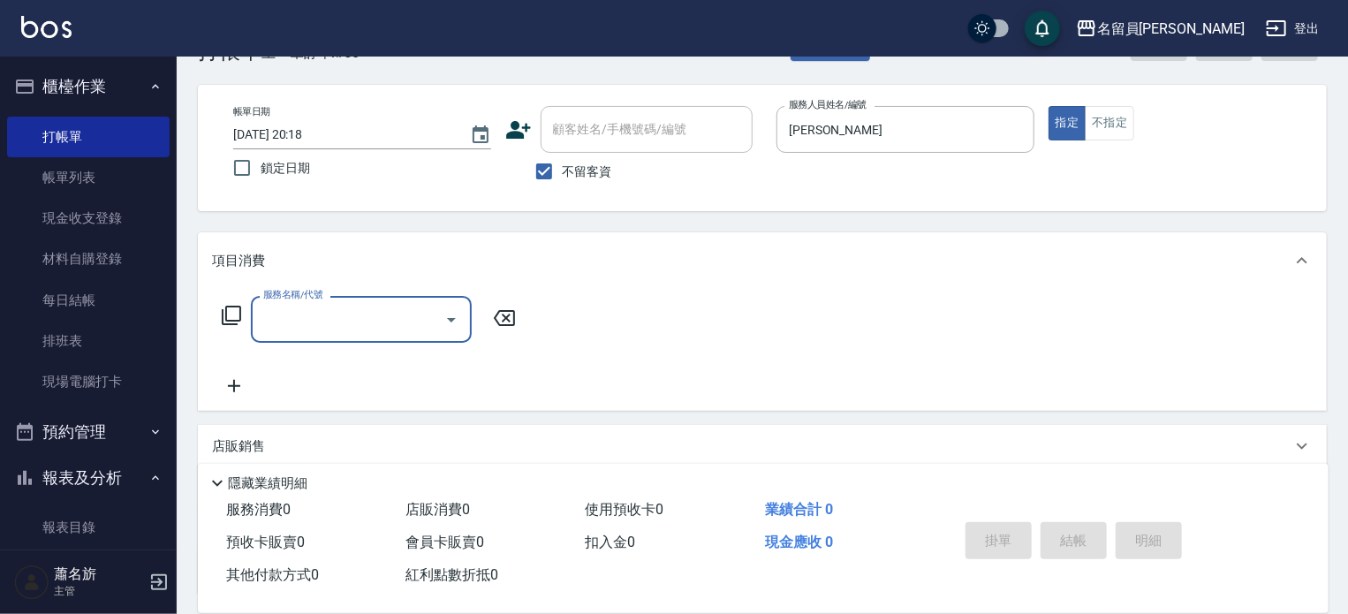
scroll to position [88, 0]
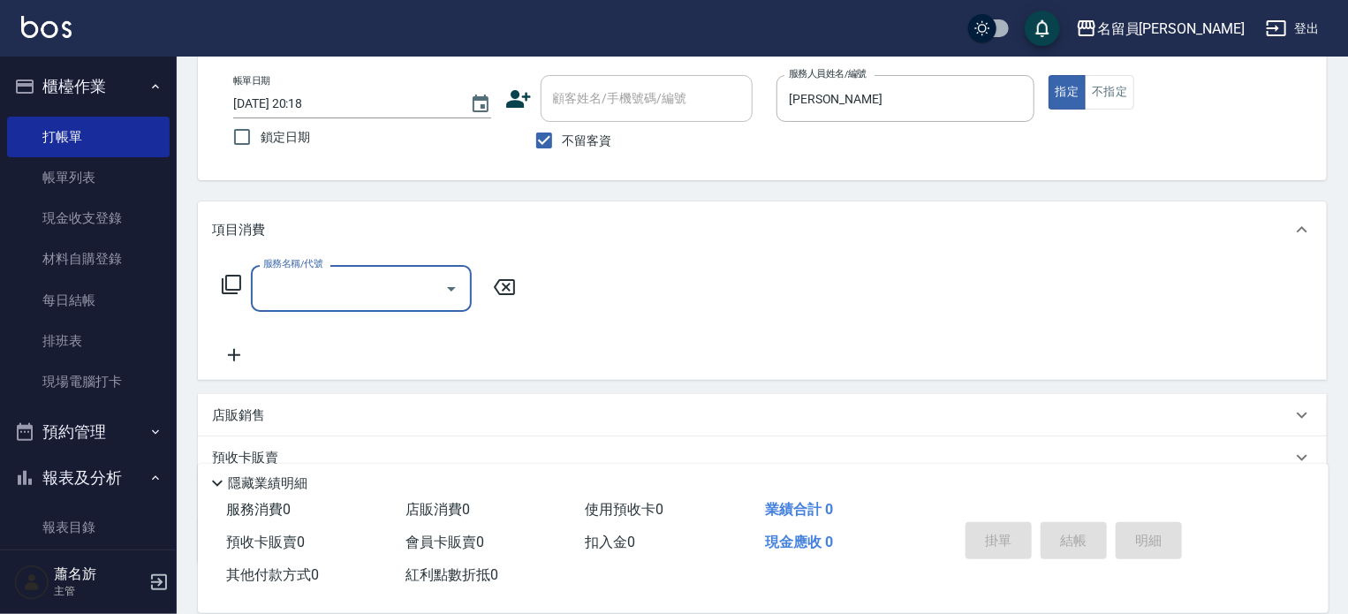
click at [823, 400] on div "店販銷售" at bounding box center [762, 415] width 1129 height 42
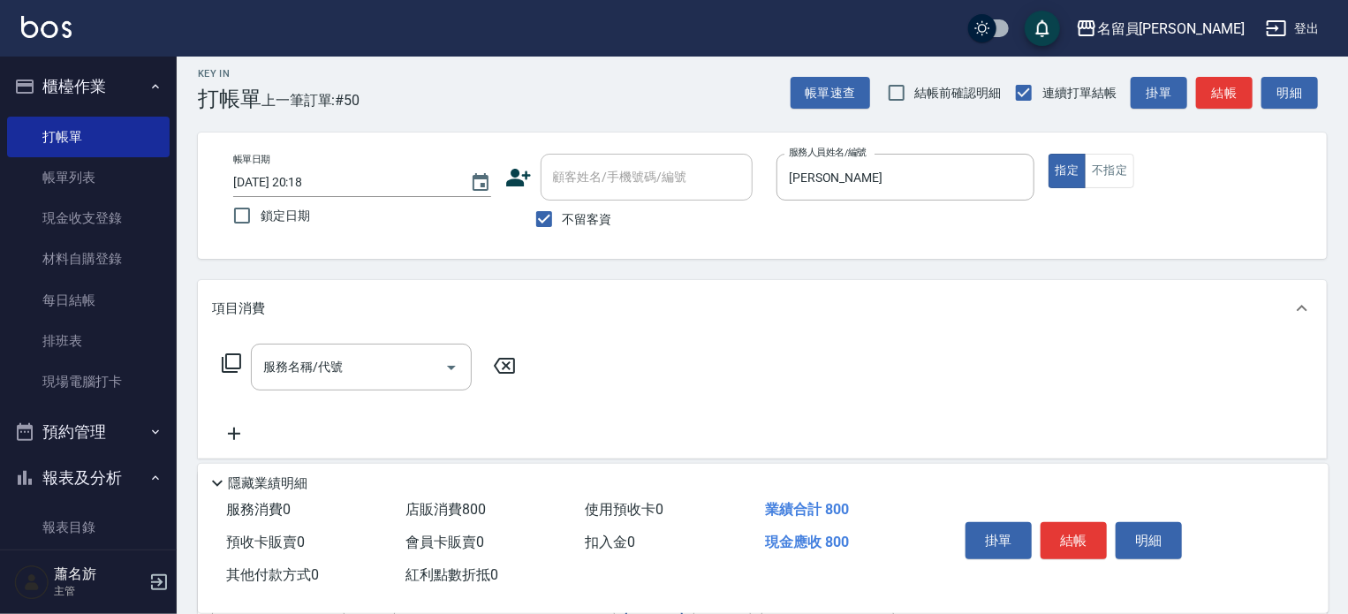
scroll to position [0, 0]
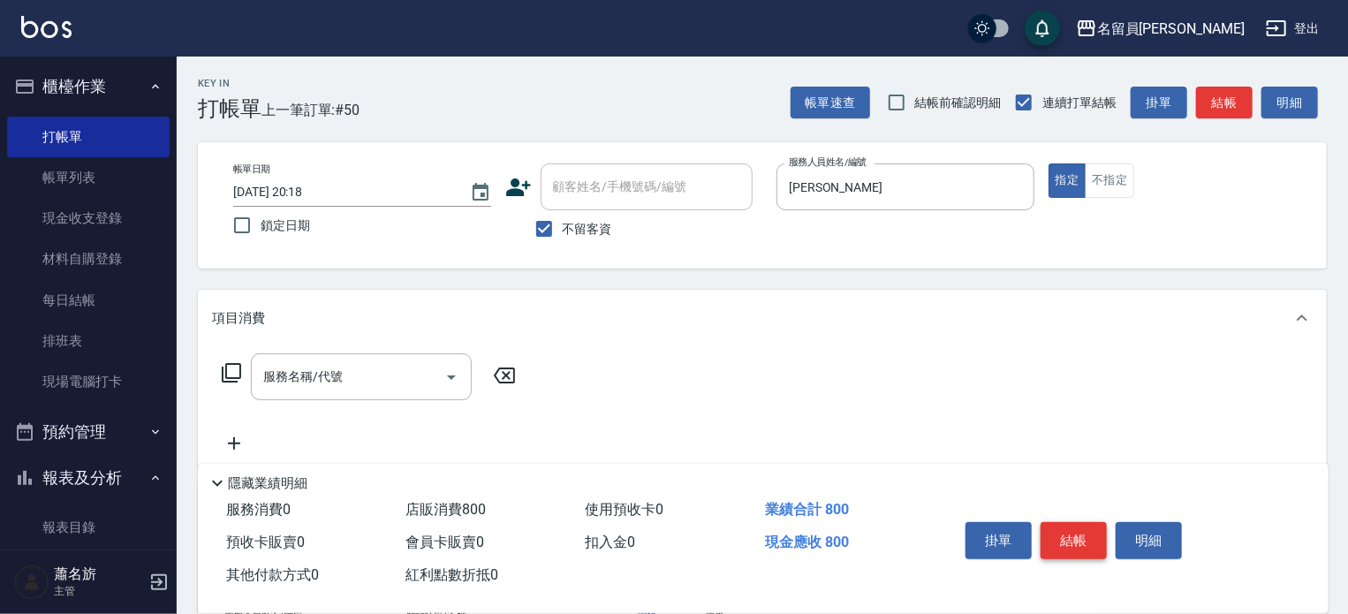
click at [1056, 553] on button "結帳" at bounding box center [1074, 540] width 66 height 37
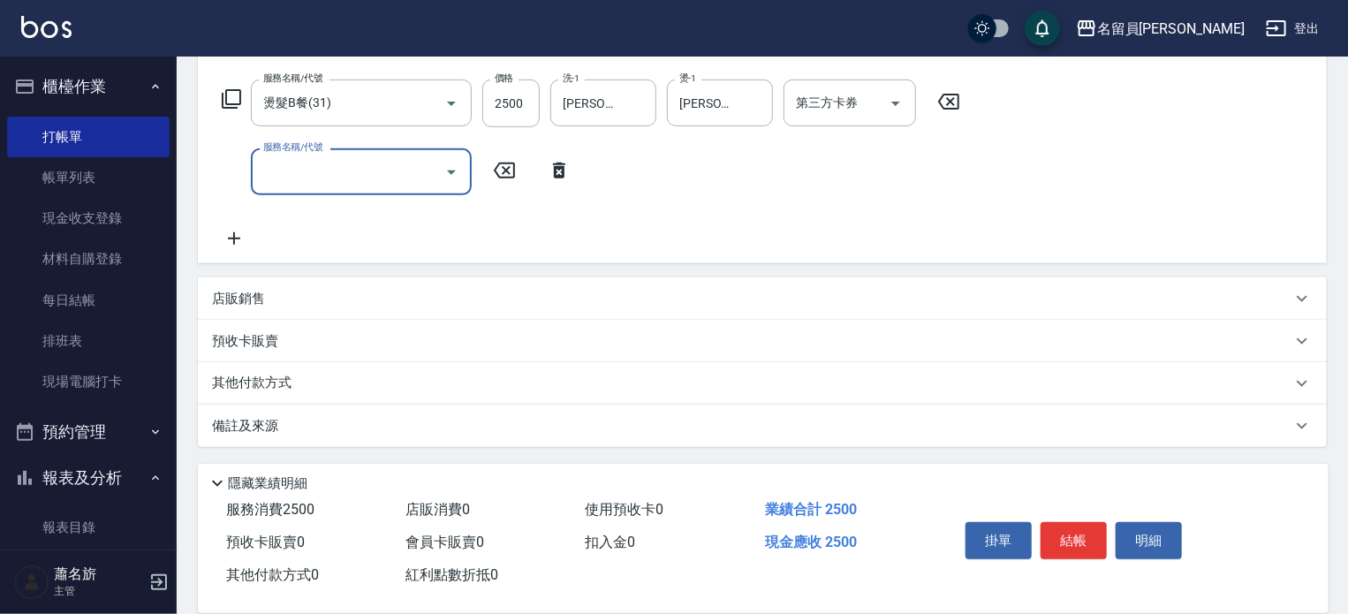
scroll to position [275, 0]
click at [1064, 292] on div "店販銷售" at bounding box center [751, 298] width 1079 height 19
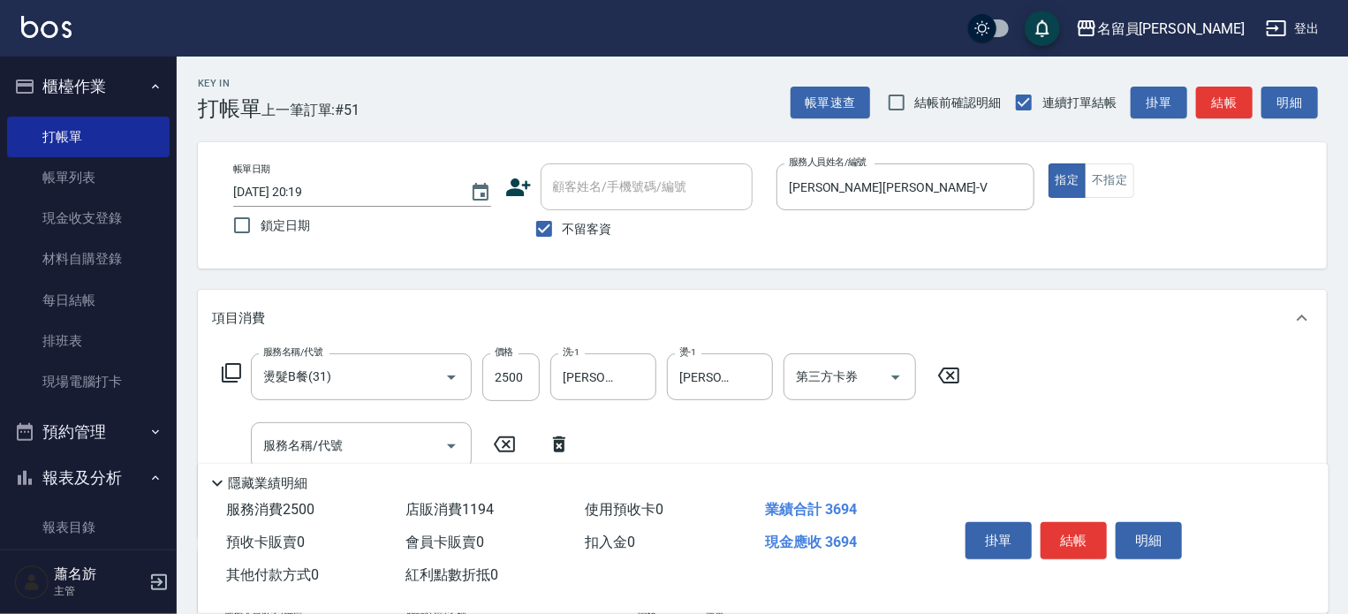
scroll to position [0, 0]
click at [1065, 531] on button "結帳" at bounding box center [1074, 540] width 66 height 37
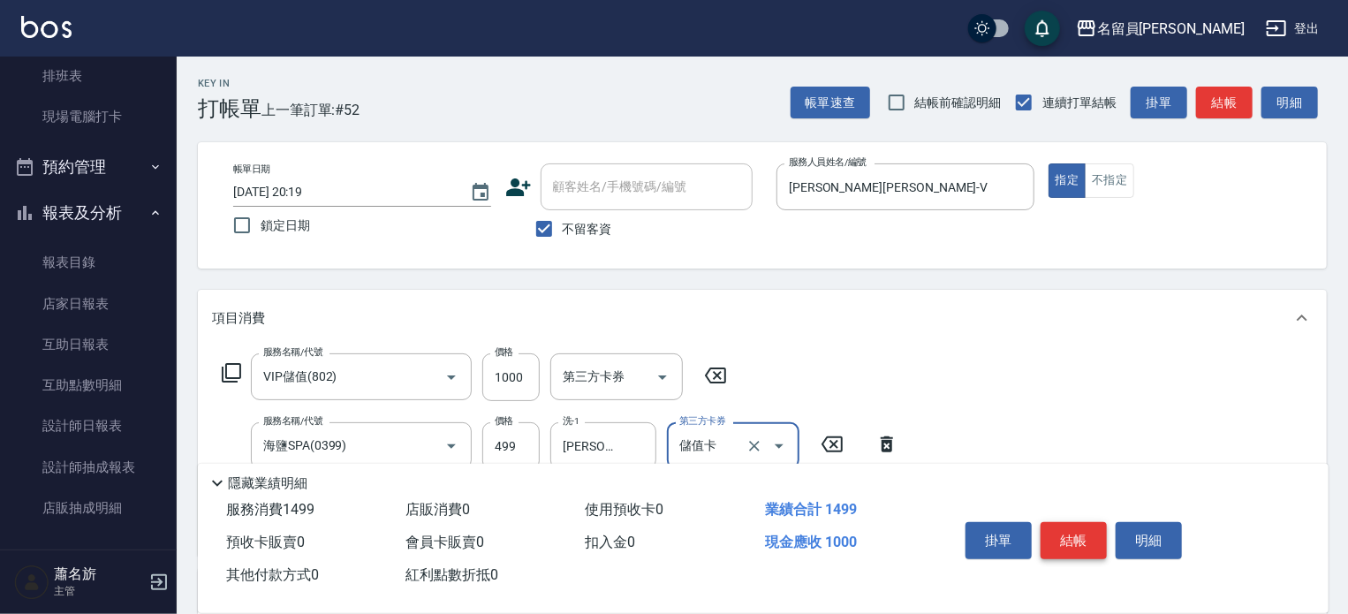
click at [1048, 534] on button "結帳" at bounding box center [1074, 540] width 66 height 37
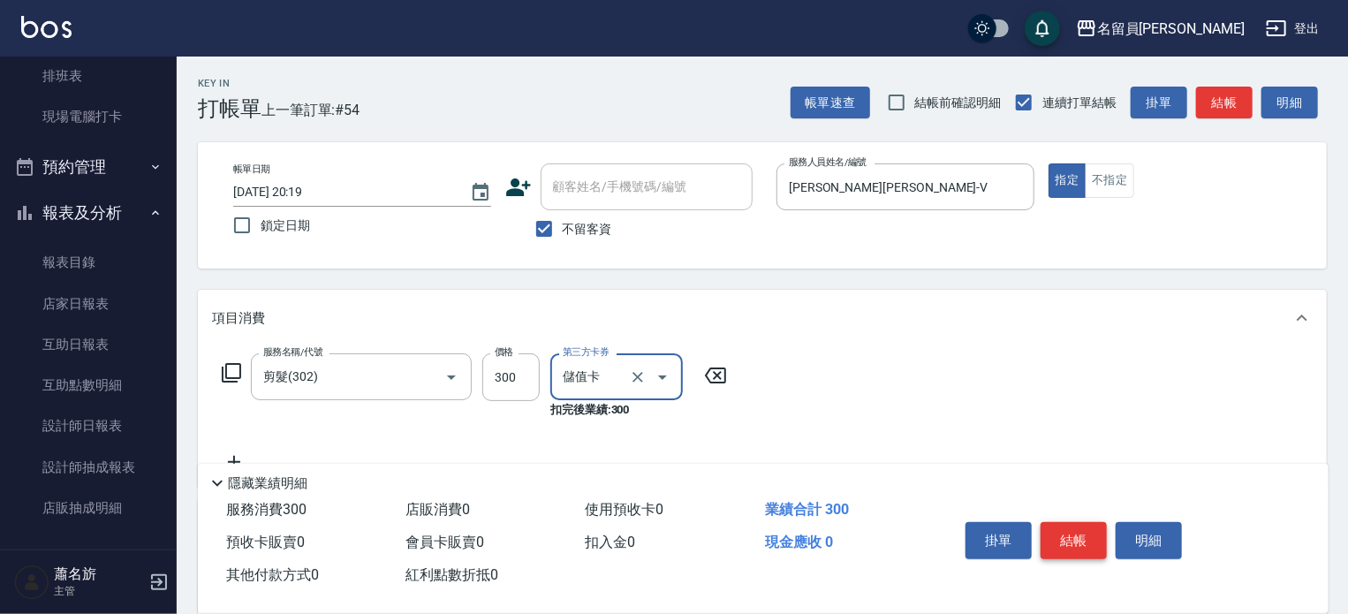
click at [1048, 534] on button "結帳" at bounding box center [1074, 540] width 66 height 37
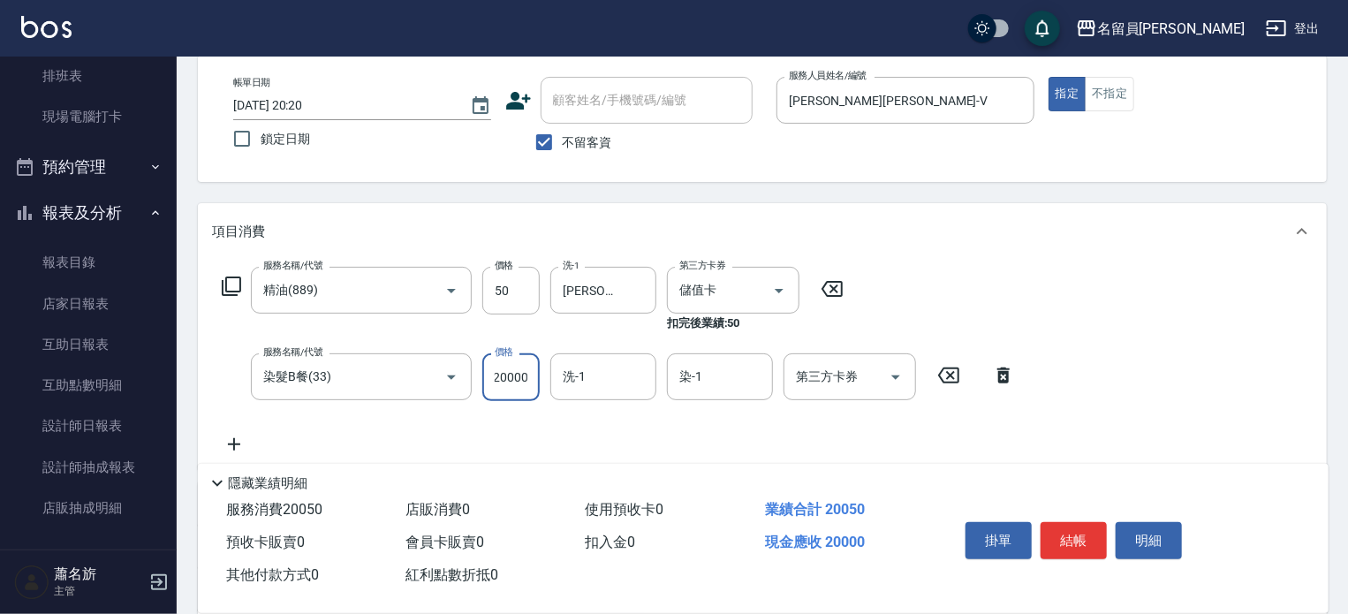
scroll to position [265, 0]
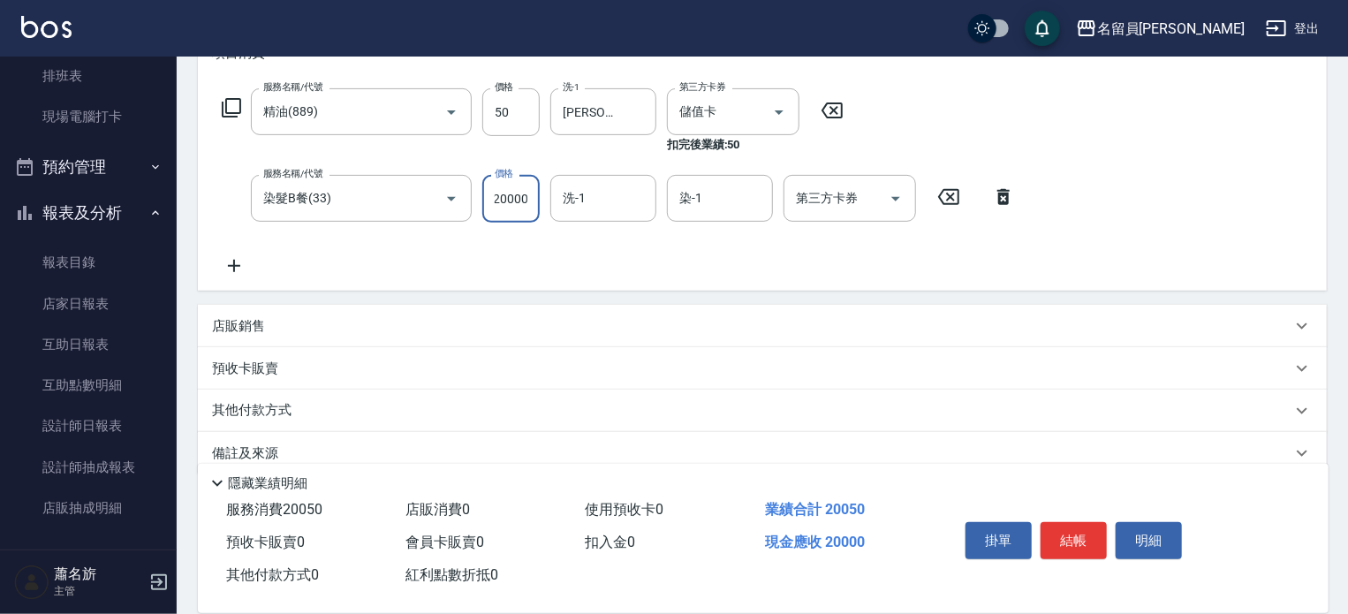
click at [1003, 188] on icon at bounding box center [1003, 196] width 44 height 21
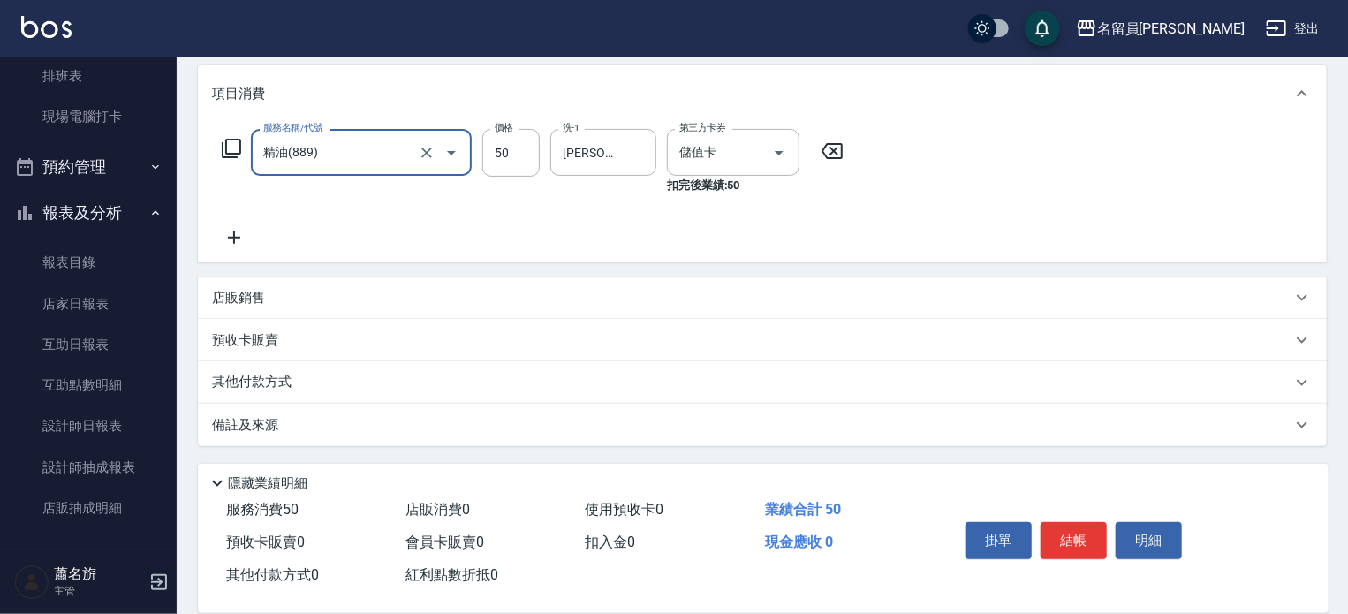
click at [223, 245] on icon at bounding box center [234, 237] width 44 height 21
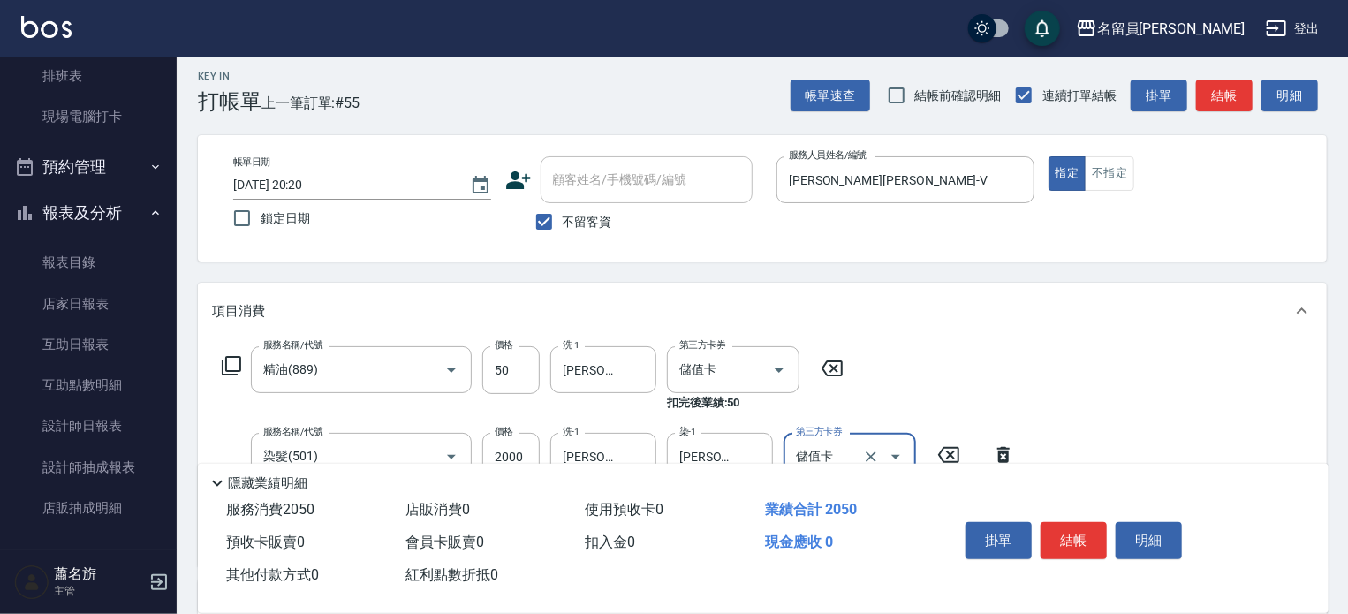
scroll to position [0, 0]
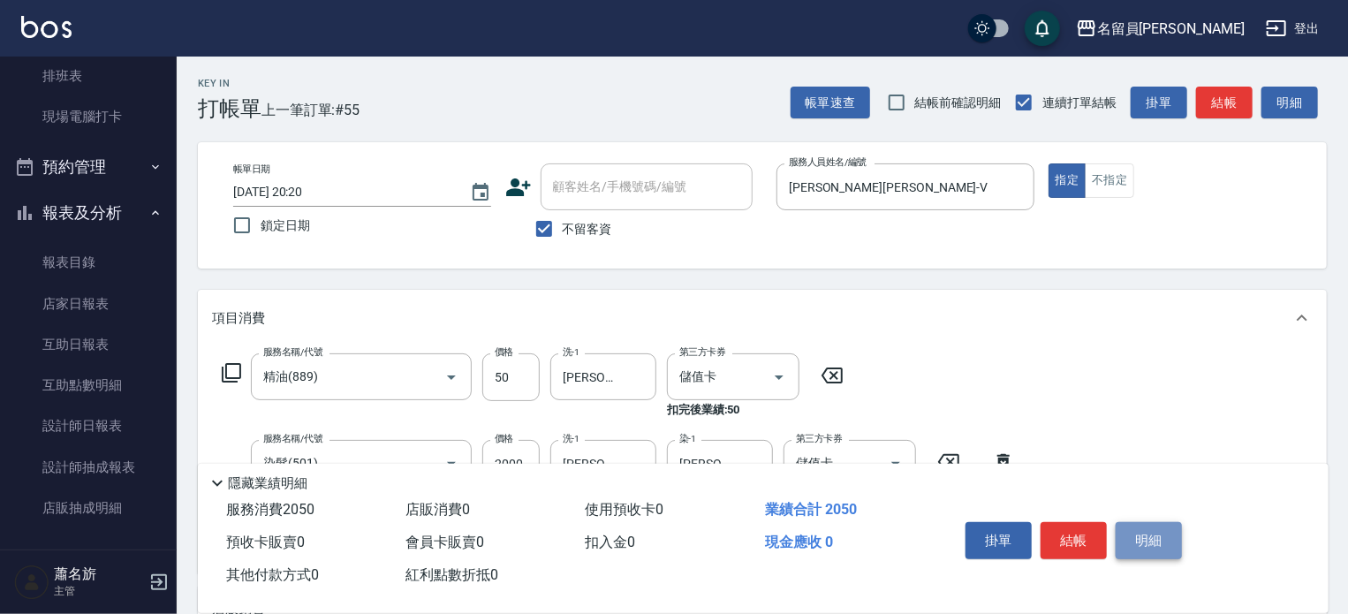
click at [1124, 533] on button "明細" at bounding box center [1149, 540] width 66 height 37
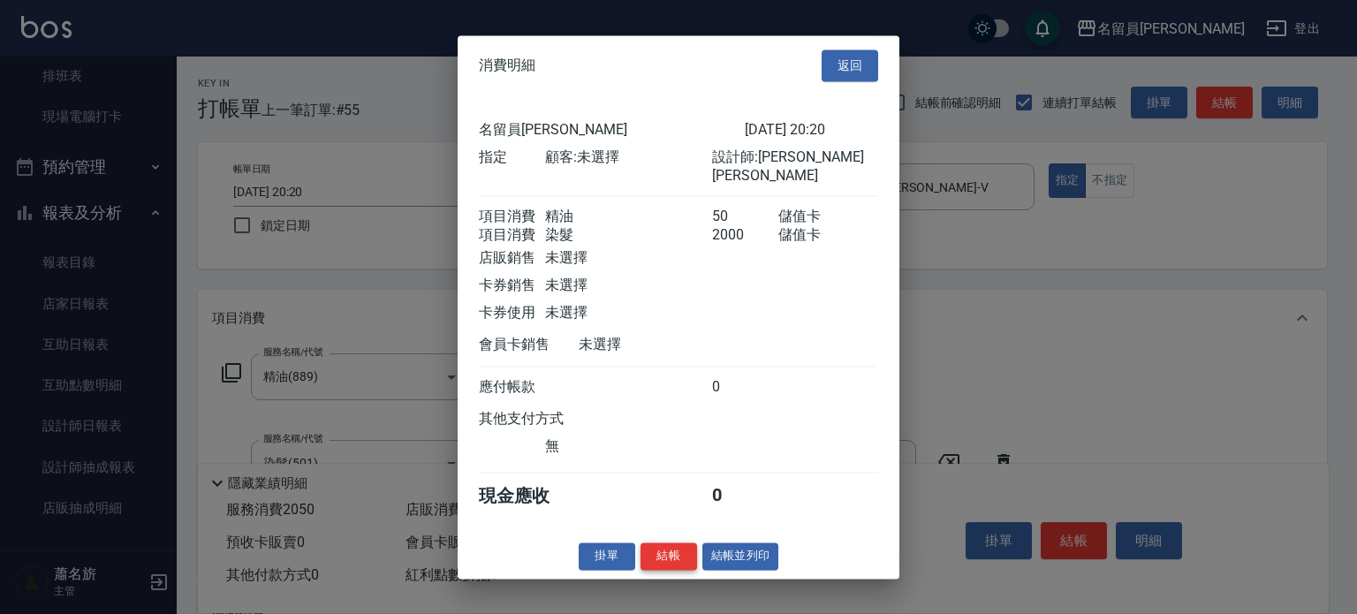
click at [655, 553] on button "結帳" at bounding box center [668, 555] width 57 height 27
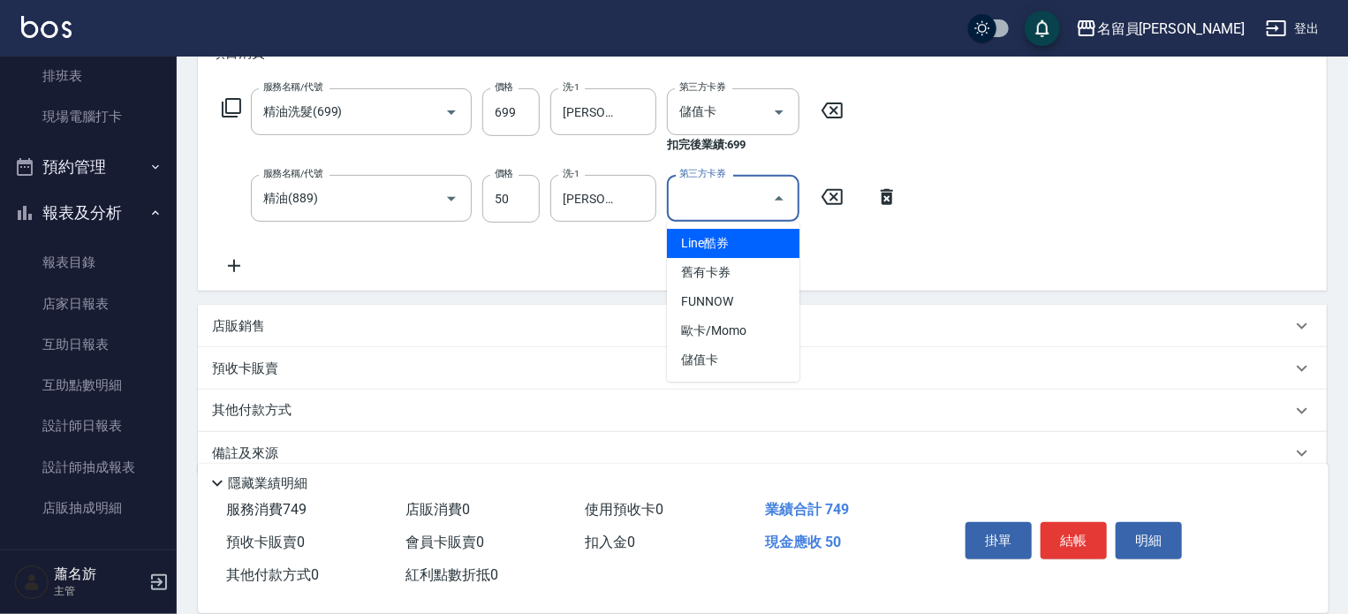
click at [881, 196] on icon at bounding box center [887, 196] width 44 height 21
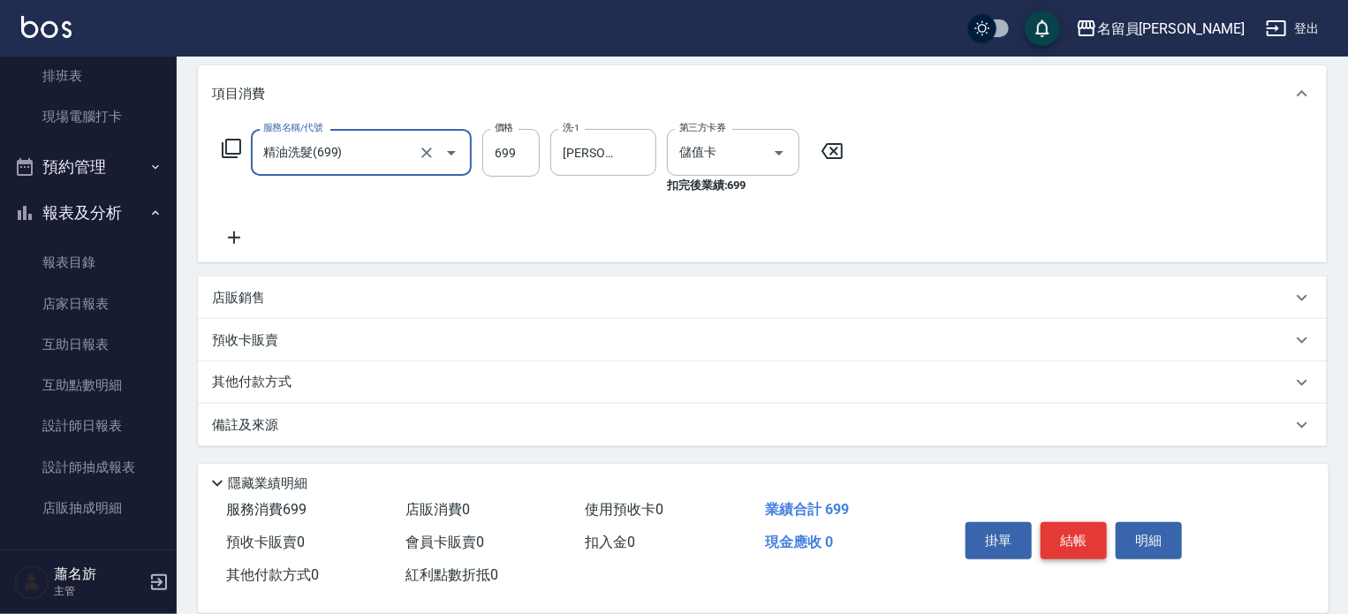
scroll to position [224, 0]
click at [1091, 534] on button "結帳" at bounding box center [1074, 540] width 66 height 37
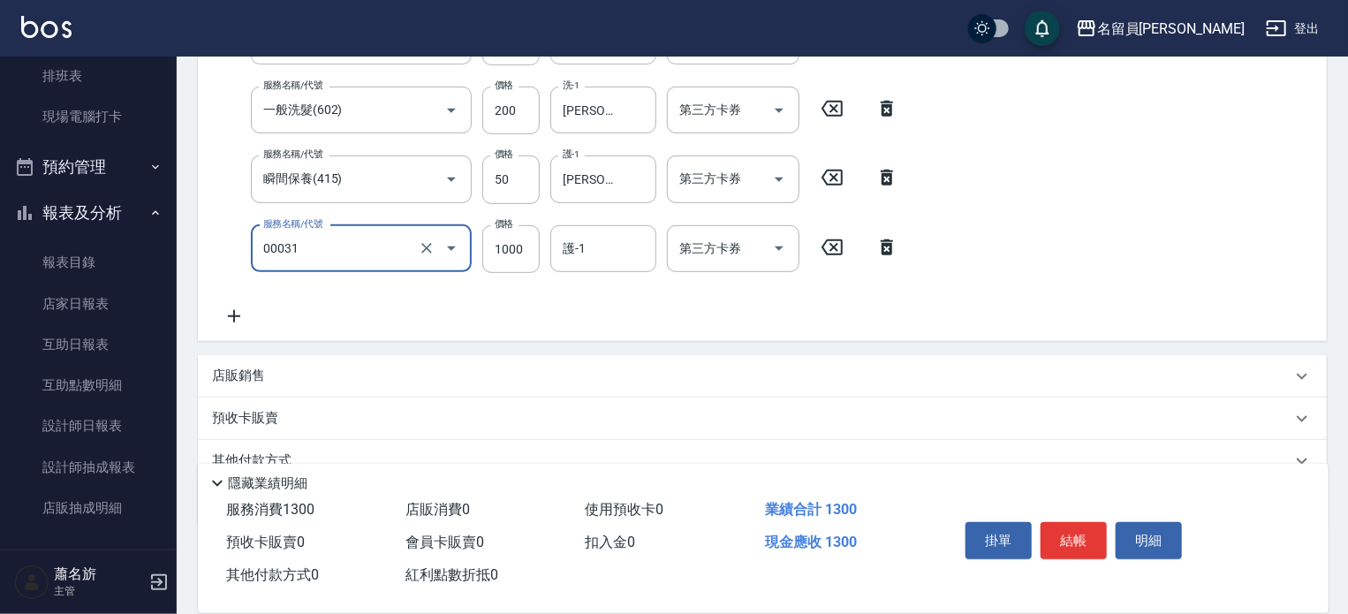
scroll to position [353, 0]
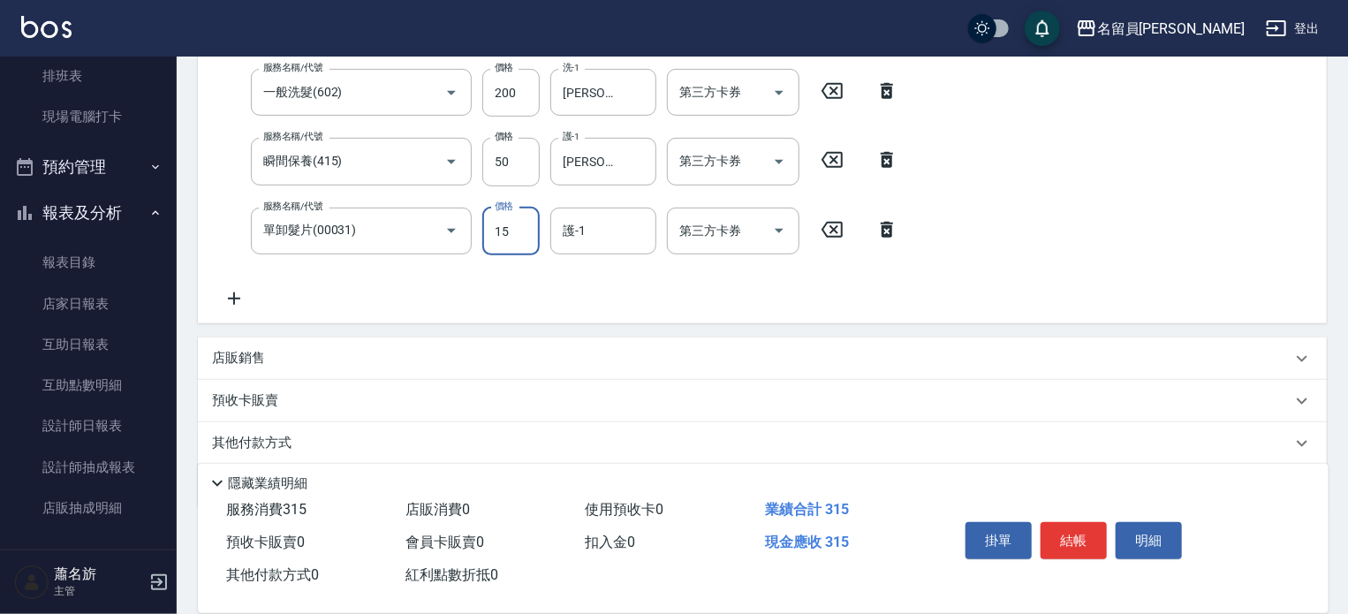
click at [527, 246] on input "15" at bounding box center [510, 232] width 57 height 48
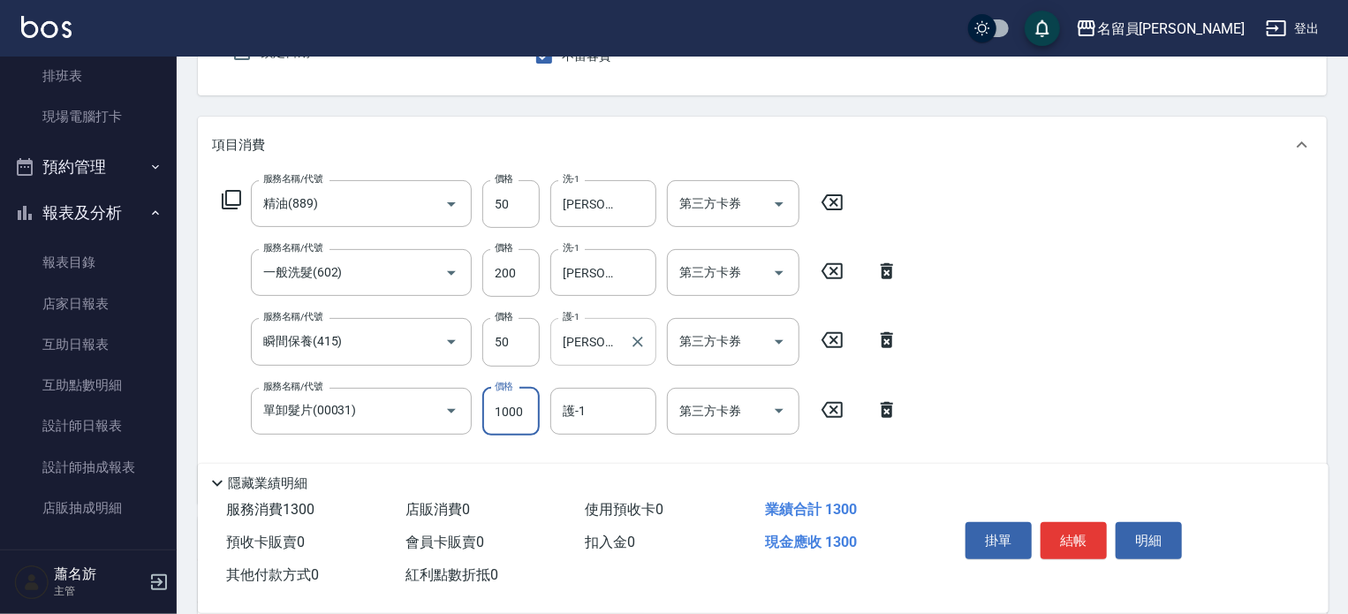
scroll to position [177, 0]
click at [597, 398] on input "護-1" at bounding box center [603, 407] width 90 height 31
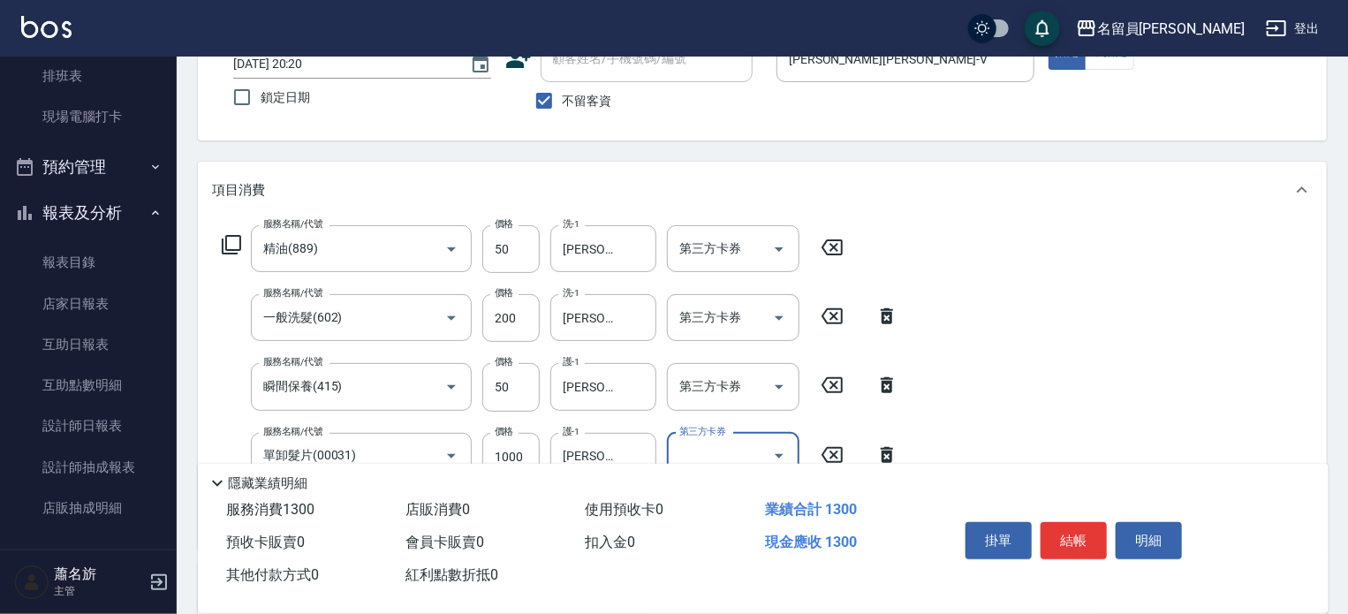
scroll to position [0, 0]
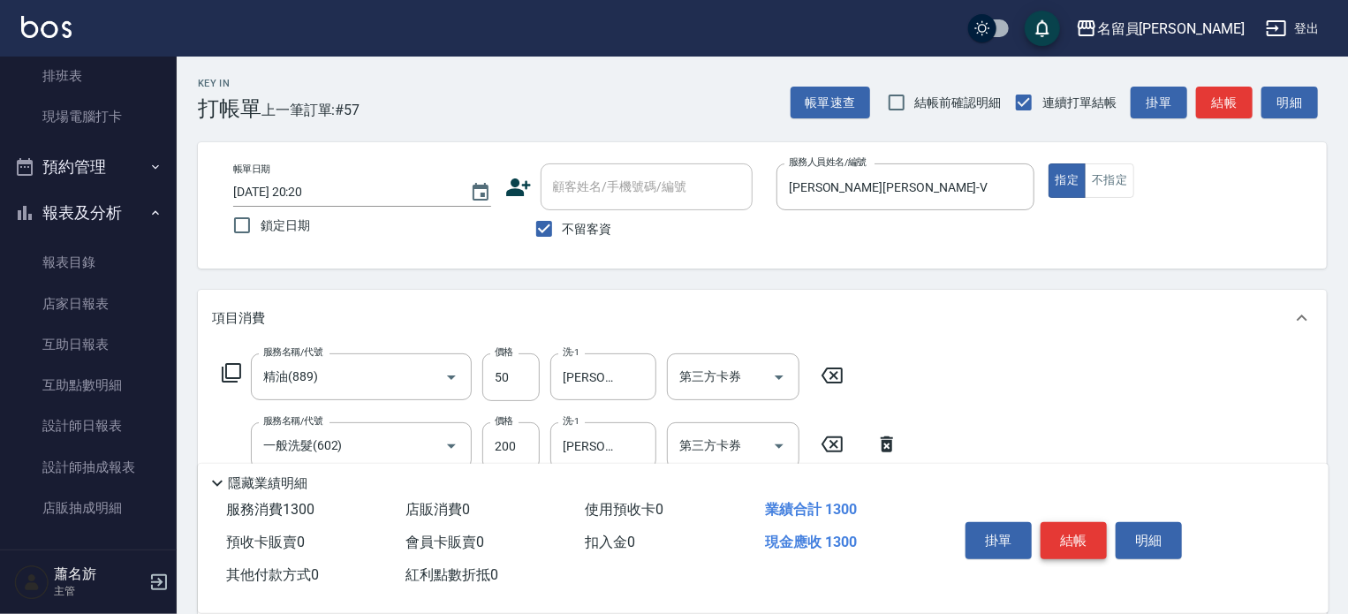
click at [1083, 541] on button "結帳" at bounding box center [1074, 540] width 66 height 37
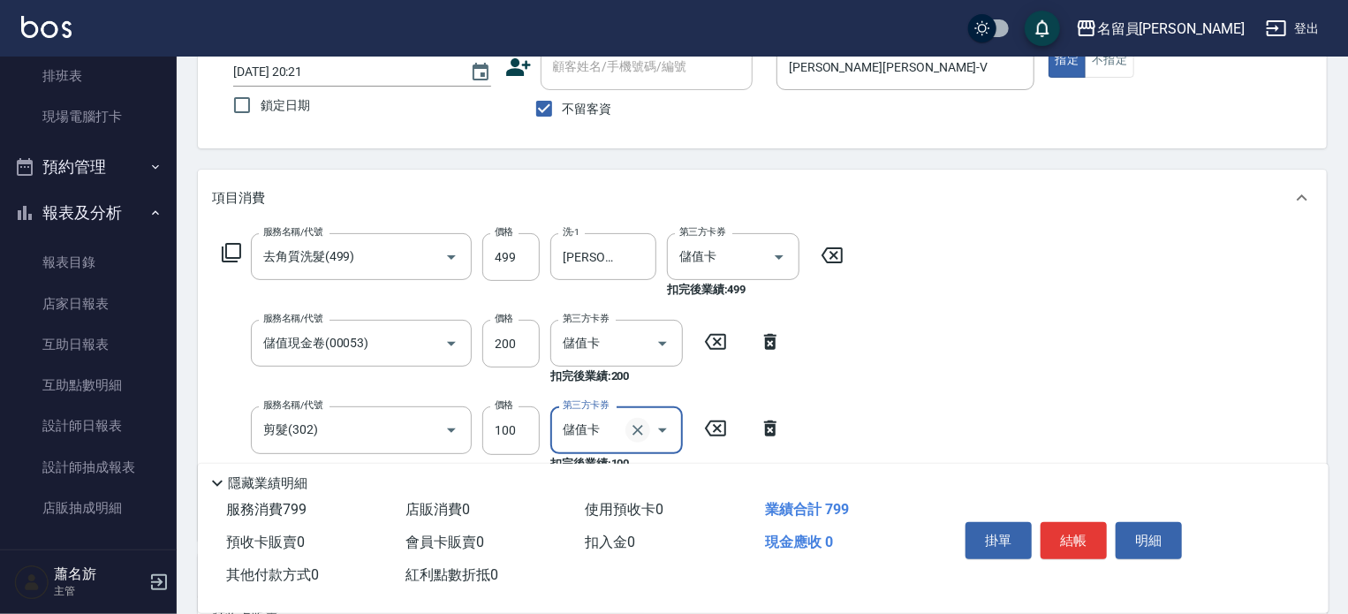
scroll to position [353, 0]
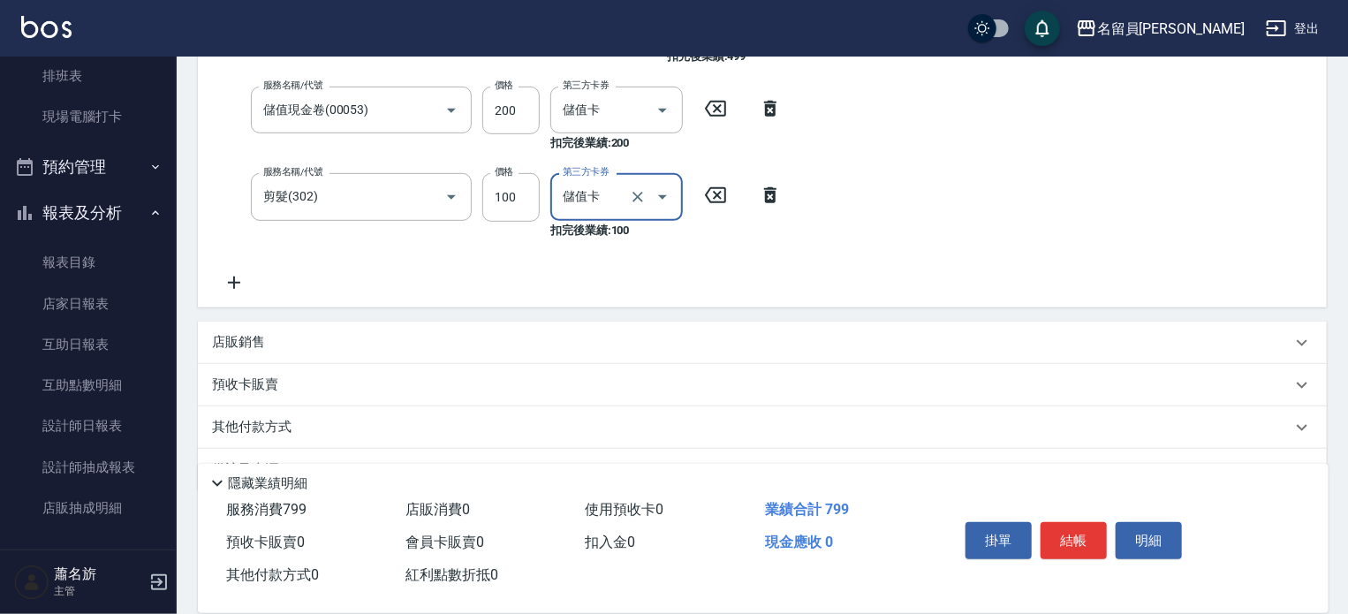
click at [650, 328] on div "店販銷售" at bounding box center [762, 343] width 1129 height 42
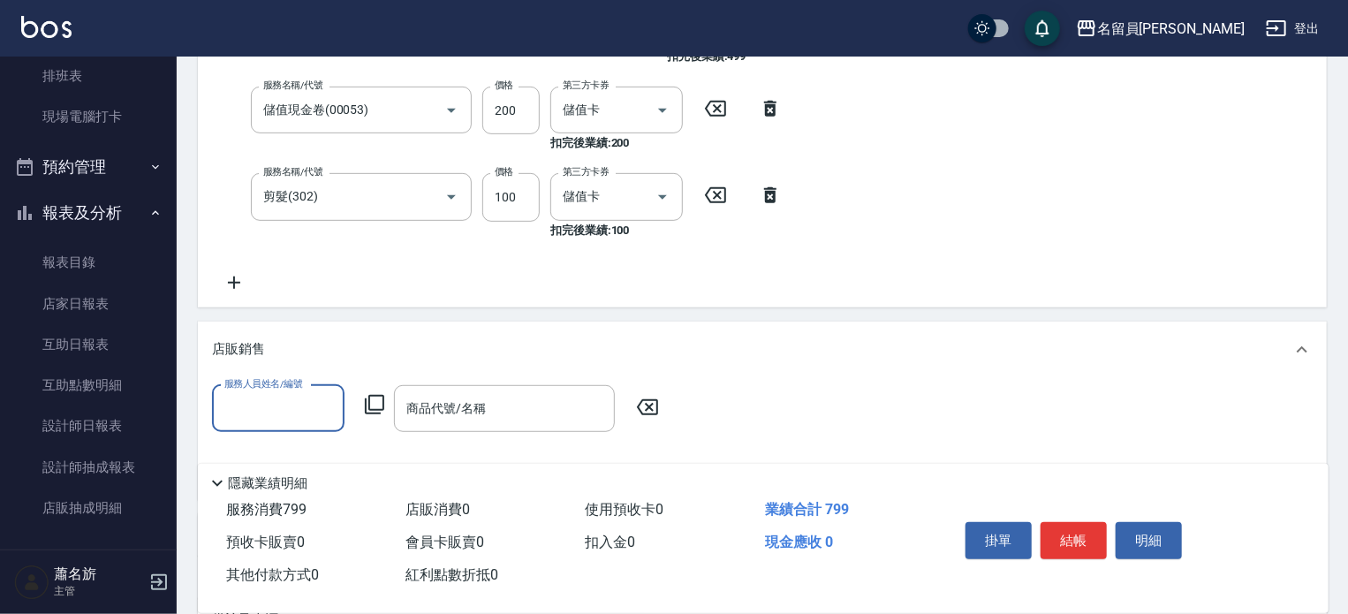
scroll to position [0, 0]
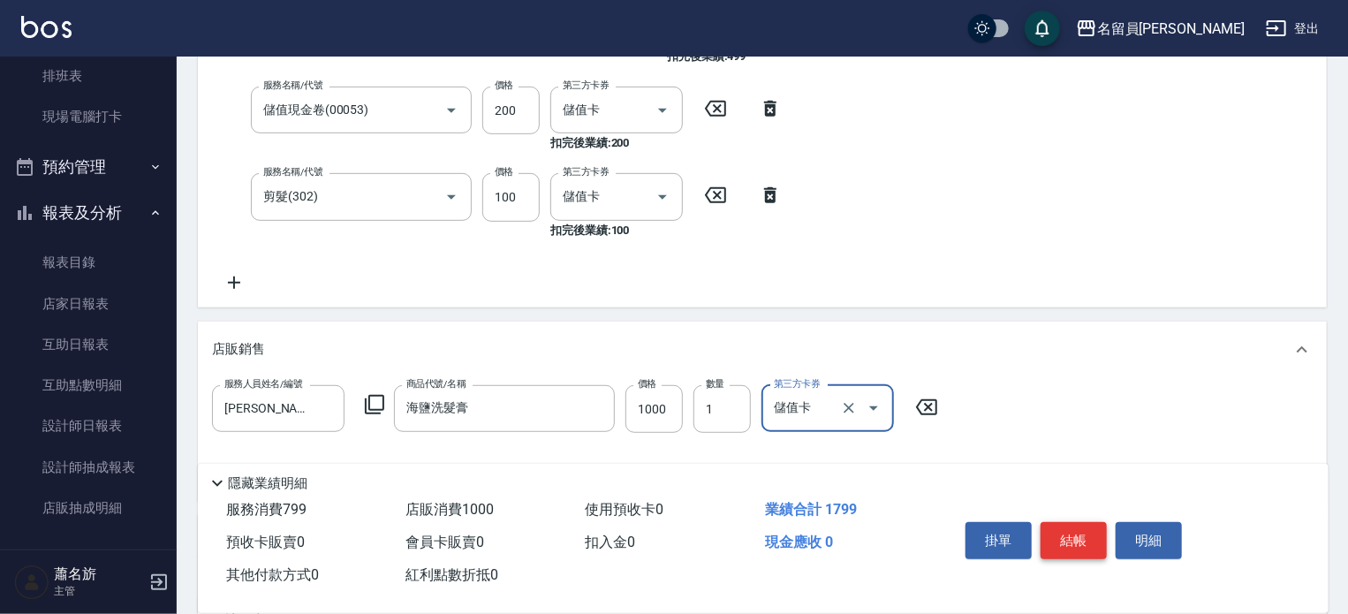
click at [1068, 542] on button "結帳" at bounding box center [1074, 540] width 66 height 37
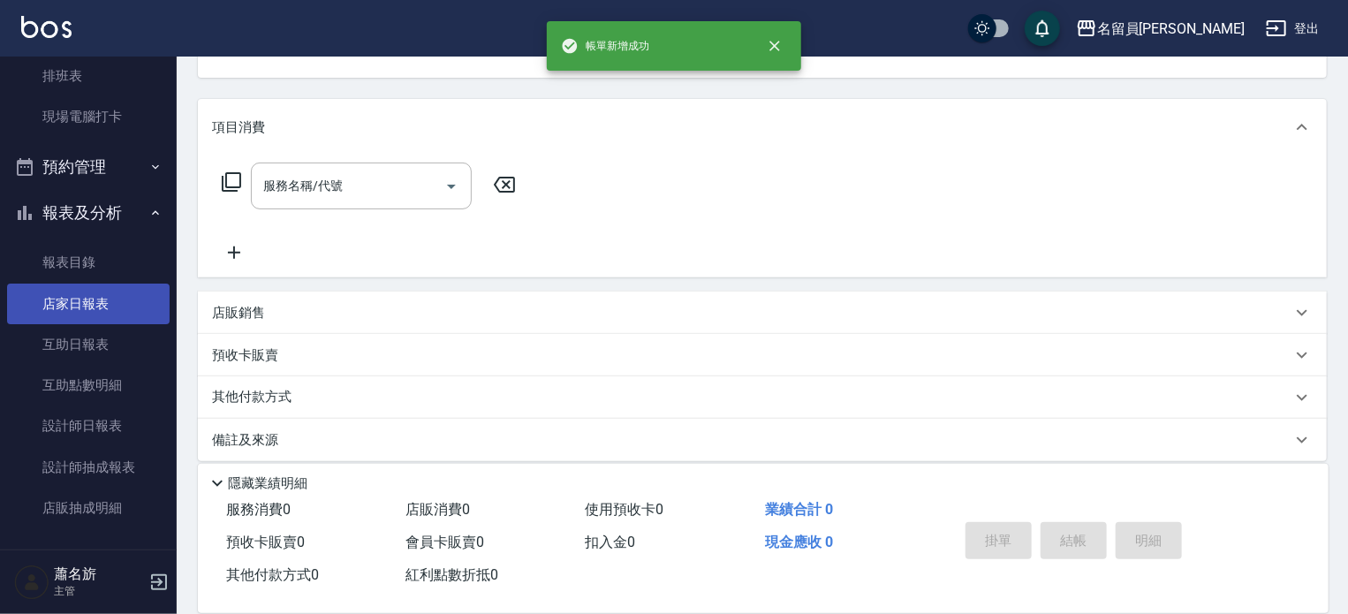
scroll to position [205, 0]
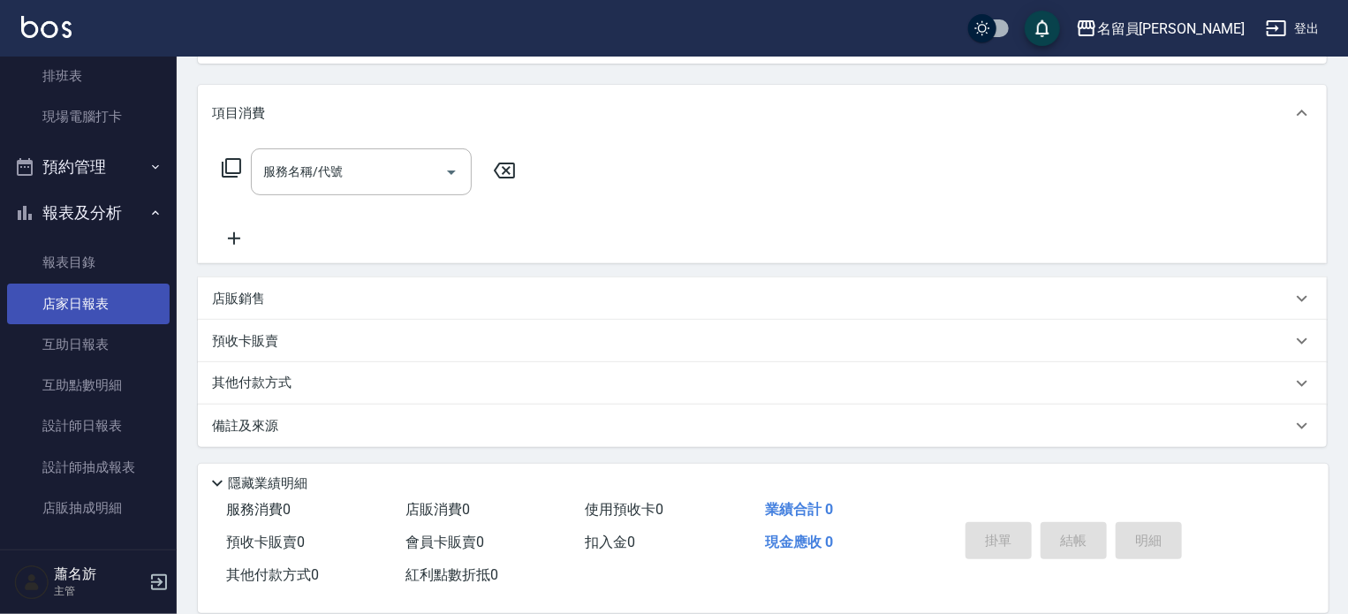
click at [65, 304] on link "店家日報表" at bounding box center [88, 304] width 163 height 41
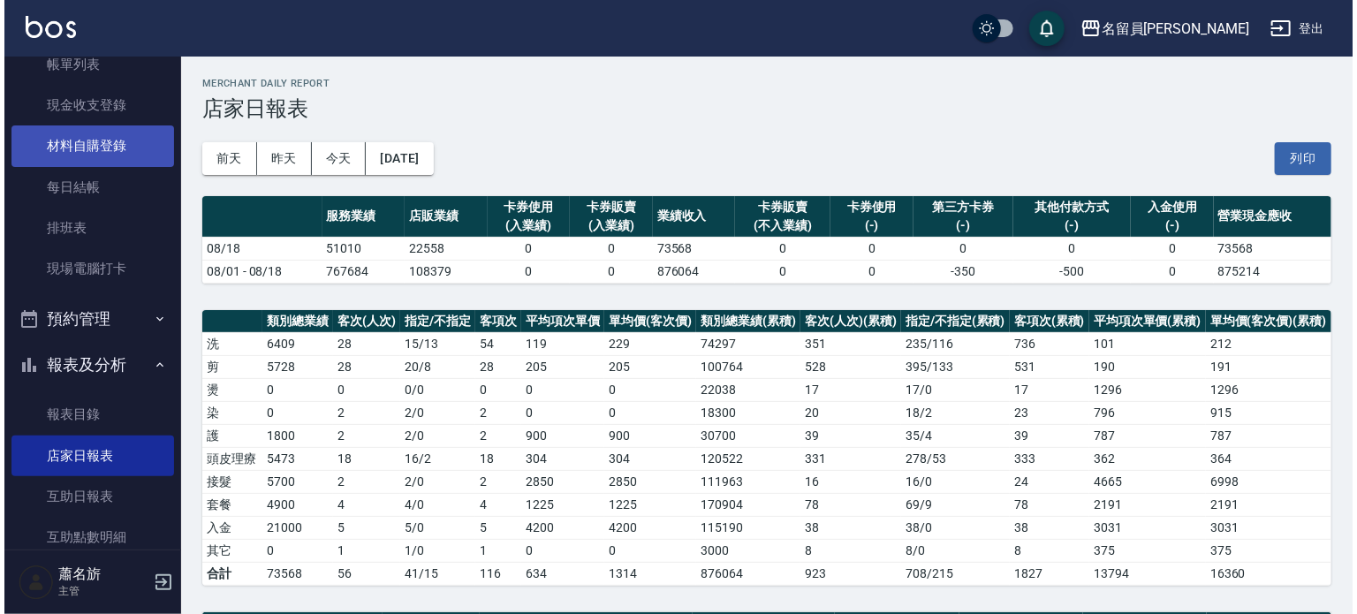
scroll to position [88, 0]
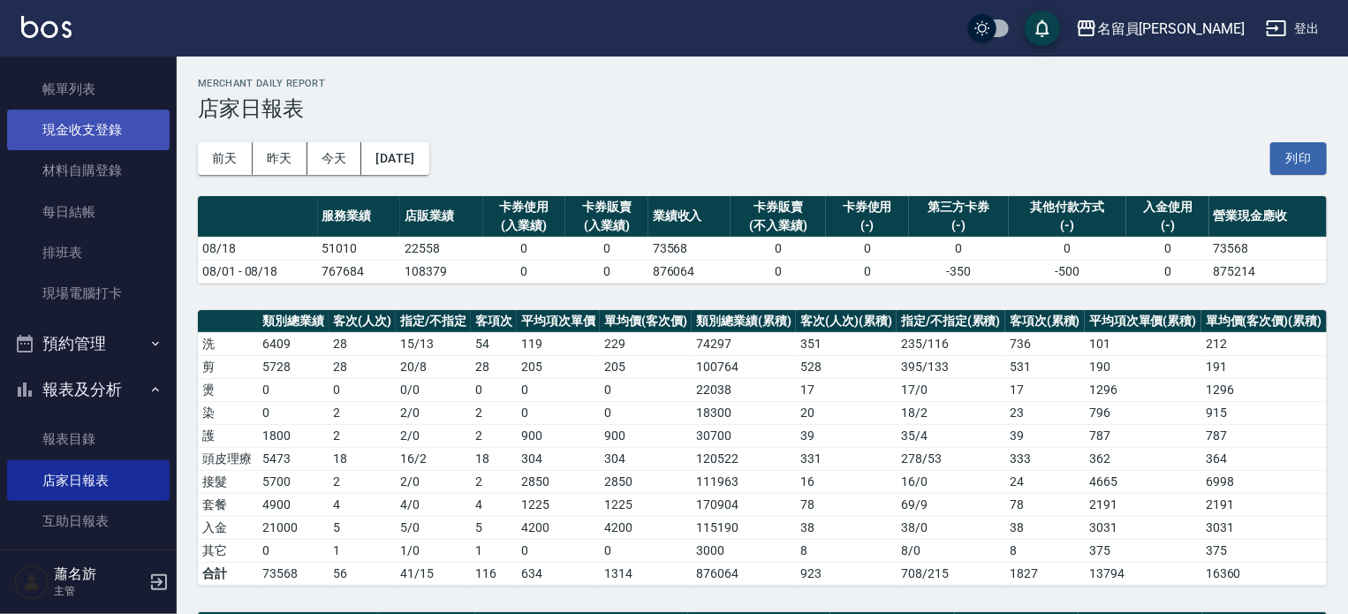
click at [106, 130] on link "現金收支登錄" at bounding box center [88, 130] width 163 height 41
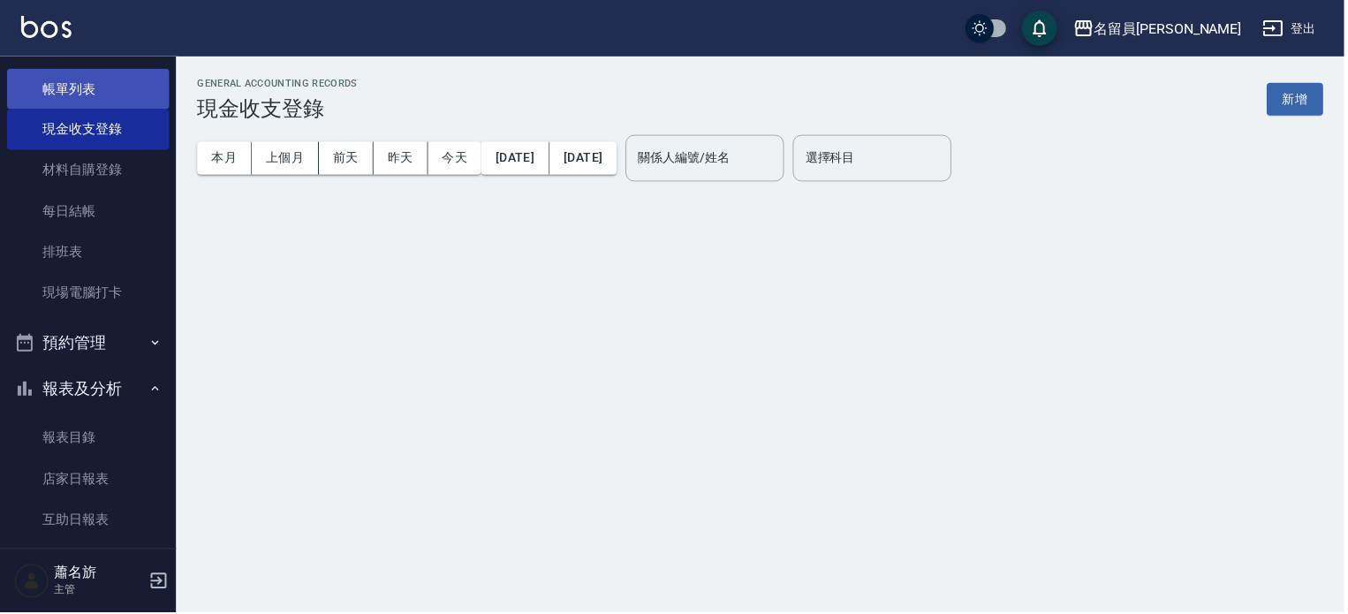
click at [93, 97] on link "帳單列表" at bounding box center [88, 89] width 163 height 41
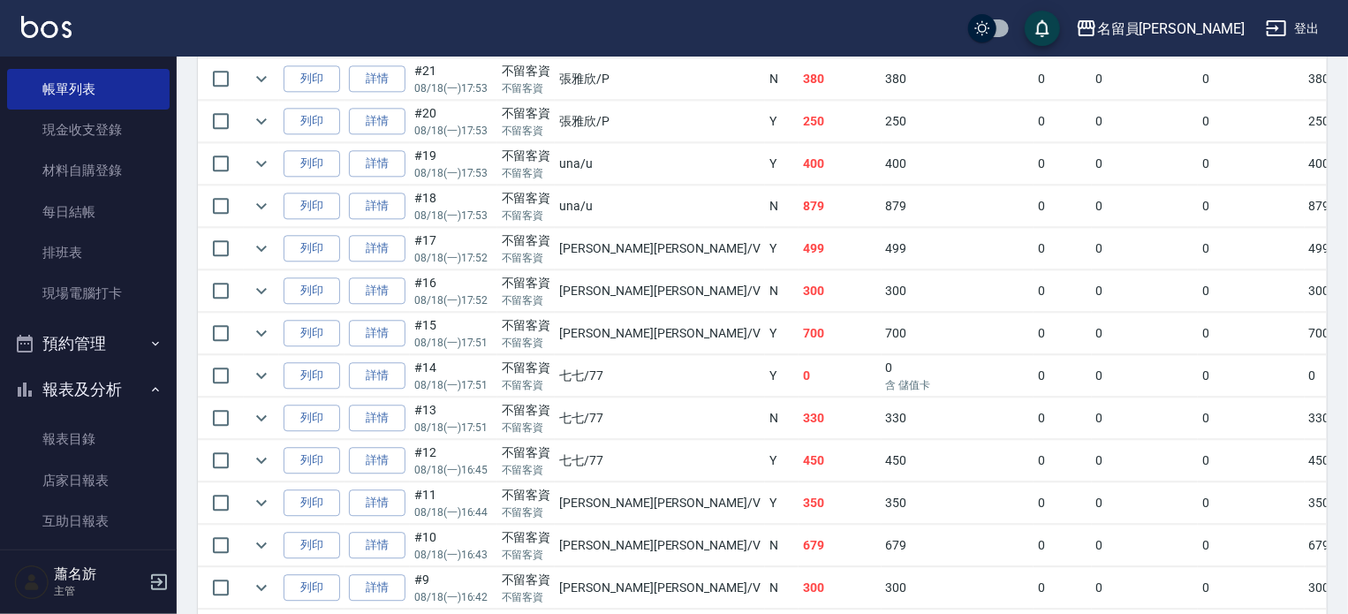
scroll to position [2120, 0]
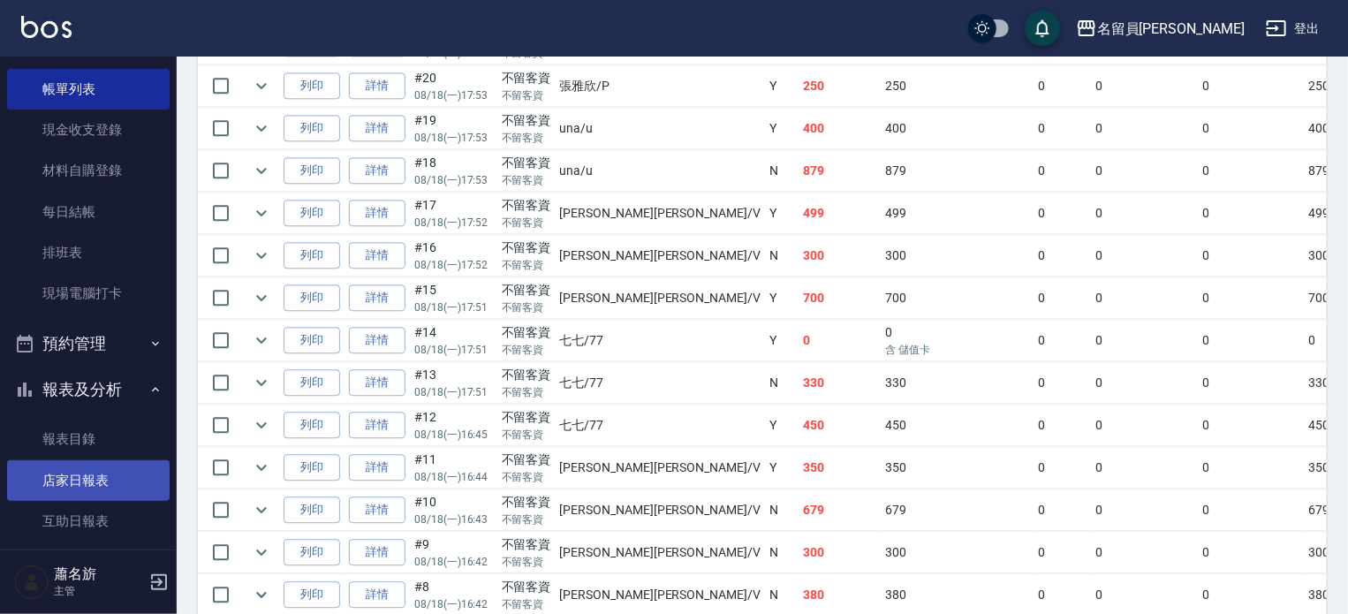
click at [82, 462] on link "店家日報表" at bounding box center [88, 480] width 163 height 41
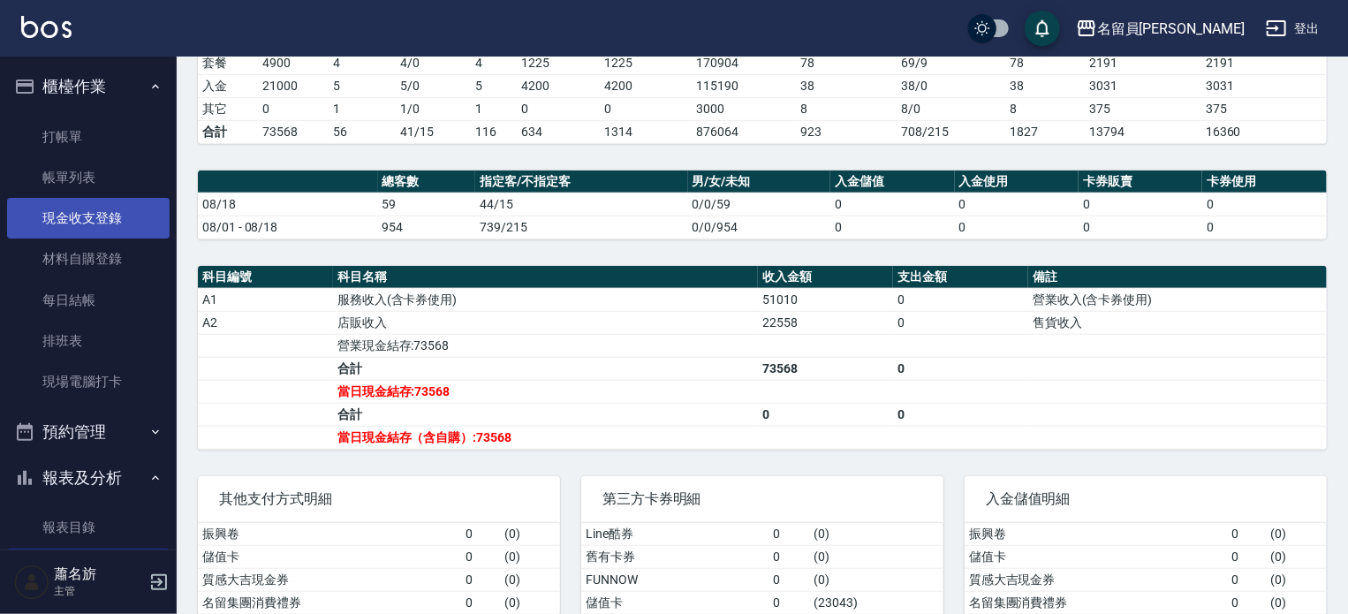
click at [104, 221] on link "現金收支登錄" at bounding box center [88, 218] width 163 height 41
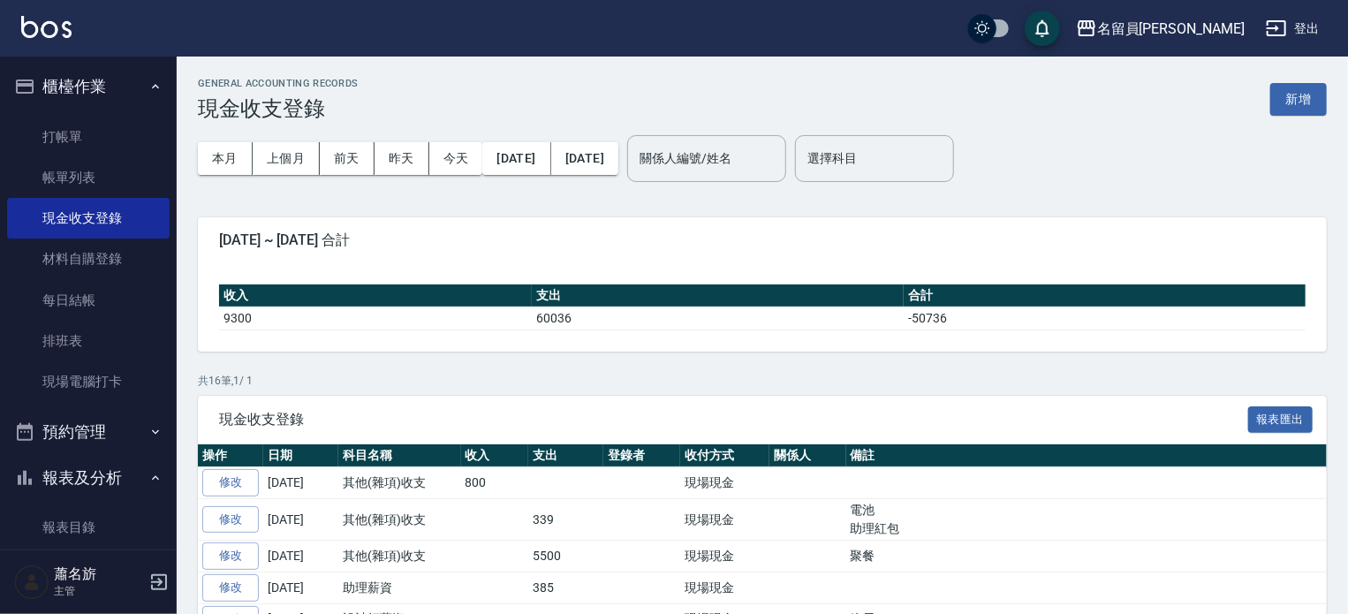
click at [1296, 116] on div "GENERAL ACCOUNTING RECORDS 現金收支登錄 新增" at bounding box center [762, 99] width 1129 height 43
click at [1306, 123] on div "本月 上個月 [DATE] [DATE] [DATE] [DATE] [DATE] 關係人編號/姓名 關係人編號/姓名 選擇科目 選擇科目" at bounding box center [762, 158] width 1129 height 75
click at [1297, 96] on button "新增" at bounding box center [1298, 99] width 57 height 33
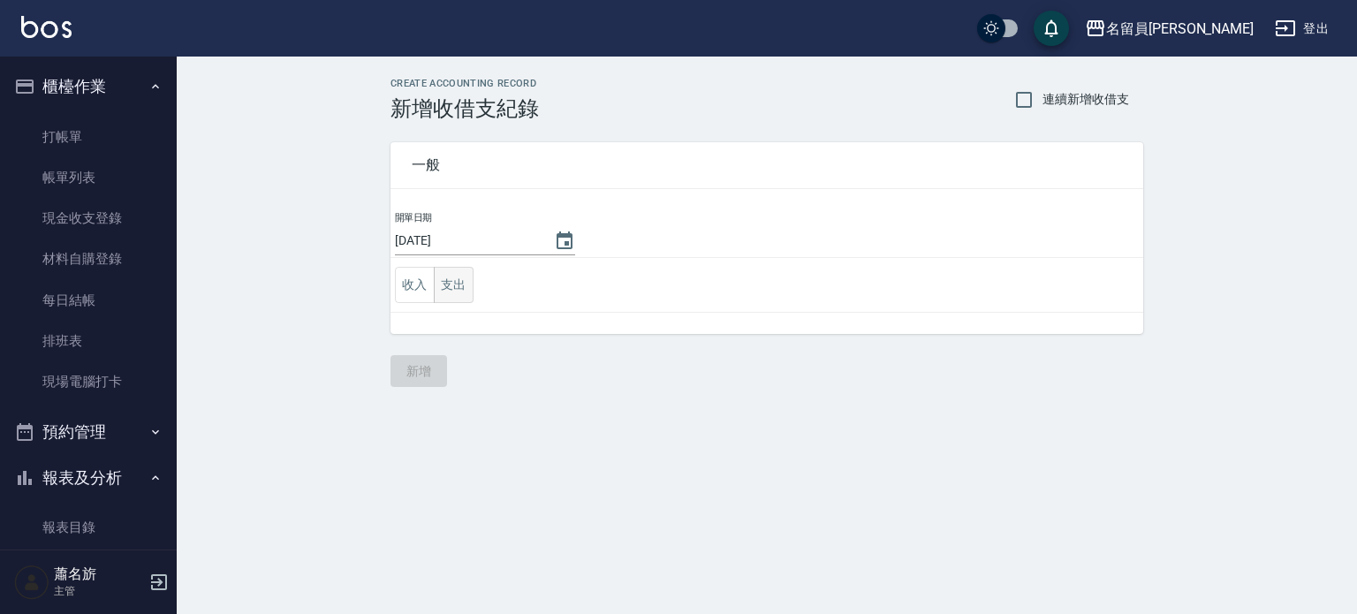
click at [452, 294] on button "支出" at bounding box center [454, 285] width 40 height 36
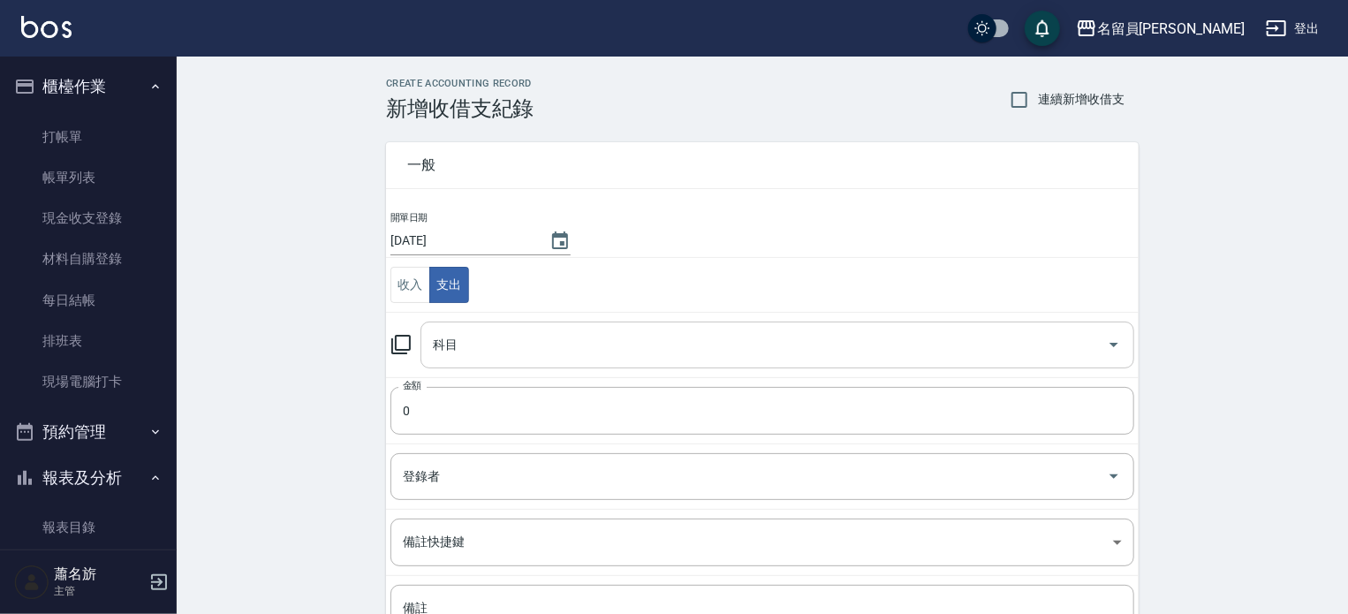
click at [472, 339] on input "科目" at bounding box center [763, 344] width 671 height 31
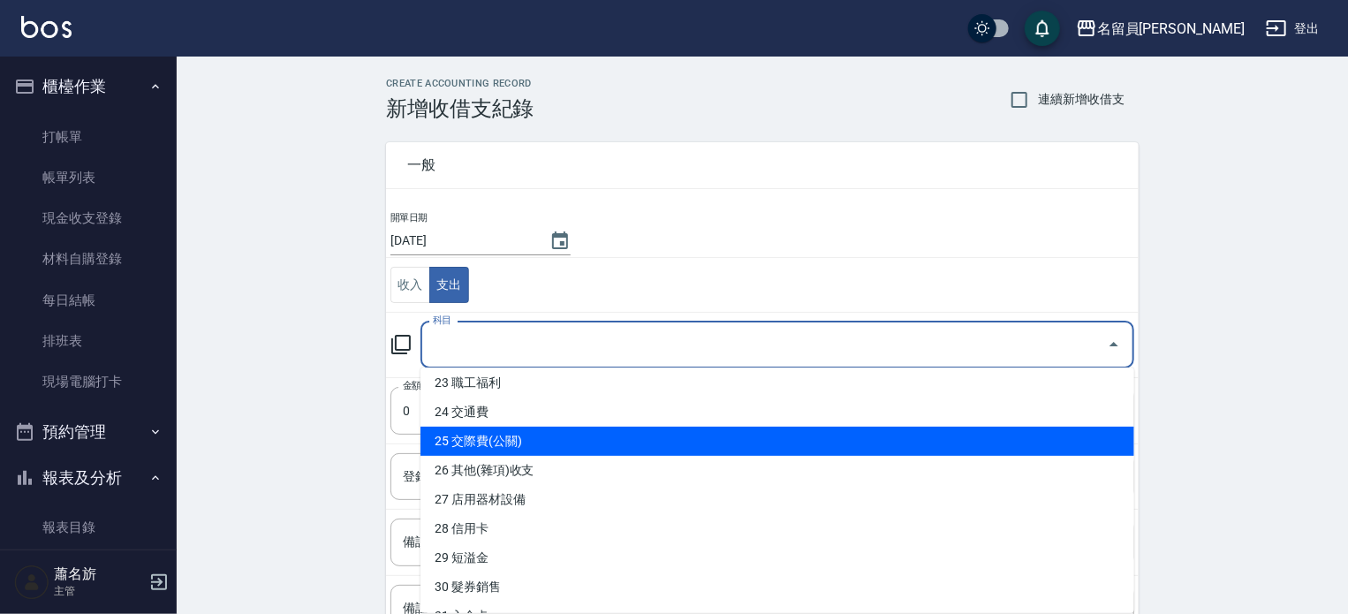
scroll to position [707, 0]
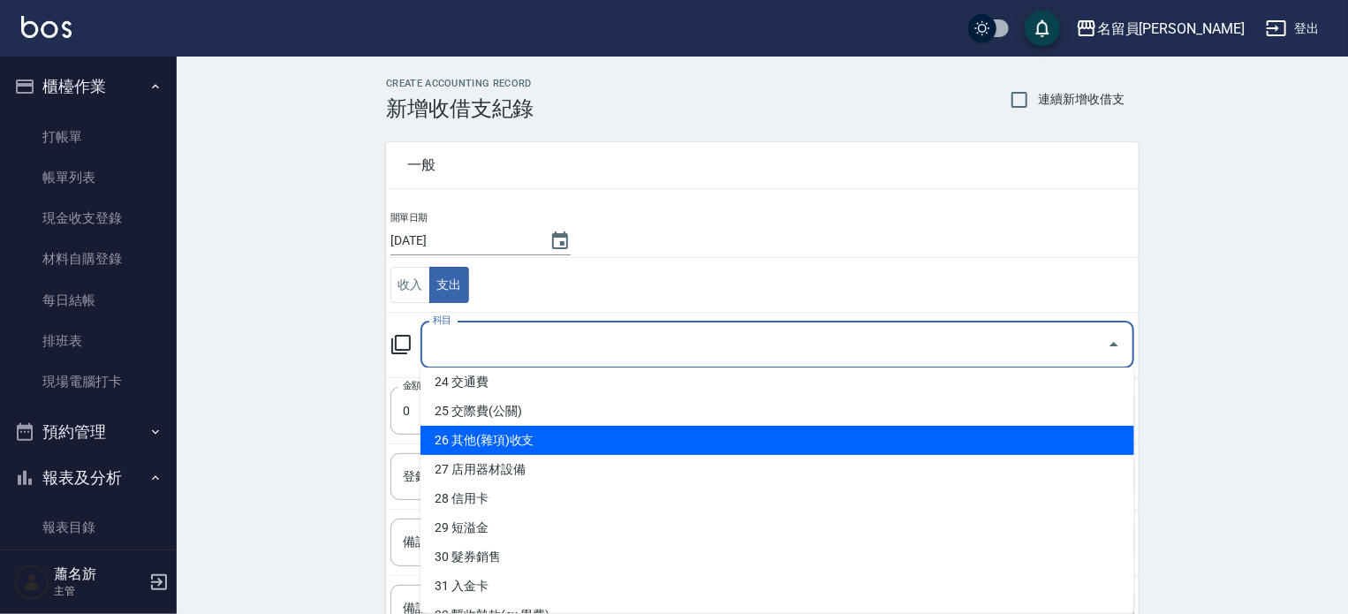
click at [602, 451] on li "26 其他(雜項)收支" at bounding box center [777, 440] width 714 height 29
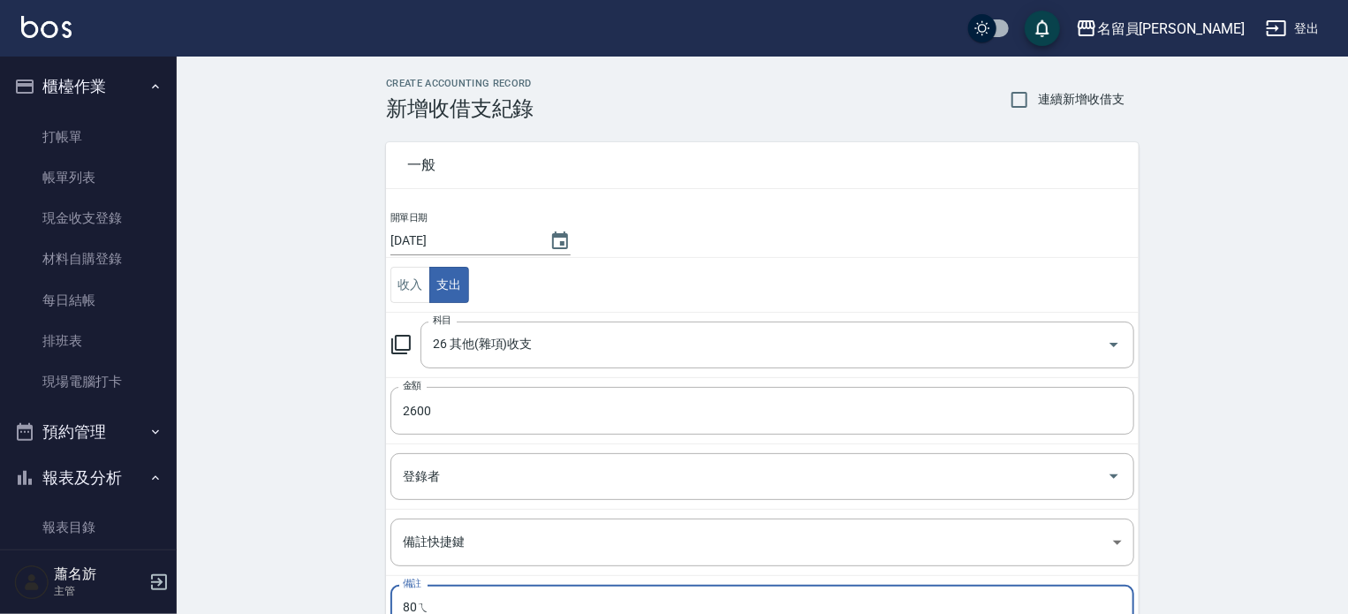
click at [602, 453] on div "登錄者" at bounding box center [762, 476] width 744 height 47
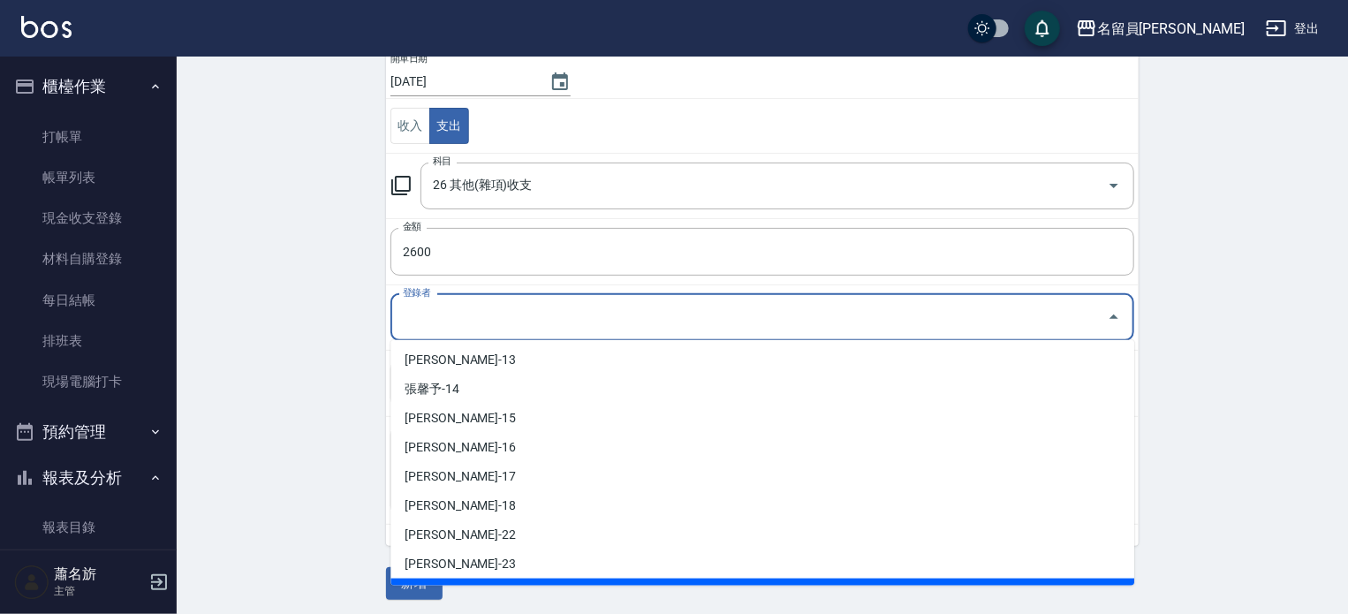
scroll to position [163, 0]
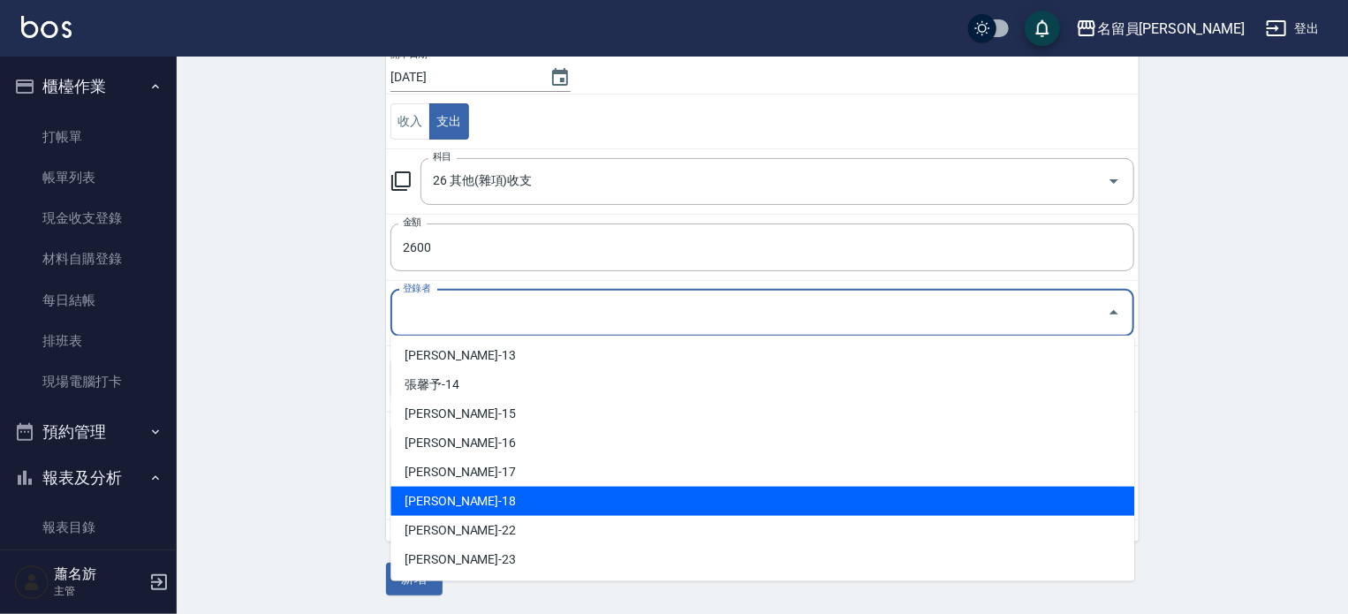
click at [272, 455] on div "CREATE ACCOUNTING RECORD 新增收借支紀錄 連續新增收借支 一般 開單日期 [DATE] 收入 支出 科目 26 其他(雜項)收支 科目…" at bounding box center [762, 254] width 1171 height 723
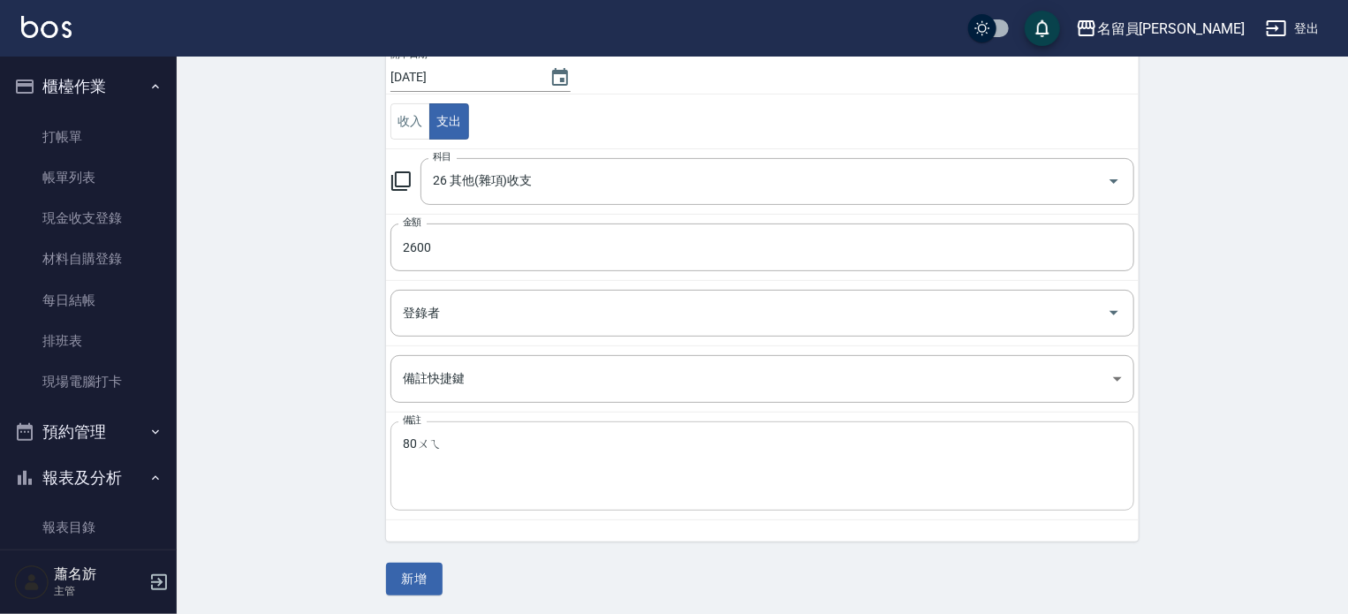
click at [501, 456] on textarea "80ㄨㄟ" at bounding box center [762, 466] width 719 height 60
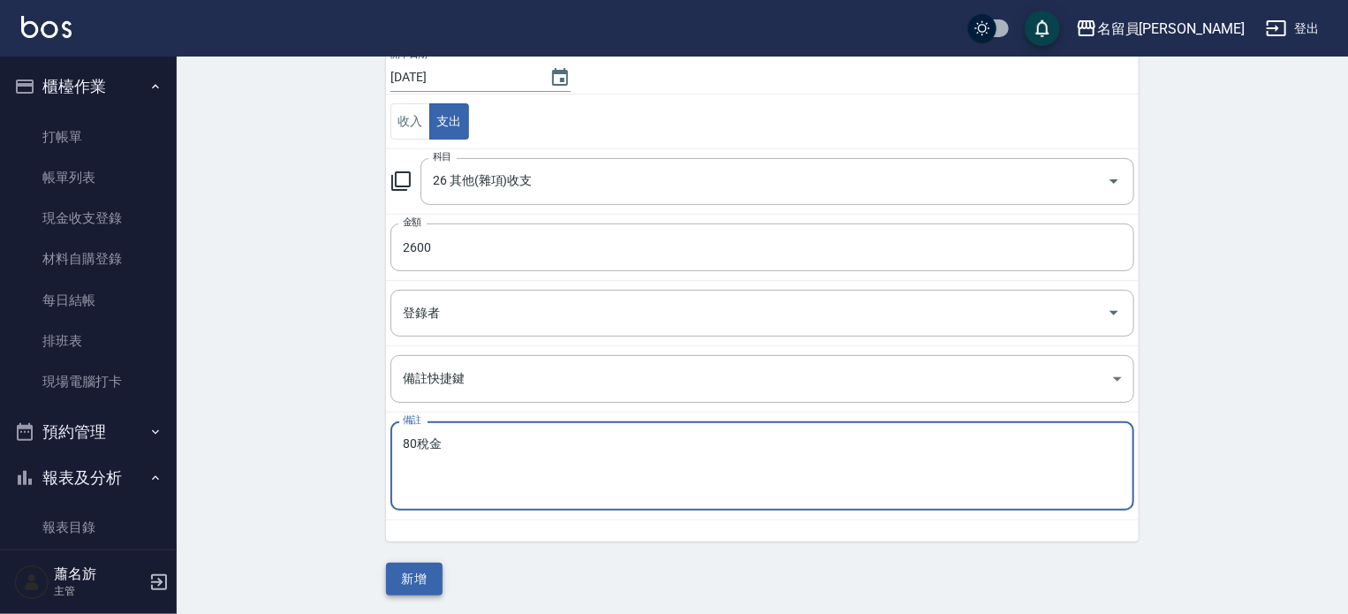
click at [398, 571] on button "新增" at bounding box center [414, 579] width 57 height 33
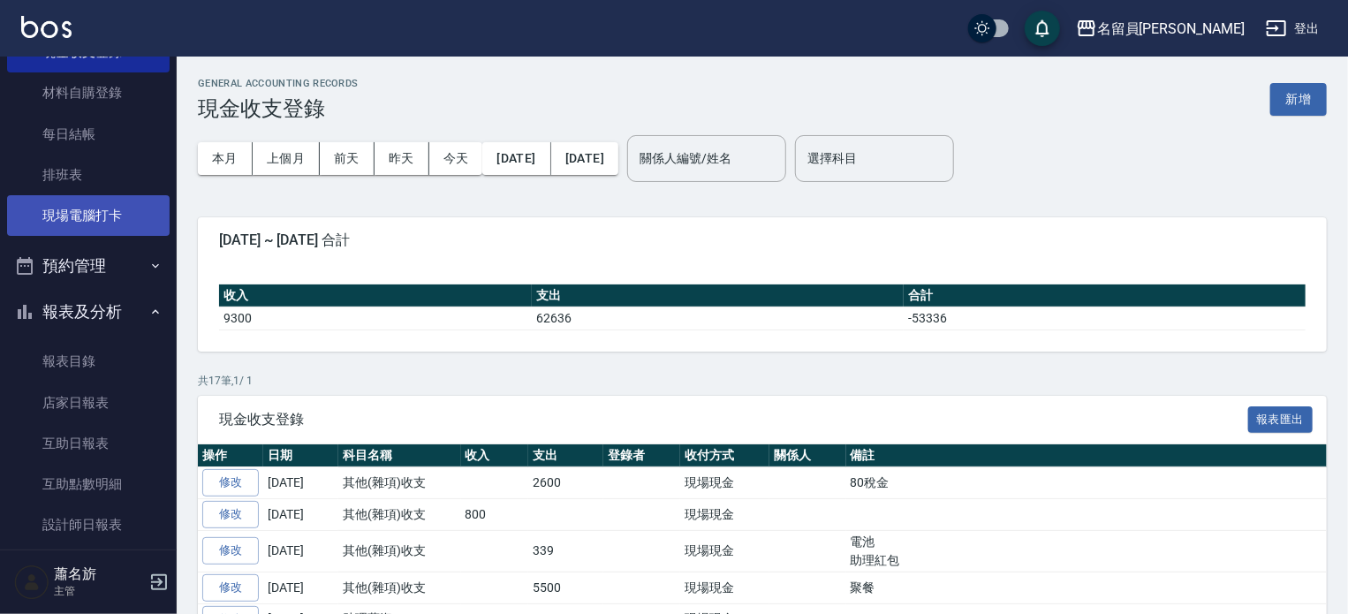
scroll to position [177, 0]
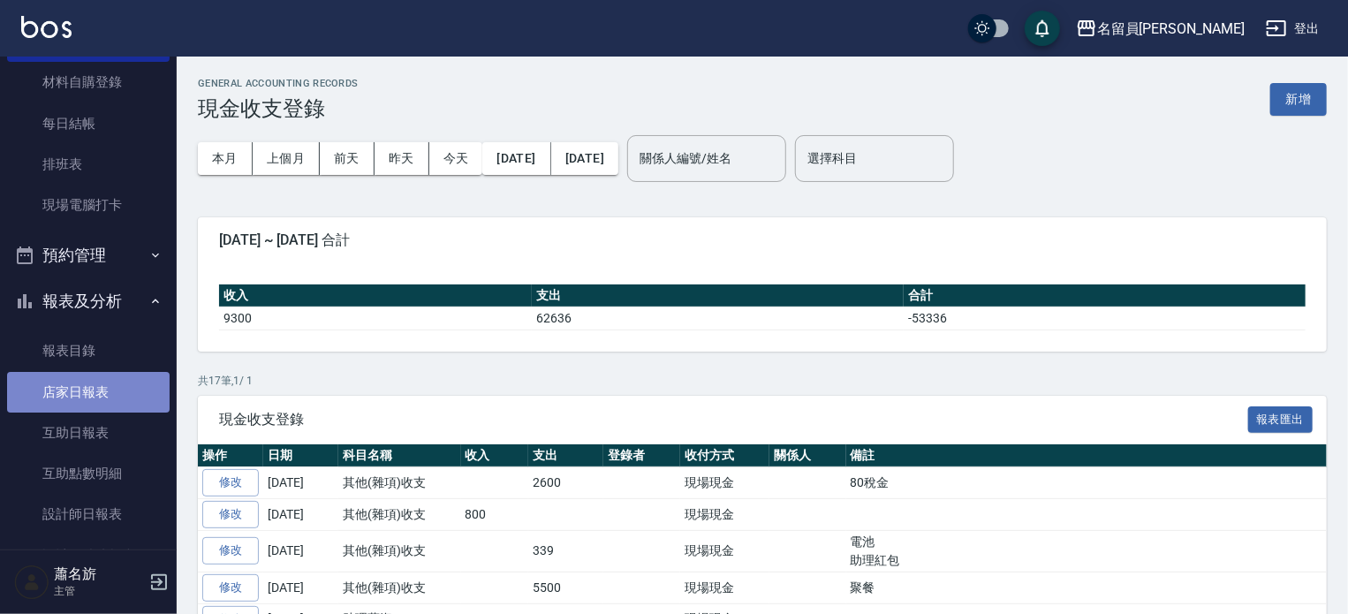
click at [88, 377] on link "店家日報表" at bounding box center [88, 392] width 163 height 41
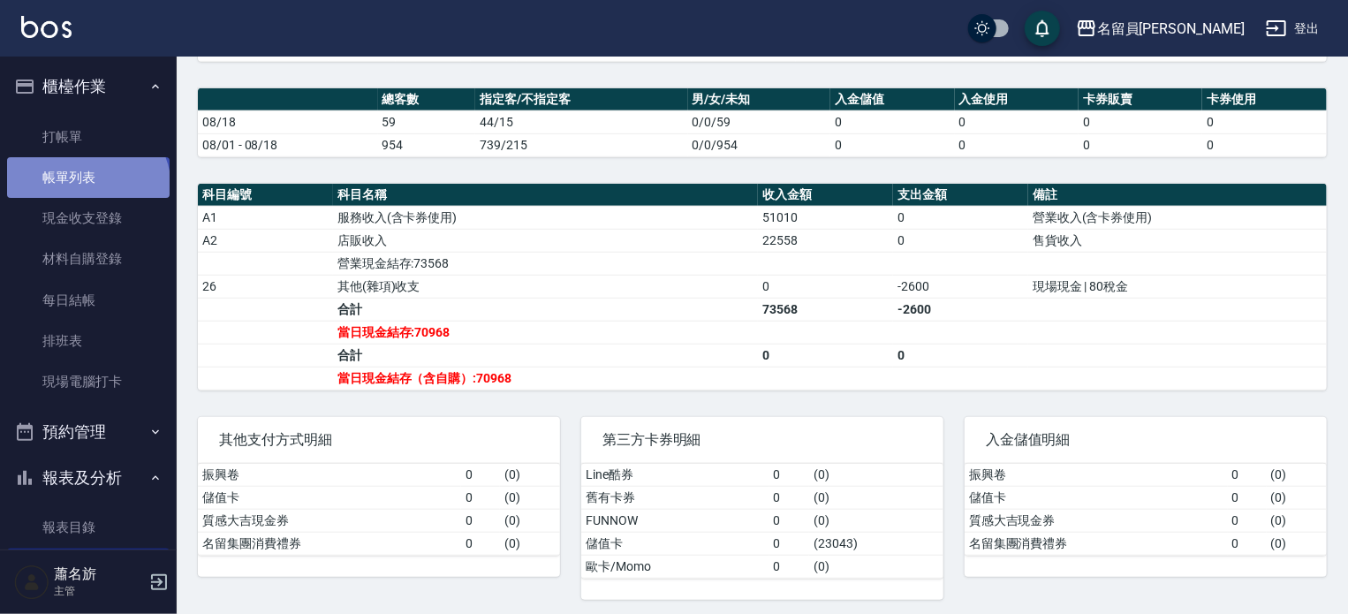
click at [86, 188] on link "帳單列表" at bounding box center [88, 177] width 163 height 41
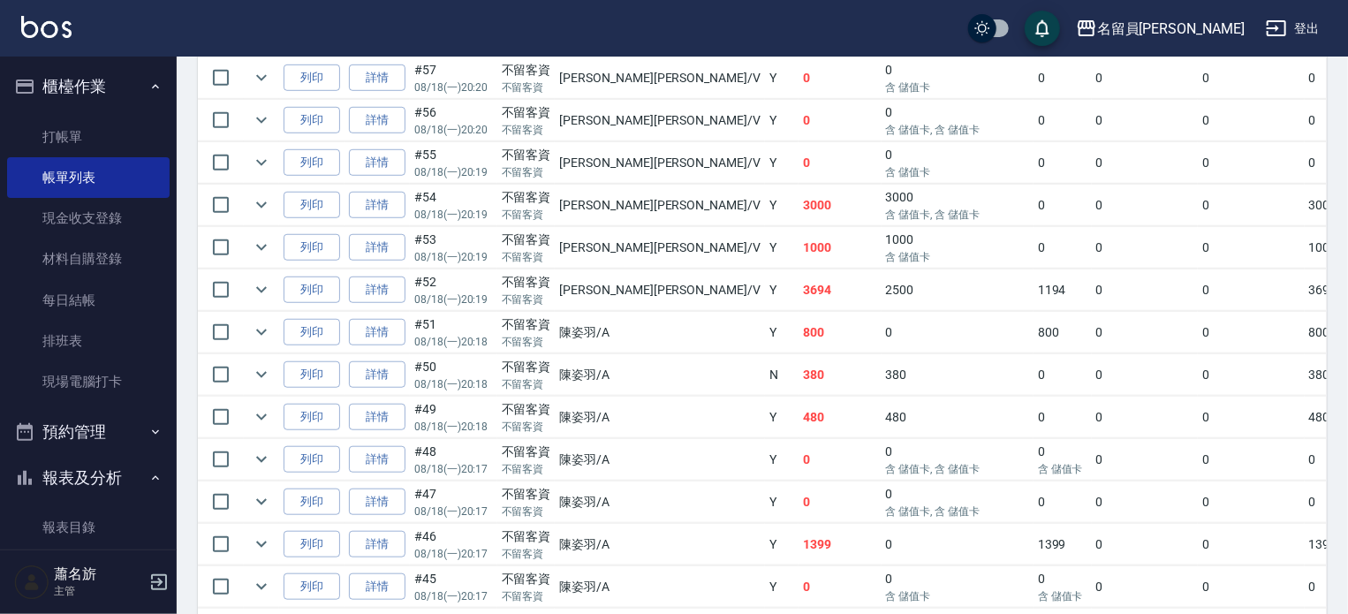
scroll to position [504, 0]
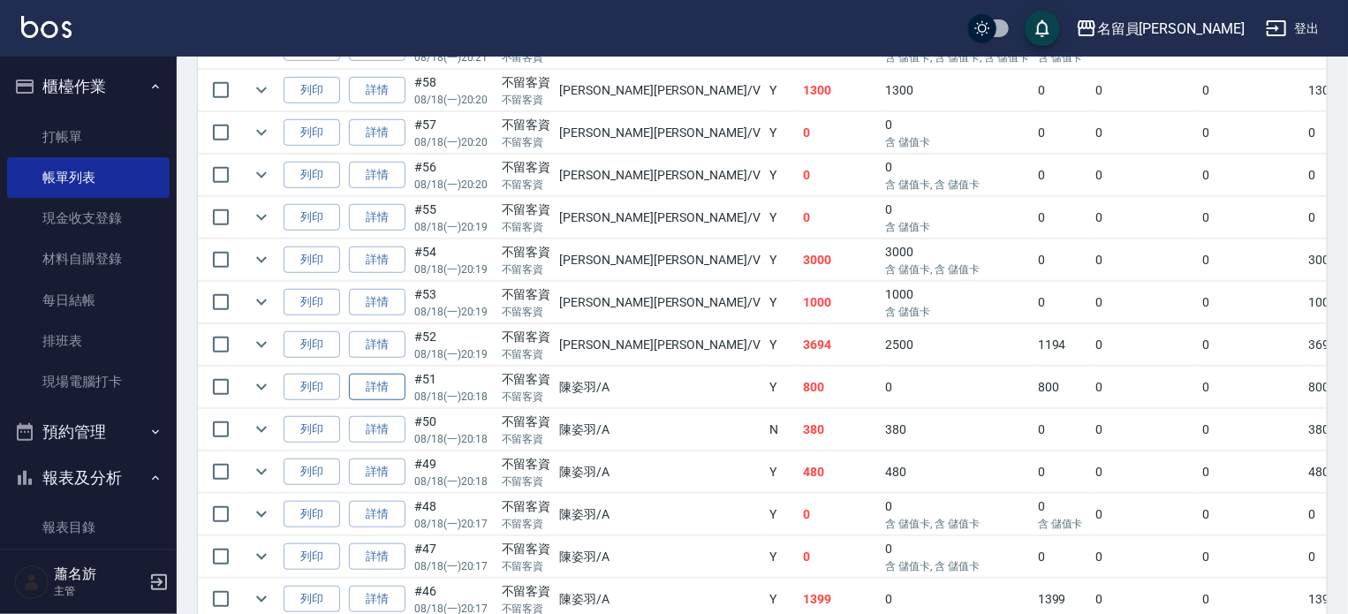
click at [380, 401] on link "詳情" at bounding box center [377, 387] width 57 height 27
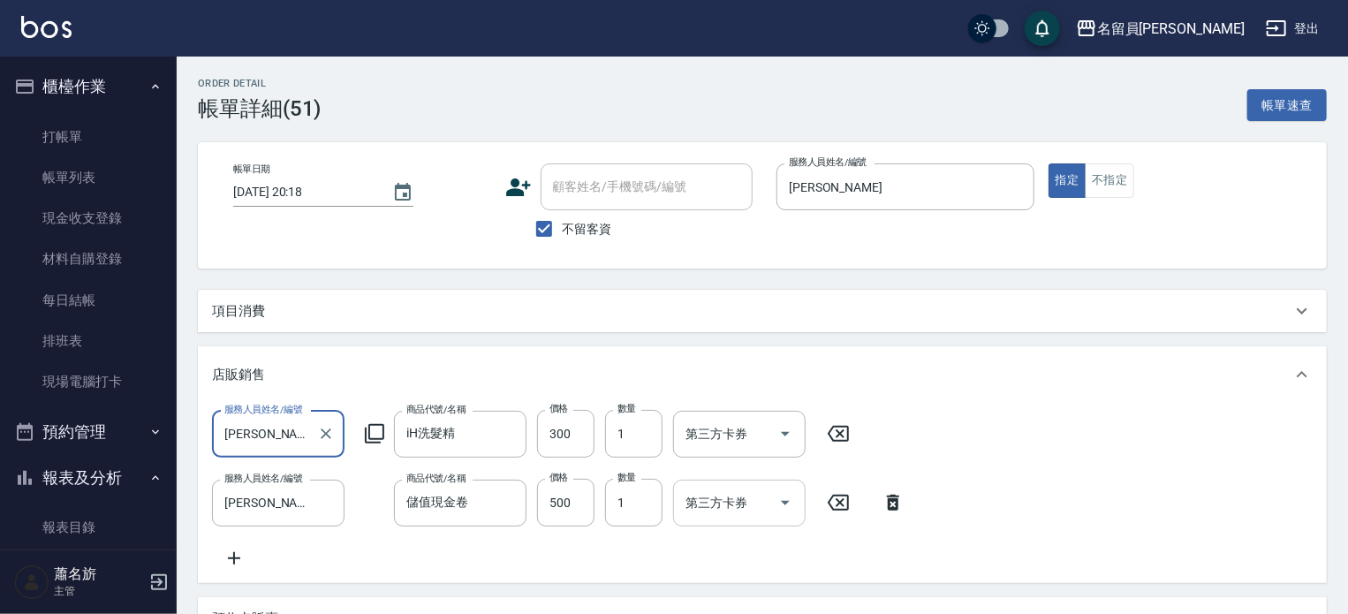
click at [708, 497] on input "第三方卡券" at bounding box center [726, 503] width 90 height 31
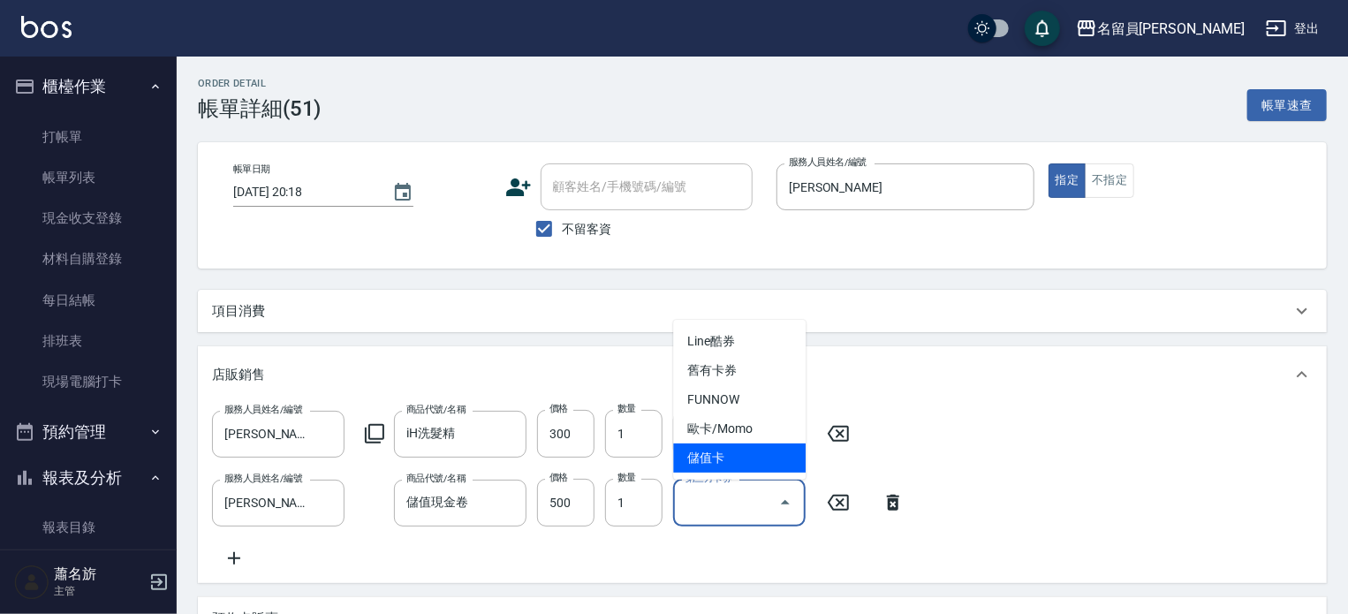
click at [723, 444] on span "儲值卡" at bounding box center [739, 457] width 132 height 29
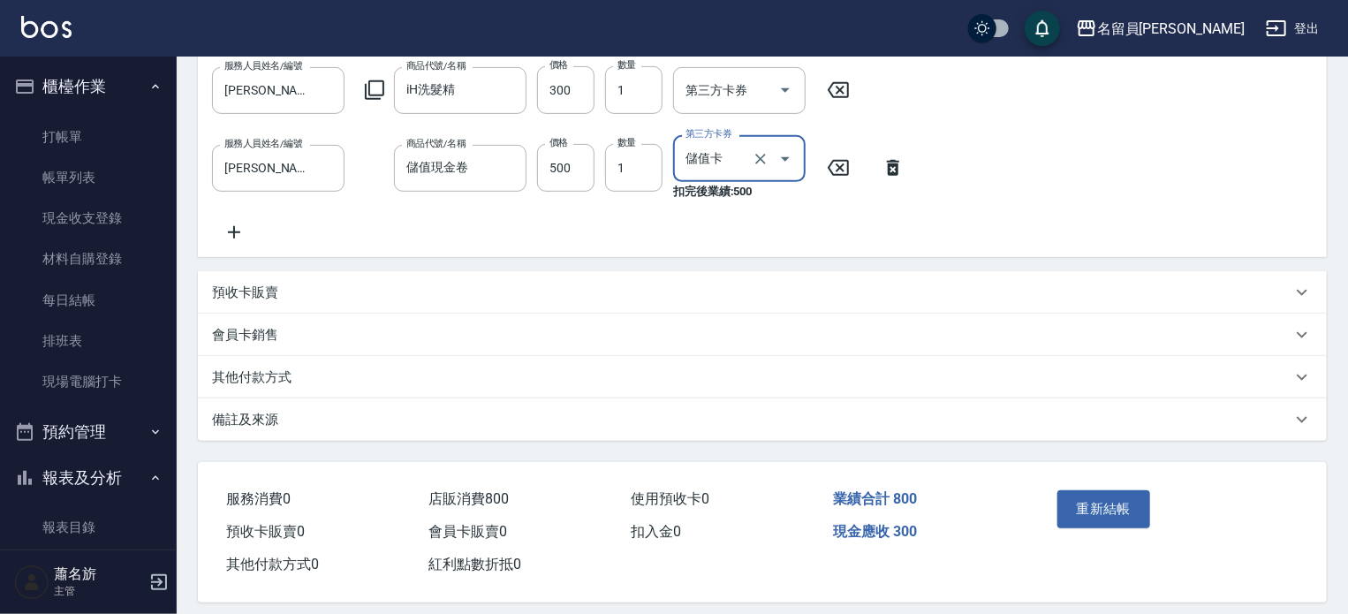
scroll to position [372, 0]
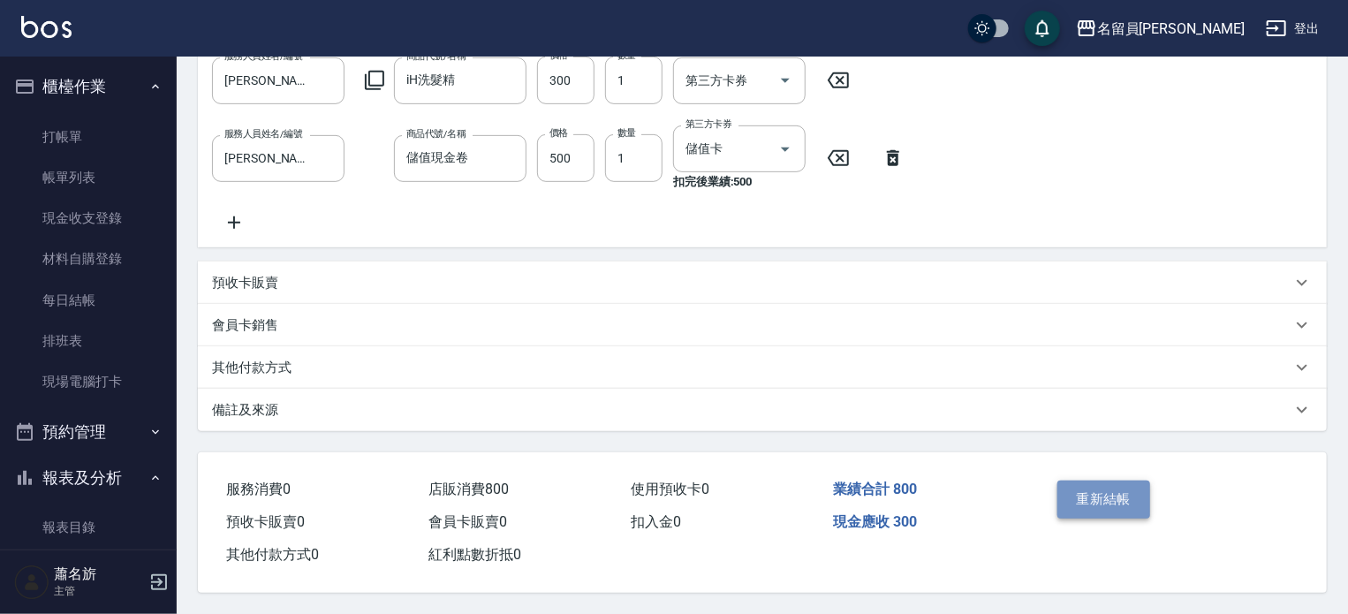
click at [1129, 489] on button "重新結帳" at bounding box center [1104, 499] width 94 height 37
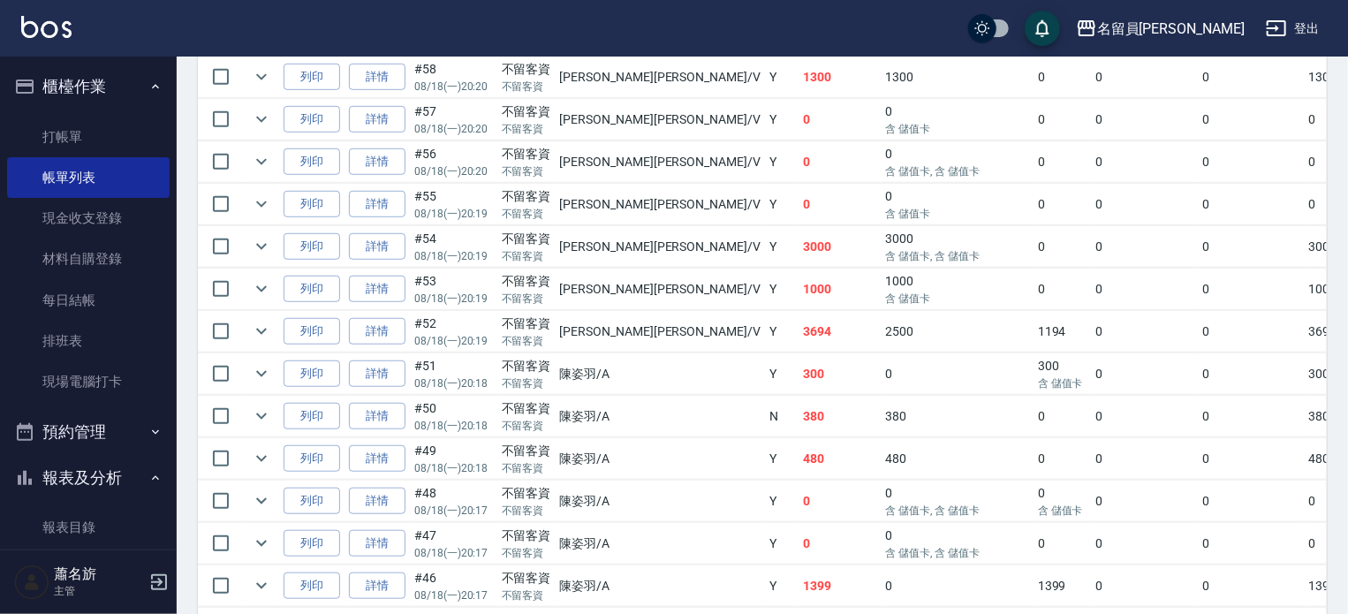
scroll to position [442, 0]
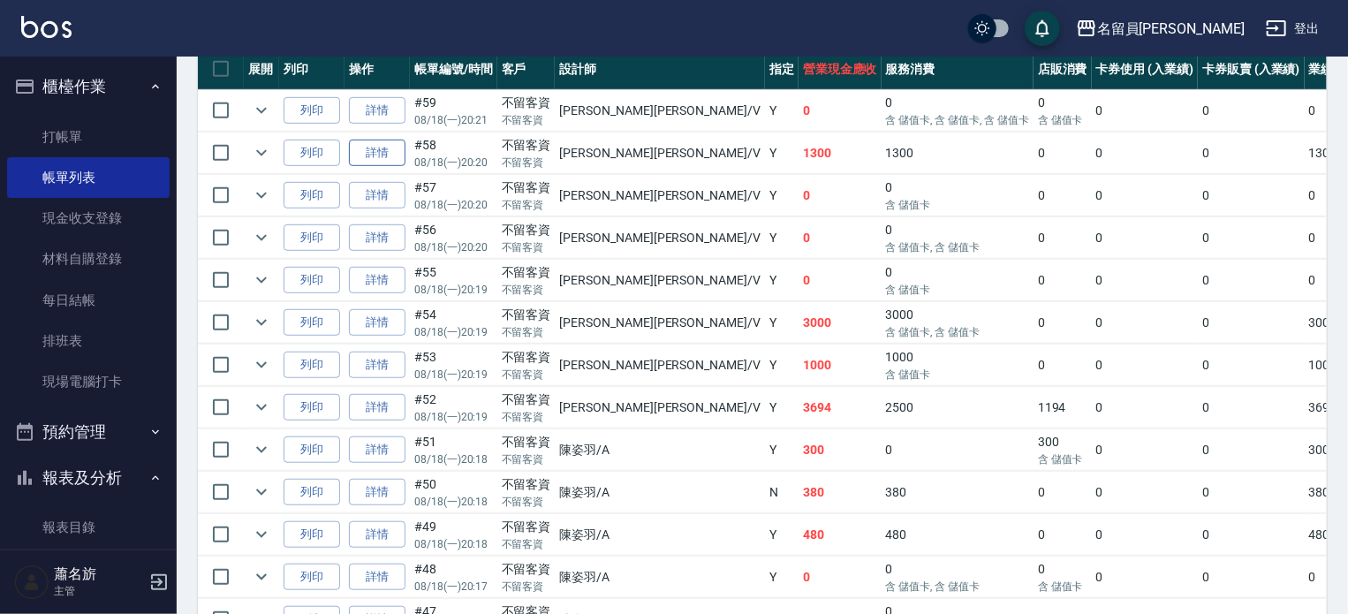
click at [390, 167] on link "詳情" at bounding box center [377, 153] width 57 height 27
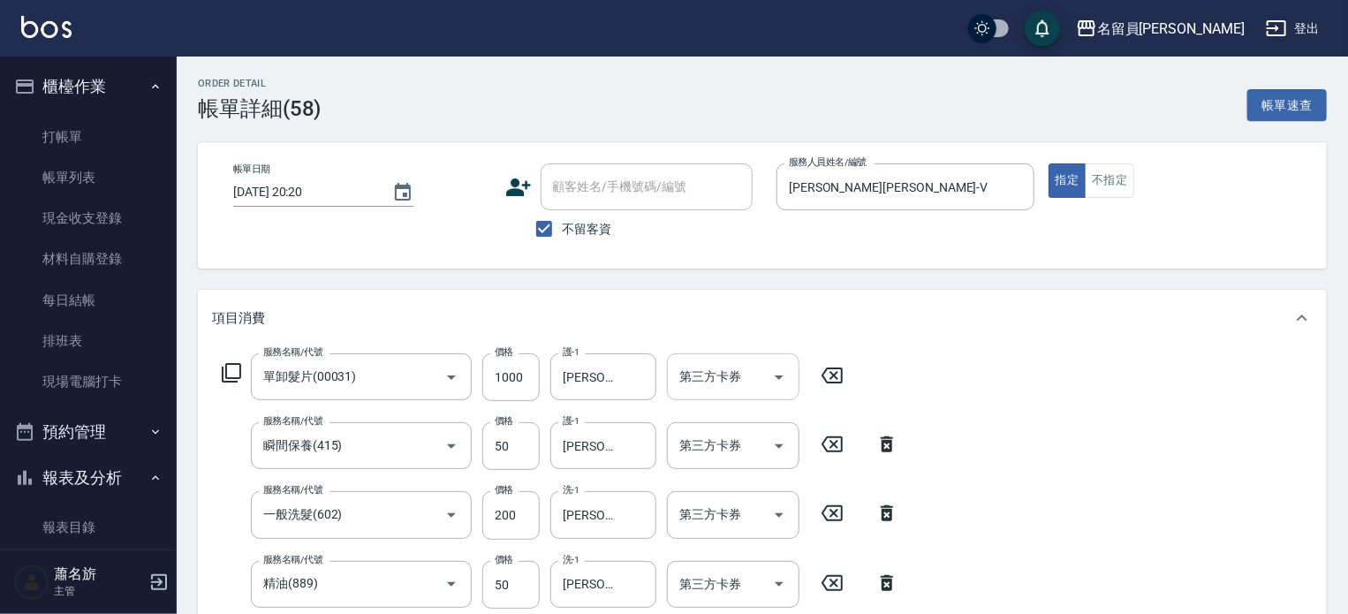
click at [574, 377] on input "[PERSON_NAME]-15" at bounding box center [590, 376] width 64 height 31
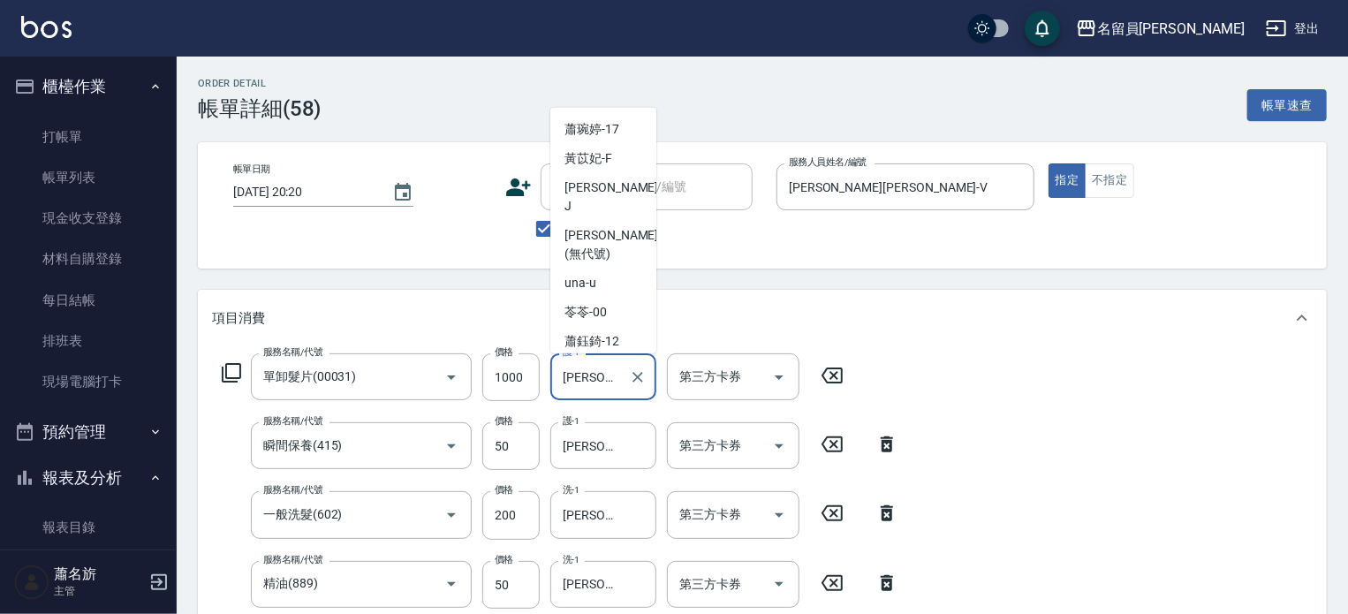
scroll to position [236, 0]
click at [729, 365] on div "第三方卡券 第三方卡券" at bounding box center [733, 376] width 132 height 47
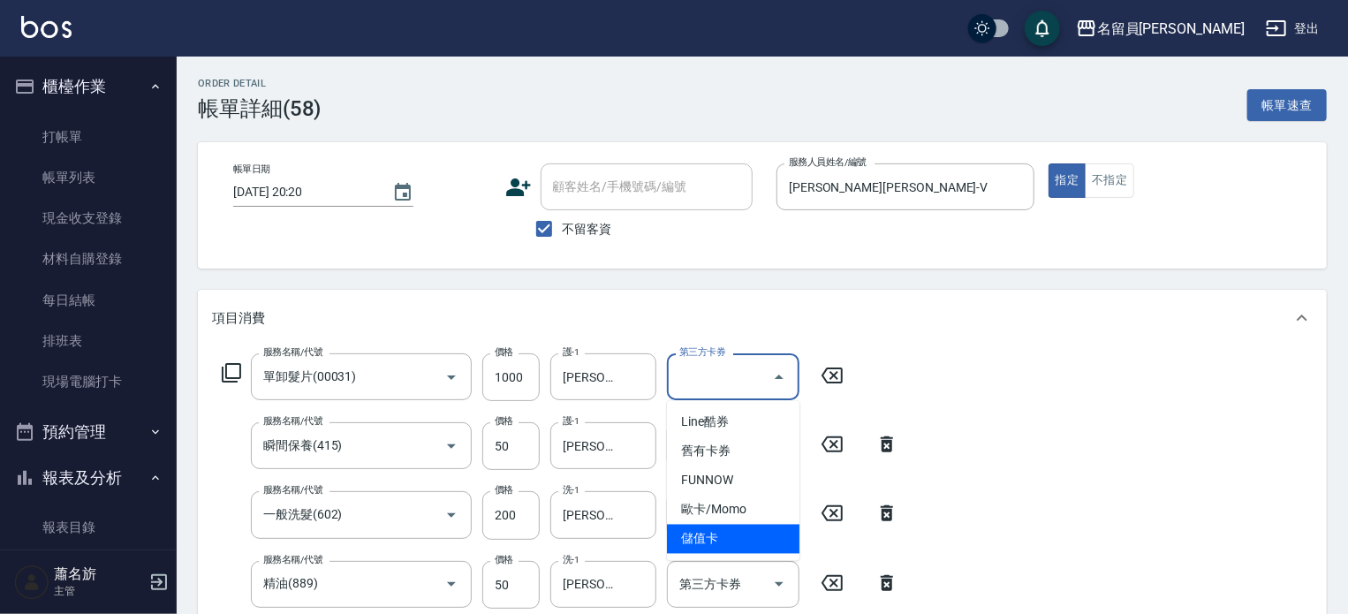
click at [717, 537] on span "儲值卡" at bounding box center [733, 539] width 132 height 29
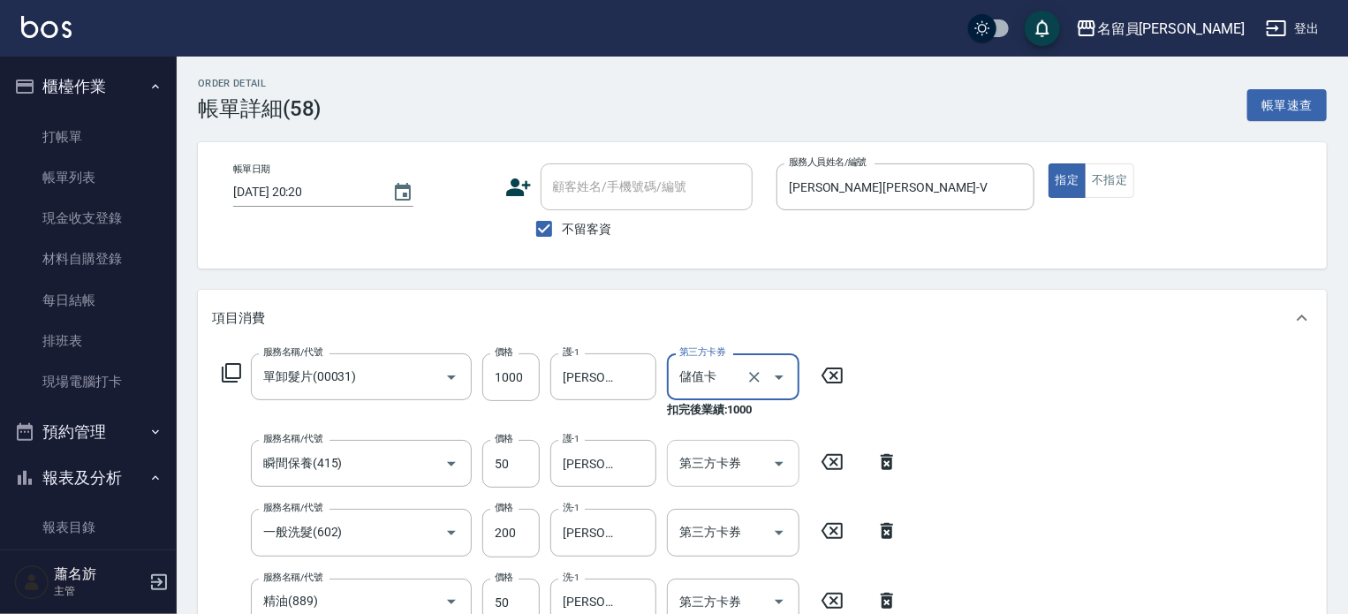
click at [708, 463] on div "第三方卡券 第三方卡券" at bounding box center [733, 463] width 132 height 47
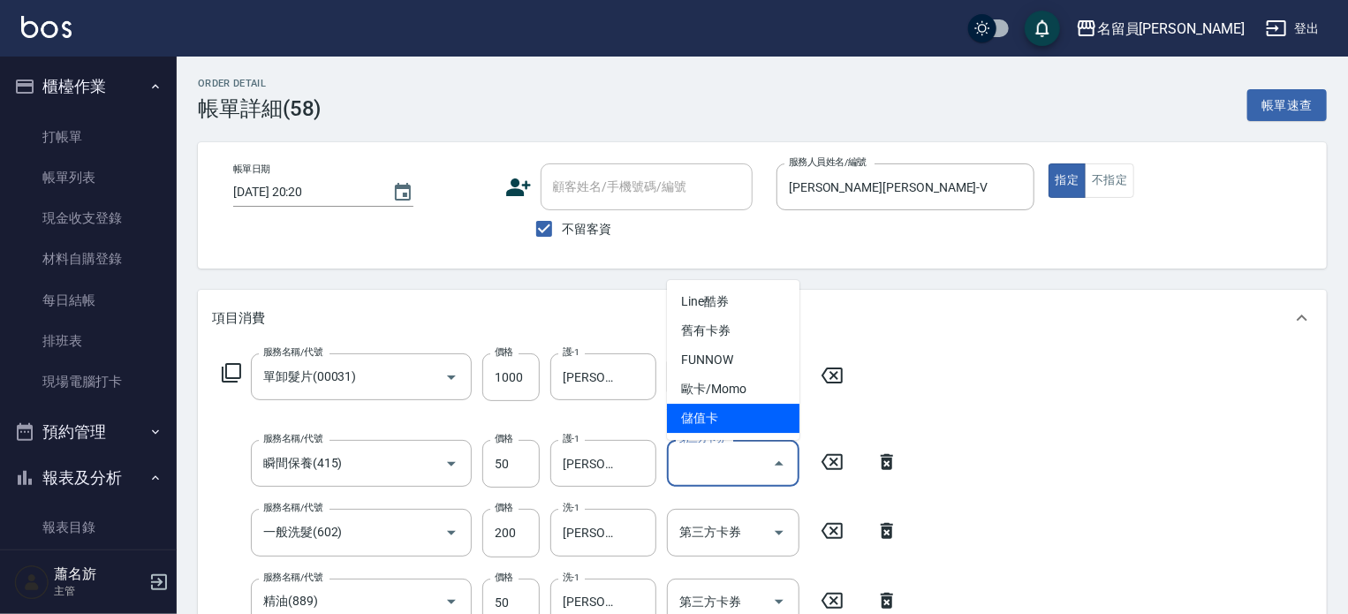
click at [705, 423] on span "儲值卡" at bounding box center [733, 418] width 132 height 29
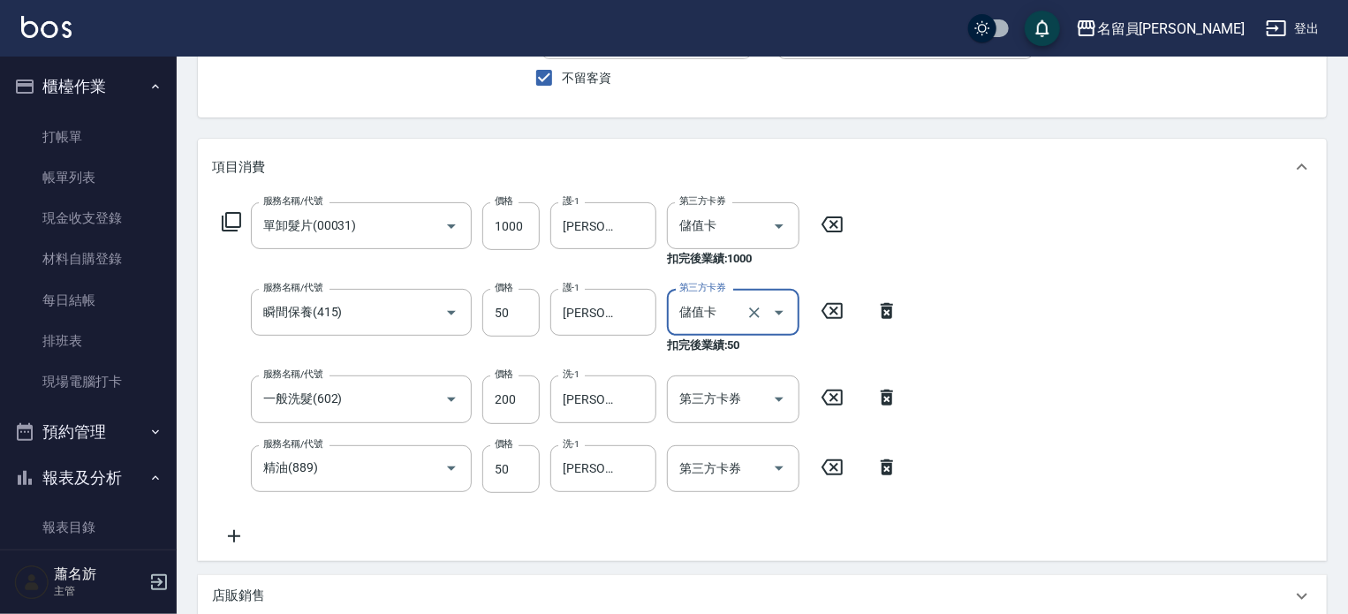
scroll to position [177, 0]
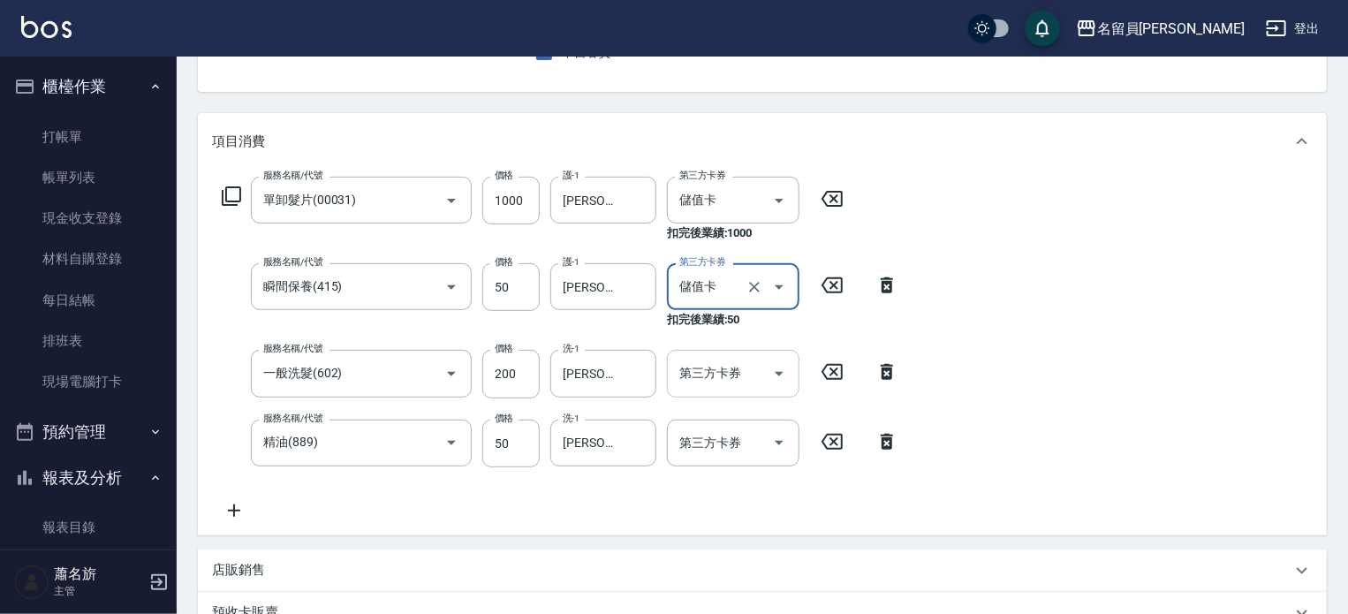
click at [721, 394] on div "第三方卡券" at bounding box center [733, 373] width 132 height 47
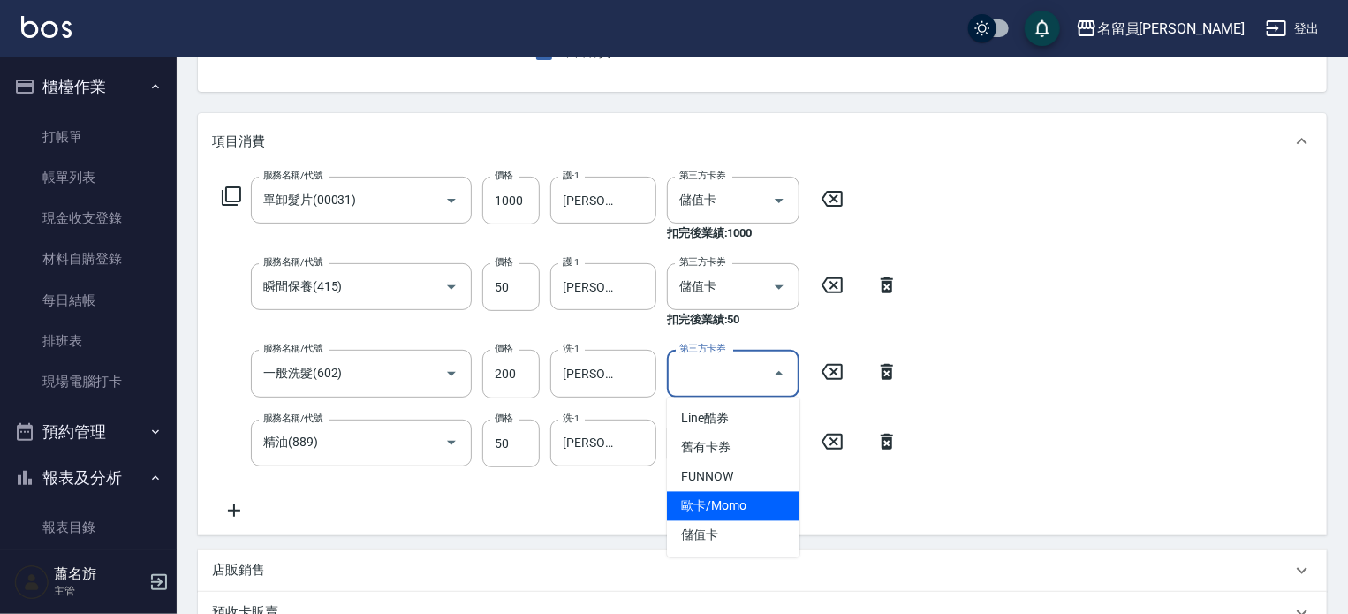
click at [718, 519] on span "歐卡/Momo" at bounding box center [733, 506] width 132 height 29
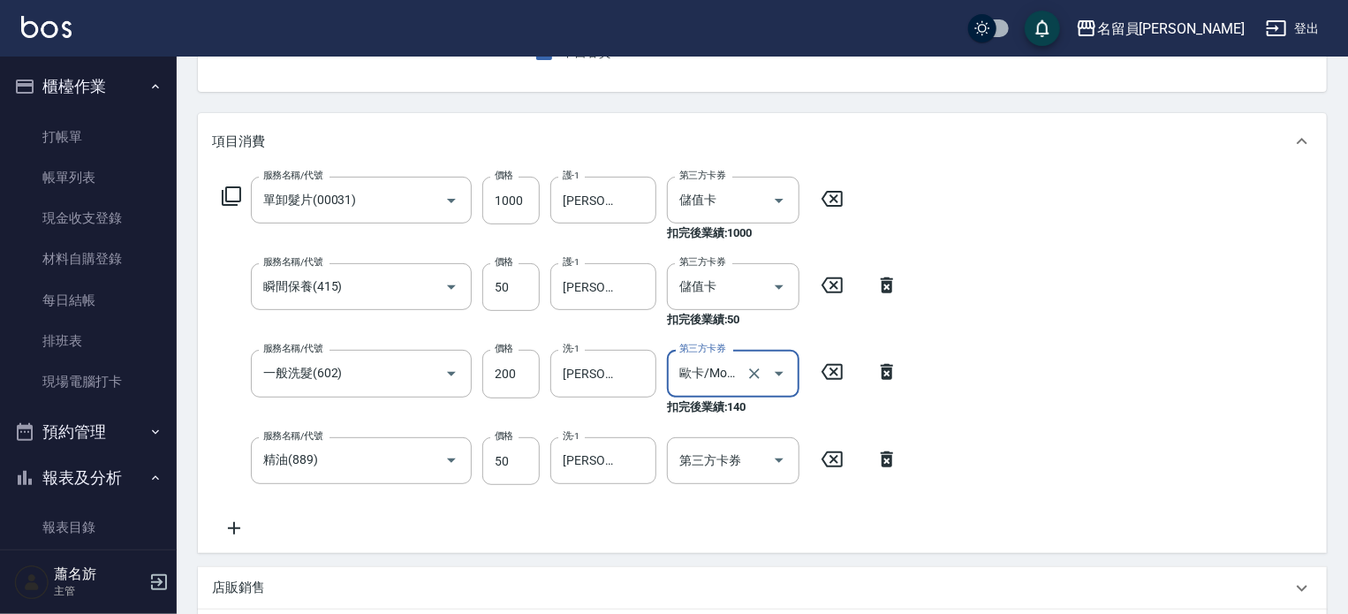
click at [710, 383] on input "歐卡/Momo" at bounding box center [708, 373] width 67 height 31
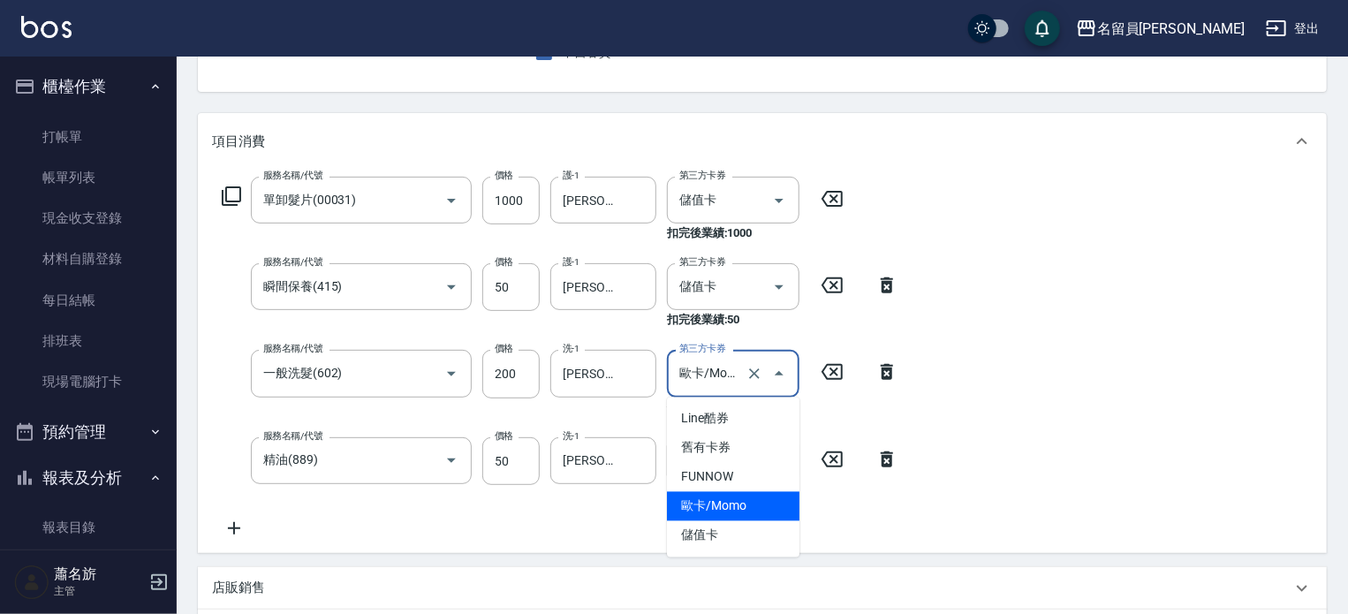
click at [715, 529] on span "儲值卡" at bounding box center [733, 535] width 132 height 29
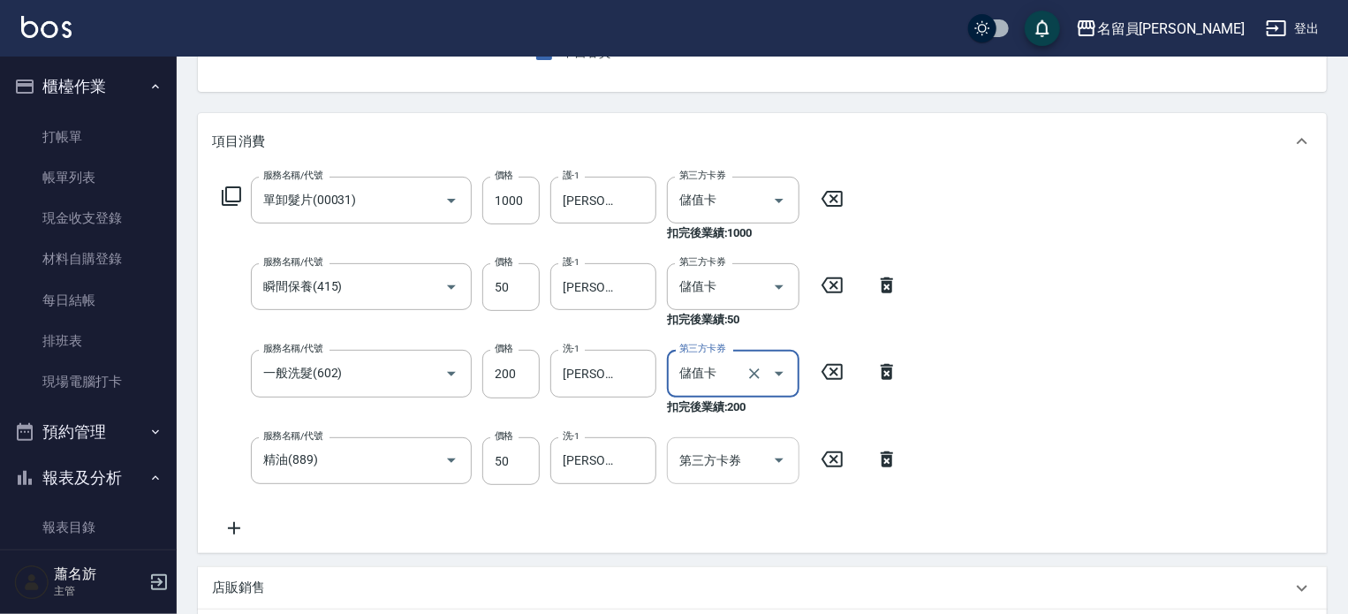
click at [727, 456] on div "第三方卡券 第三方卡券" at bounding box center [733, 460] width 132 height 47
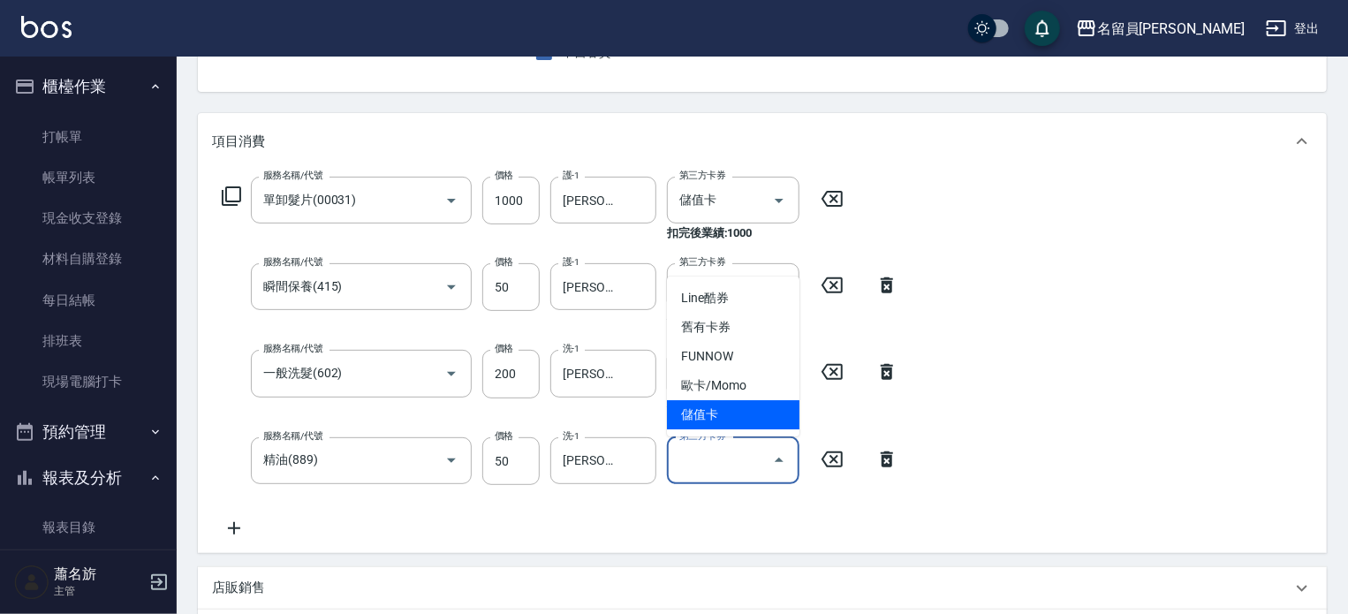
click at [718, 399] on span "歐卡/Momo" at bounding box center [733, 385] width 132 height 29
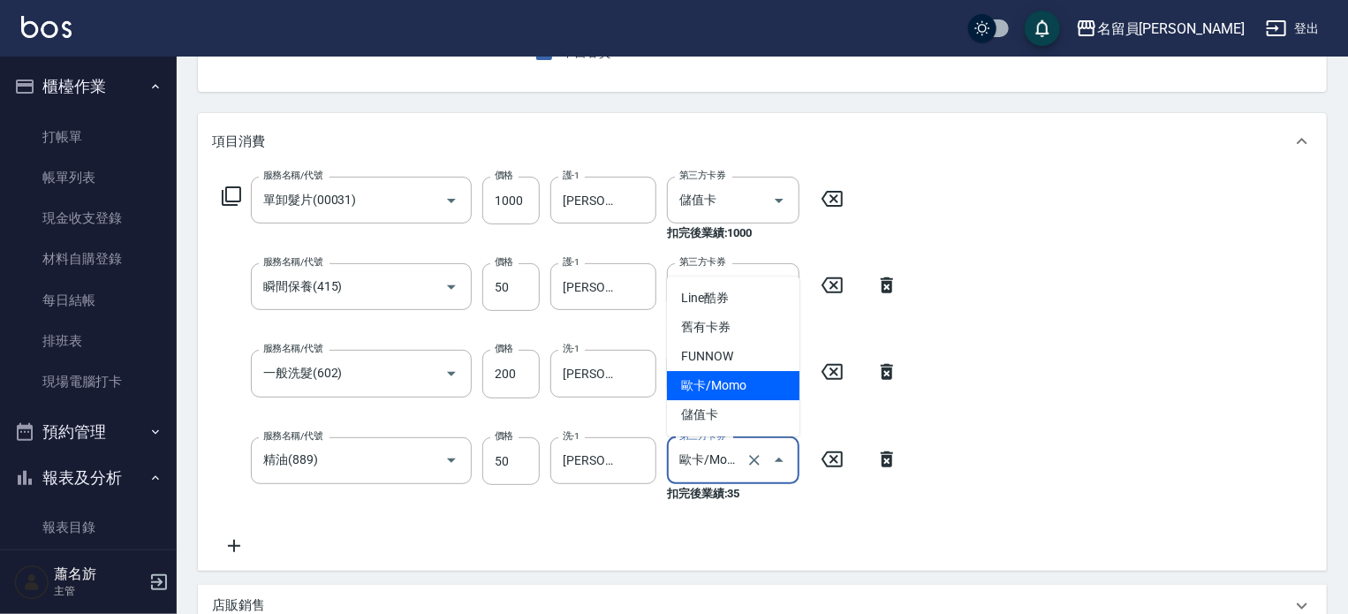
click at [738, 445] on input "歐卡/Momo" at bounding box center [708, 460] width 67 height 31
click at [724, 414] on span "儲值卡" at bounding box center [733, 414] width 132 height 29
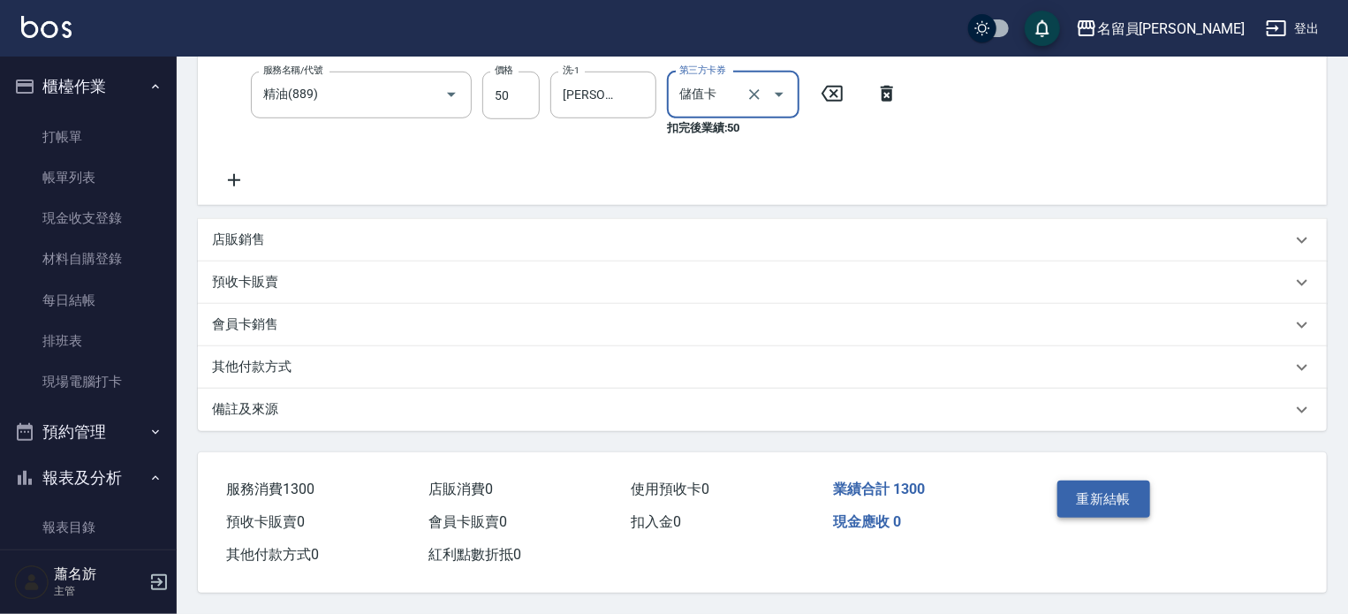
scroll to position [548, 0]
click at [1106, 481] on button "重新結帳" at bounding box center [1104, 499] width 94 height 37
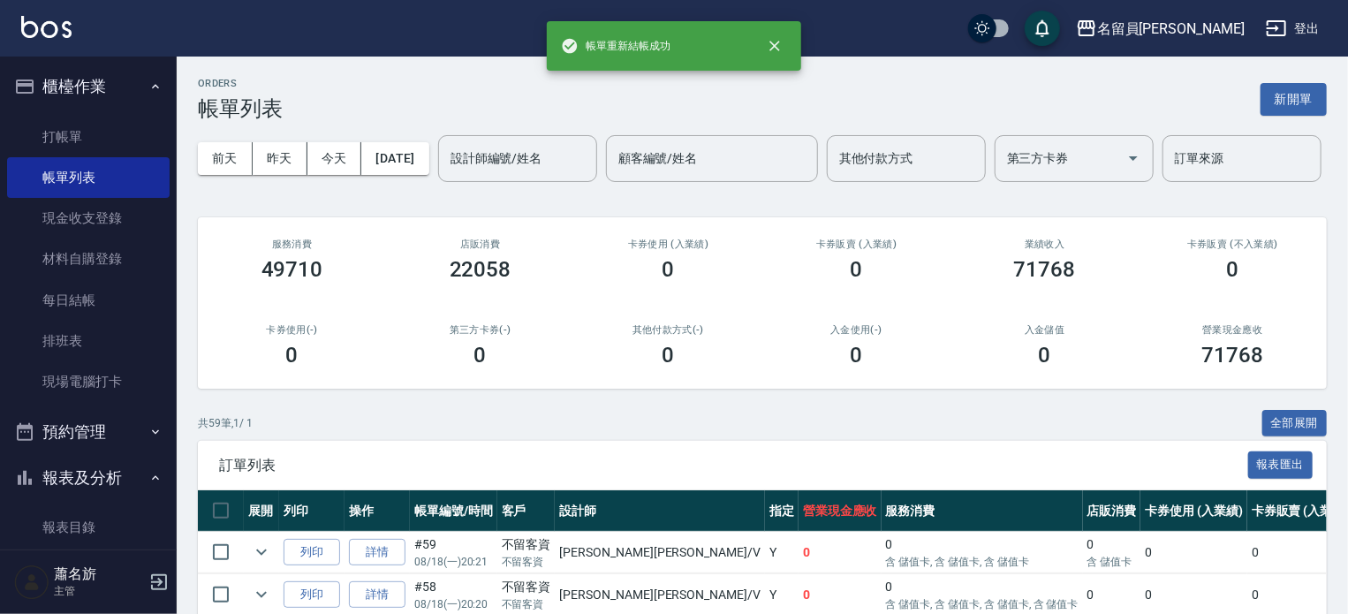
scroll to position [353, 0]
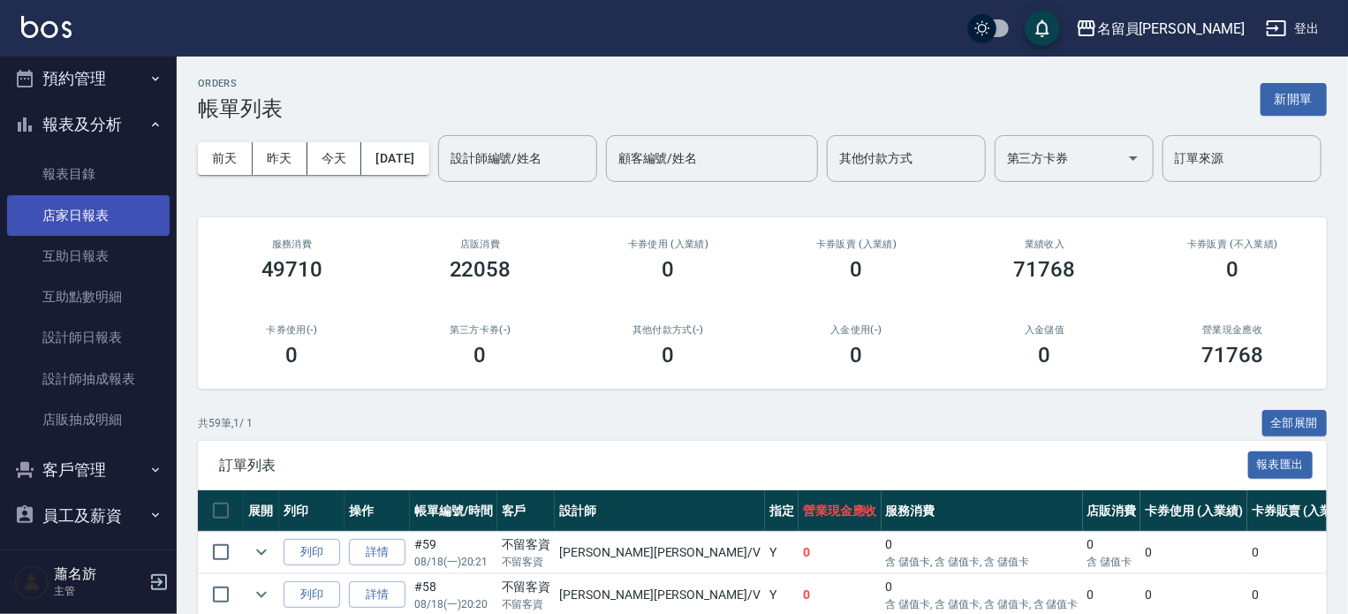
click at [99, 220] on link "店家日報表" at bounding box center [88, 215] width 163 height 41
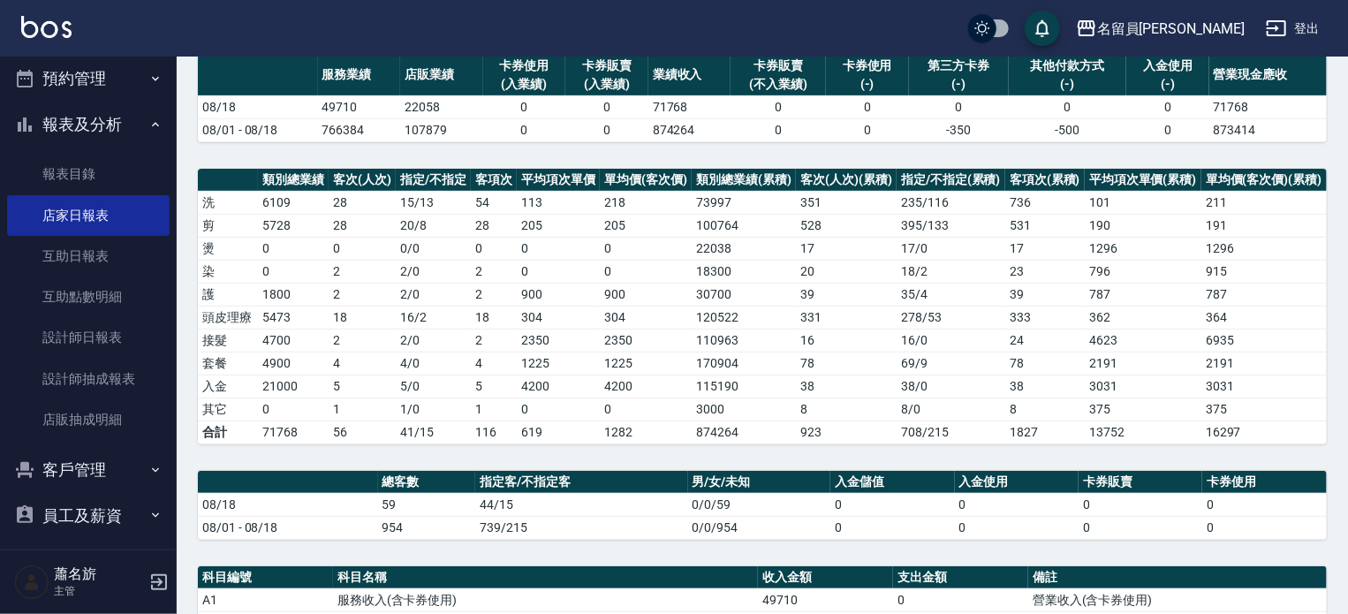
scroll to position [442, 0]
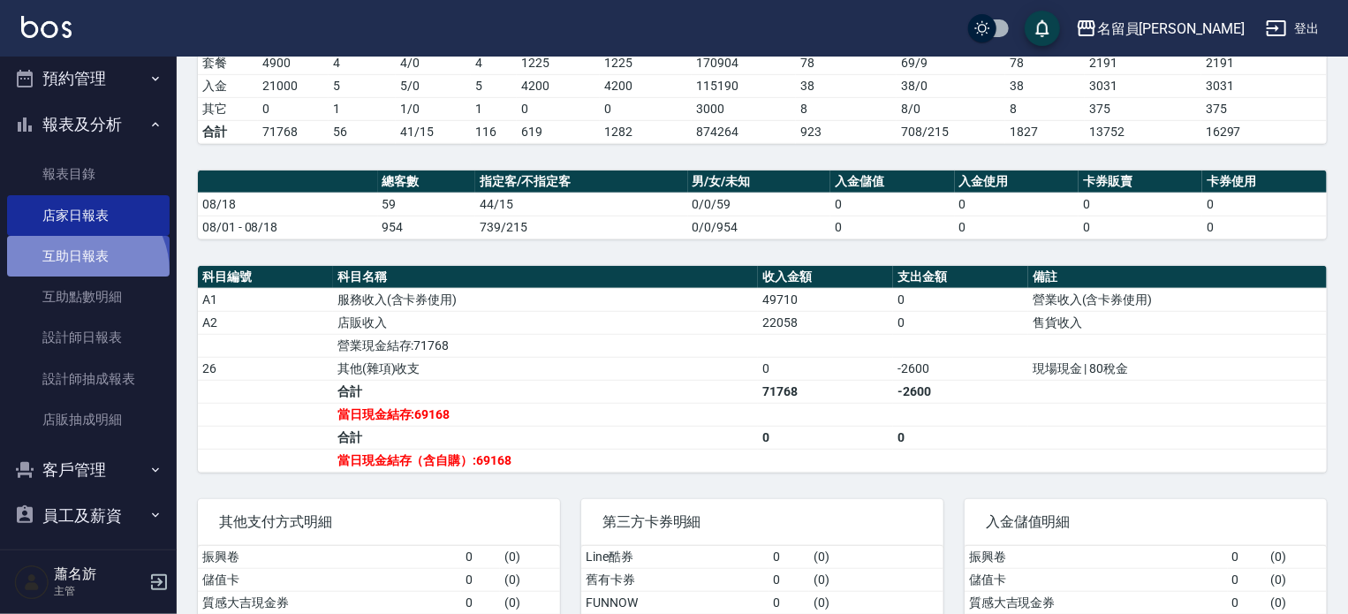
click at [81, 271] on link "互助日報表" at bounding box center [88, 256] width 163 height 41
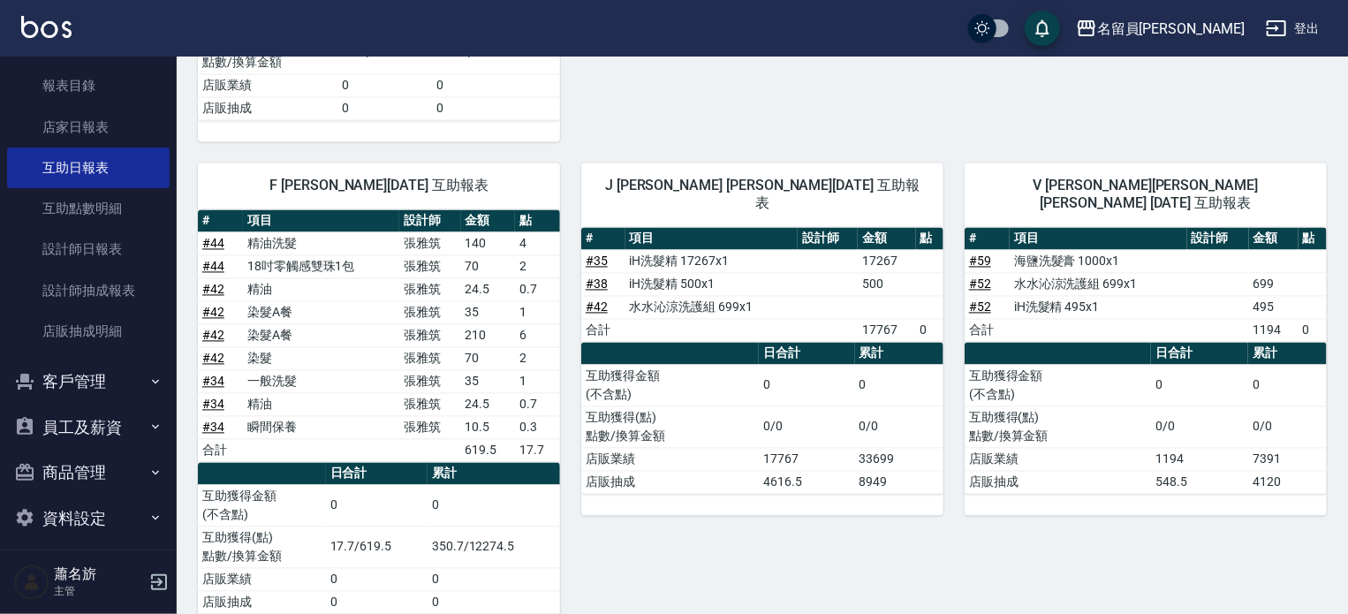
scroll to position [1643, 0]
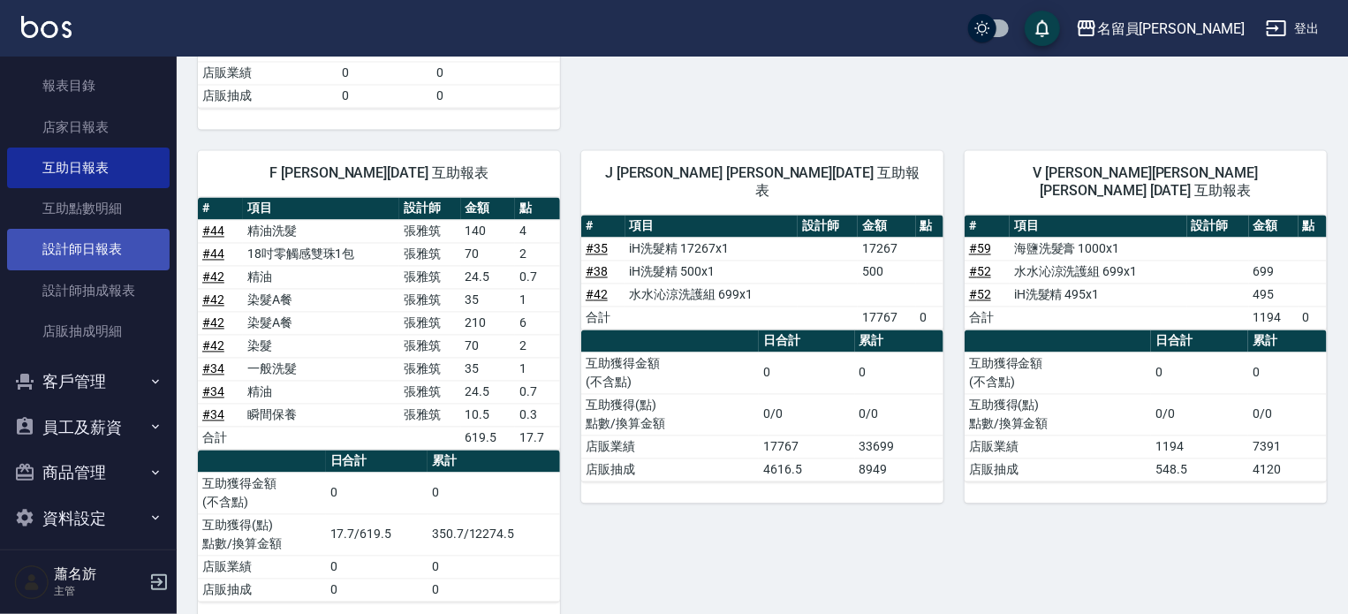
click at [116, 254] on link "設計師日報表" at bounding box center [88, 249] width 163 height 41
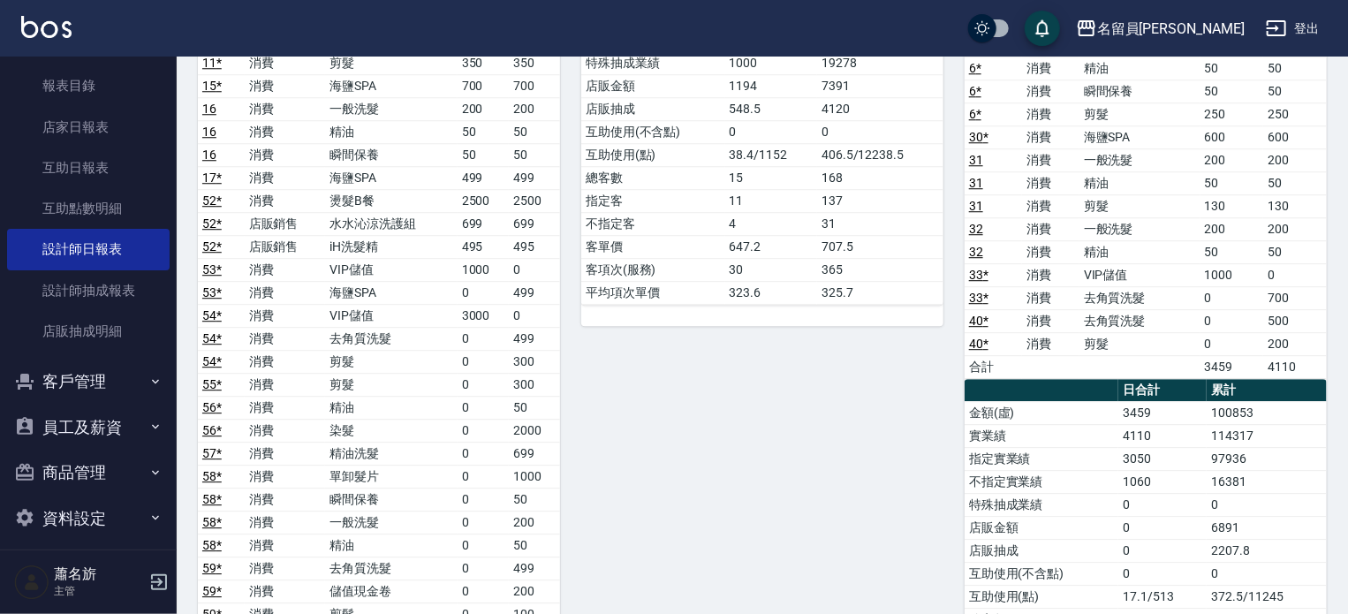
scroll to position [2473, 0]
